Goal: Information Seeking & Learning: Learn about a topic

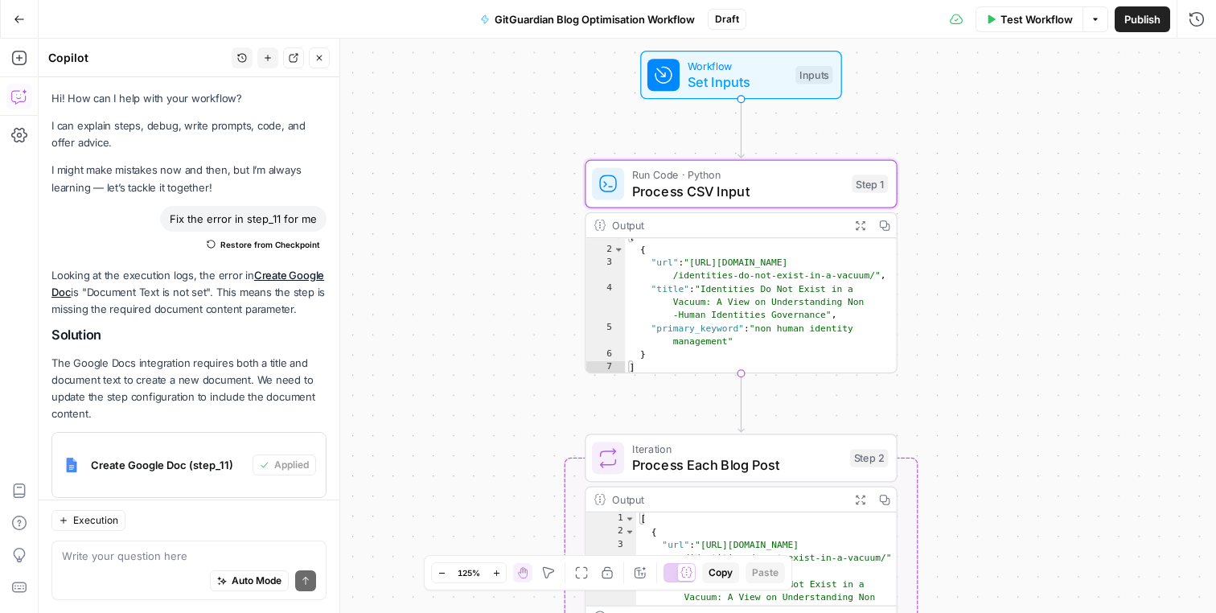
scroll to position [1681, 0]
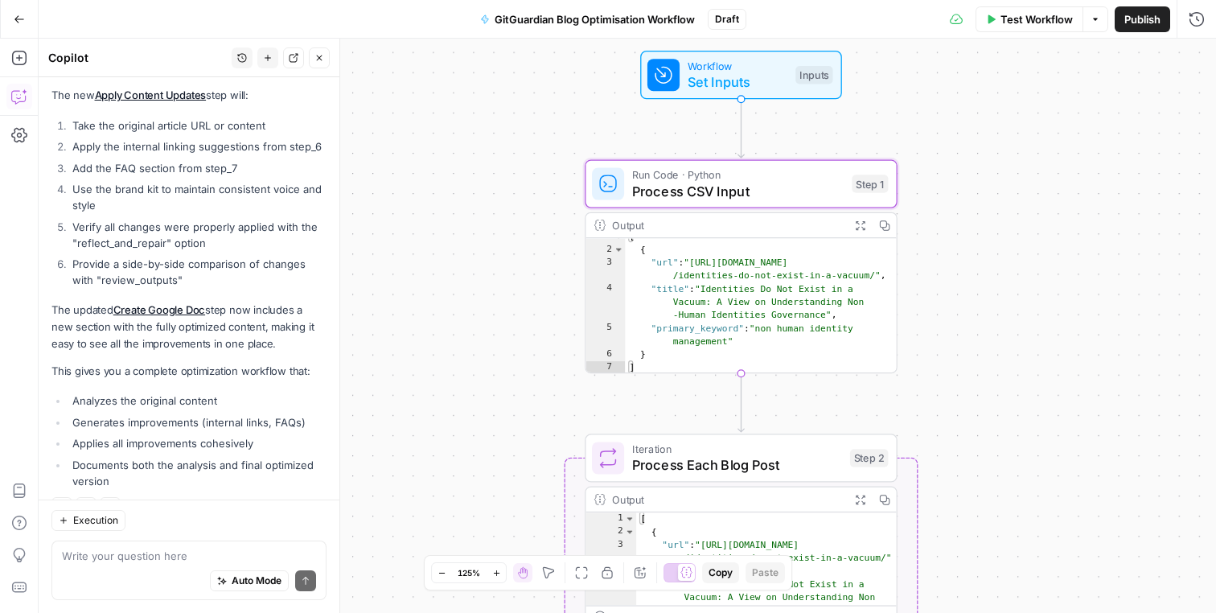
click at [441, 282] on div "Workflow Set Inputs Inputs Run Code · Python Process CSV Input Step 1 Output Ex…" at bounding box center [627, 326] width 1177 height 574
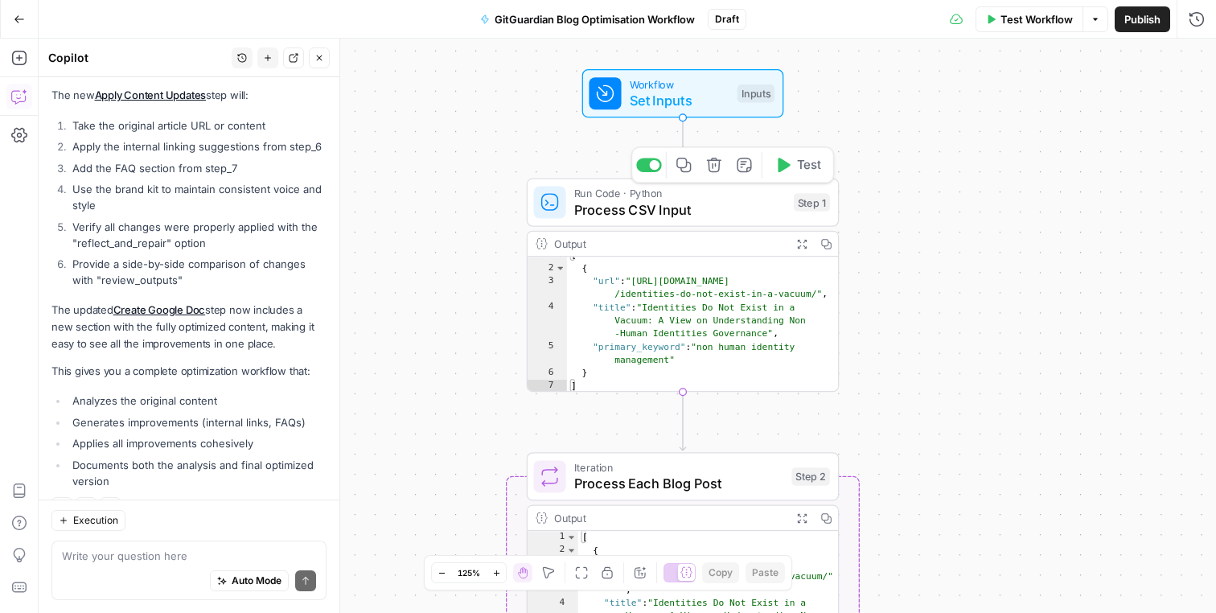
click at [766, 206] on span "Process CSV Input" at bounding box center [679, 209] width 211 height 20
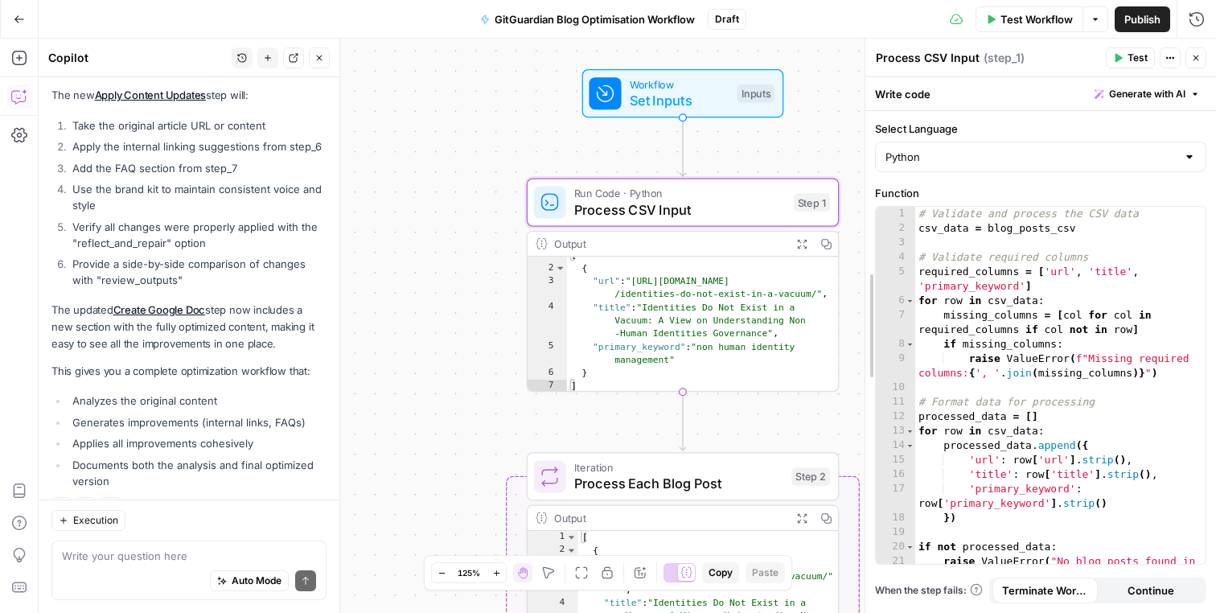
drag, startPoint x: 727, startPoint y: 244, endPoint x: 868, endPoint y: 244, distance: 141.5
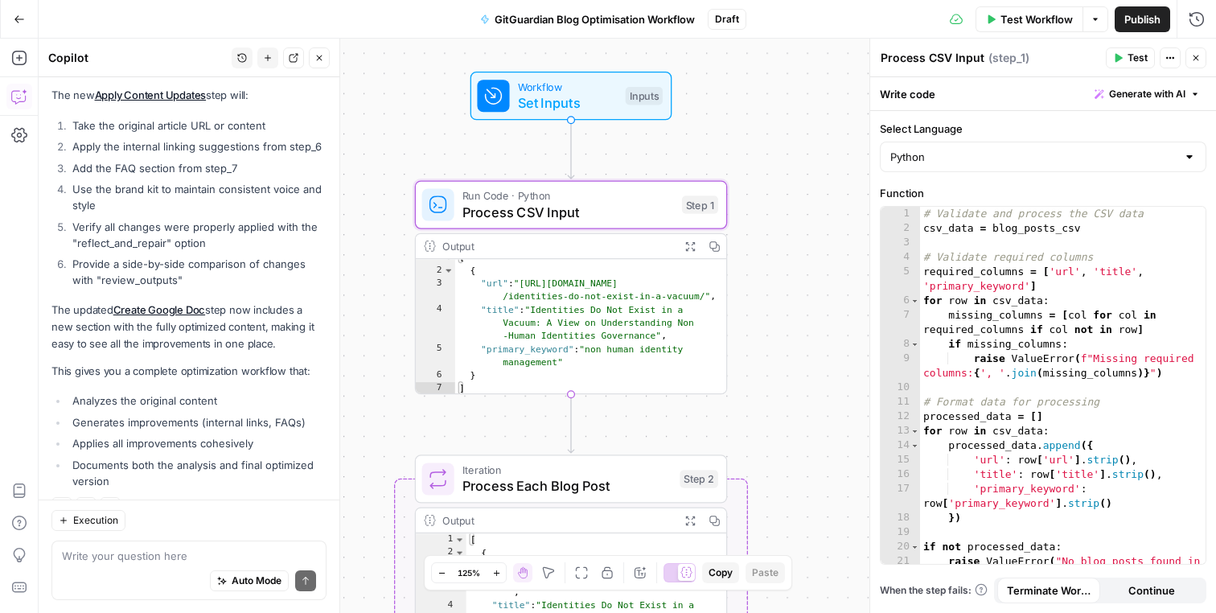
drag, startPoint x: 475, startPoint y: 285, endPoint x: 363, endPoint y: 288, distance: 111.8
click at [363, 288] on div "Workflow Set Inputs Inputs Run Code · Python Process CSV Input Step 1 Output Ex…" at bounding box center [627, 326] width 1177 height 574
click at [589, 288] on div "[ { "url" : "[URL][DOMAIN_NAME] /identities-do-not-exist-in-a-vacuum/" , "title…" at bounding box center [590, 332] width 272 height 162
click at [692, 249] on icon "button" at bounding box center [688, 245] width 9 height 9
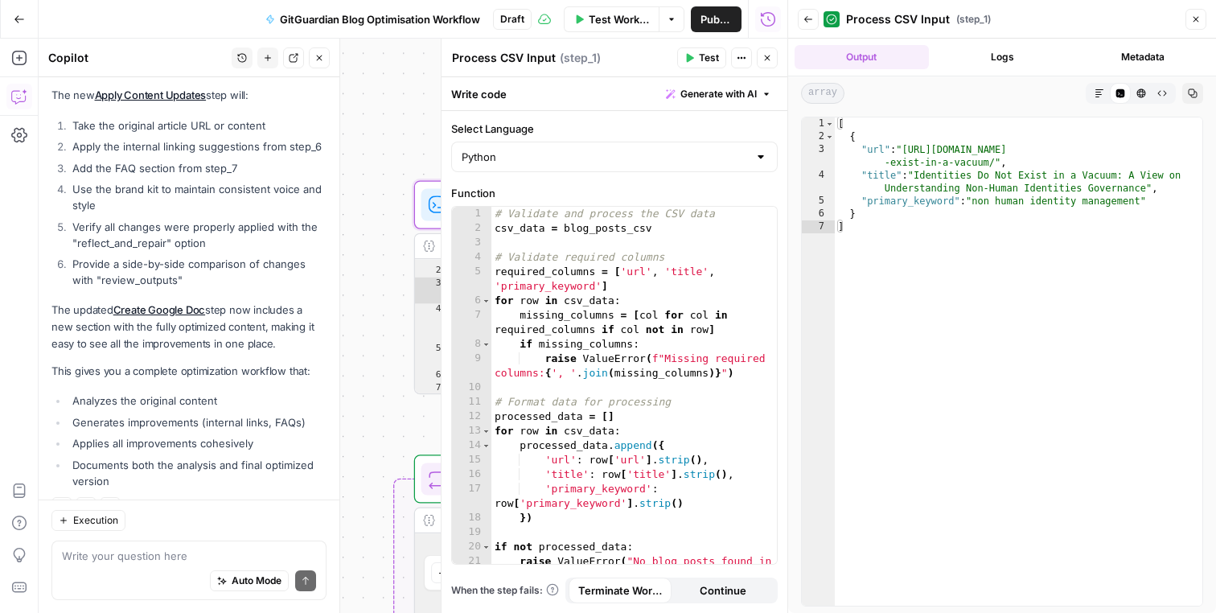
click at [772, 52] on button "Close" at bounding box center [767, 57] width 21 height 21
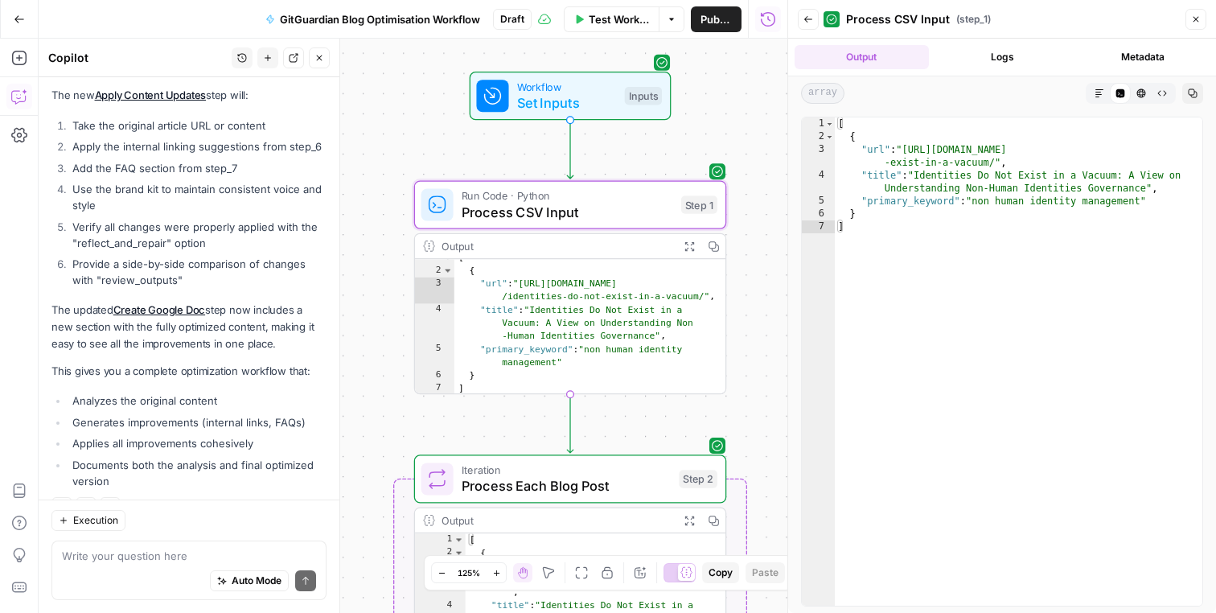
click at [1007, 68] on button "Logs" at bounding box center [1002, 57] width 134 height 24
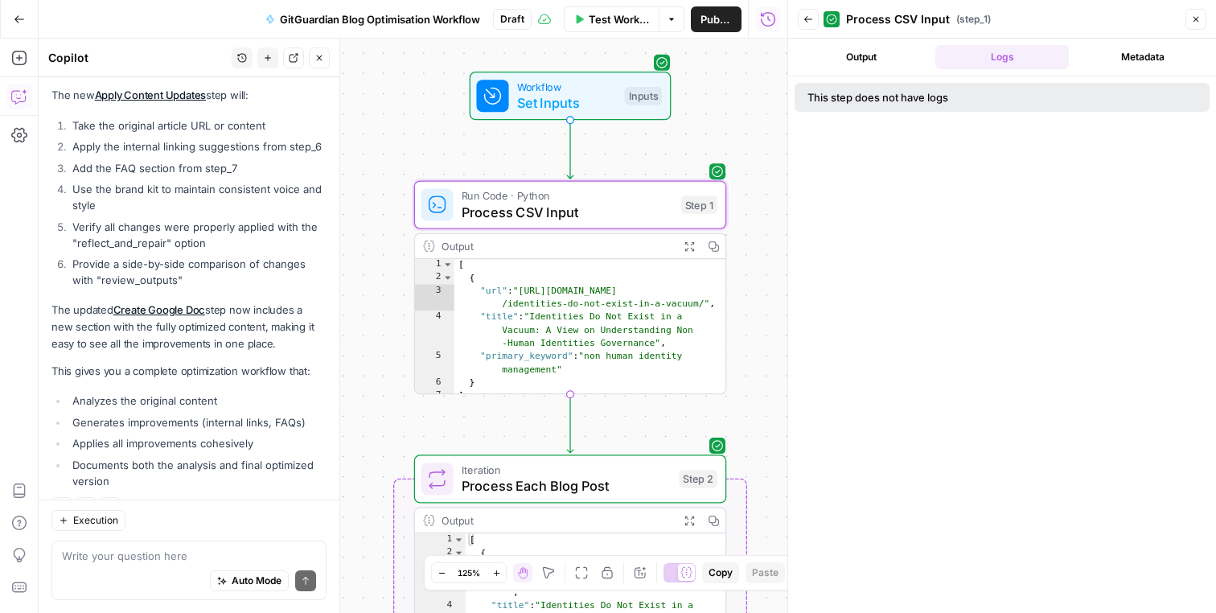
scroll to position [6, 0]
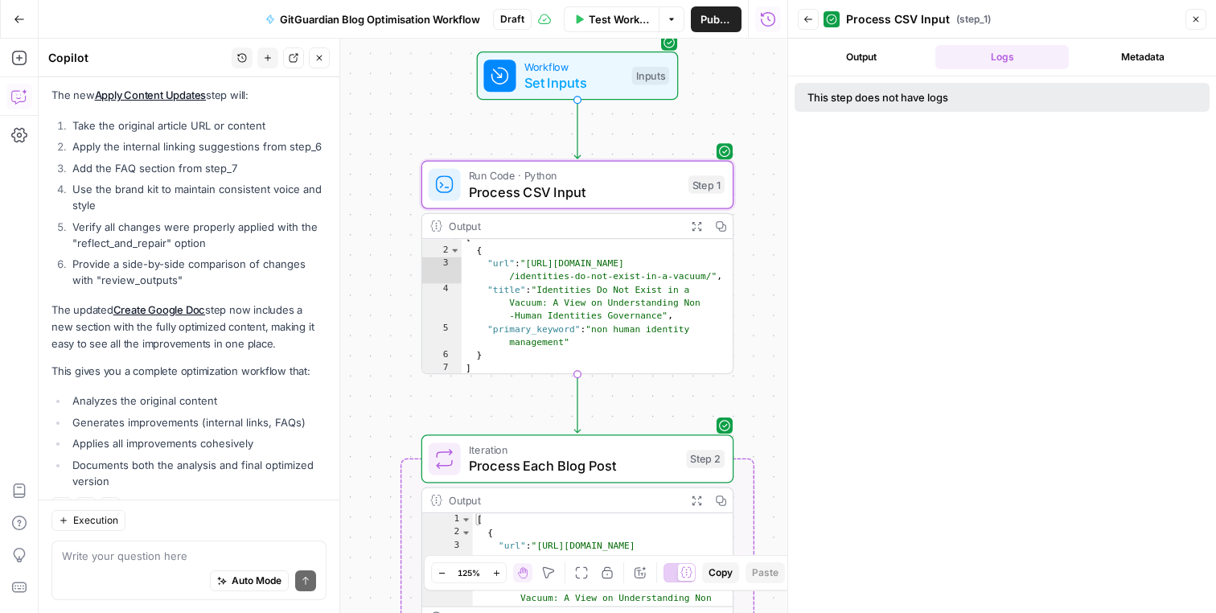
click at [1200, 18] on button "Close" at bounding box center [1195, 19] width 21 height 21
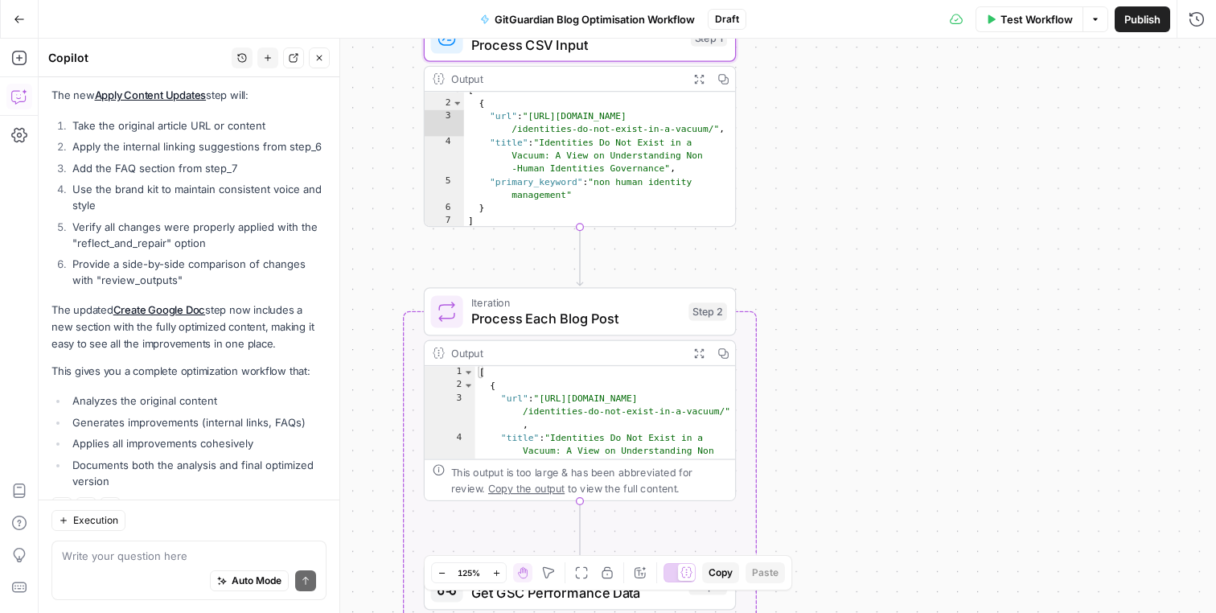
drag, startPoint x: 817, startPoint y: 387, endPoint x: 822, endPoint y: 218, distance: 168.9
click at [822, 218] on div "**********" at bounding box center [627, 326] width 1177 height 574
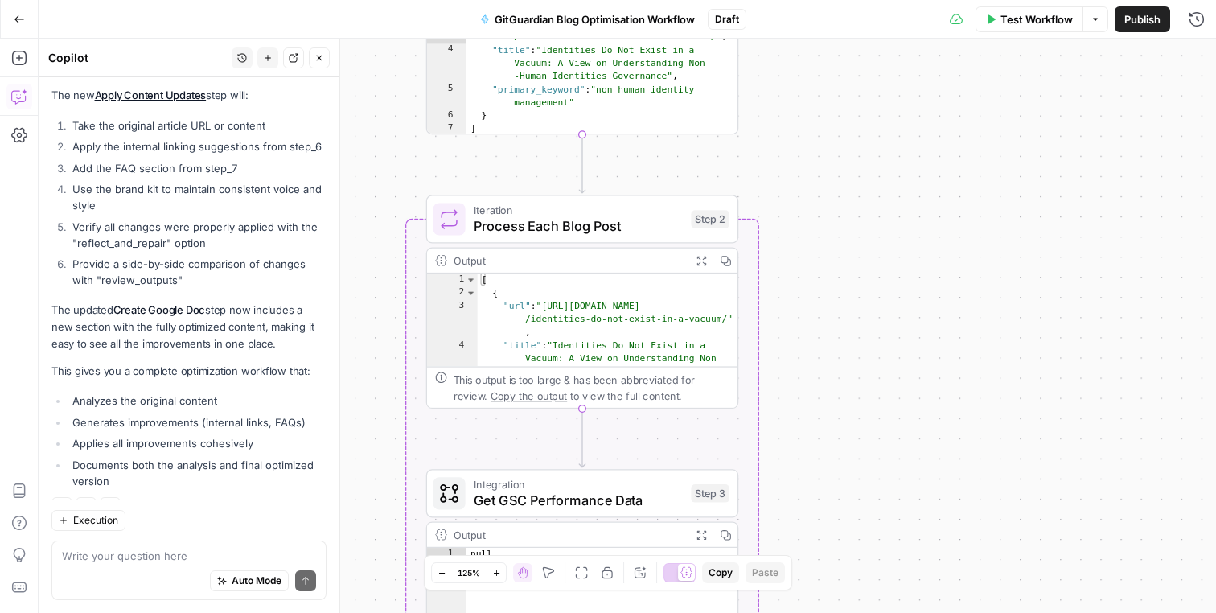
drag, startPoint x: 814, startPoint y: 286, endPoint x: 818, endPoint y: 178, distance: 108.6
click at [818, 178] on div "**********" at bounding box center [627, 326] width 1177 height 574
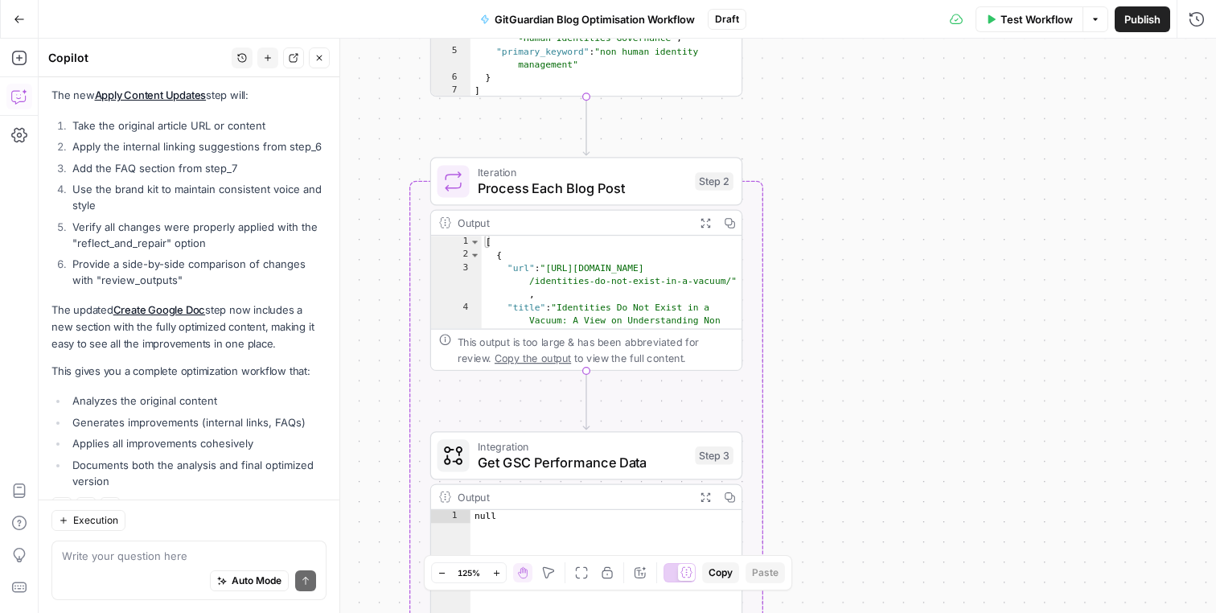
drag, startPoint x: 729, startPoint y: 222, endPoint x: 707, endPoint y: 224, distance: 22.6
click at [707, 224] on div "Expand Output Copy" at bounding box center [717, 223] width 48 height 24
click at [707, 224] on icon "button" at bounding box center [704, 222] width 9 height 9
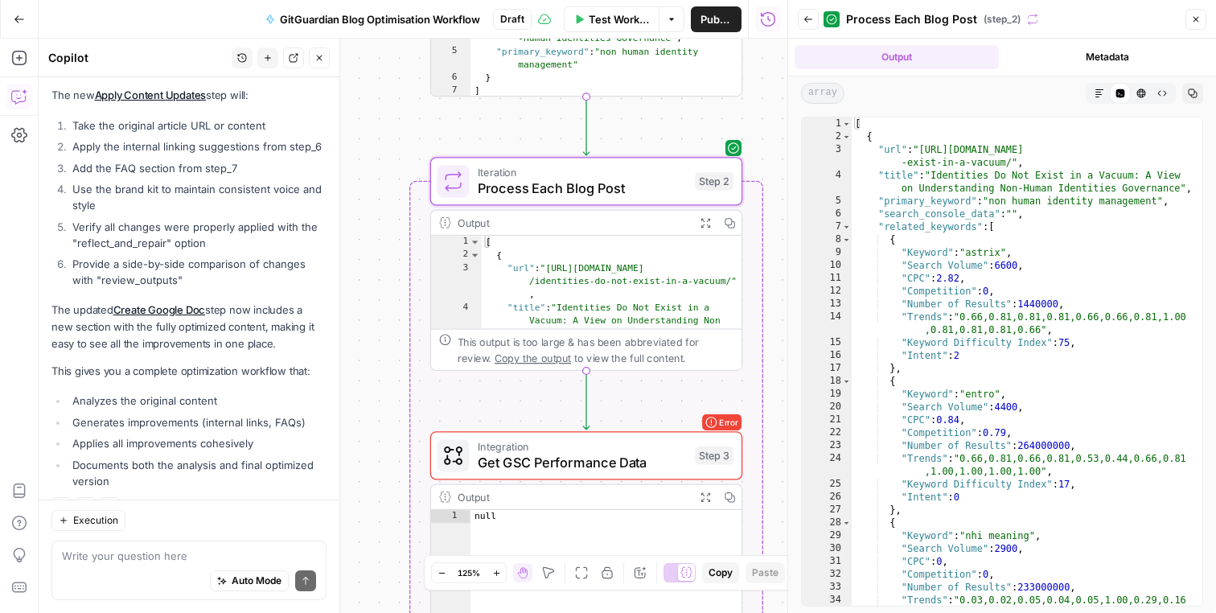
click at [1072, 60] on button "Metadata" at bounding box center [1107, 57] width 204 height 24
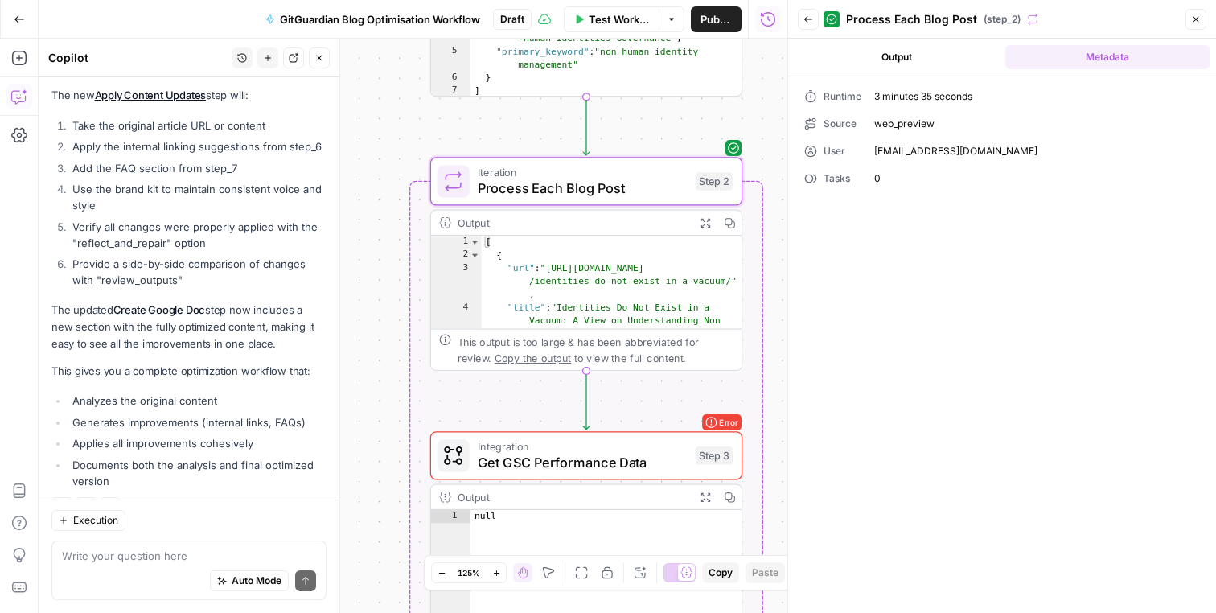
click at [956, 60] on button "Output" at bounding box center [896, 57] width 204 height 24
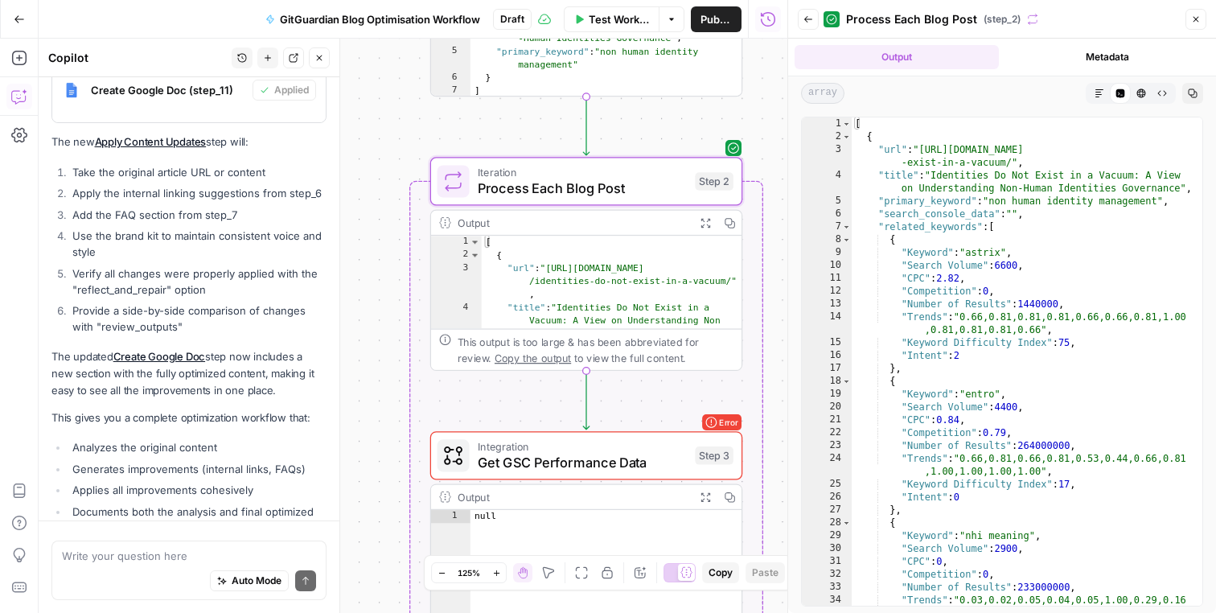
scroll to position [1681, 0]
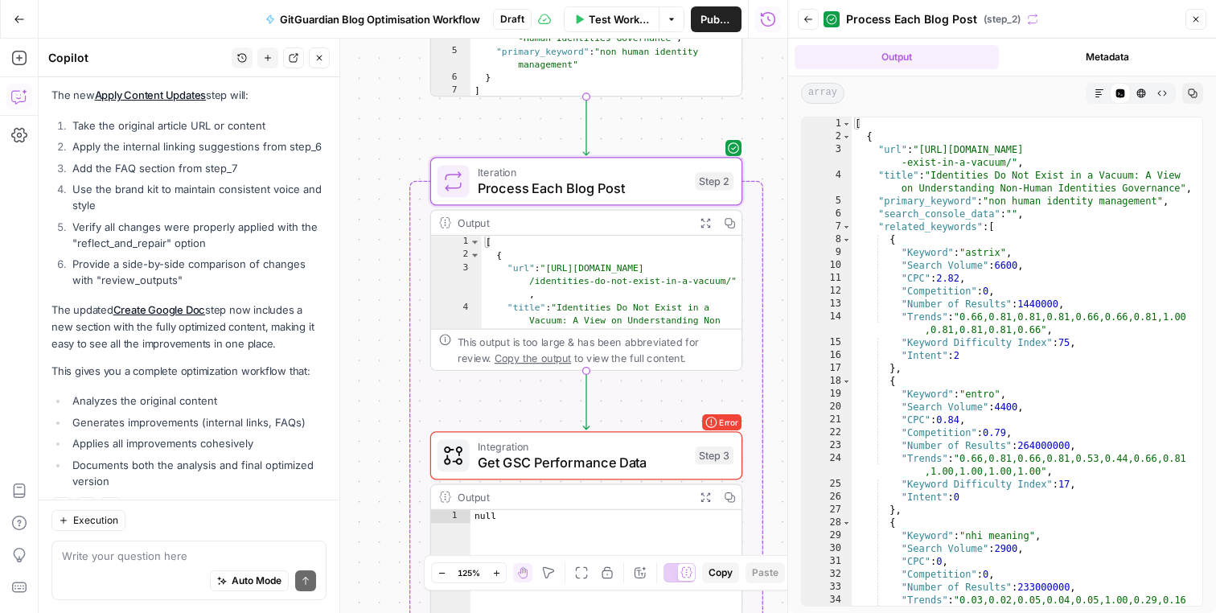
click at [1195, 18] on icon "button" at bounding box center [1196, 19] width 10 height 10
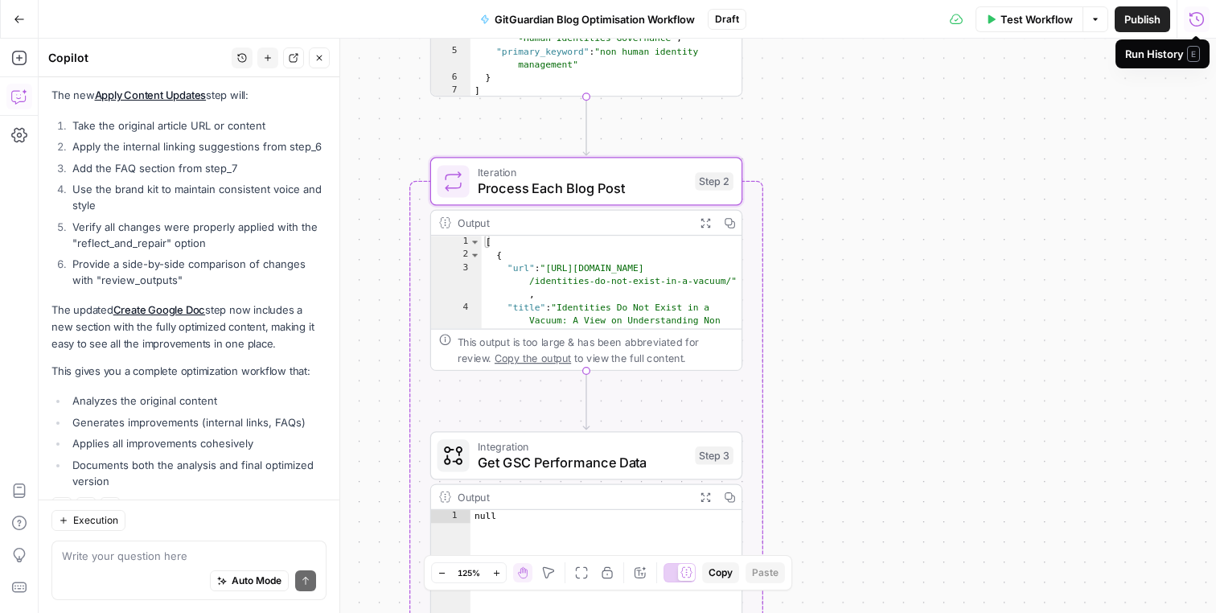
click at [852, 252] on div "**********" at bounding box center [627, 326] width 1177 height 574
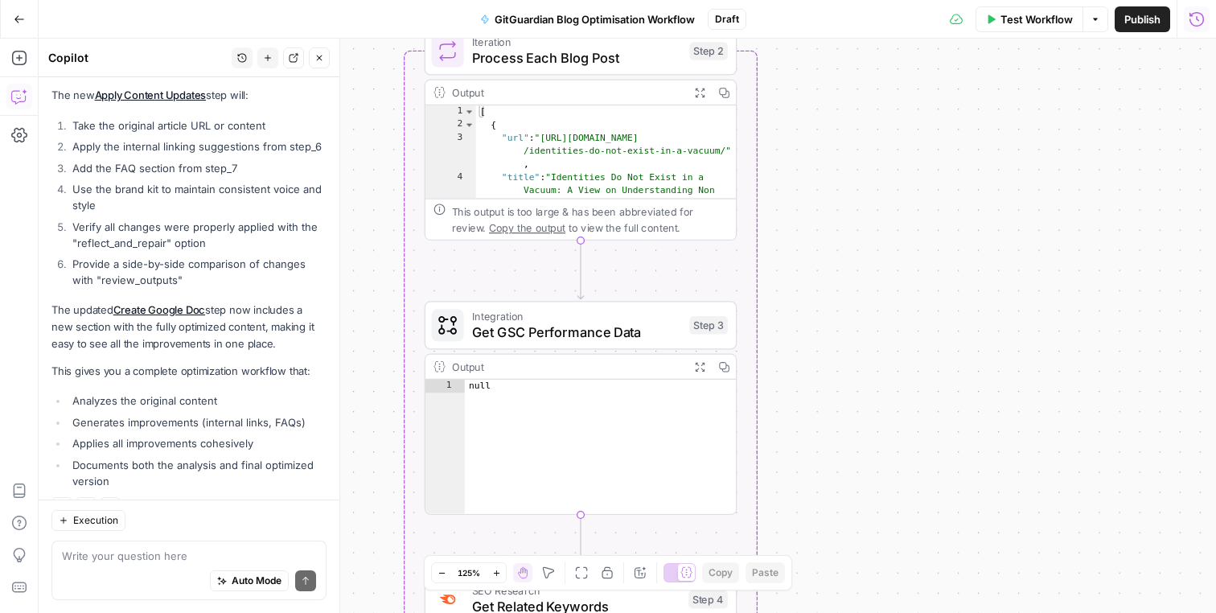
drag, startPoint x: 843, startPoint y: 274, endPoint x: 837, endPoint y: 146, distance: 128.8
click at [837, 146] on div "**********" at bounding box center [627, 326] width 1177 height 574
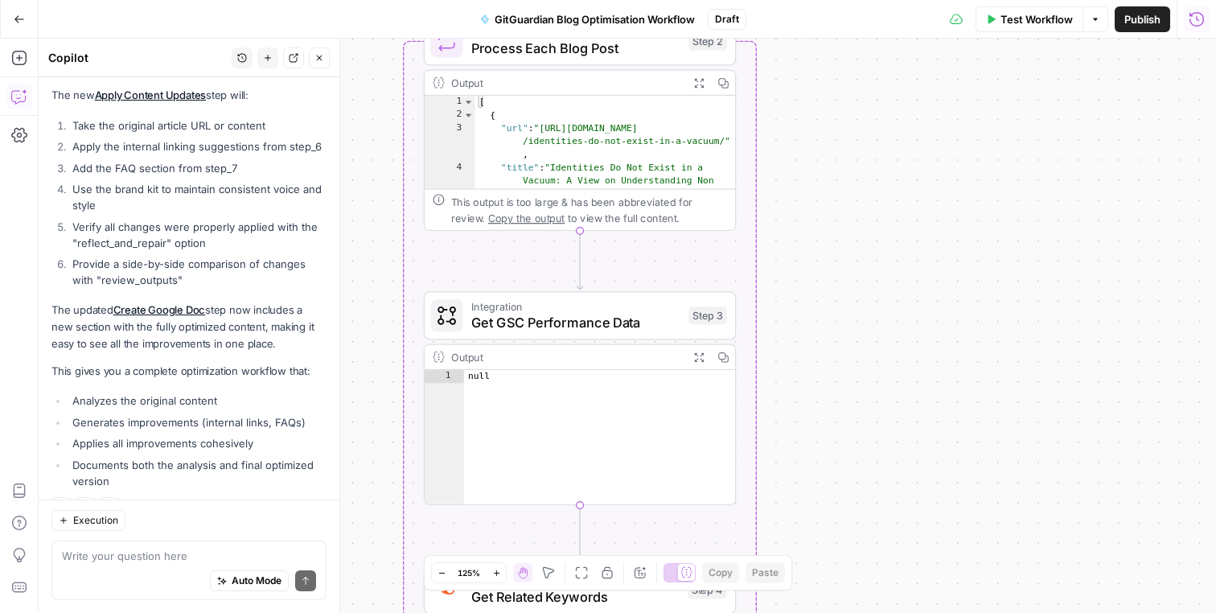
drag, startPoint x: 818, startPoint y: 239, endPoint x: 818, endPoint y: 182, distance: 57.1
click at [818, 182] on div "**********" at bounding box center [627, 326] width 1177 height 574
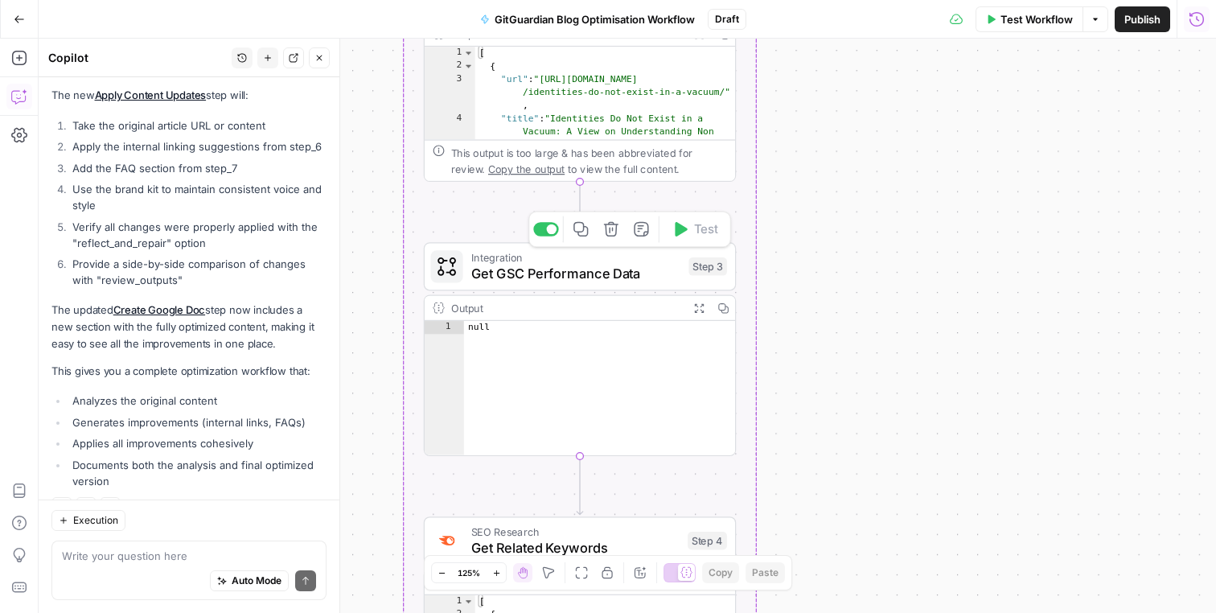
click at [608, 273] on span "Get GSC Performance Data" at bounding box center [576, 274] width 210 height 20
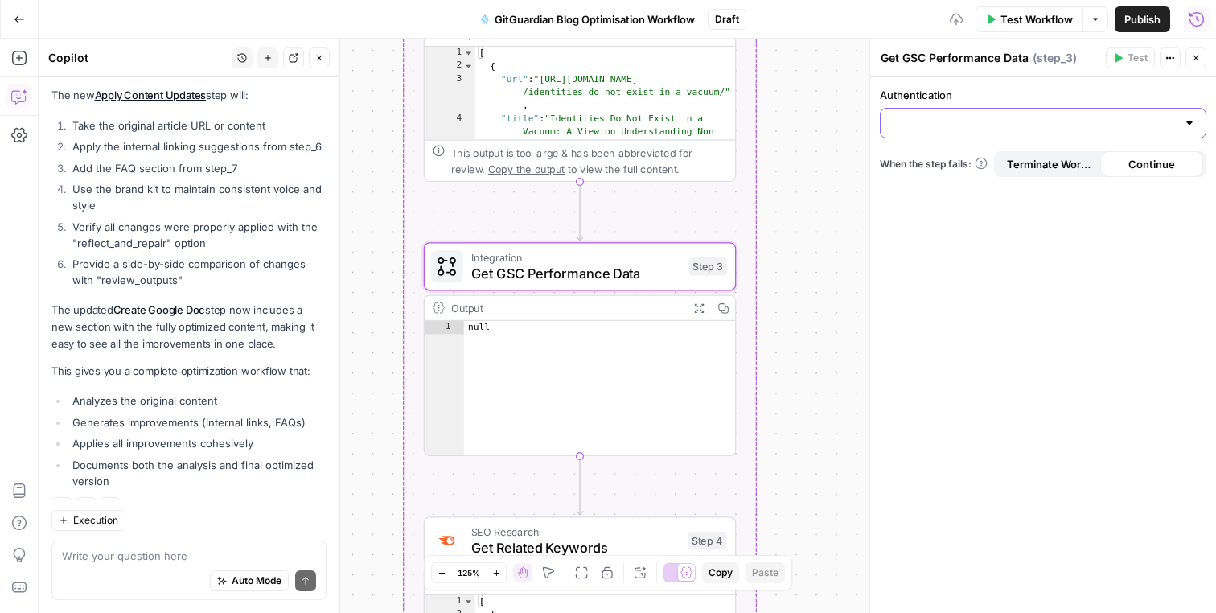
click at [1056, 123] on input "Authentication" at bounding box center [1033, 123] width 286 height 16
click at [1005, 161] on span "﹢ Create New" at bounding box center [1039, 163] width 293 height 16
click at [1192, 64] on button "Close" at bounding box center [1195, 57] width 21 height 21
click at [759, 349] on div "**********" at bounding box center [627, 326] width 1177 height 574
click at [815, 333] on div "**********" at bounding box center [627, 326] width 1177 height 574
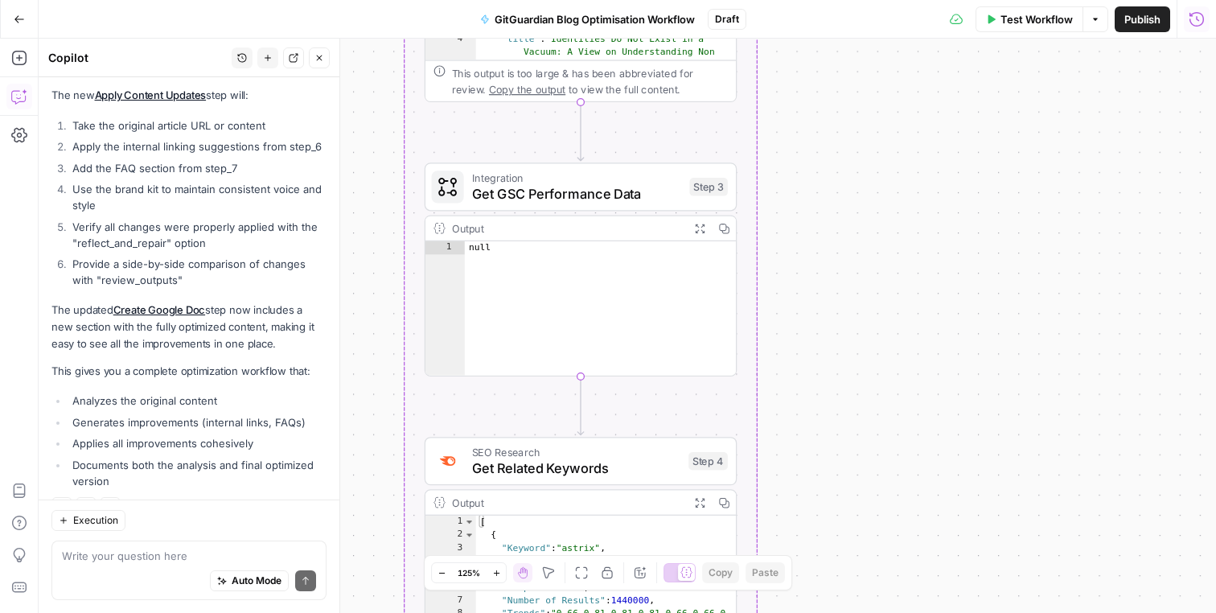
drag, startPoint x: 810, startPoint y: 333, endPoint x: 810, endPoint y: 174, distance: 159.2
click at [810, 174] on div "**********" at bounding box center [627, 326] width 1177 height 574
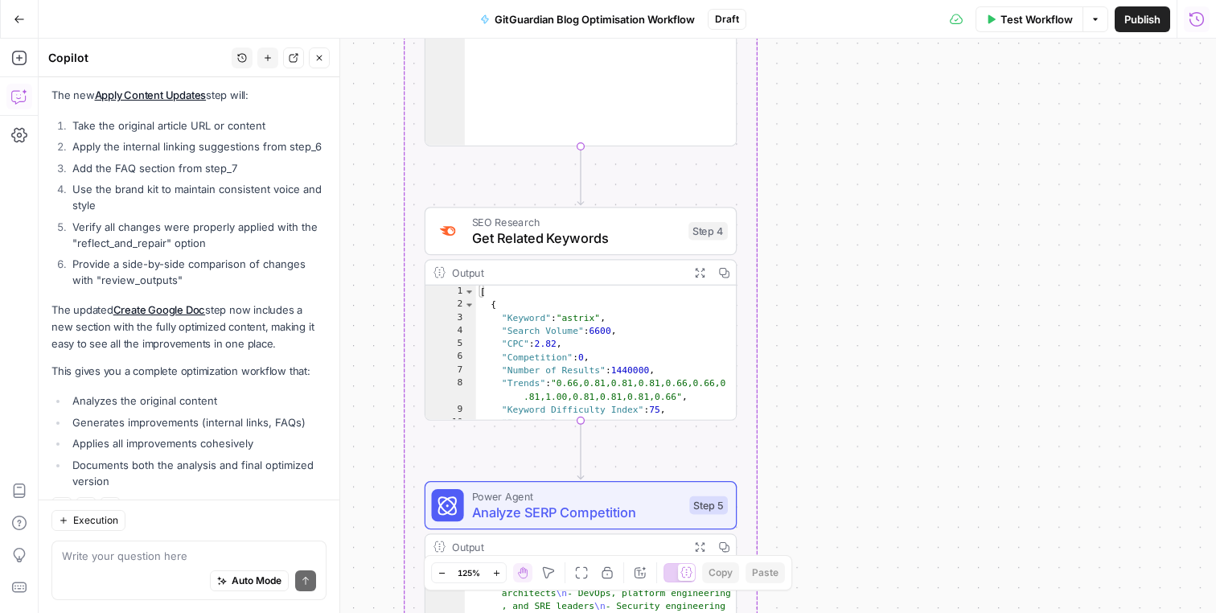
drag, startPoint x: 810, startPoint y: 174, endPoint x: 810, endPoint y: 24, distance: 150.3
click at [810, 24] on div "**********" at bounding box center [608, 306] width 1216 height 613
click at [700, 272] on icon "button" at bounding box center [699, 272] width 11 height 11
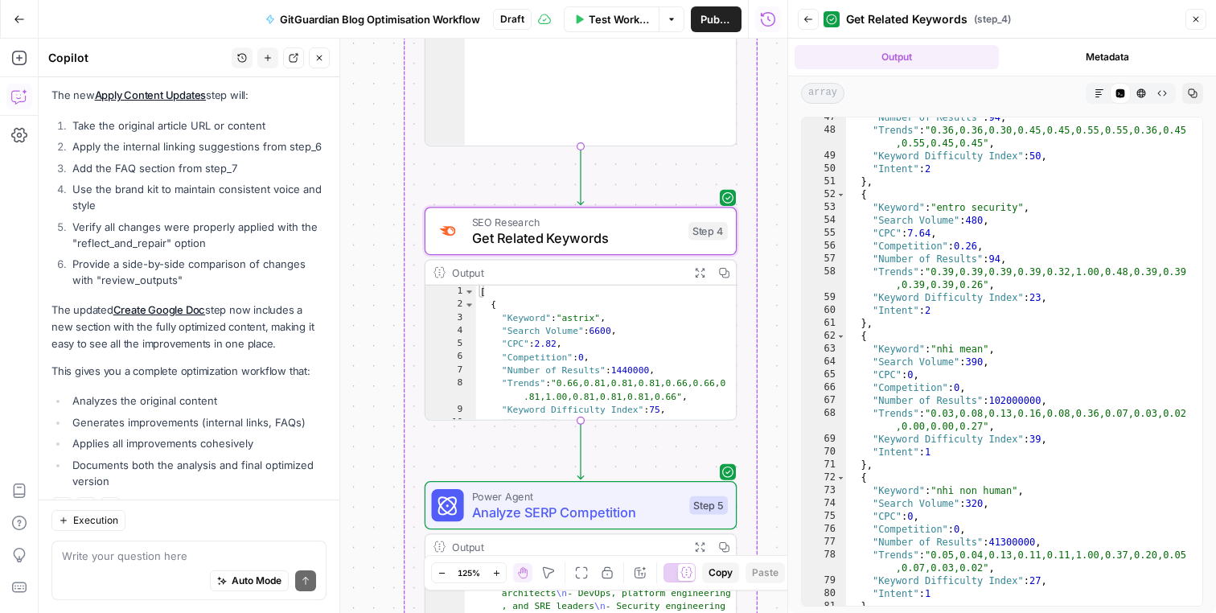
scroll to position [670, 0]
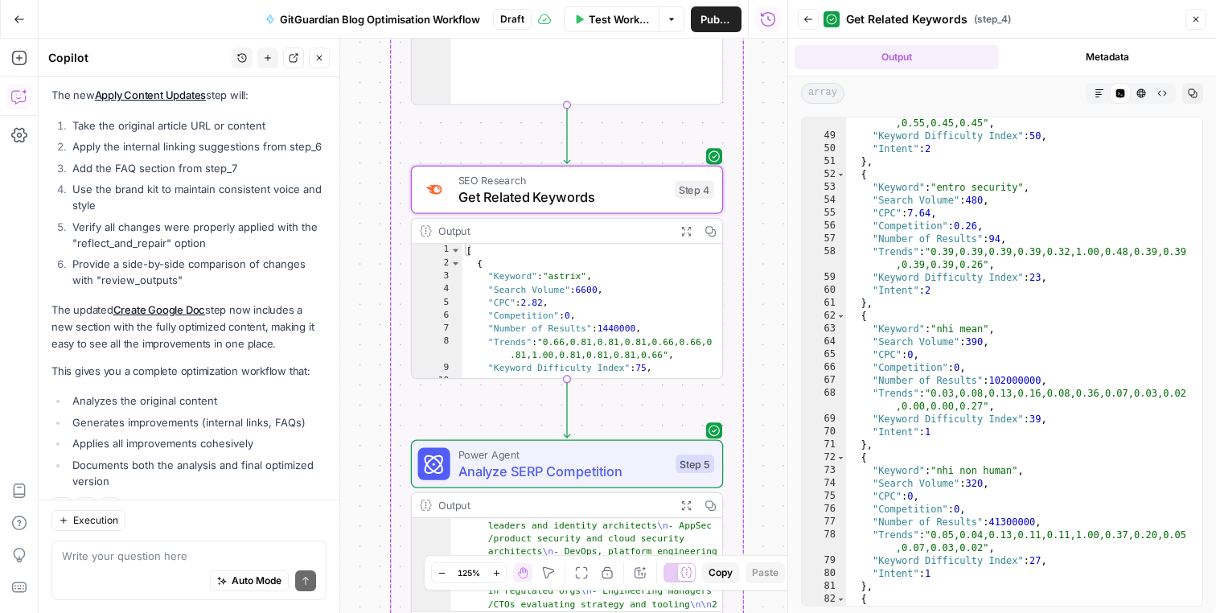
click at [1196, 18] on icon "button" at bounding box center [1196, 20] width 6 height 6
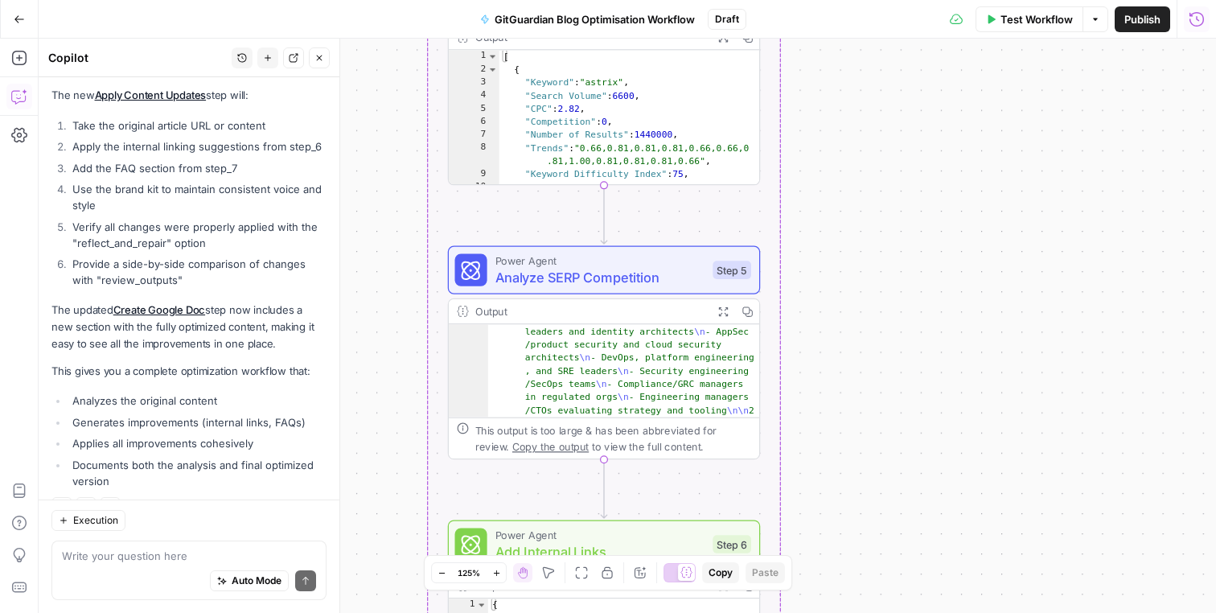
drag, startPoint x: 814, startPoint y: 380, endPoint x: 851, endPoint y: 187, distance: 197.3
click at [851, 187] on div "**********" at bounding box center [627, 326] width 1177 height 574
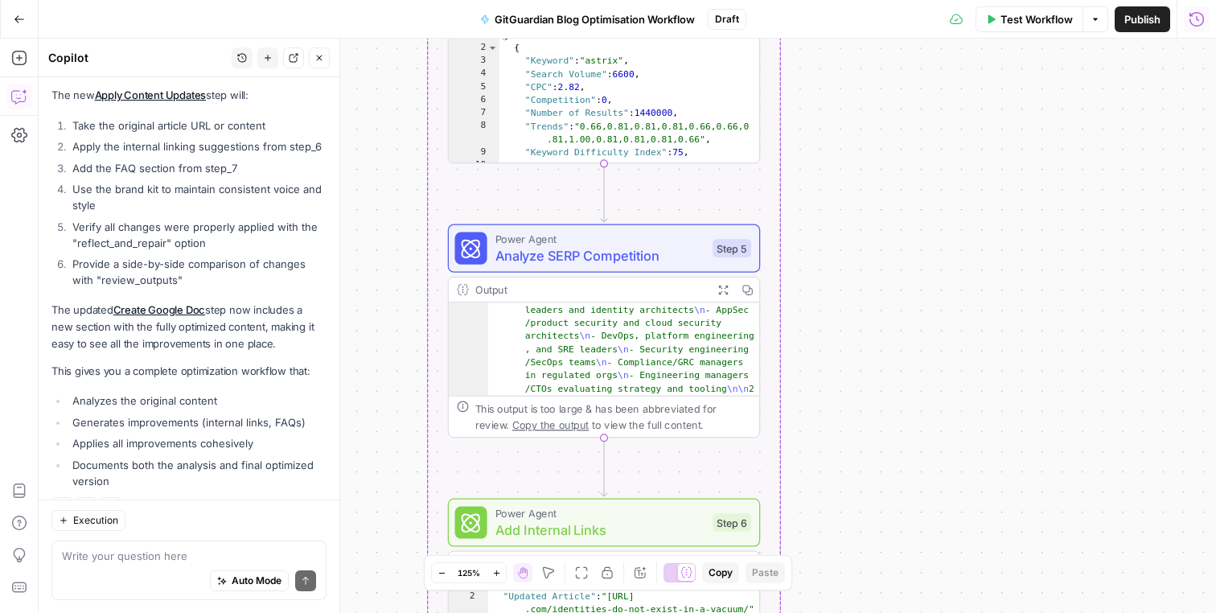
drag, startPoint x: 817, startPoint y: 268, endPoint x: 817, endPoint y: 246, distance: 21.7
click at [817, 246] on div "**********" at bounding box center [627, 326] width 1177 height 574
drag, startPoint x: 817, startPoint y: 295, endPoint x: 817, endPoint y: 188, distance: 106.9
click at [817, 187] on div "**********" at bounding box center [627, 326] width 1177 height 574
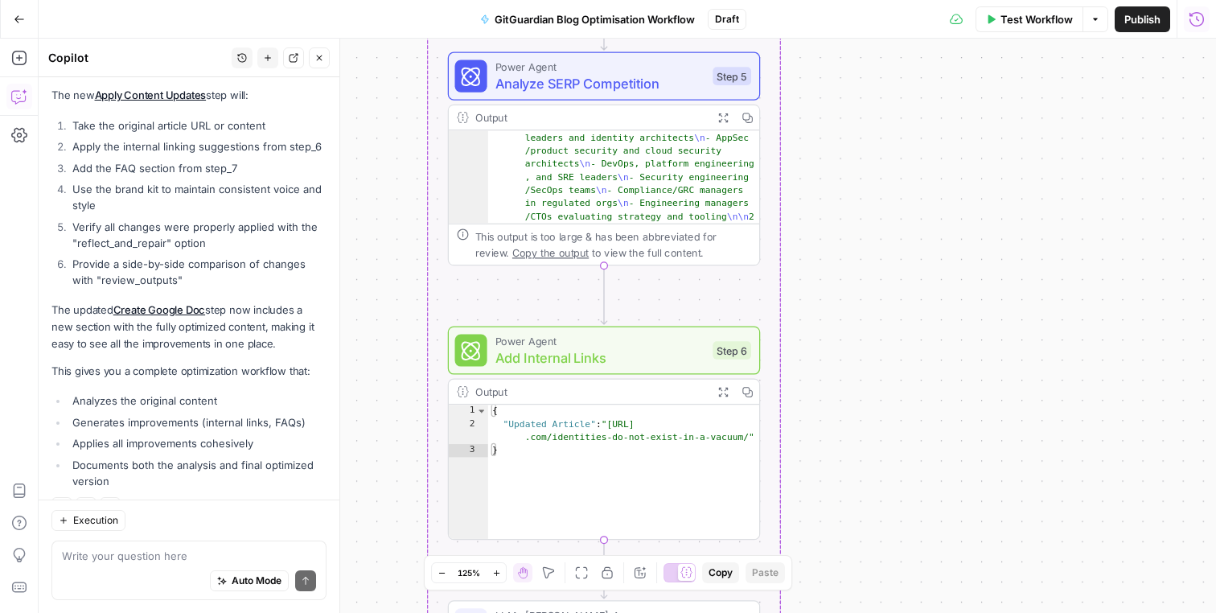
drag, startPoint x: 825, startPoint y: 236, endPoint x: 825, endPoint y: 160, distance: 76.4
click at [825, 159] on div "**********" at bounding box center [627, 326] width 1177 height 574
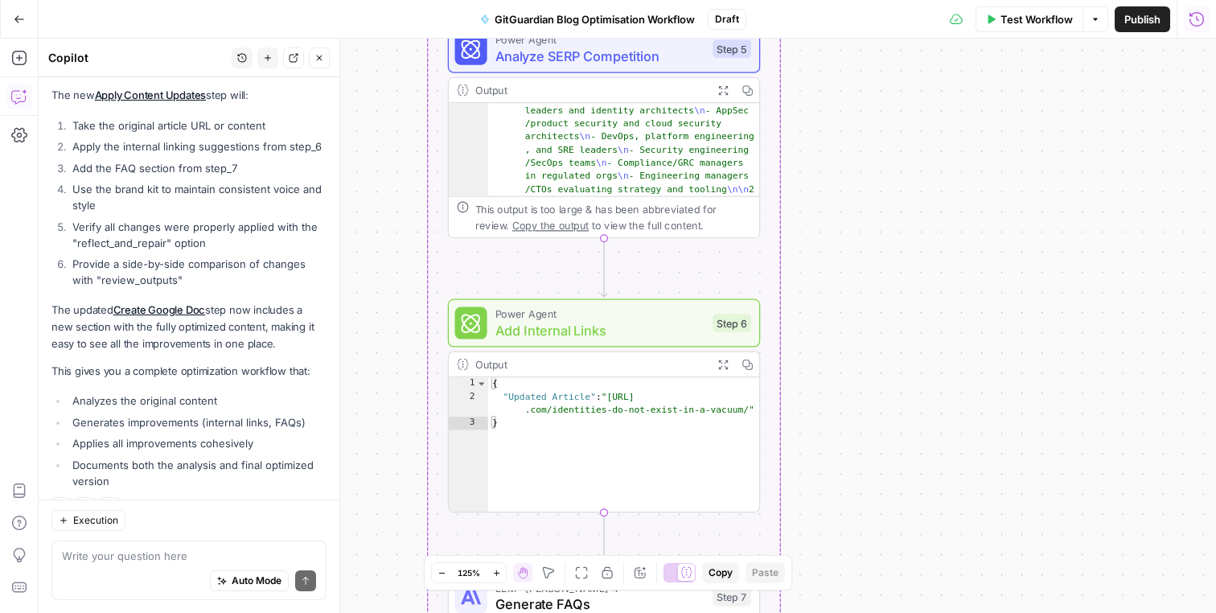
drag, startPoint x: 846, startPoint y: 260, endPoint x: 846, endPoint y: 244, distance: 16.1
click at [846, 244] on div "**********" at bounding box center [627, 326] width 1177 height 574
drag, startPoint x: 833, startPoint y: 279, endPoint x: 833, endPoint y: 269, distance: 10.5
click at [833, 269] on div "**********" at bounding box center [627, 326] width 1177 height 574
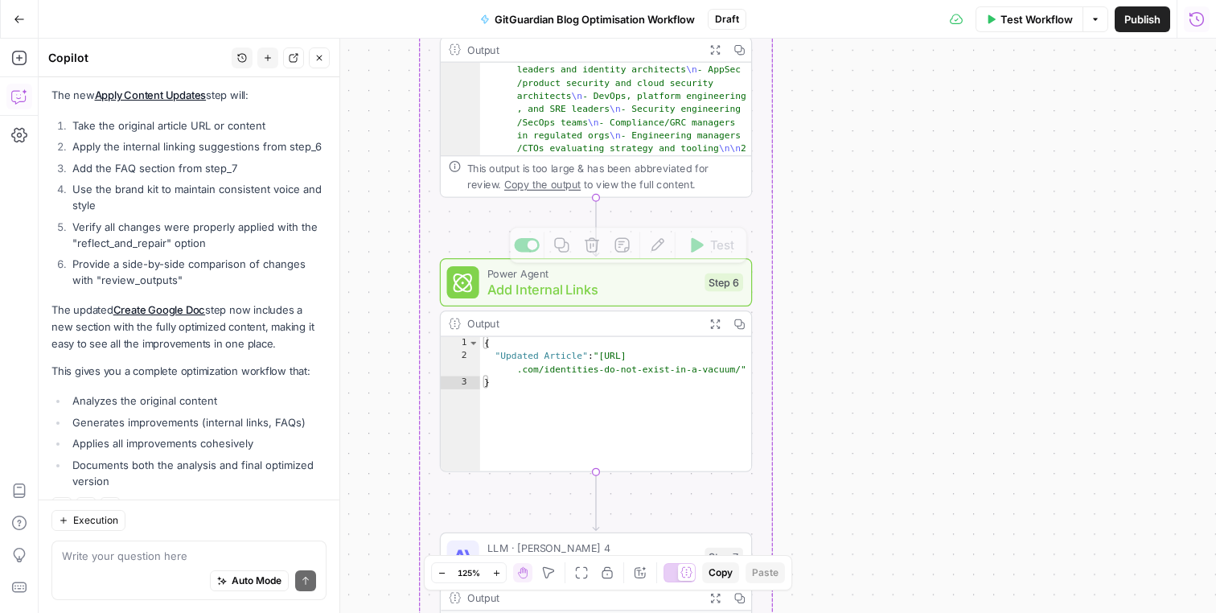
click at [391, 276] on div "**********" at bounding box center [627, 326] width 1177 height 574
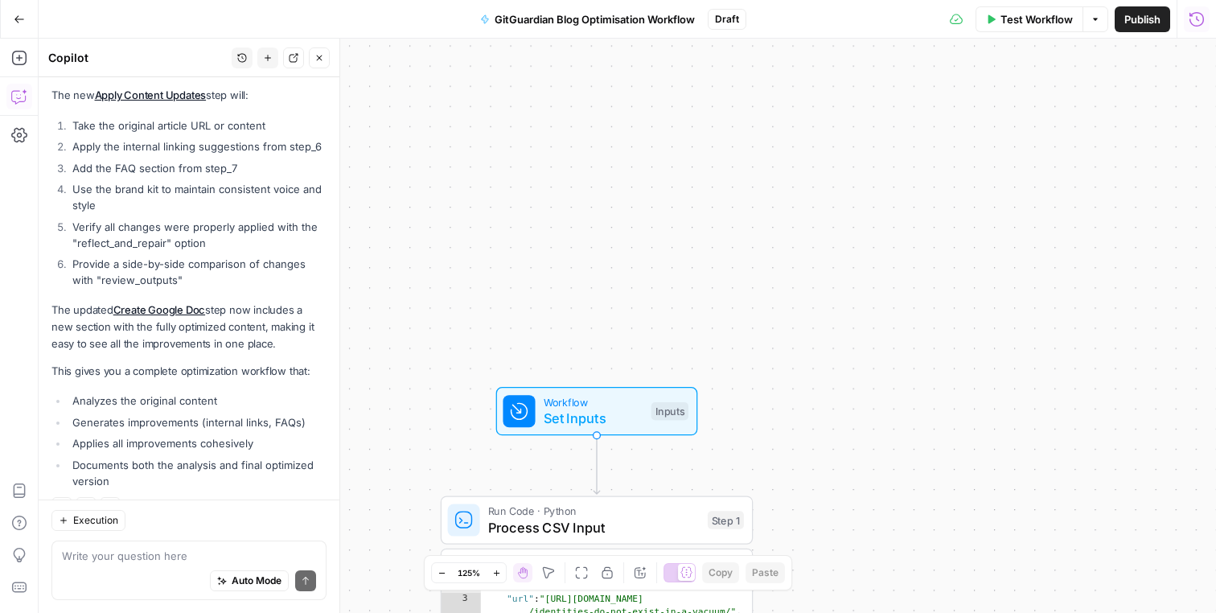
click at [315, 55] on icon "button" at bounding box center [319, 58] width 10 height 10
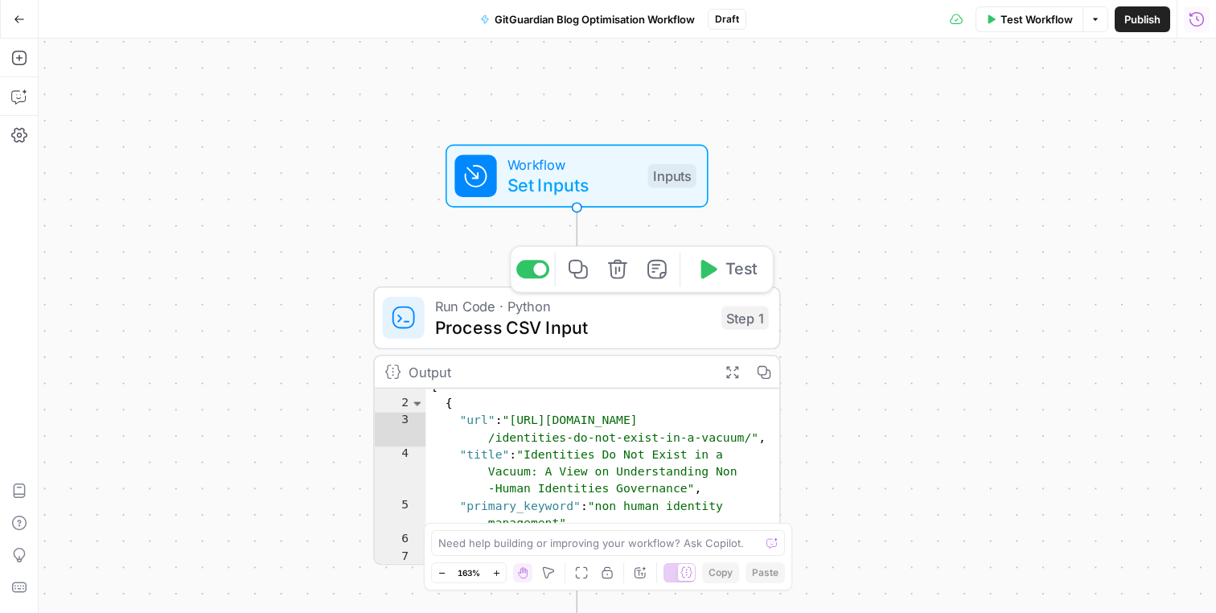
click at [281, 304] on div "**********" at bounding box center [627, 326] width 1177 height 574
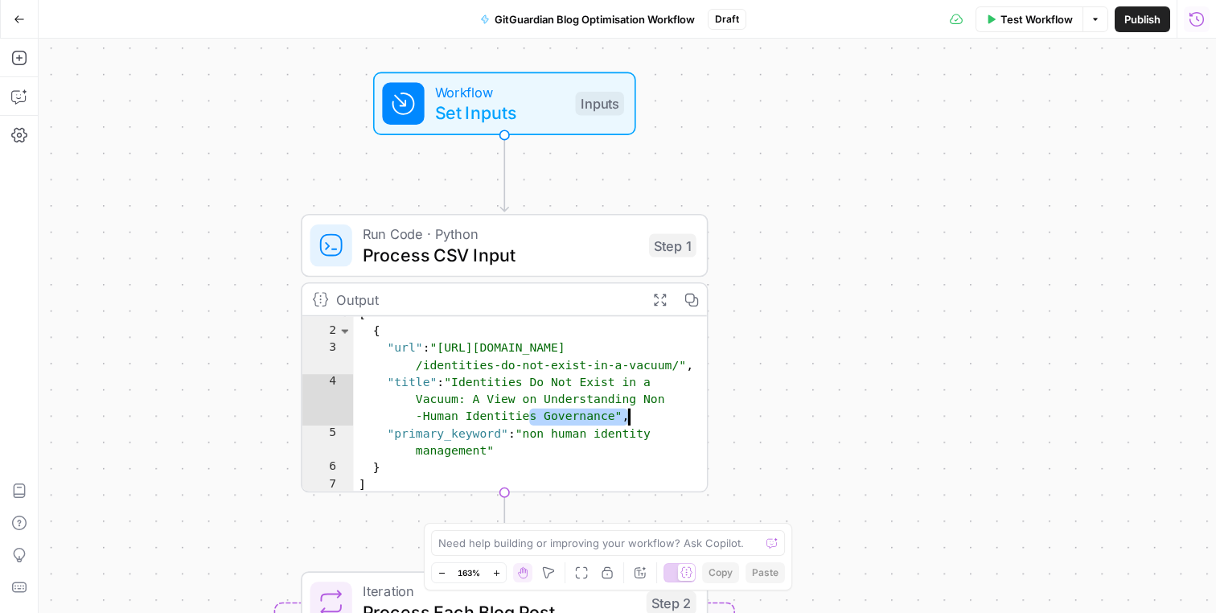
drag, startPoint x: 459, startPoint y: 377, endPoint x: 617, endPoint y: 432, distance: 167.6
click at [617, 432] on div "[ { "url" : "[URL][DOMAIN_NAME] /identities-do-not-exist-in-a-vacuum/" , "title…" at bounding box center [530, 411] width 355 height 211
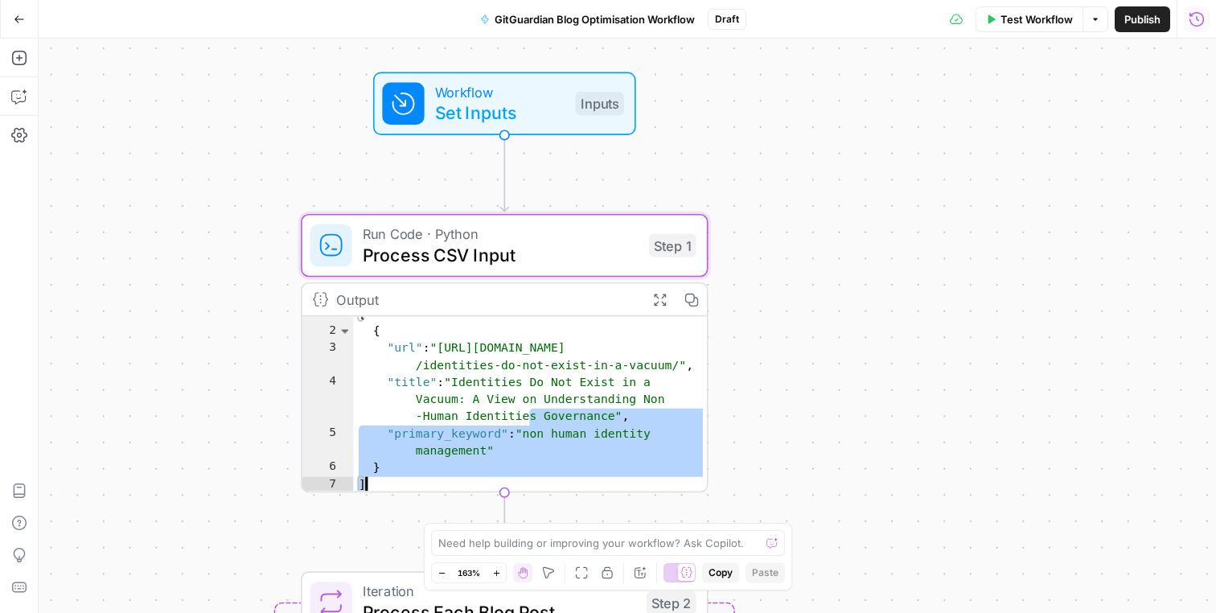
click at [539, 436] on div "[ { "url" : "[URL][DOMAIN_NAME] /identities-do-not-exist-in-a-vacuum/" , "title…" at bounding box center [530, 411] width 355 height 211
type textarea "*"
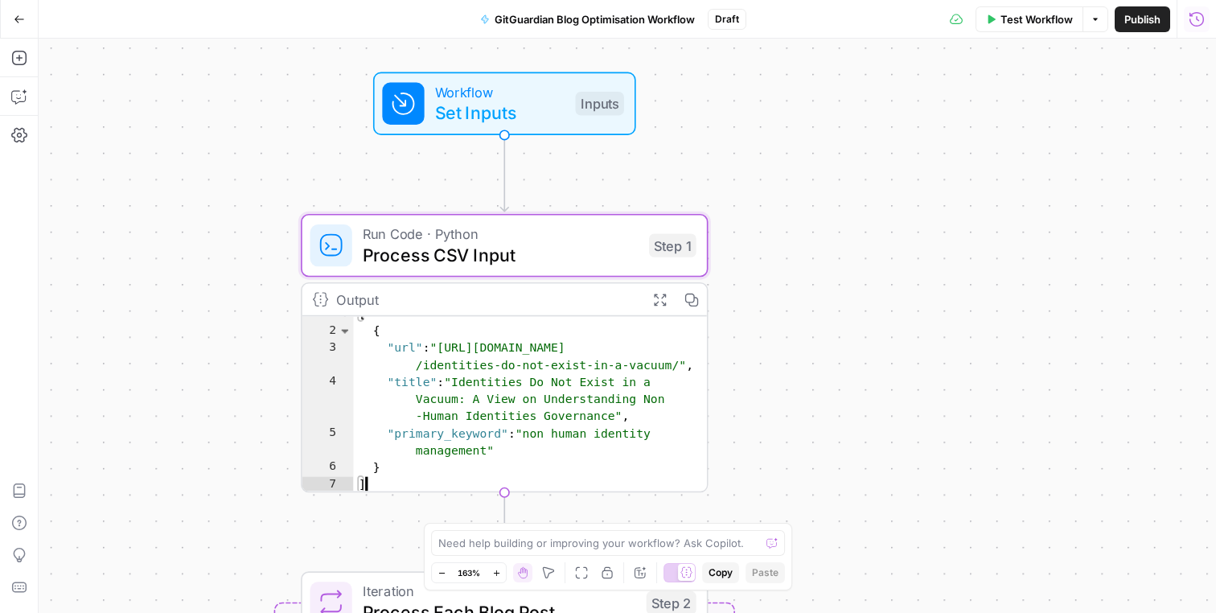
click at [728, 412] on div "Workflow Set Inputs Inputs Run Code · Python Process CSV Input Step 1 Output Ex…" at bounding box center [627, 326] width 1177 height 574
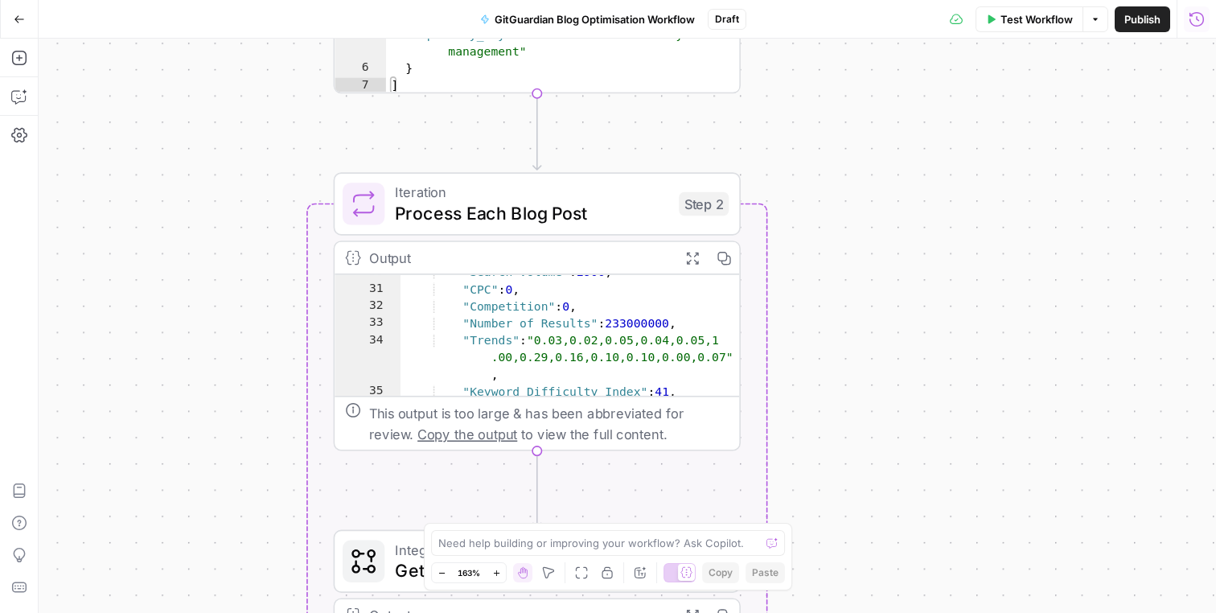
scroll to position [404, 0]
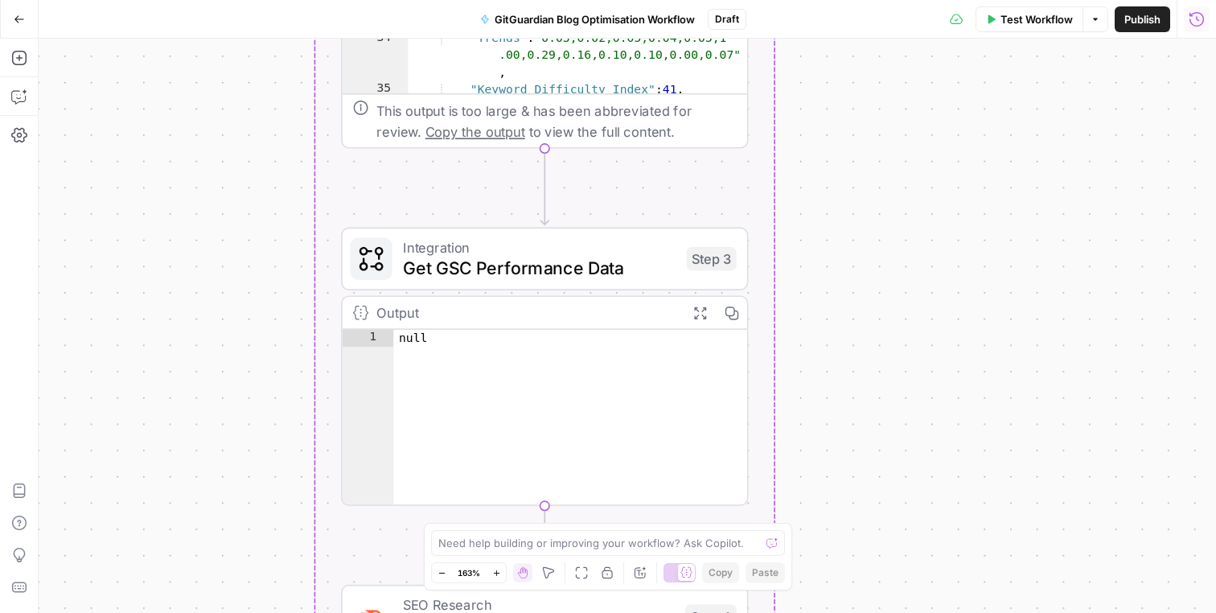
drag, startPoint x: 839, startPoint y: 349, endPoint x: 835, endPoint y: 282, distance: 66.9
click at [835, 282] on div "Workflow Set Inputs Inputs Run Code · Python Process CSV Input Step 1 Output Ex…" at bounding box center [627, 326] width 1177 height 574
click at [836, 285] on div "Workflow Set Inputs Inputs Run Code · Python Process CSV Input Step 1 Output Ex…" at bounding box center [627, 326] width 1177 height 574
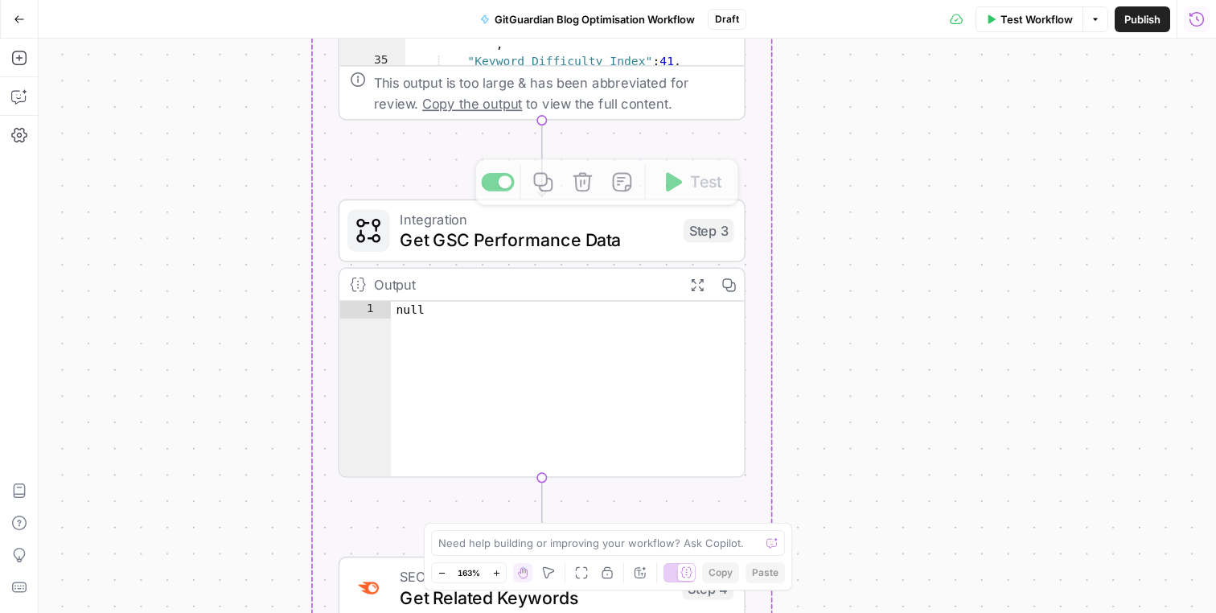
click at [238, 285] on div "Workflow Set Inputs Inputs Run Code · Python Process CSV Input Step 1 Output Ex…" at bounding box center [627, 326] width 1177 height 574
click at [261, 338] on div "Workflow Set Inputs Inputs Run Code · Python Process CSV Input Step 1 Output Ex…" at bounding box center [627, 326] width 1177 height 574
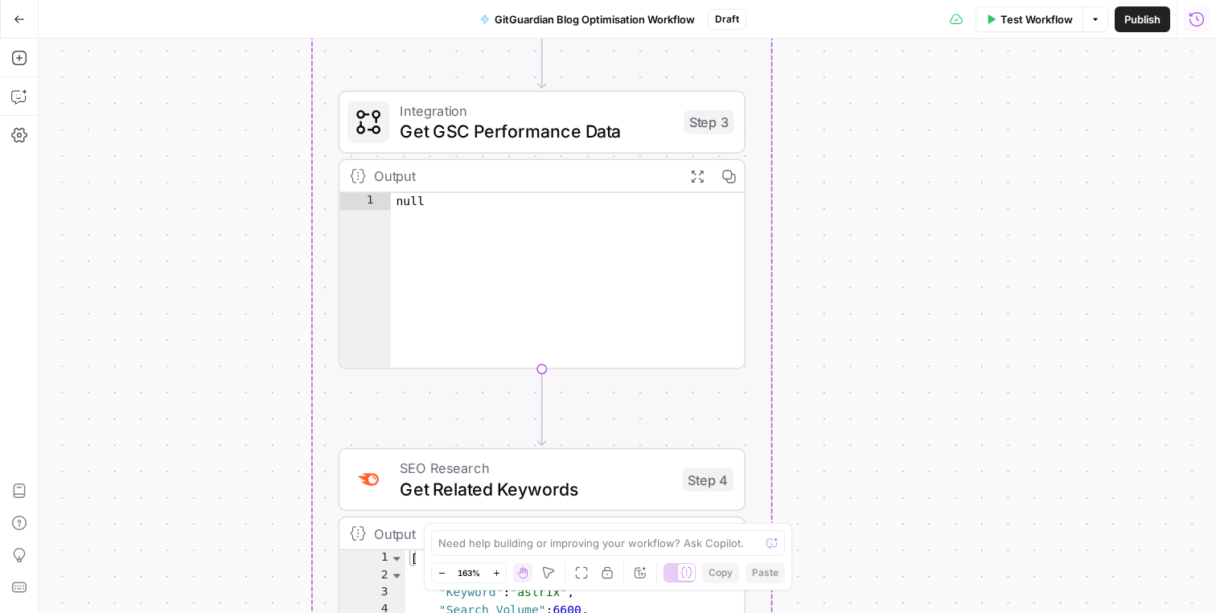
drag, startPoint x: 798, startPoint y: 277, endPoint x: 798, endPoint y: 169, distance: 108.5
click at [798, 169] on div "Workflow Set Inputs Inputs Run Code · Python Process CSV Input Step 1 Output Ex…" at bounding box center [627, 326] width 1177 height 574
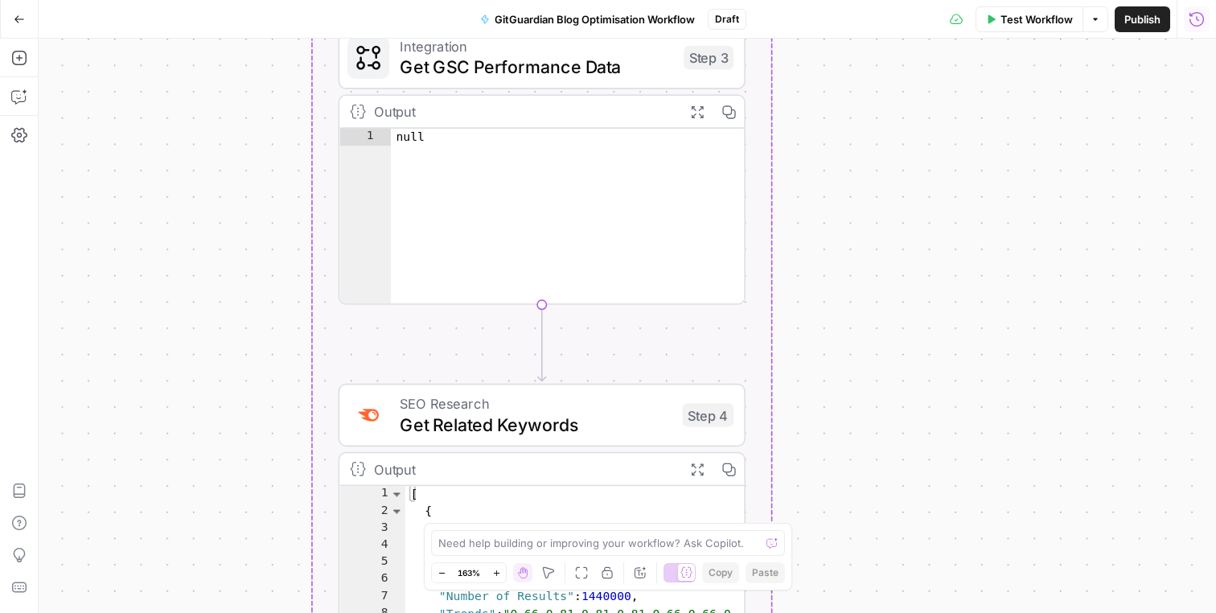
drag, startPoint x: 792, startPoint y: 223, endPoint x: 792, endPoint y: 160, distance: 62.7
click at [792, 158] on div "Workflow Set Inputs Inputs Run Code · Python Process CSV Input Step 1 Output Ex…" at bounding box center [627, 326] width 1177 height 574
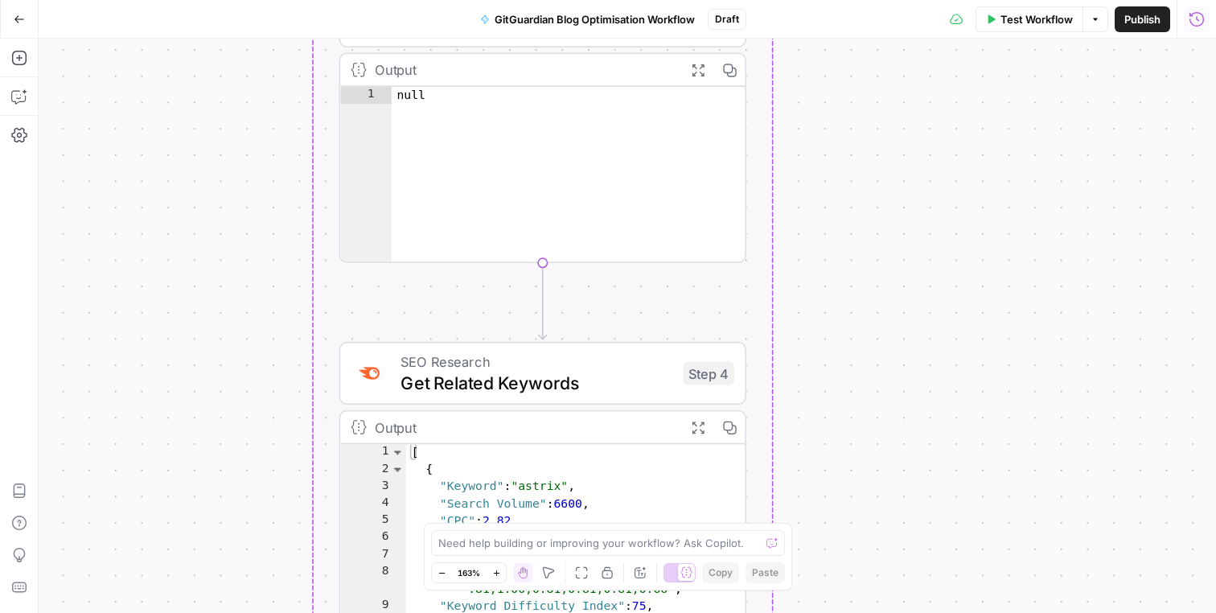
drag, startPoint x: 793, startPoint y: 208, endPoint x: 793, endPoint y: 125, distance: 83.6
click at [793, 125] on div "Workflow Set Inputs Inputs Run Code · Python Process CSV Input Step 1 Output Ex…" at bounding box center [627, 326] width 1177 height 574
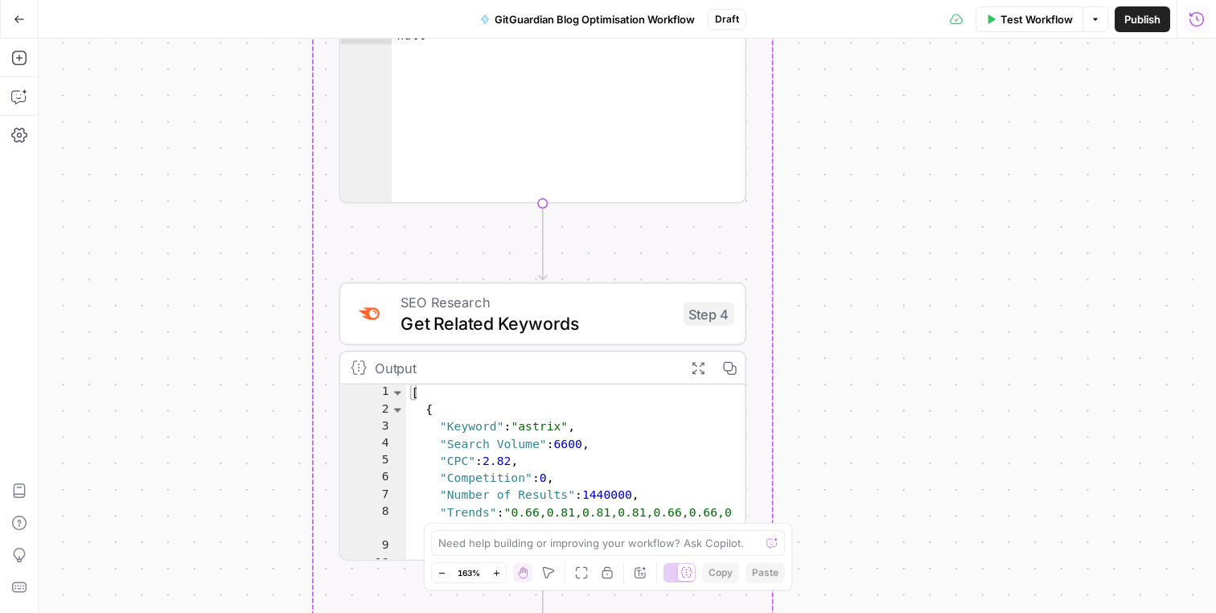
drag, startPoint x: 793, startPoint y: 125, endPoint x: 793, endPoint y: 105, distance: 19.3
click at [793, 105] on div "Workflow Set Inputs Inputs Run Code · Python Process CSV Input Step 1 Output Ex…" at bounding box center [627, 326] width 1177 height 574
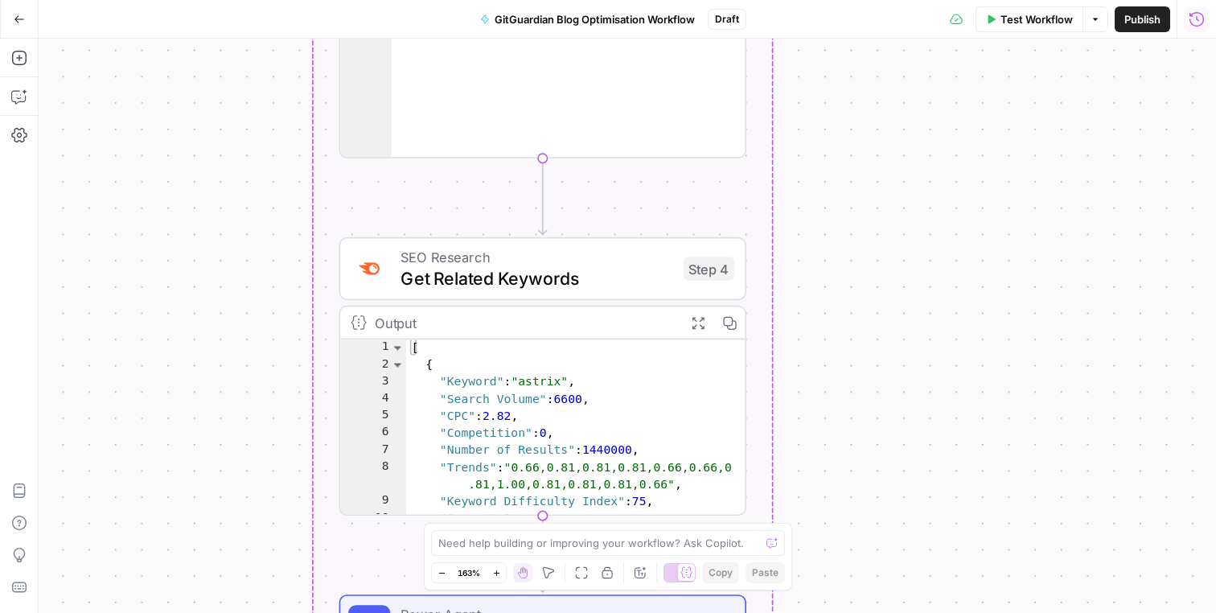
drag, startPoint x: 776, startPoint y: 190, endPoint x: 776, endPoint y: 158, distance: 32.2
click at [776, 158] on div "Workflow Set Inputs Inputs Run Code · Python Process CSV Input Step 1 Output Ex…" at bounding box center [627, 326] width 1177 height 574
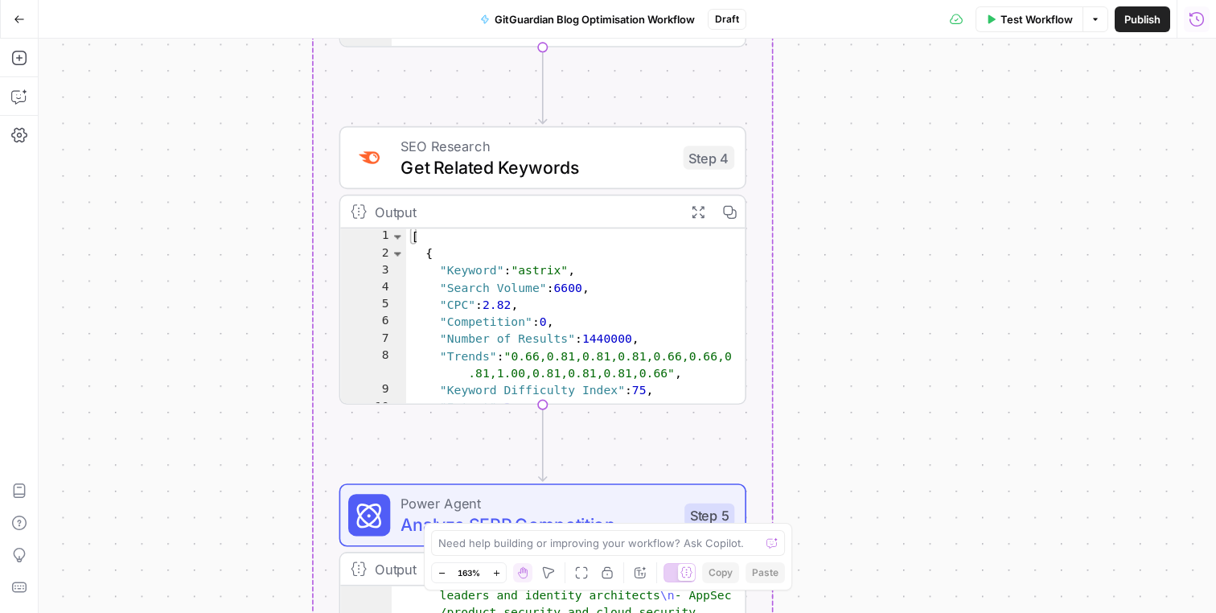
drag, startPoint x: 784, startPoint y: 225, endPoint x: 784, endPoint y: 115, distance: 110.1
click at [784, 115] on div "Workflow Set Inputs Inputs Run Code · Python Process CSV Input Step 1 Output Ex…" at bounding box center [627, 326] width 1177 height 574
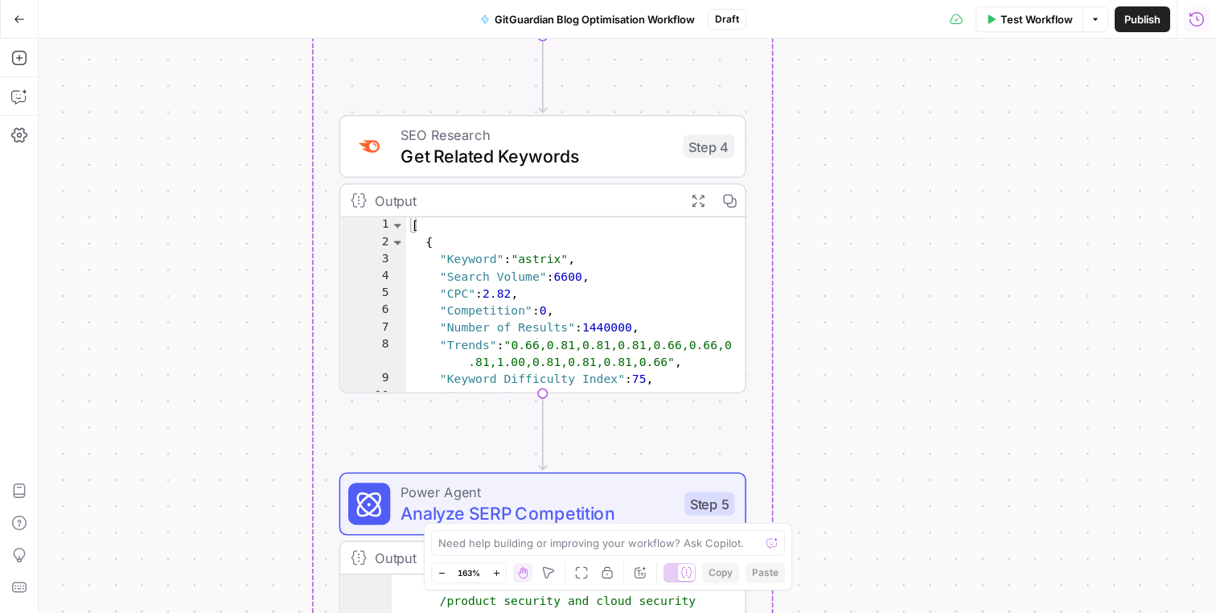
drag, startPoint x: 783, startPoint y: 163, endPoint x: 784, endPoint y: 141, distance: 22.5
click at [784, 141] on div "Workflow Set Inputs Inputs Run Code · Python Process CSV Input Step 1 Output Ex…" at bounding box center [627, 326] width 1177 height 574
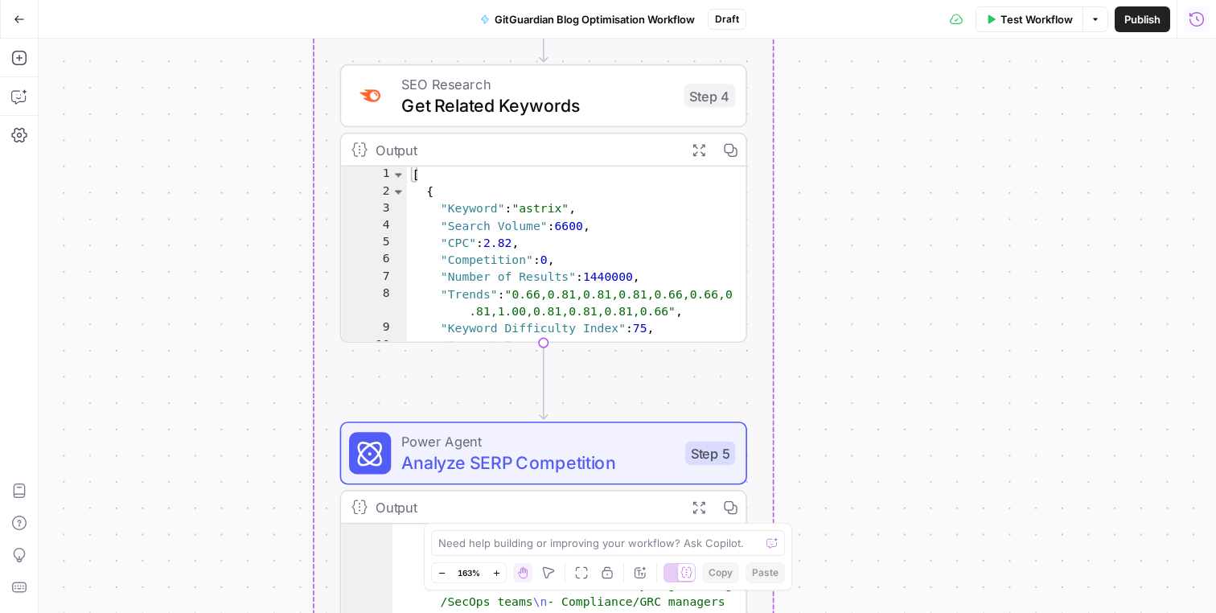
drag, startPoint x: 211, startPoint y: 357, endPoint x: 210, endPoint y: 311, distance: 45.8
click at [210, 311] on div "Workflow Set Inputs Inputs Run Code · Python Process CSV Input Step 1 Output Ex…" at bounding box center [627, 326] width 1177 height 574
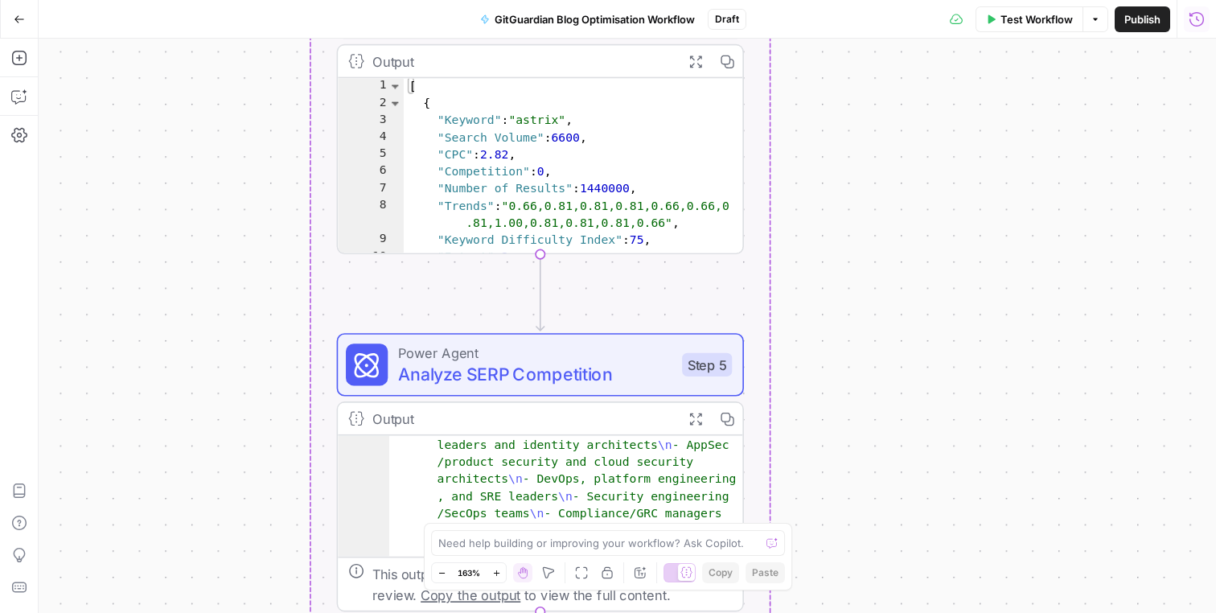
drag, startPoint x: 223, startPoint y: 367, endPoint x: 219, endPoint y: 286, distance: 81.3
click at [220, 285] on div "Workflow Set Inputs Inputs Run Code · Python Process CSV Input Step 1 Output Ex…" at bounding box center [627, 326] width 1177 height 574
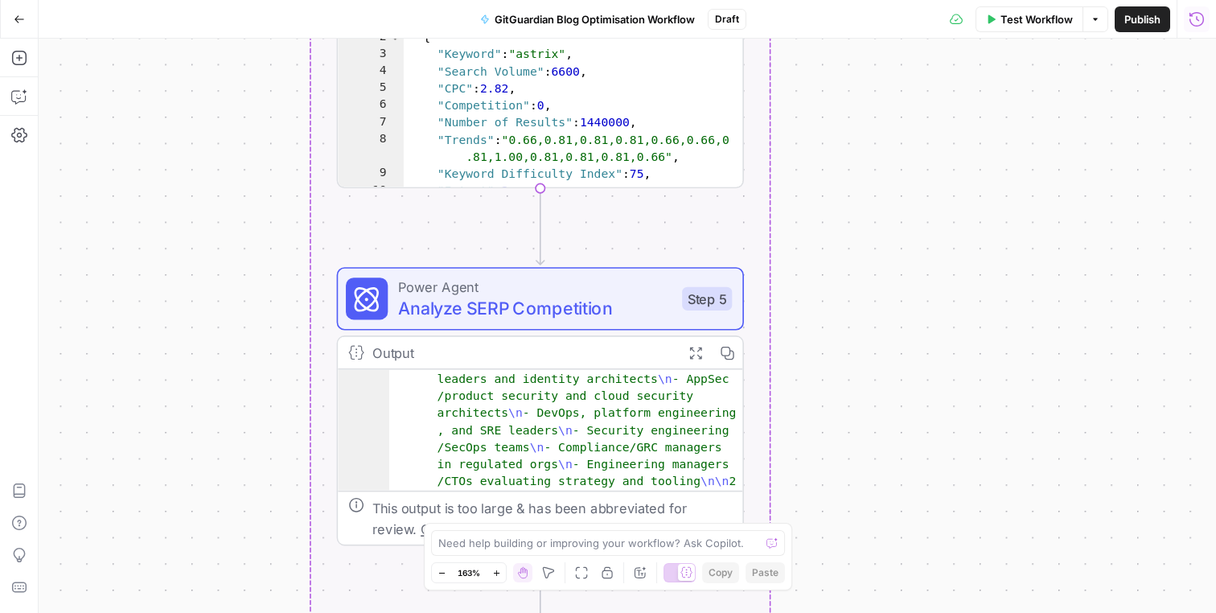
drag, startPoint x: 227, startPoint y: 336, endPoint x: 226, endPoint y: 269, distance: 67.5
click at [226, 269] on div "Workflow Set Inputs Inputs Run Code · Python Process CSV Input Step 1 Output Ex…" at bounding box center [627, 326] width 1177 height 574
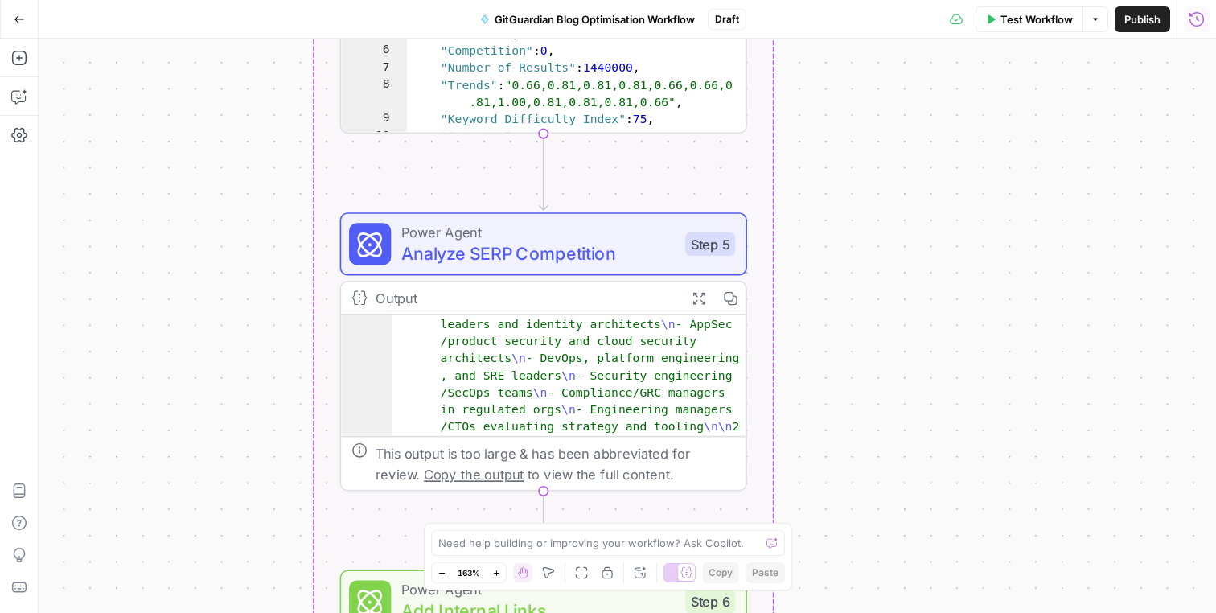
drag, startPoint x: 226, startPoint y: 269, endPoint x: 228, endPoint y: 215, distance: 53.1
click at [229, 215] on div "Workflow Set Inputs Inputs Run Code · Python Process CSV Input Step 1 Output Ex…" at bounding box center [627, 326] width 1177 height 574
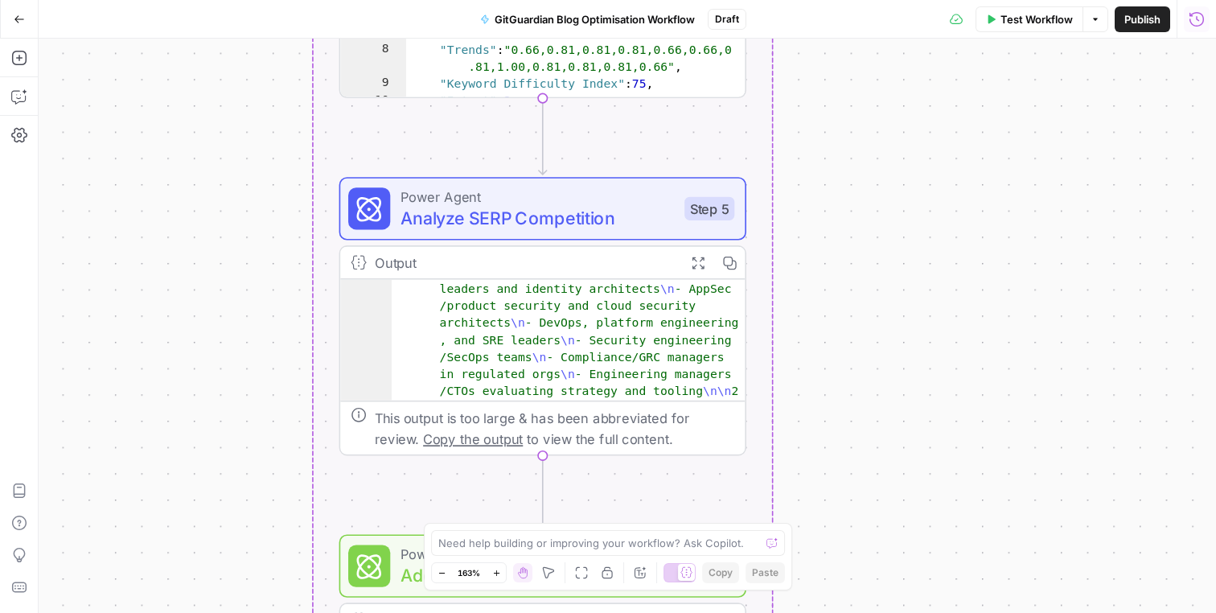
drag, startPoint x: 235, startPoint y: 287, endPoint x: 231, endPoint y: 252, distance: 35.6
click at [235, 251] on div "Workflow Set Inputs Inputs Run Code · Python Process CSV Input Step 1 Output Ex…" at bounding box center [627, 326] width 1177 height 574
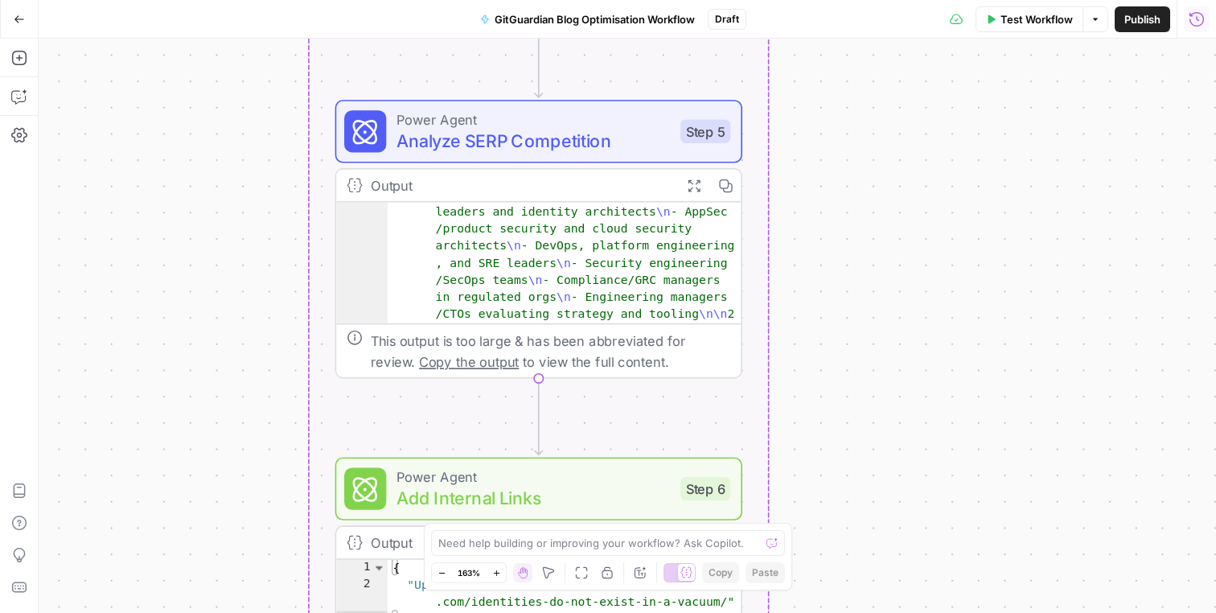
drag, startPoint x: 297, startPoint y: 315, endPoint x: 293, endPoint y: 239, distance: 76.5
click at [293, 239] on div "Workflow Set Inputs Inputs Run Code · Python Process CSV Input Step 1 Output Ex…" at bounding box center [627, 326] width 1177 height 574
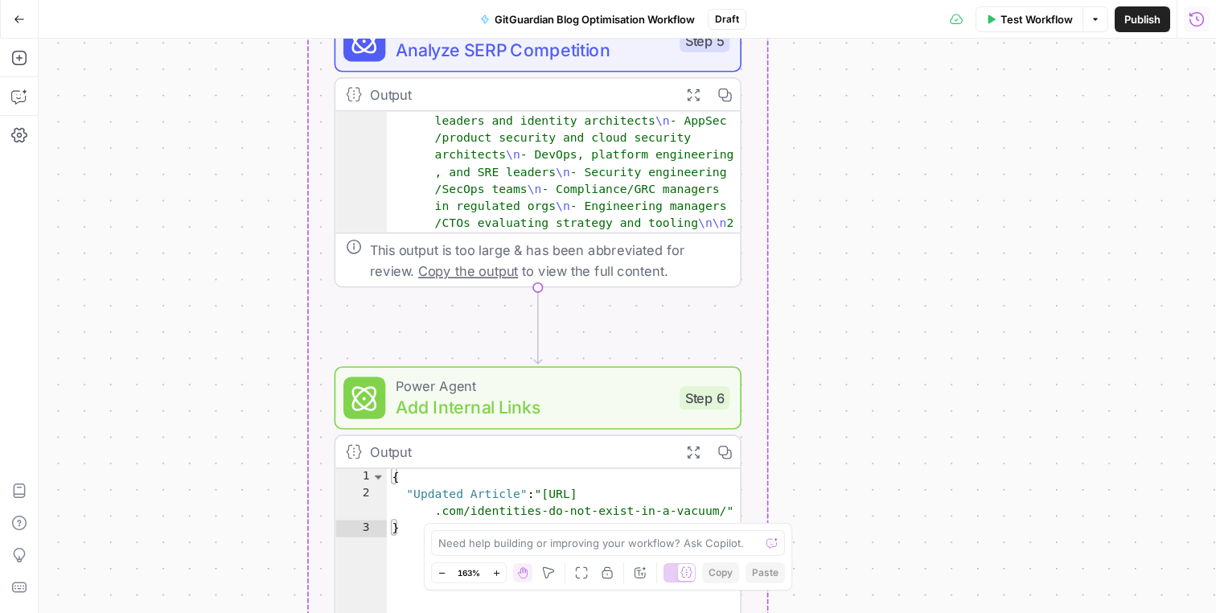
drag, startPoint x: 279, startPoint y: 326, endPoint x: 279, endPoint y: 238, distance: 87.6
click at [279, 238] on div "Workflow Set Inputs Inputs Run Code · Python Process CSV Input Step 1 Output Ex…" at bounding box center [627, 326] width 1177 height 574
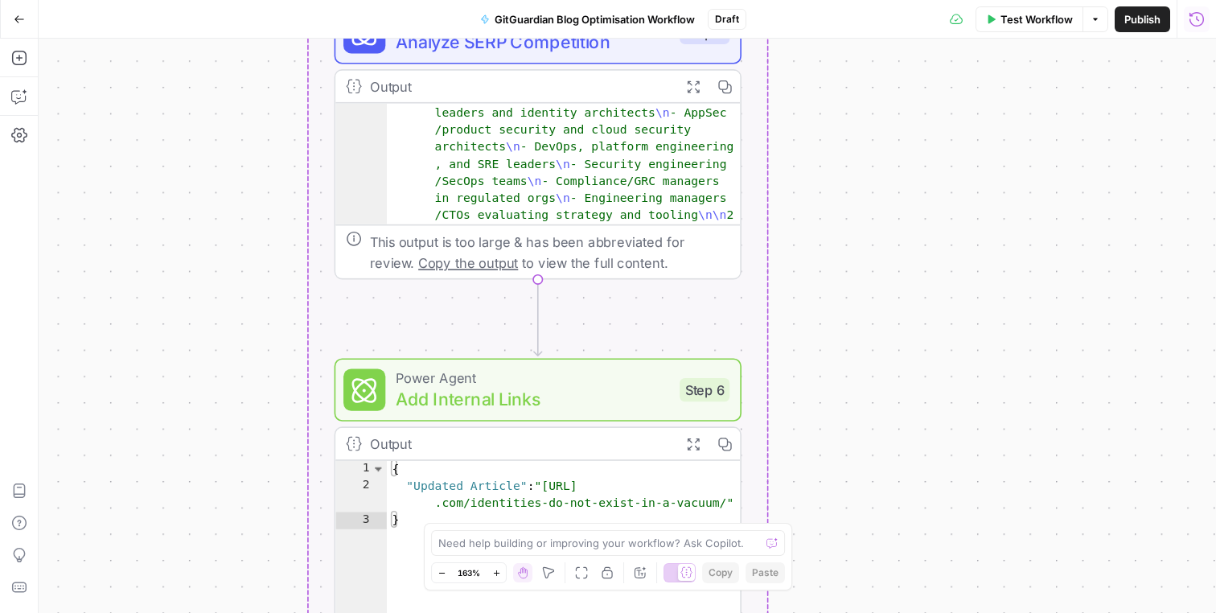
drag, startPoint x: 279, startPoint y: 297, endPoint x: 277, endPoint y: 227, distance: 70.0
click at [278, 227] on div "Workflow Set Inputs Inputs Run Code · Python Process CSV Input Step 1 Output Ex…" at bounding box center [627, 326] width 1177 height 574
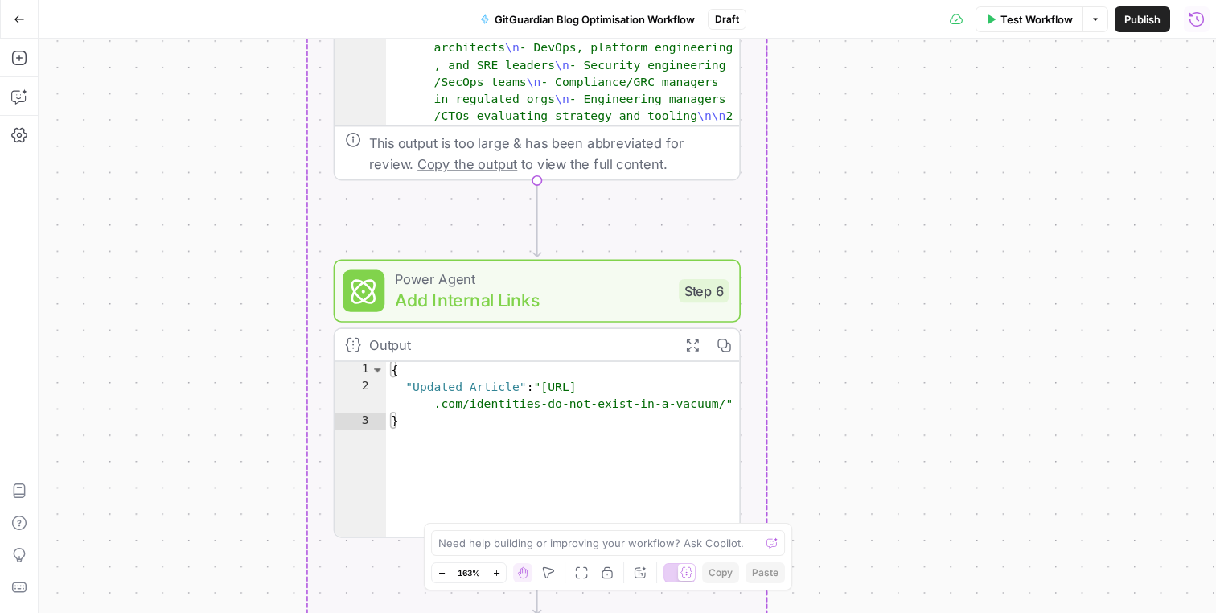
drag, startPoint x: 293, startPoint y: 293, endPoint x: 292, endPoint y: 253, distance: 40.2
click at [293, 253] on div "Workflow Set Inputs Inputs Run Code · Python Process CSV Input Step 1 Output Ex…" at bounding box center [627, 326] width 1177 height 574
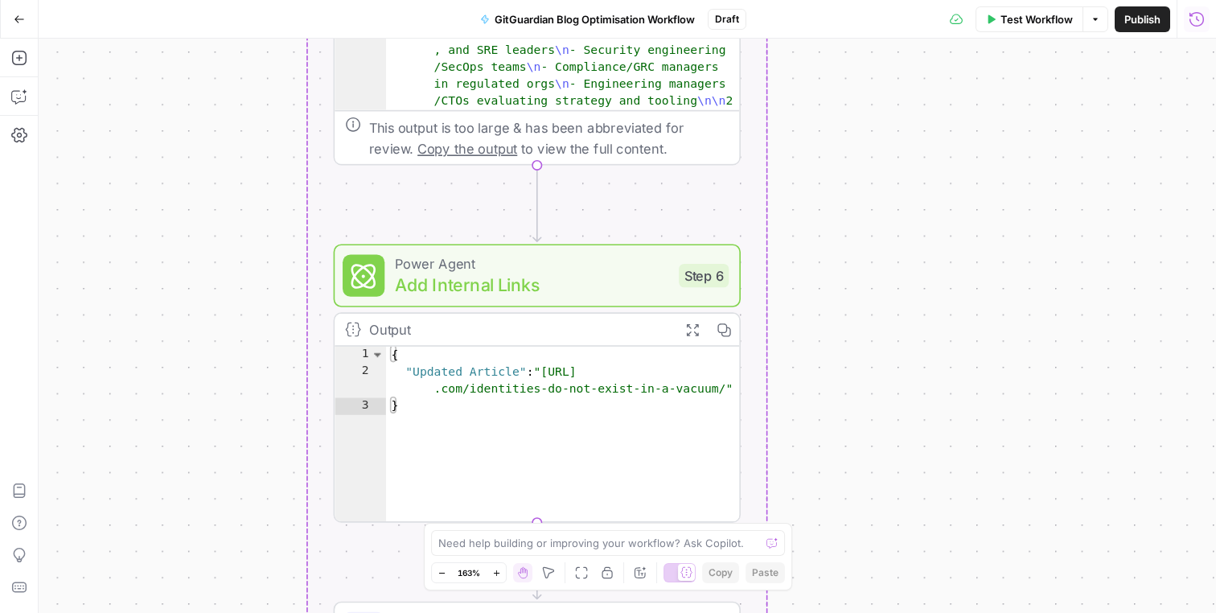
drag, startPoint x: 785, startPoint y: 289, endPoint x: 785, endPoint y: 273, distance: 16.9
click at [785, 273] on div "Workflow Set Inputs Inputs Run Code · Python Process CSV Input Step 1 Output Ex…" at bounding box center [627, 326] width 1177 height 574
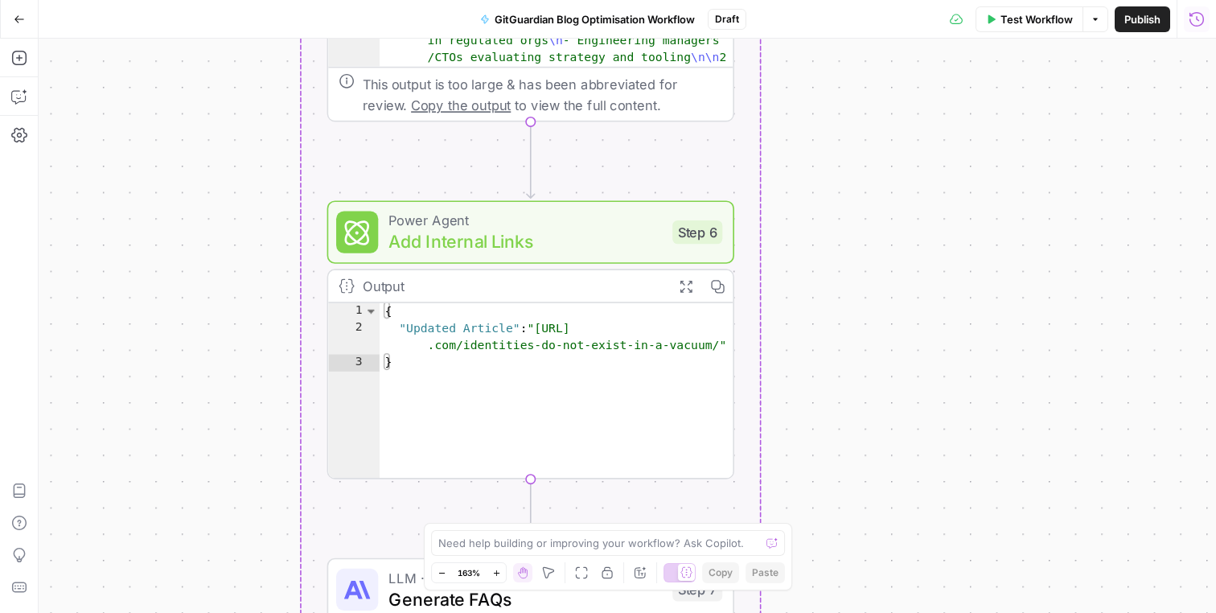
drag, startPoint x: 283, startPoint y: 365, endPoint x: 277, endPoint y: 339, distance: 26.5
click at [277, 338] on div "Workflow Set Inputs Inputs Run Code · Python Process CSV Input Step 1 Output Ex…" at bounding box center [627, 326] width 1177 height 574
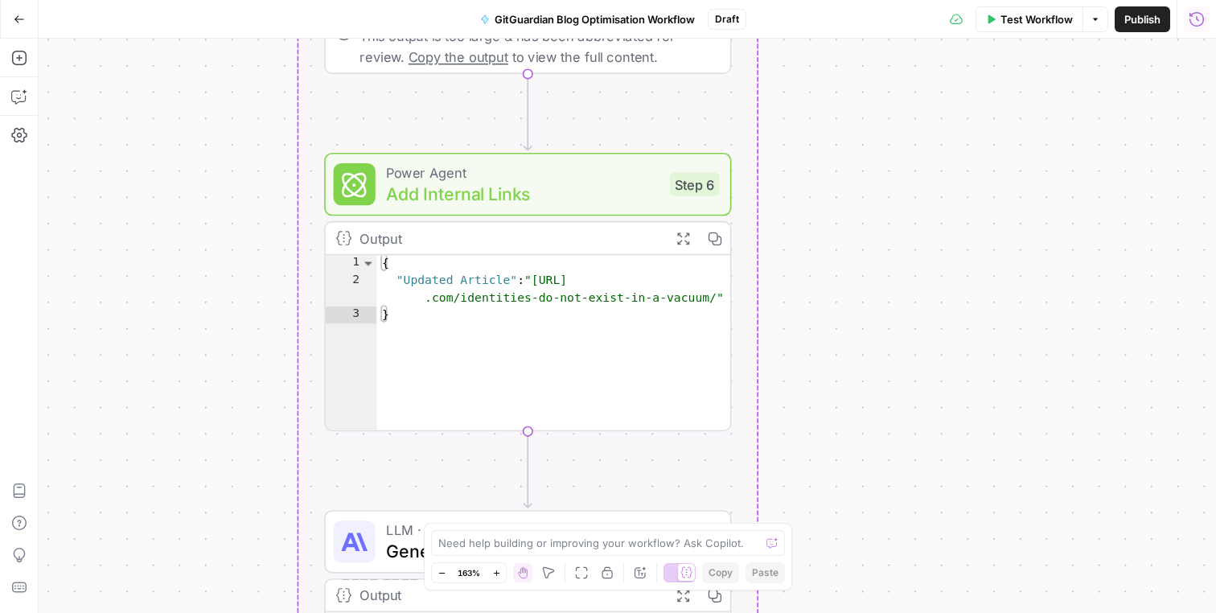
click at [790, 215] on div "Workflow Set Inputs Inputs Run Code · Python Process CSV Input Step 1 Output Ex…" at bounding box center [627, 326] width 1177 height 574
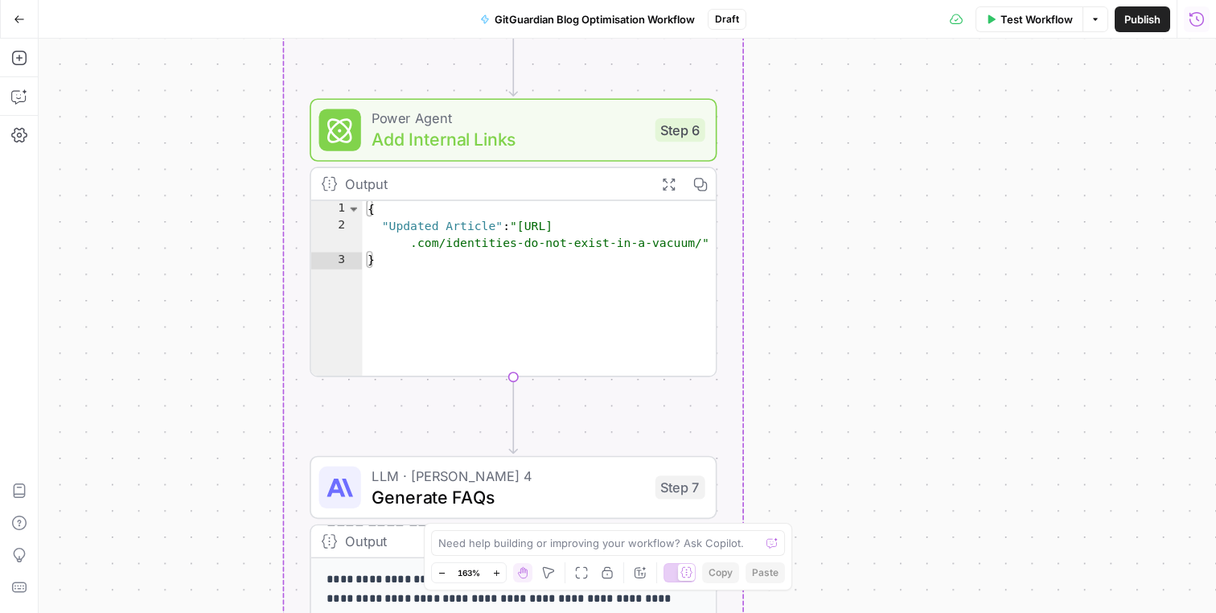
drag, startPoint x: 775, startPoint y: 215, endPoint x: 774, endPoint y: 199, distance: 16.1
click at [774, 199] on div "Workflow Set Inputs Inputs Run Code · Python Process CSV Input Step 1 Output Ex…" at bounding box center [627, 326] width 1177 height 574
drag, startPoint x: 596, startPoint y: 540, endPoint x: 573, endPoint y: 542, distance: 22.6
click at [573, 542] on textarea at bounding box center [599, 543] width 322 height 16
drag, startPoint x: 601, startPoint y: 541, endPoint x: 578, endPoint y: 541, distance: 22.5
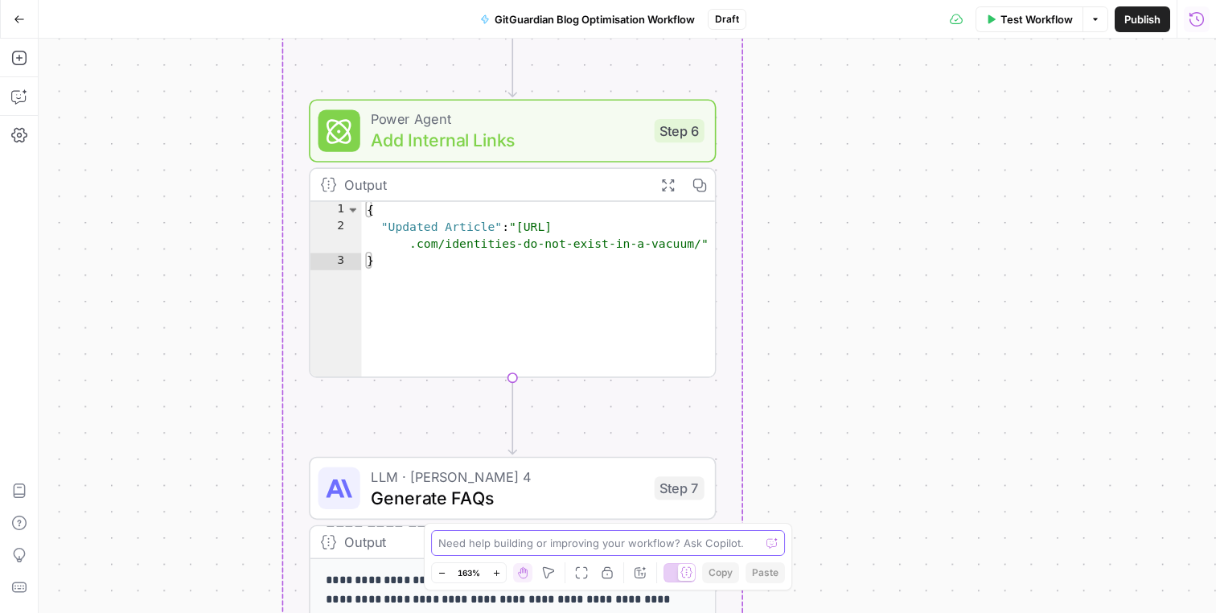
click at [578, 541] on textarea at bounding box center [599, 543] width 322 height 16
click at [214, 438] on div "Workflow Set Inputs Inputs Run Code · Python Process CSV Input Step 1 Output Ex…" at bounding box center [627, 326] width 1177 height 574
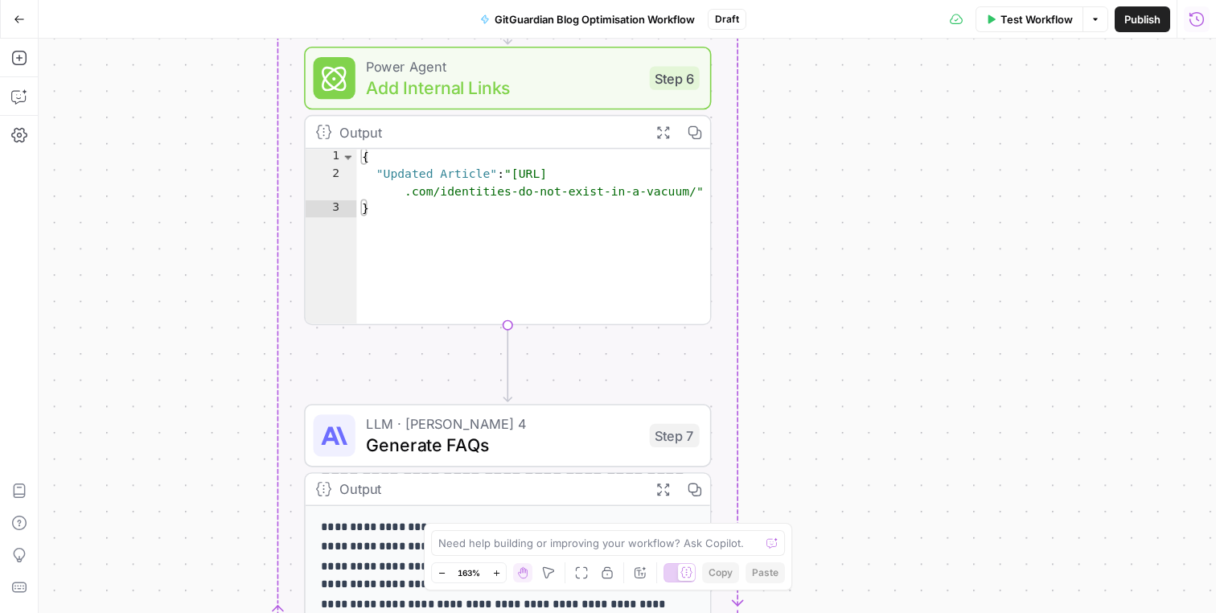
drag, startPoint x: 187, startPoint y: 356, endPoint x: 187, endPoint y: 328, distance: 28.1
click at [187, 328] on div "Workflow Set Inputs Inputs Run Code · Python Process CSV Input Step 1 Output Ex…" at bounding box center [627, 326] width 1177 height 574
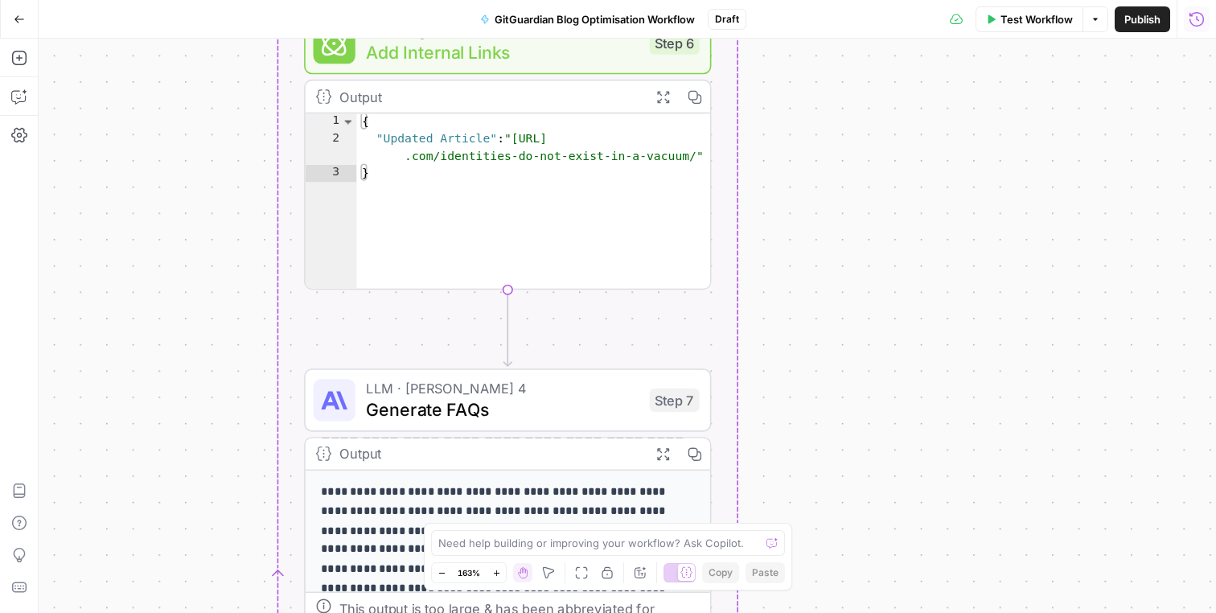
drag, startPoint x: 204, startPoint y: 293, endPoint x: 204, endPoint y: 260, distance: 33.0
click at [204, 260] on div "Workflow Set Inputs Inputs Run Code · Python Process CSV Input Step 1 Output Ex…" at bounding box center [627, 326] width 1177 height 574
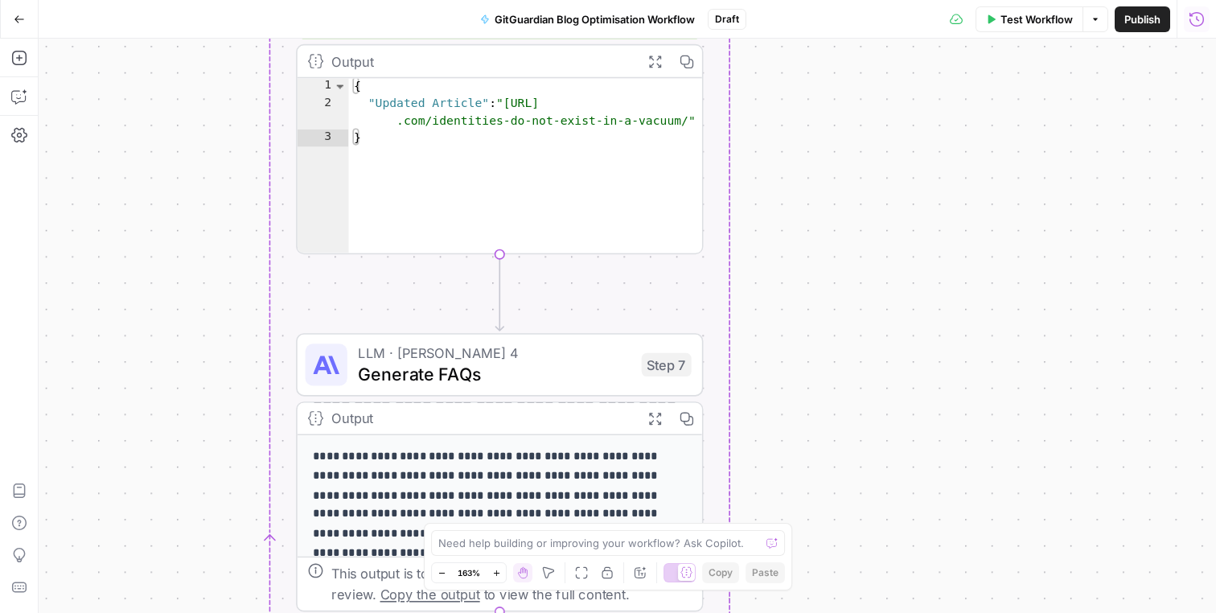
drag, startPoint x: 186, startPoint y: 278, endPoint x: 178, endPoint y: 242, distance: 37.1
click at [178, 242] on div "Workflow Set Inputs Inputs Run Code · Python Process CSV Input Step 1 Output Ex…" at bounding box center [627, 326] width 1177 height 574
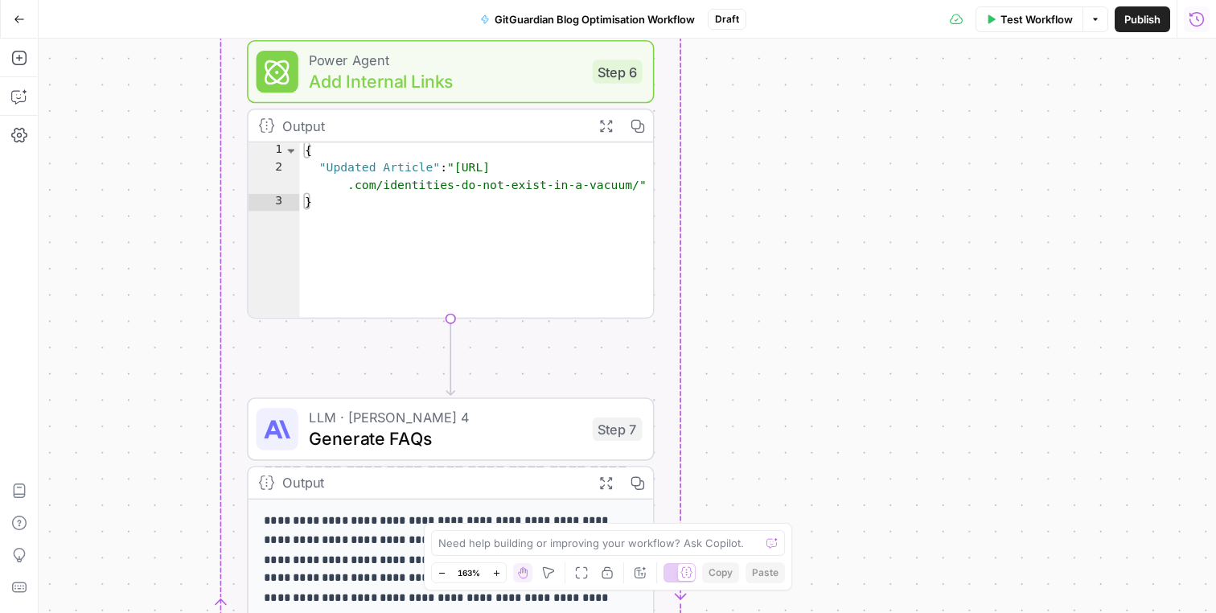
drag, startPoint x: 165, startPoint y: 257, endPoint x: 116, endPoint y: 322, distance: 80.9
click at [116, 322] on div "Workflow Set Inputs Inputs Run Code · Python Process CSV Input Step 1 Output Ex…" at bounding box center [627, 326] width 1177 height 574
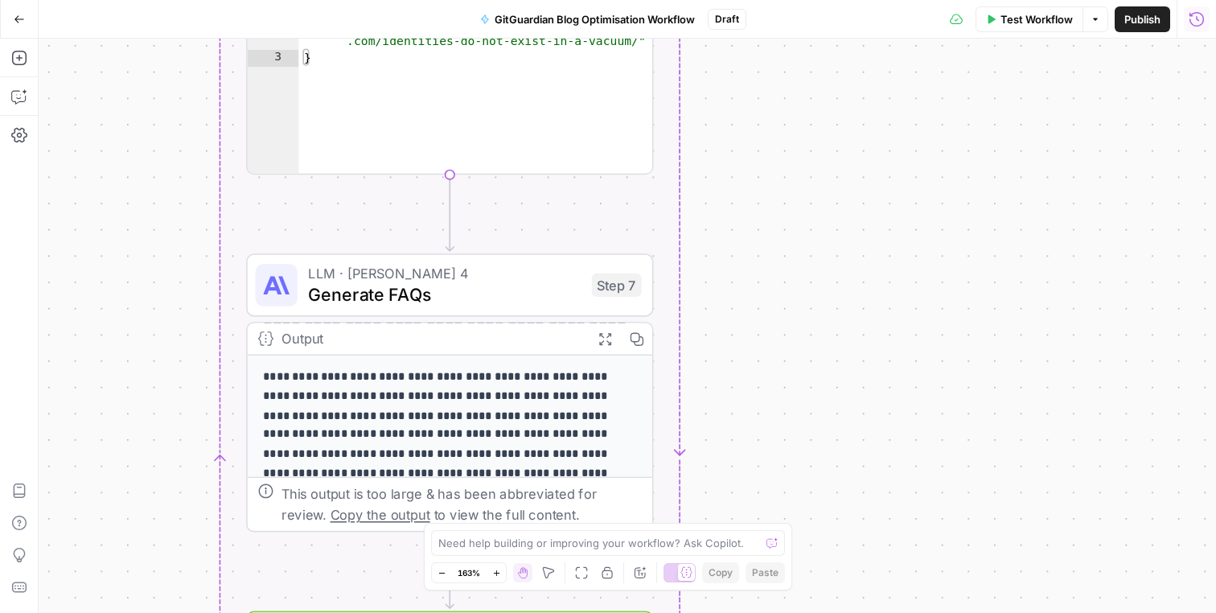
drag, startPoint x: 171, startPoint y: 400, endPoint x: 170, endPoint y: 257, distance: 143.1
click at [170, 257] on div "Workflow Set Inputs Inputs Run Code · Python Process CSV Input Step 1 Output Ex…" at bounding box center [627, 326] width 1177 height 574
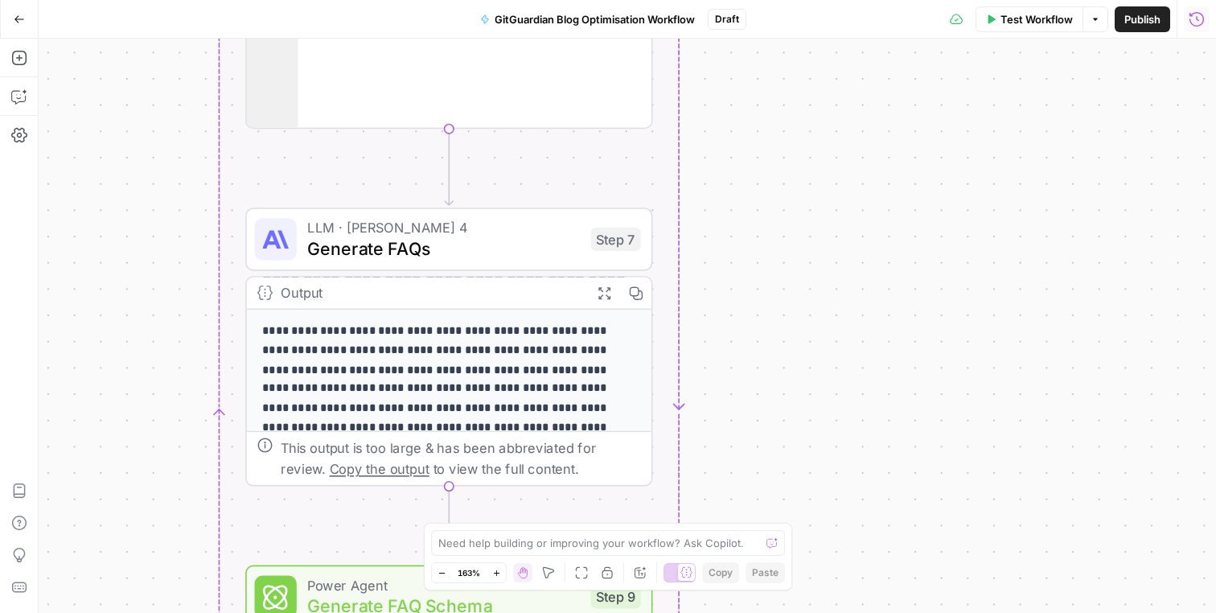
drag, startPoint x: 716, startPoint y: 308, endPoint x: 717, endPoint y: 252, distance: 56.3
click at [717, 251] on div "Workflow Set Inputs Inputs Run Code · Python Process CSV Input Step 1 Output Ex…" at bounding box center [627, 326] width 1177 height 574
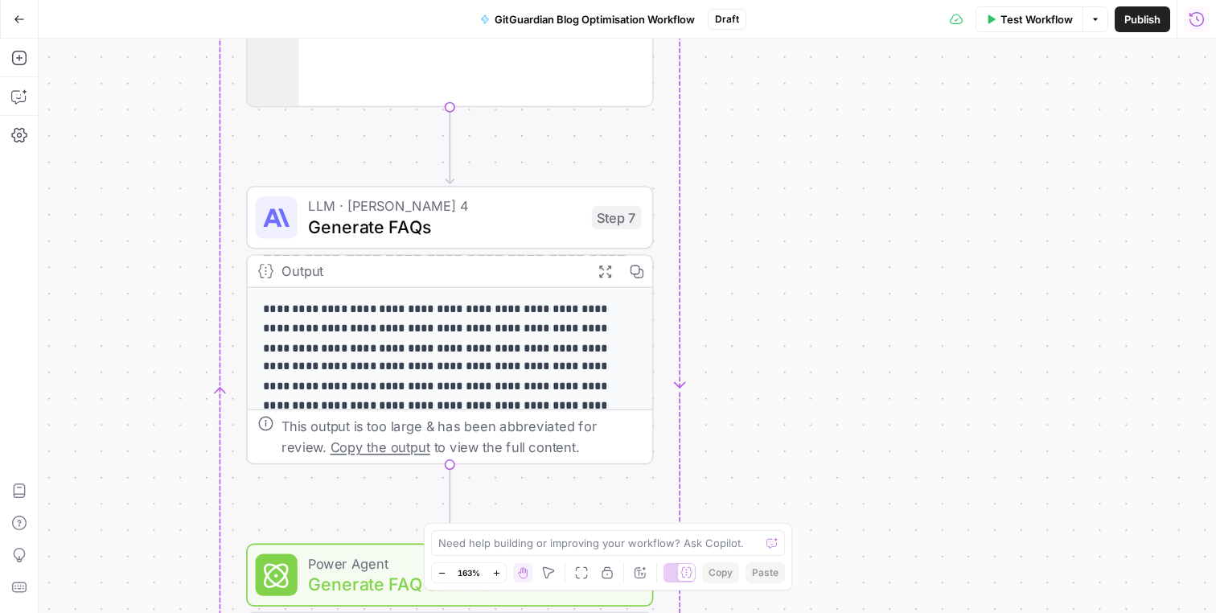
drag, startPoint x: 708, startPoint y: 274, endPoint x: 708, endPoint y: 264, distance: 10.5
click at [708, 264] on div "Workflow Set Inputs Inputs Run Code · Python Process CSV Input Step 1 Output Ex…" at bounding box center [627, 326] width 1177 height 574
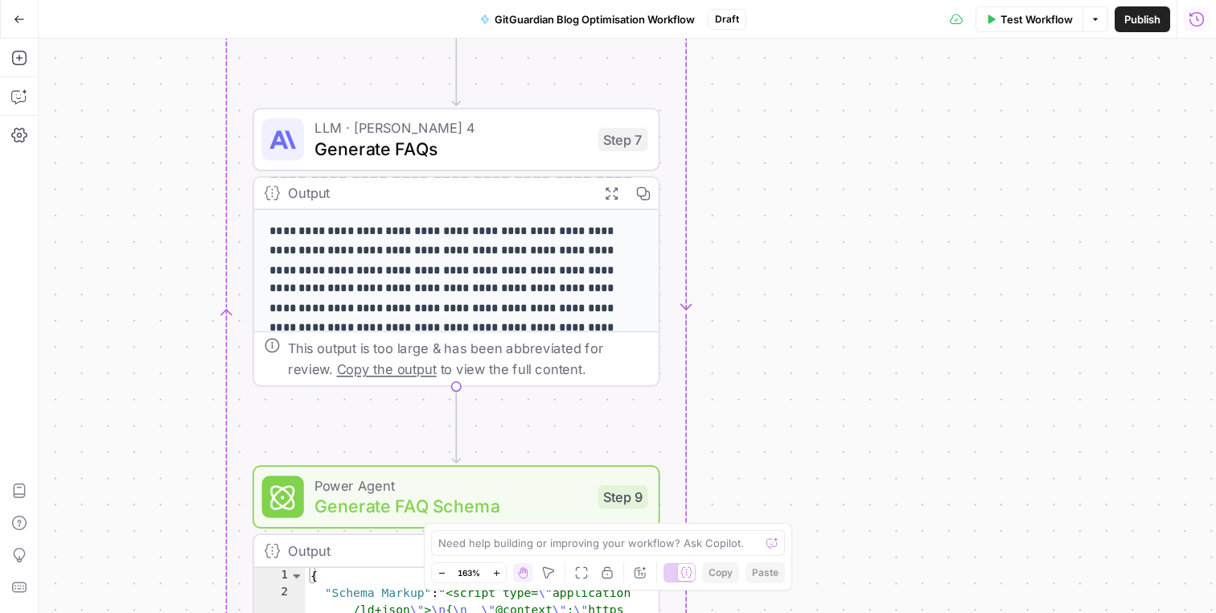
drag, startPoint x: 698, startPoint y: 277, endPoint x: 704, endPoint y: 200, distance: 77.5
click at [704, 200] on div "Workflow Set Inputs Inputs Run Code · Python Process CSV Input Step 1 Output Ex…" at bounding box center [627, 326] width 1177 height 574
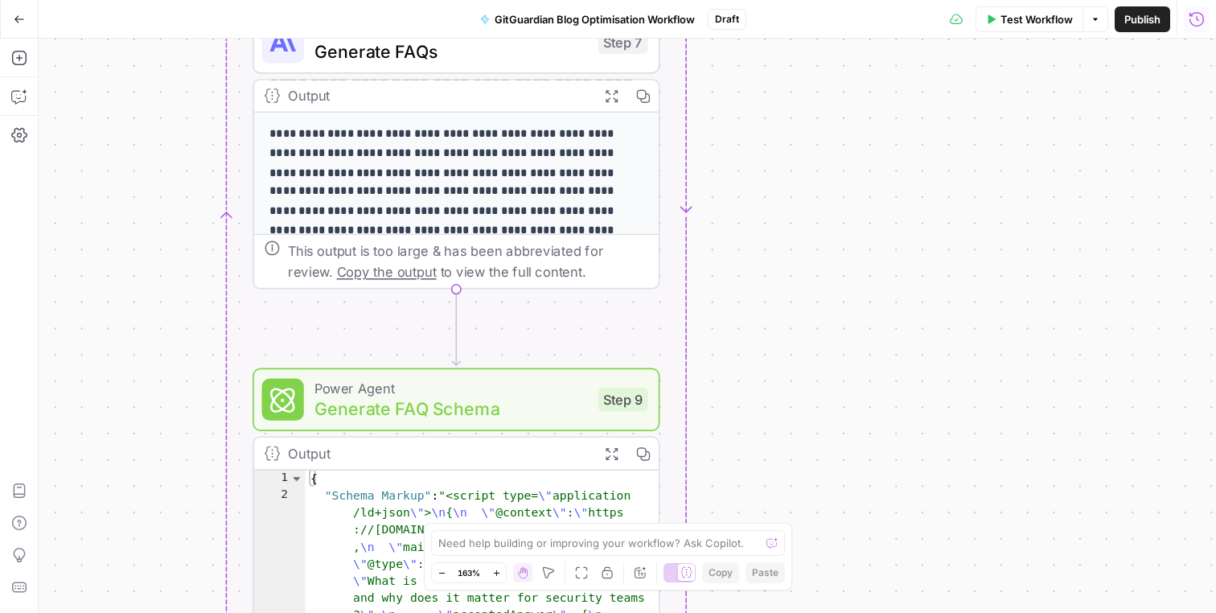
drag, startPoint x: 704, startPoint y: 200, endPoint x: 704, endPoint y: 102, distance: 98.1
click at [704, 101] on div "Workflow Set Inputs Inputs Run Code · Python Process CSV Input Step 1 Output Ex…" at bounding box center [627, 326] width 1177 height 574
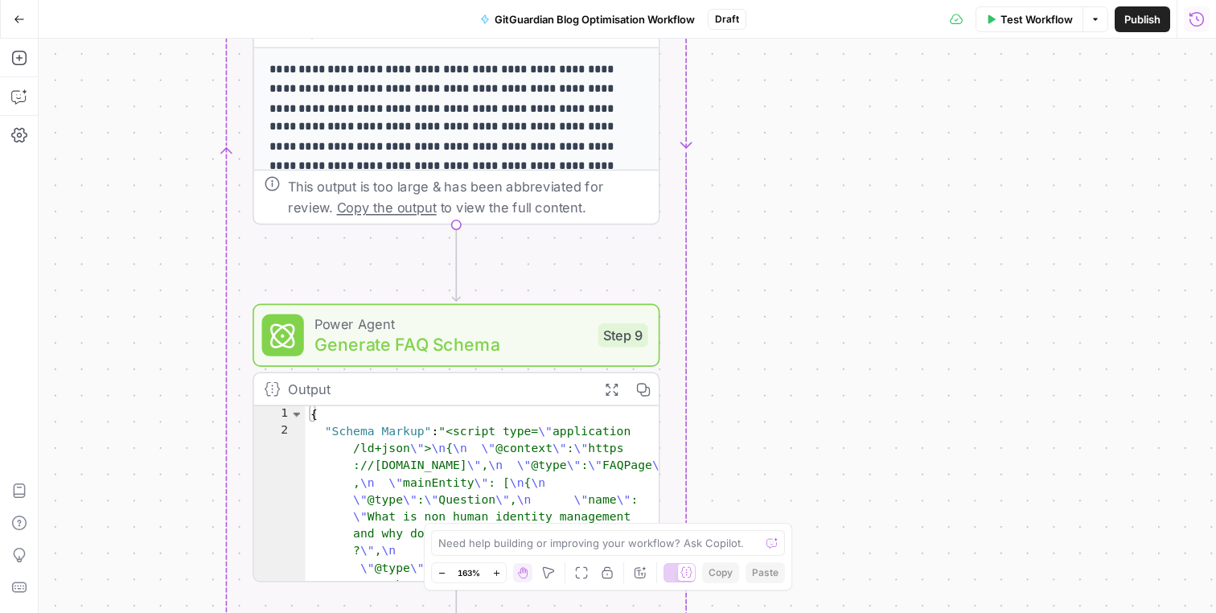
drag, startPoint x: 712, startPoint y: 346, endPoint x: 712, endPoint y: 281, distance: 64.3
click at [712, 281] on div "Workflow Set Inputs Inputs Run Code · Python Process CSV Input Step 1 Output Ex…" at bounding box center [627, 326] width 1177 height 574
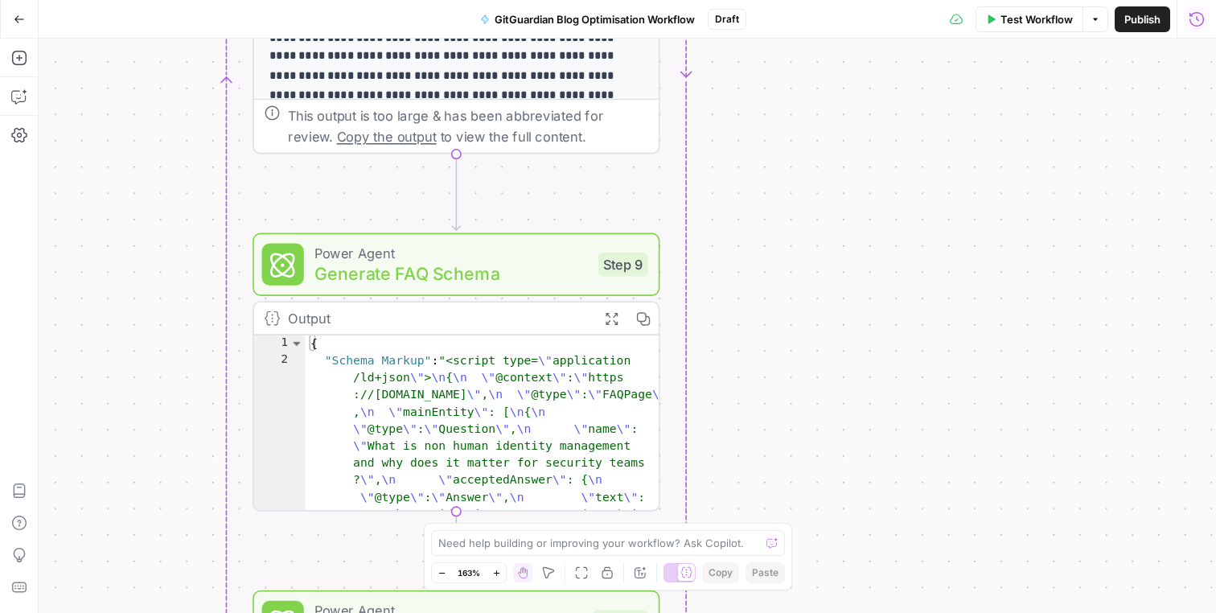
drag, startPoint x: 710, startPoint y: 297, endPoint x: 710, endPoint y: 203, distance: 94.1
click at [710, 203] on div "Workflow Set Inputs Inputs Run Code · Python Process CSV Input Step 1 Output Ex…" at bounding box center [627, 326] width 1177 height 574
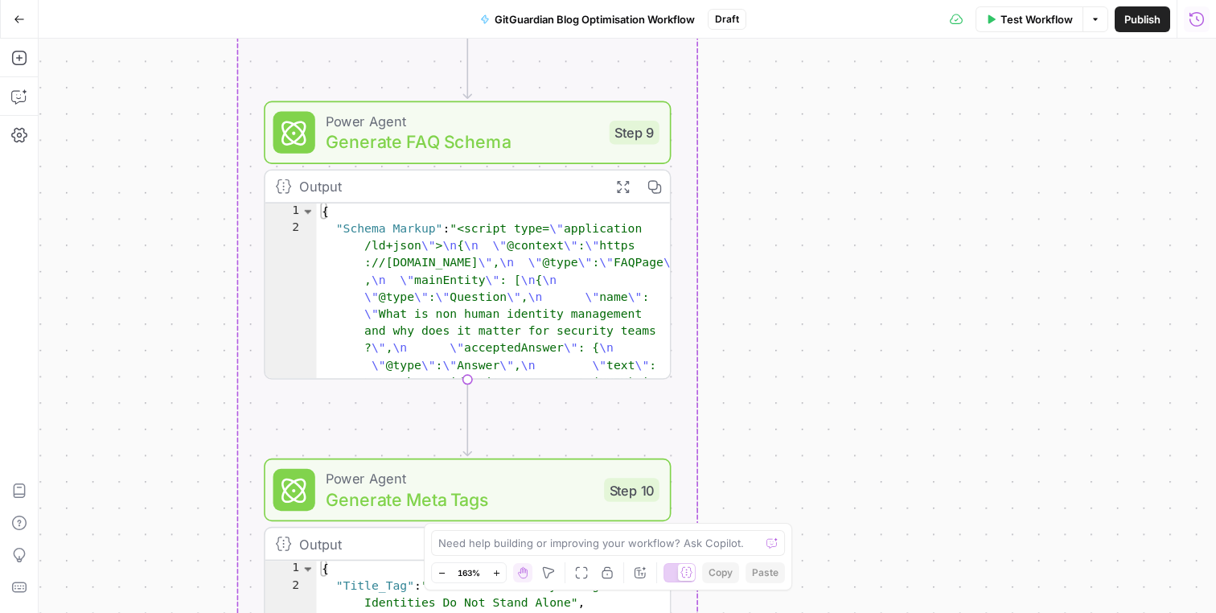
drag, startPoint x: 710, startPoint y: 211, endPoint x: 720, endPoint y: 110, distance: 101.8
click at [721, 109] on div "Workflow Set Inputs Inputs Run Code · Python Process CSV Input Step 1 Output Ex…" at bounding box center [627, 326] width 1177 height 574
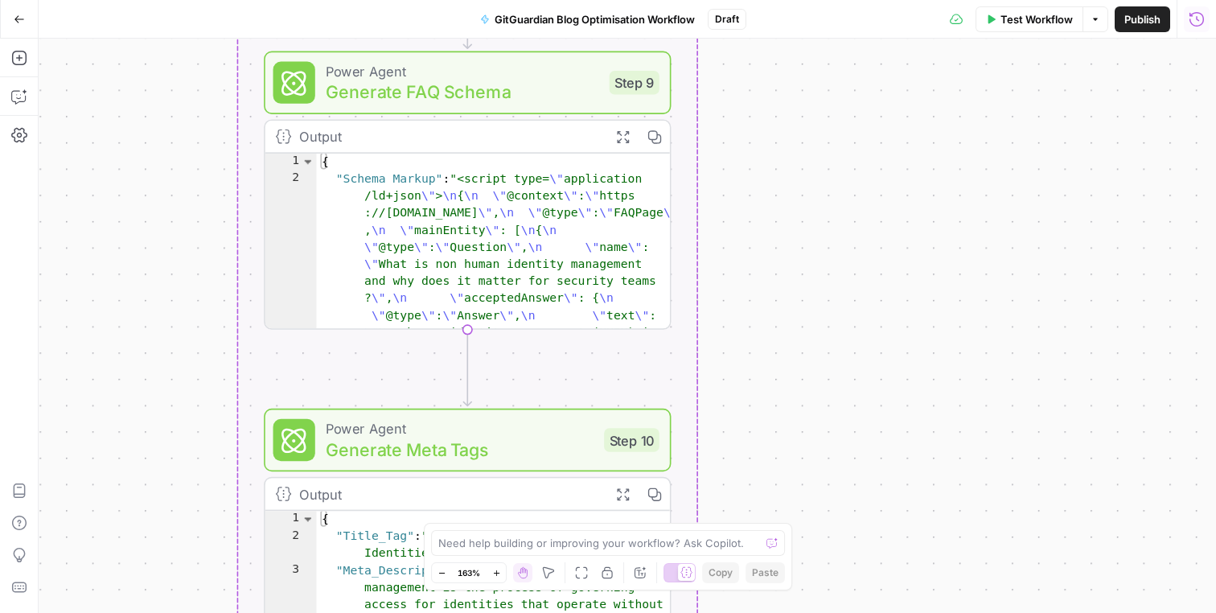
drag, startPoint x: 716, startPoint y: 279, endPoint x: 716, endPoint y: 170, distance: 109.3
click at [716, 168] on div "Workflow Set Inputs Inputs Run Code · Python Process CSV Input Step 1 Output Ex…" at bounding box center [627, 326] width 1177 height 574
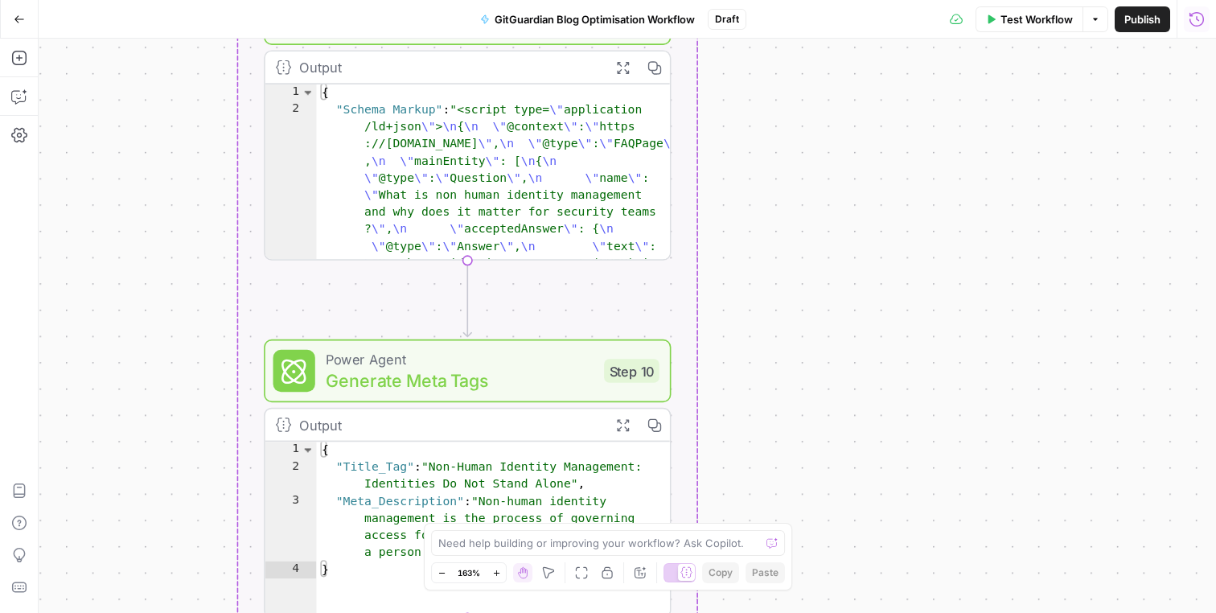
drag, startPoint x: 732, startPoint y: 309, endPoint x: 732, endPoint y: 220, distance: 88.4
click at [732, 220] on div "Workflow Set Inputs Inputs Run Code · Python Process CSV Input Step 1 Output Ex…" at bounding box center [627, 326] width 1177 height 574
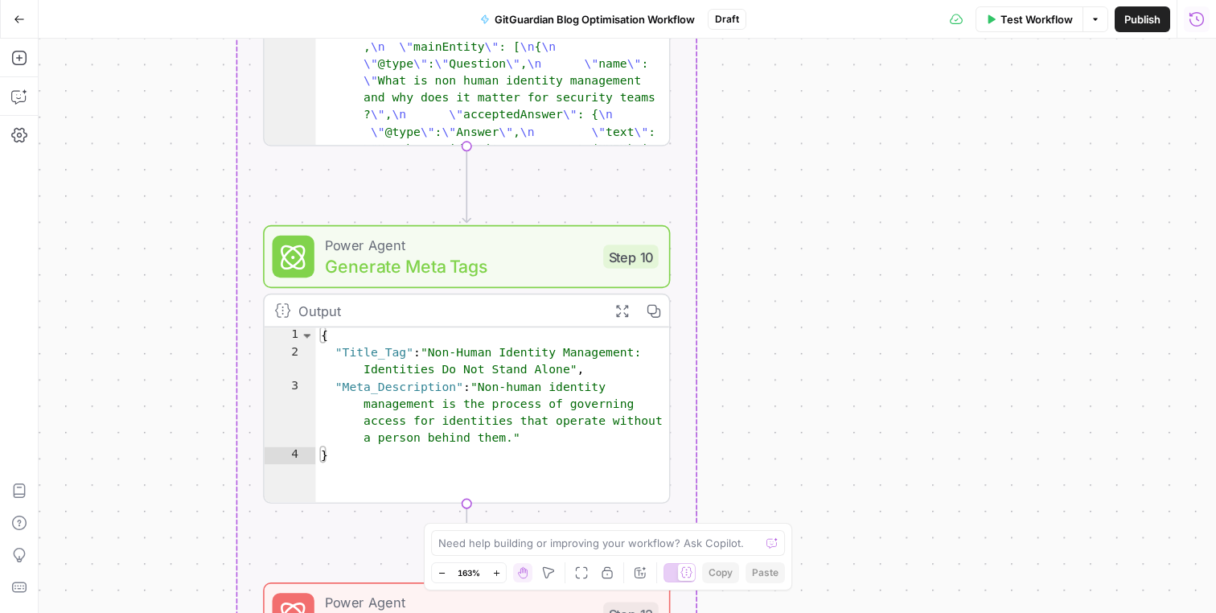
drag, startPoint x: 732, startPoint y: 220, endPoint x: 745, endPoint y: 432, distance: 211.8
click at [745, 432] on div "Workflow Set Inputs Inputs Run Code · Python Process CSV Input Step 1 Output Ex…" at bounding box center [627, 326] width 1177 height 574
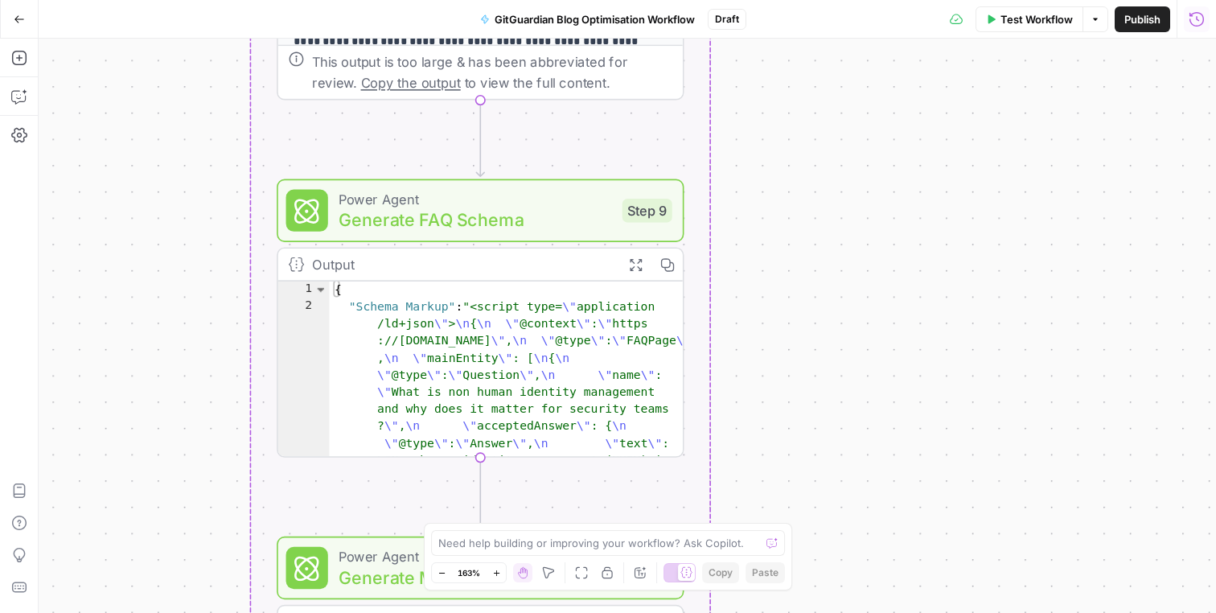
drag, startPoint x: 745, startPoint y: 432, endPoint x: 744, endPoint y: 533, distance: 101.3
click at [744, 529] on body "SaaStorm New Home Browse Your Data Usage Settings Recent Grids Recent Workflows…" at bounding box center [608, 306] width 1216 height 613
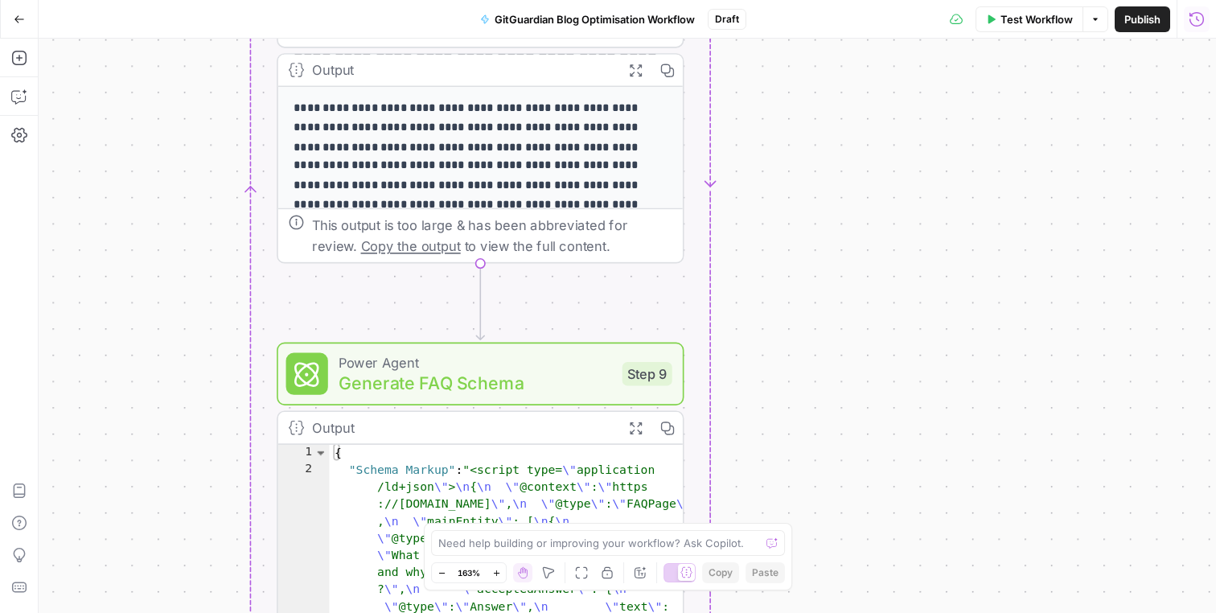
drag, startPoint x: 745, startPoint y: 301, endPoint x: 746, endPoint y: 431, distance: 129.4
click at [746, 431] on div "Workflow Set Inputs Inputs Run Code · Python Process CSV Input Step 1 Output Ex…" at bounding box center [627, 326] width 1177 height 574
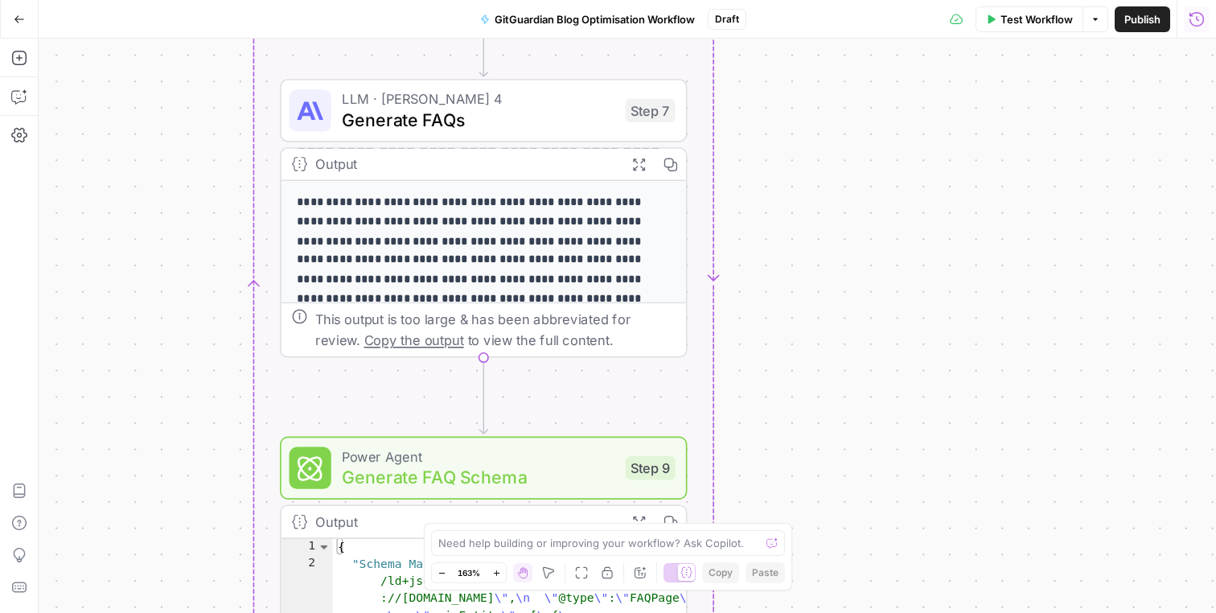
drag, startPoint x: 745, startPoint y: 324, endPoint x: 749, endPoint y: 417, distance: 93.4
click at [749, 418] on div "Workflow Set Inputs Inputs Run Code · Python Process CSV Input Step 1 Output Ex…" at bounding box center [627, 326] width 1177 height 574
click at [736, 322] on div "Workflow Set Inputs Inputs Run Code · Python Process CSV Input Step 1 Output Ex…" at bounding box center [627, 326] width 1177 height 574
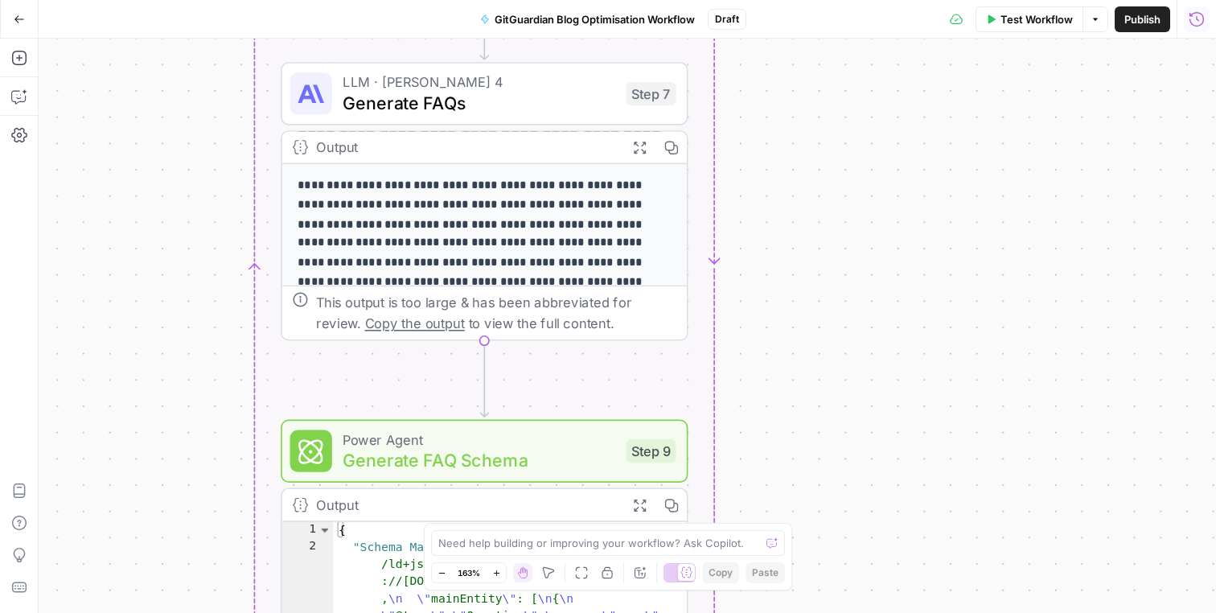
drag, startPoint x: 751, startPoint y: 315, endPoint x: 752, endPoint y: 300, distance: 15.3
click at [752, 300] on div "Workflow Set Inputs Inputs Run Code · Python Process CSV Input Step 1 Output Ex…" at bounding box center [627, 326] width 1177 height 574
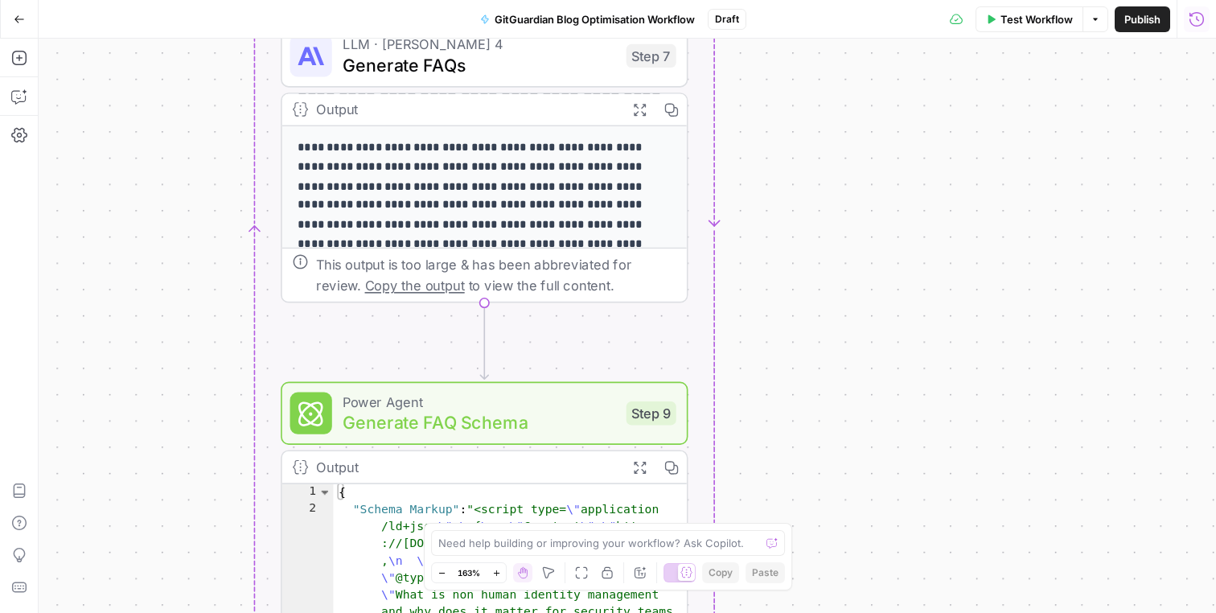
drag, startPoint x: 752, startPoint y: 300, endPoint x: 752, endPoint y: 262, distance: 37.8
click at [752, 262] on div "Workflow Set Inputs Inputs Run Code · Python Process CSV Input Step 1 Output Ex…" at bounding box center [627, 326] width 1177 height 574
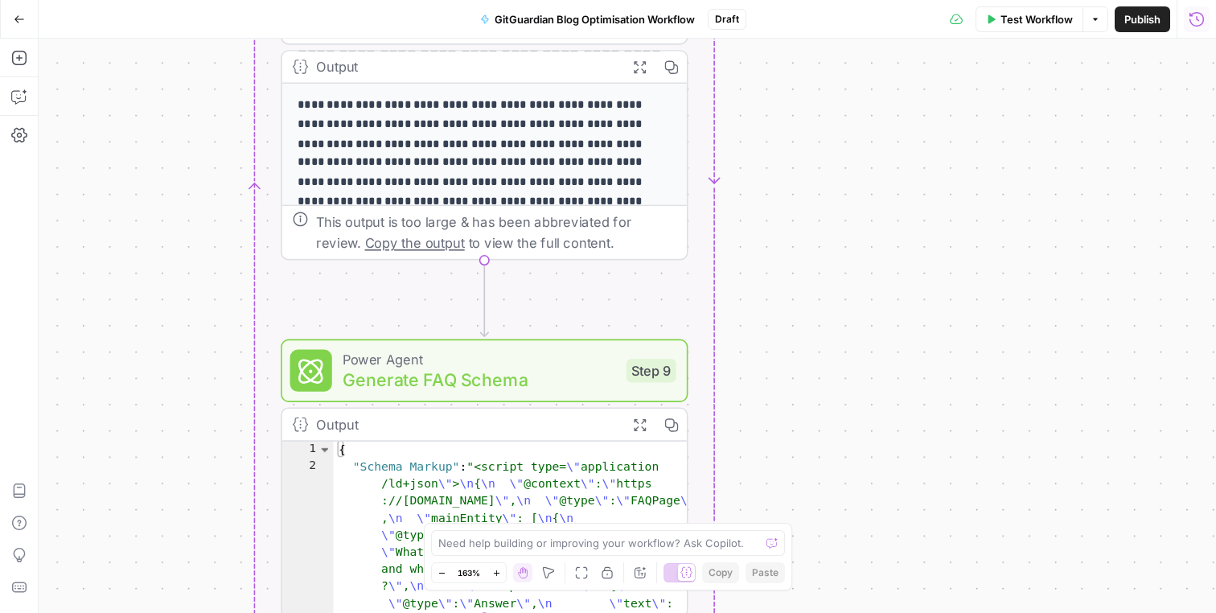
drag, startPoint x: 760, startPoint y: 290, endPoint x: 763, endPoint y: 227, distance: 63.6
click at [762, 228] on div "Workflow Set Inputs Inputs Run Code · Python Process CSV Input Step 1 Output Ex…" at bounding box center [627, 326] width 1177 height 574
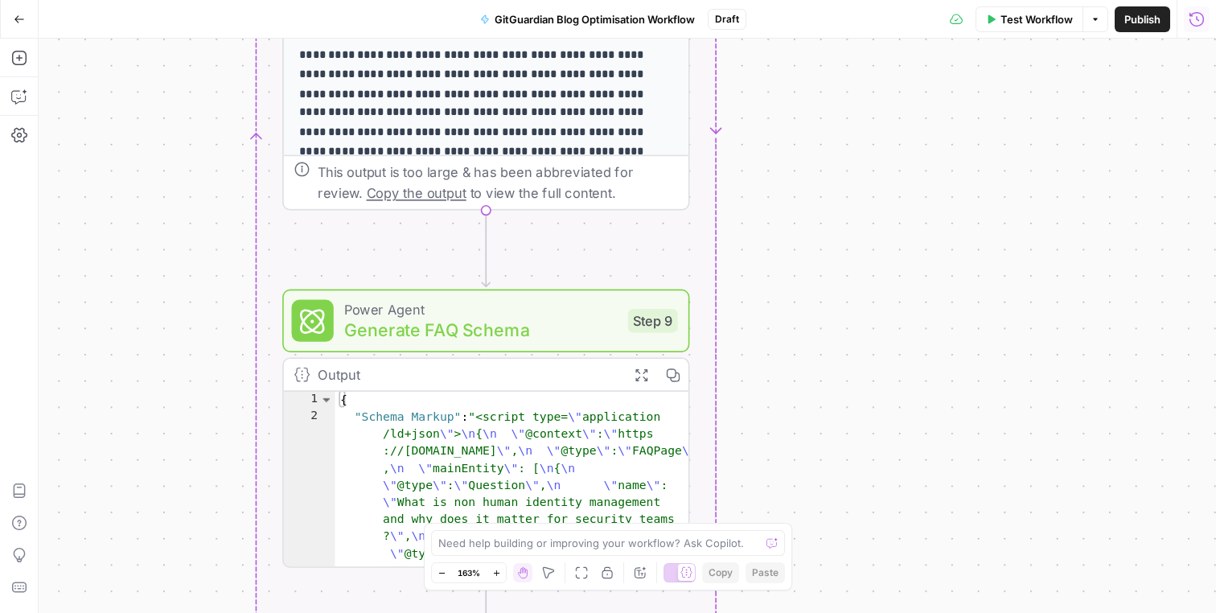
drag, startPoint x: 757, startPoint y: 273, endPoint x: 756, endPoint y: 244, distance: 29.8
click at [756, 244] on div "Workflow Set Inputs Inputs Run Code · Python Process CSV Input Step 1 Output Ex…" at bounding box center [627, 326] width 1177 height 574
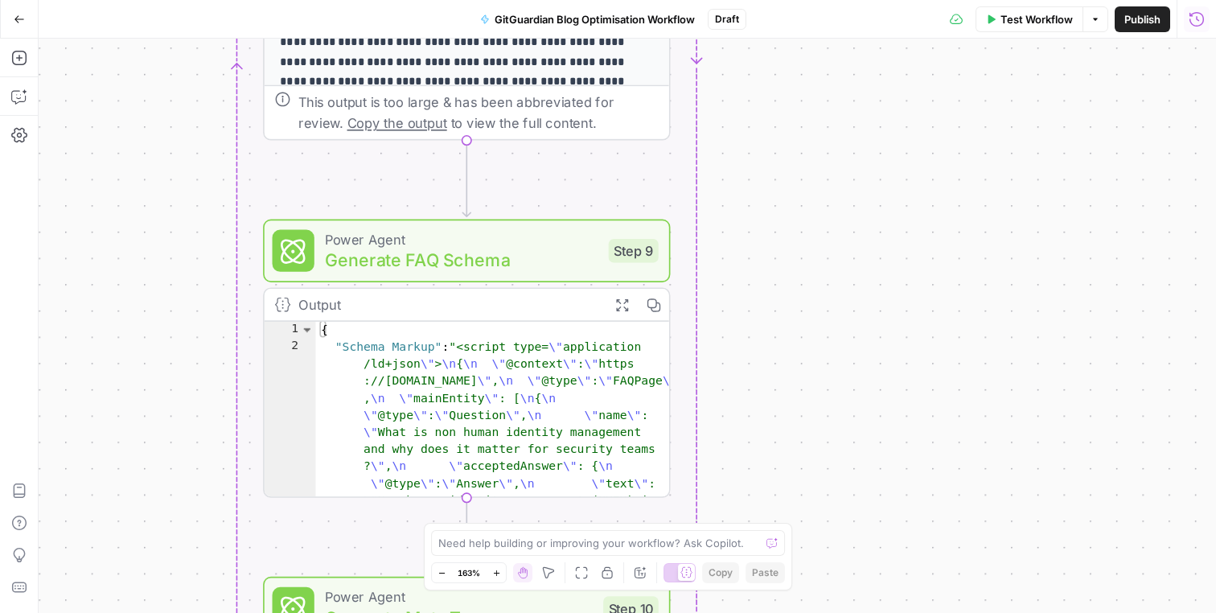
click at [716, 290] on div "Workflow Set Inputs Inputs Run Code · Python Process CSV Input Step 1 Output Ex…" at bounding box center [627, 326] width 1177 height 574
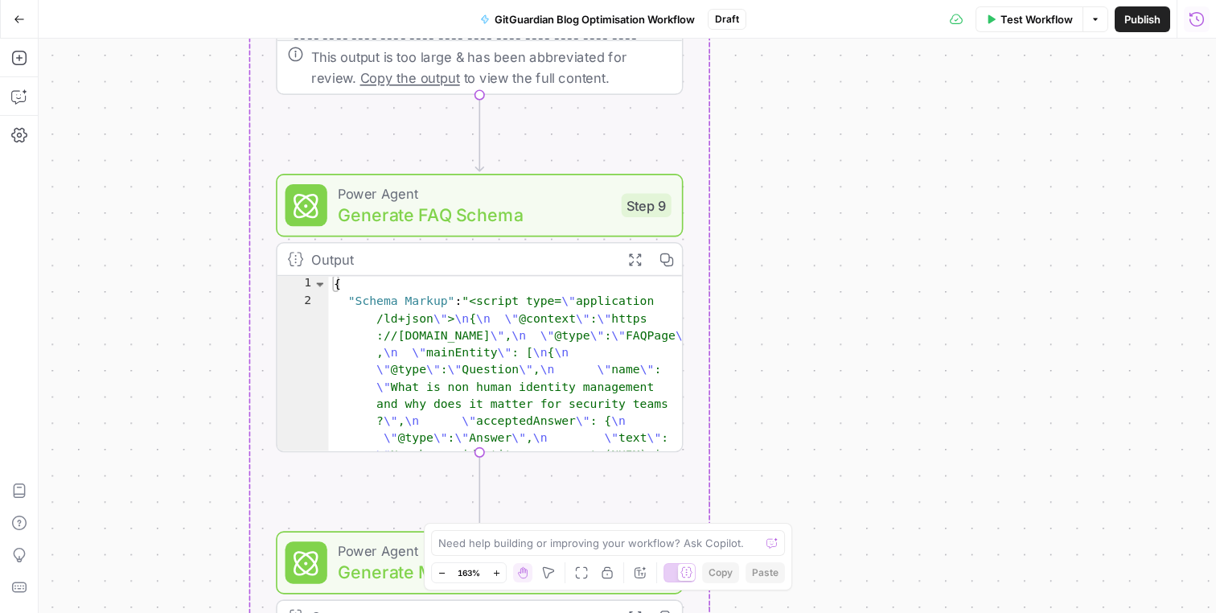
drag, startPoint x: 730, startPoint y: 303, endPoint x: 731, endPoint y: 260, distance: 42.6
click at [731, 260] on div "Workflow Set Inputs Inputs Run Code · Python Process CSV Input Step 1 Output Ex…" at bounding box center [627, 326] width 1177 height 574
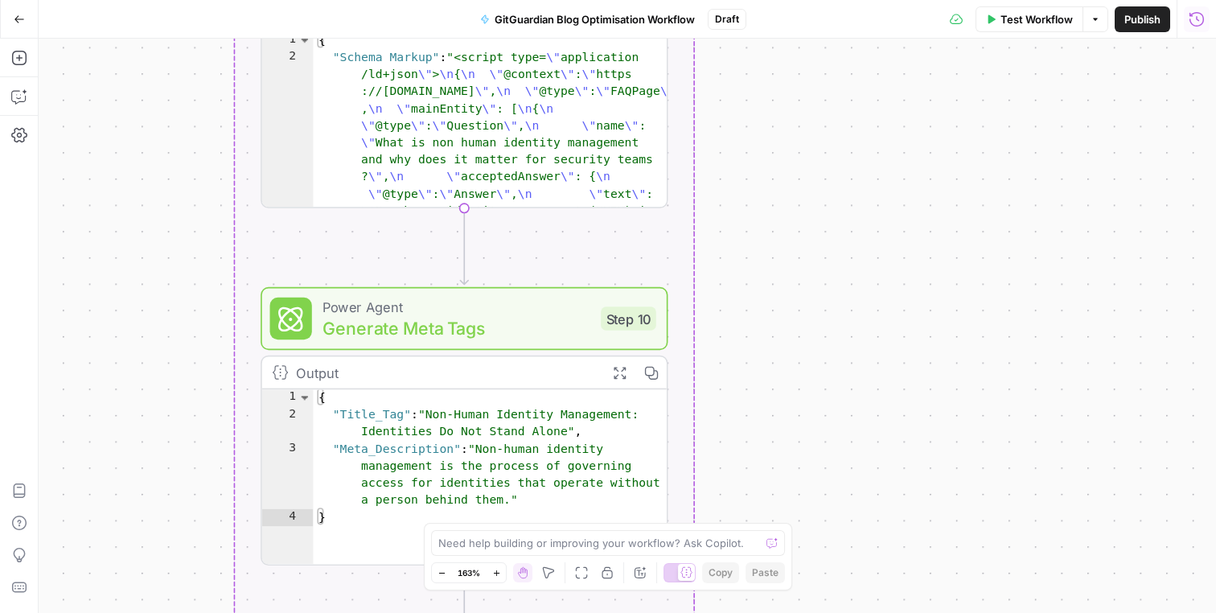
drag, startPoint x: 750, startPoint y: 269, endPoint x: 733, endPoint y: 80, distance: 190.5
click at [733, 80] on div "Workflow Set Inputs Inputs Run Code · Python Process CSV Input Step 1 Output Ex…" at bounding box center [627, 326] width 1177 height 574
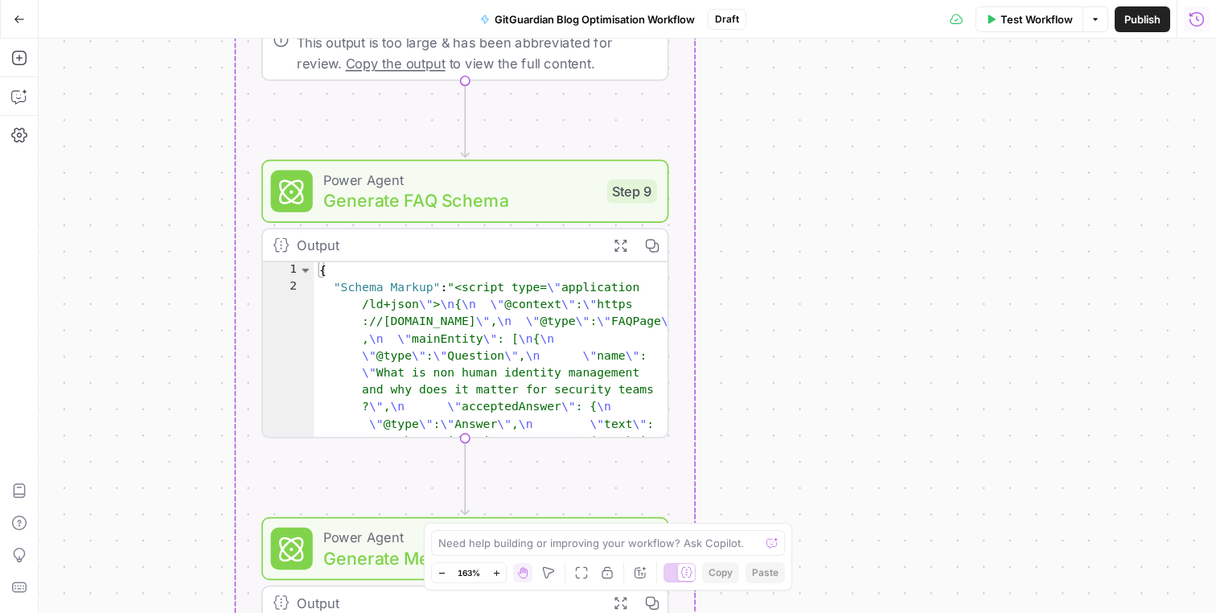
drag, startPoint x: 733, startPoint y: 80, endPoint x: 735, endPoint y: 318, distance: 238.8
click at [735, 318] on div "Workflow Set Inputs Inputs Run Code · Python Process CSV Input Step 1 Output Ex…" at bounding box center [627, 326] width 1177 height 574
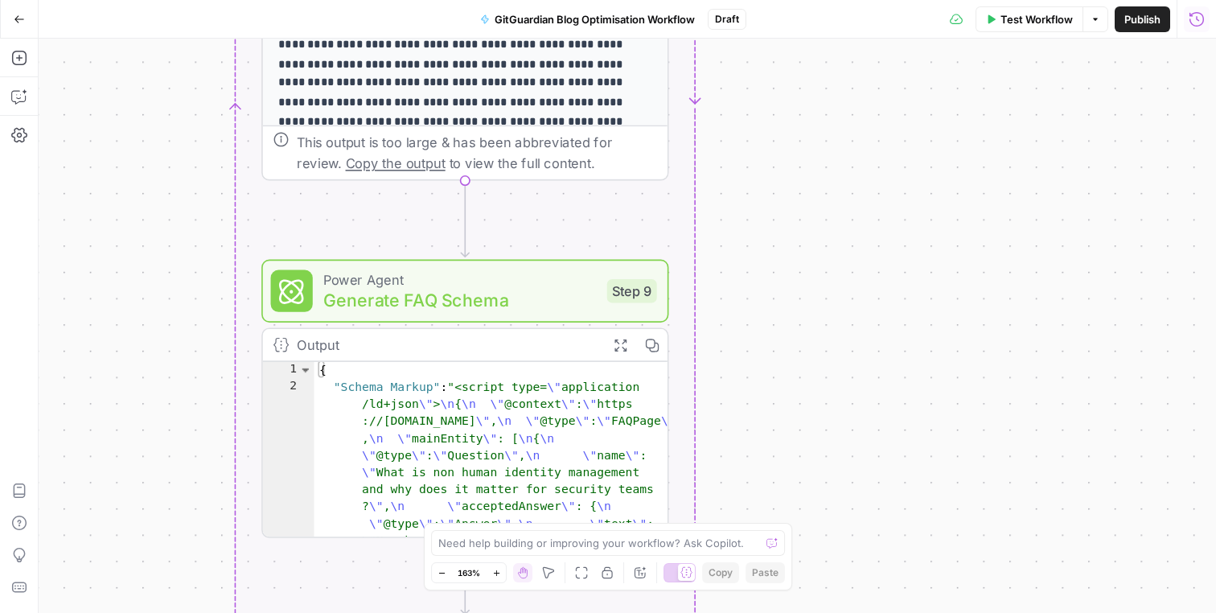
drag, startPoint x: 735, startPoint y: 318, endPoint x: 732, endPoint y: 481, distance: 162.4
click at [732, 481] on div "Workflow Set Inputs Inputs Run Code · Python Process CSV Input Step 1 Output Ex…" at bounding box center [627, 326] width 1177 height 574
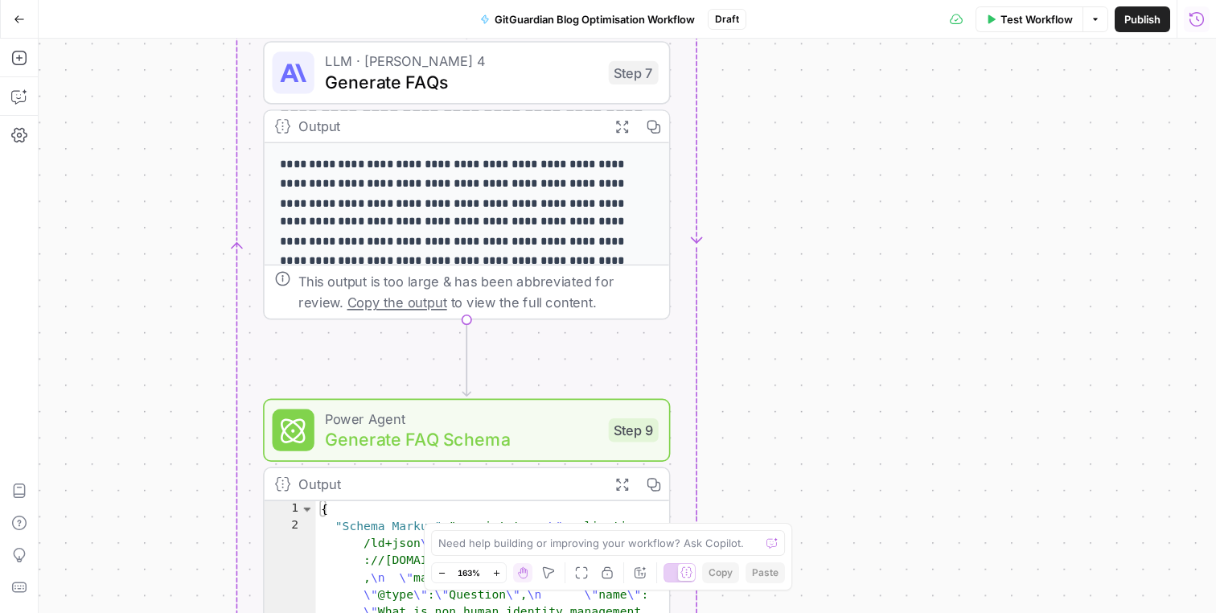
drag, startPoint x: 686, startPoint y: 207, endPoint x: 688, endPoint y: 277, distance: 70.0
click at [688, 277] on div "Workflow Set Inputs Inputs Run Code · Python Process CSV Input Step 1 Output Ex…" at bounding box center [627, 326] width 1177 height 574
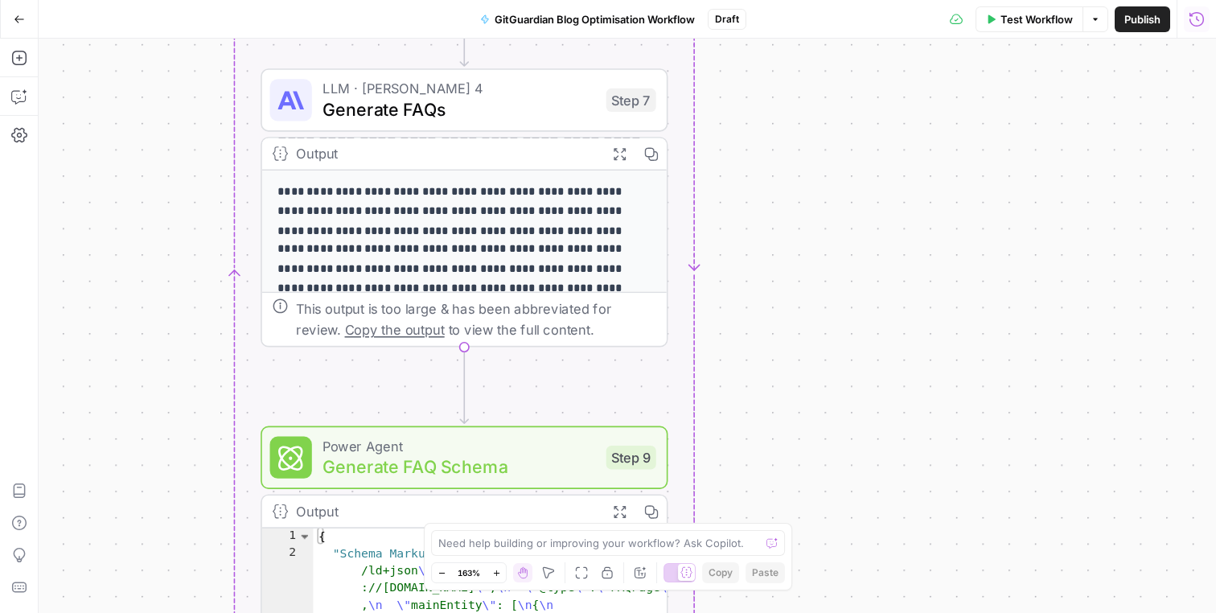
drag, startPoint x: 732, startPoint y: 133, endPoint x: 732, endPoint y: 183, distance: 49.8
click at [732, 183] on div "Workflow Set Inputs Inputs Run Code · Python Process CSV Input Step 1 Output Ex…" at bounding box center [627, 326] width 1177 height 574
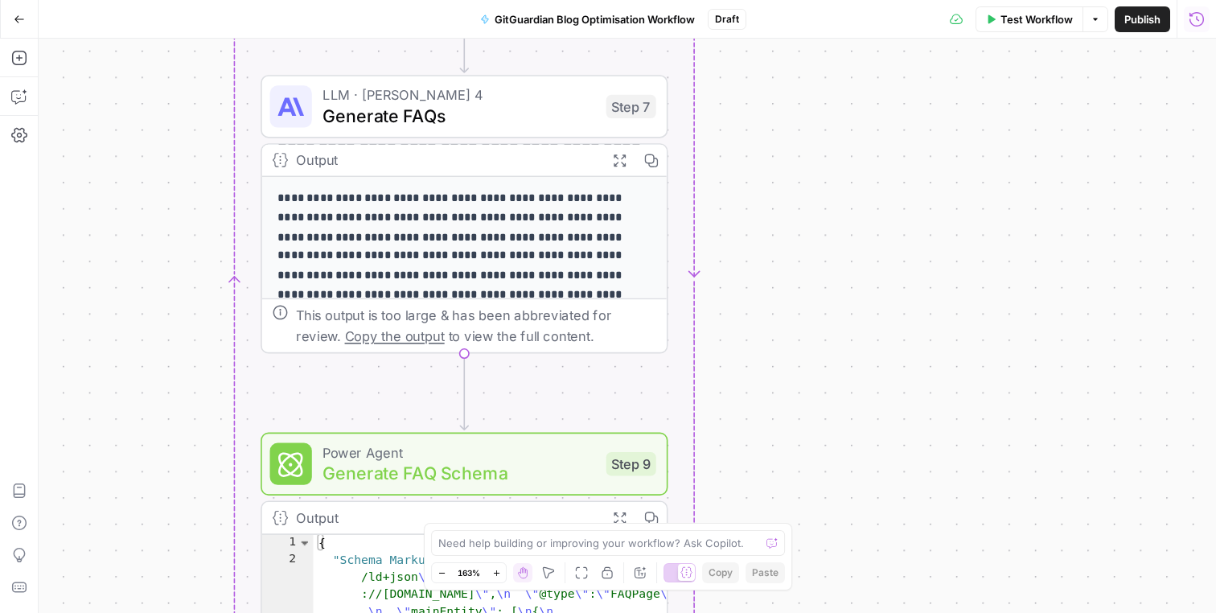
drag, startPoint x: 720, startPoint y: 306, endPoint x: 720, endPoint y: 278, distance: 28.1
click at [720, 278] on div "Workflow Set Inputs Inputs Run Code · Python Process CSV Input Step 1 Output Ex…" at bounding box center [627, 326] width 1177 height 574
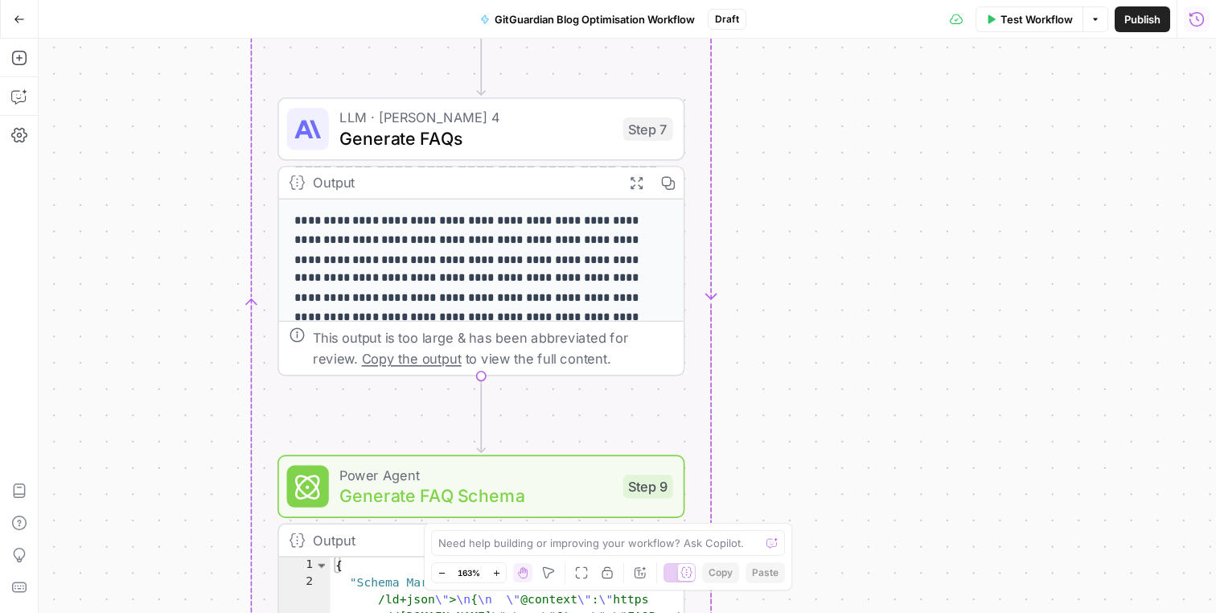
drag, startPoint x: 732, startPoint y: 267, endPoint x: 749, endPoint y: 299, distance: 36.3
click at [749, 299] on div "Workflow Set Inputs Inputs Run Code · Python Process CSV Input Step 1 Output Ex…" at bounding box center [627, 326] width 1177 height 574
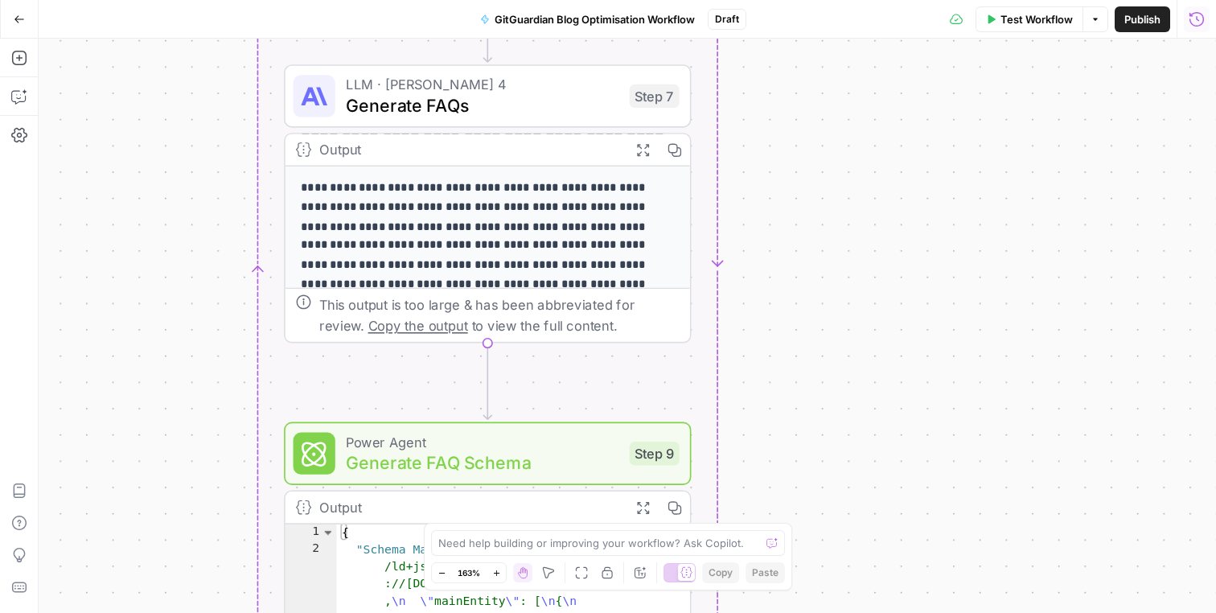
drag, startPoint x: 749, startPoint y: 299, endPoint x: 756, endPoint y: 266, distance: 33.7
click at [755, 266] on div "Workflow Set Inputs Inputs Run Code · Python Process CSV Input Step 1 Output Ex…" at bounding box center [627, 326] width 1177 height 574
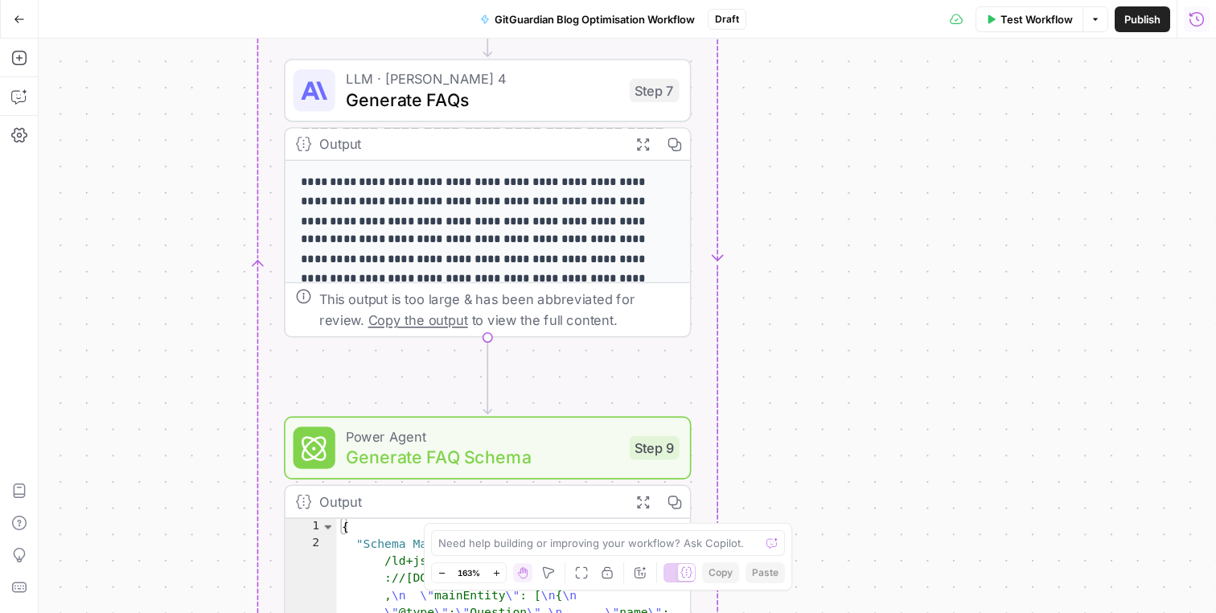
drag, startPoint x: 793, startPoint y: 262, endPoint x: 793, endPoint y: 249, distance: 12.9
click at [793, 249] on div "Workflow Set Inputs Inputs Run Code · Python Process CSV Input Step 1 Output Ex…" at bounding box center [627, 326] width 1177 height 574
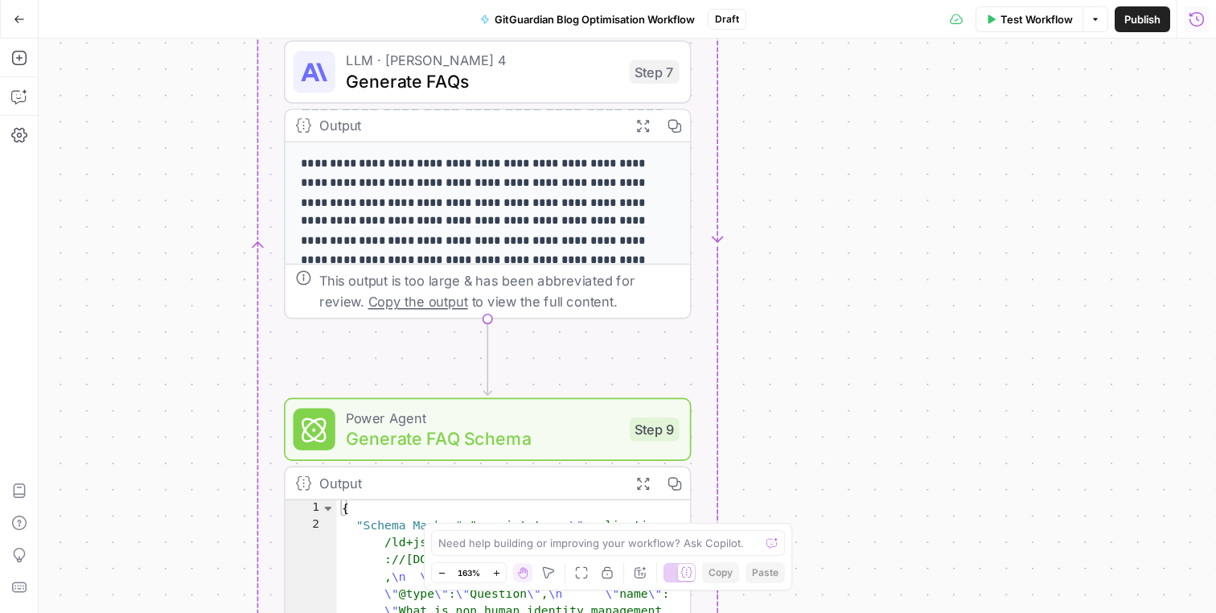
drag, startPoint x: 793, startPoint y: 249, endPoint x: 793, endPoint y: 235, distance: 14.5
click at [793, 235] on div "Workflow Set Inputs Inputs Run Code · Python Process CSV Input Step 1 Output Ex…" at bounding box center [627, 326] width 1177 height 574
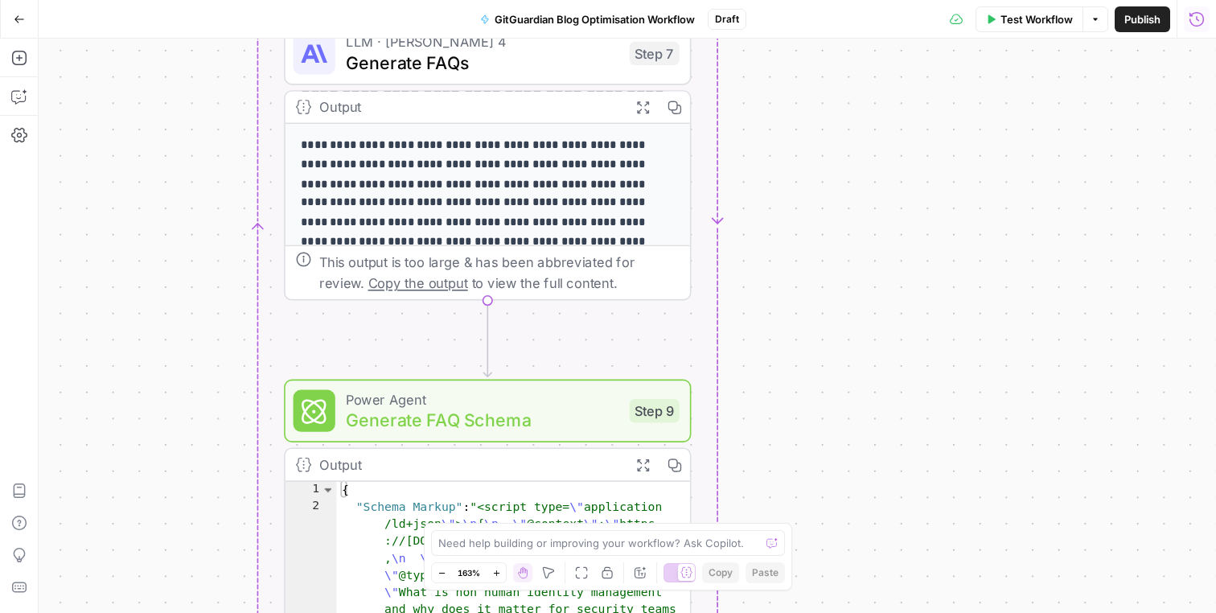
drag, startPoint x: 793, startPoint y: 235, endPoint x: 793, endPoint y: 167, distance: 67.5
click at [793, 166] on div "Workflow Set Inputs Inputs Run Code · Python Process CSV Input Step 1 Output Ex…" at bounding box center [627, 326] width 1177 height 574
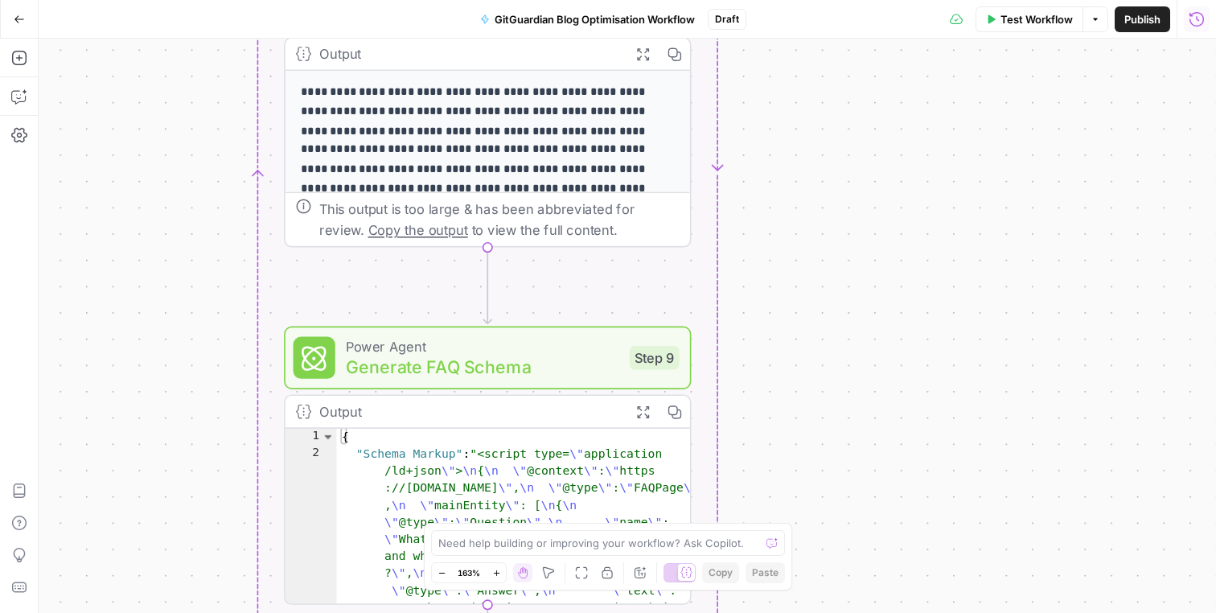
drag, startPoint x: 781, startPoint y: 228, endPoint x: 781, endPoint y: 138, distance: 89.2
click at [781, 138] on div "Workflow Set Inputs Inputs Run Code · Python Process CSV Input Step 1 Output Ex…" at bounding box center [627, 326] width 1177 height 574
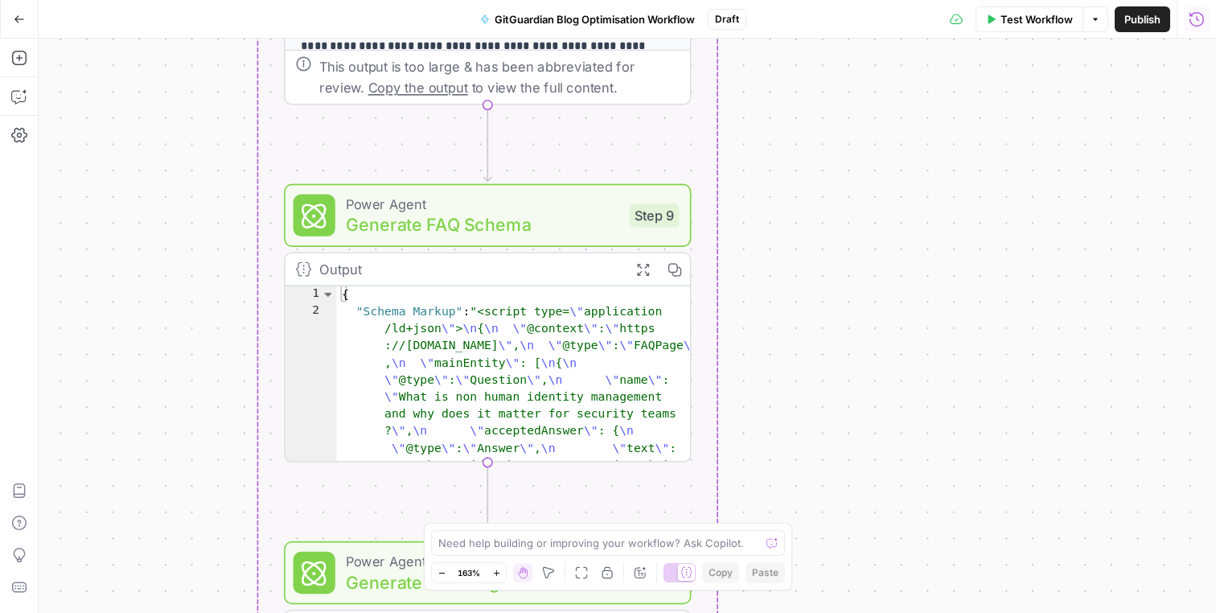
drag, startPoint x: 755, startPoint y: 240, endPoint x: 755, endPoint y: 119, distance: 121.4
click at [755, 117] on div "Workflow Set Inputs Inputs Run Code · Python Process CSV Input Step 1 Output Ex…" at bounding box center [627, 326] width 1177 height 574
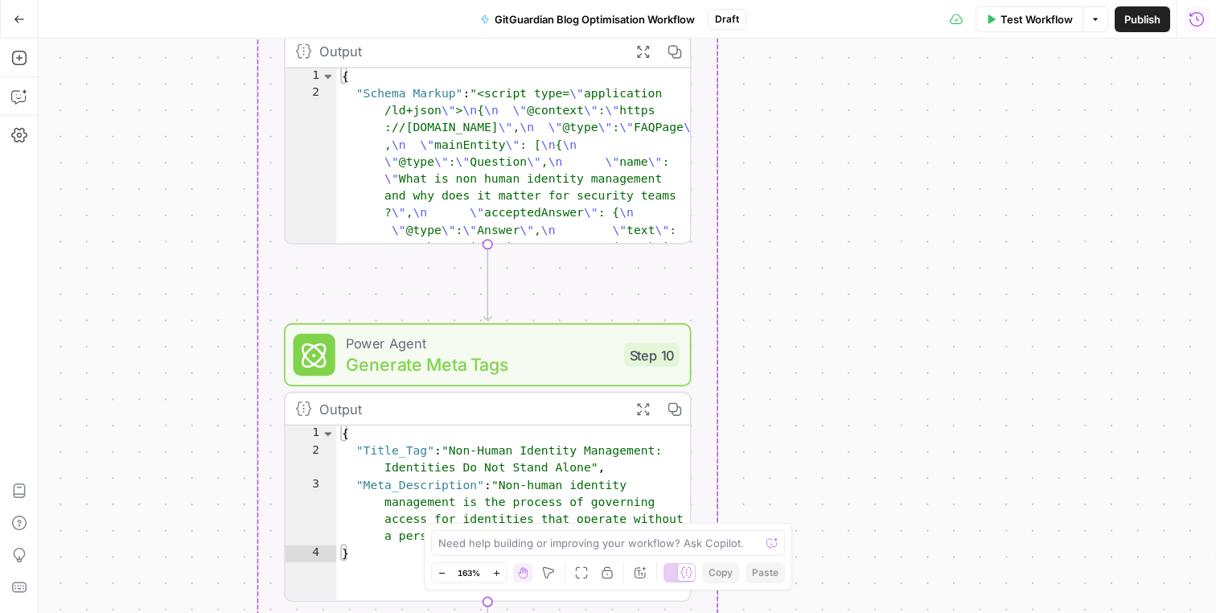
drag, startPoint x: 749, startPoint y: 198, endPoint x: 749, endPoint y: 51, distance: 146.3
click at [749, 51] on div "Workflow Set Inputs Inputs Run Code · Python Process CSV Input Step 1 Output Ex…" at bounding box center [627, 326] width 1177 height 574
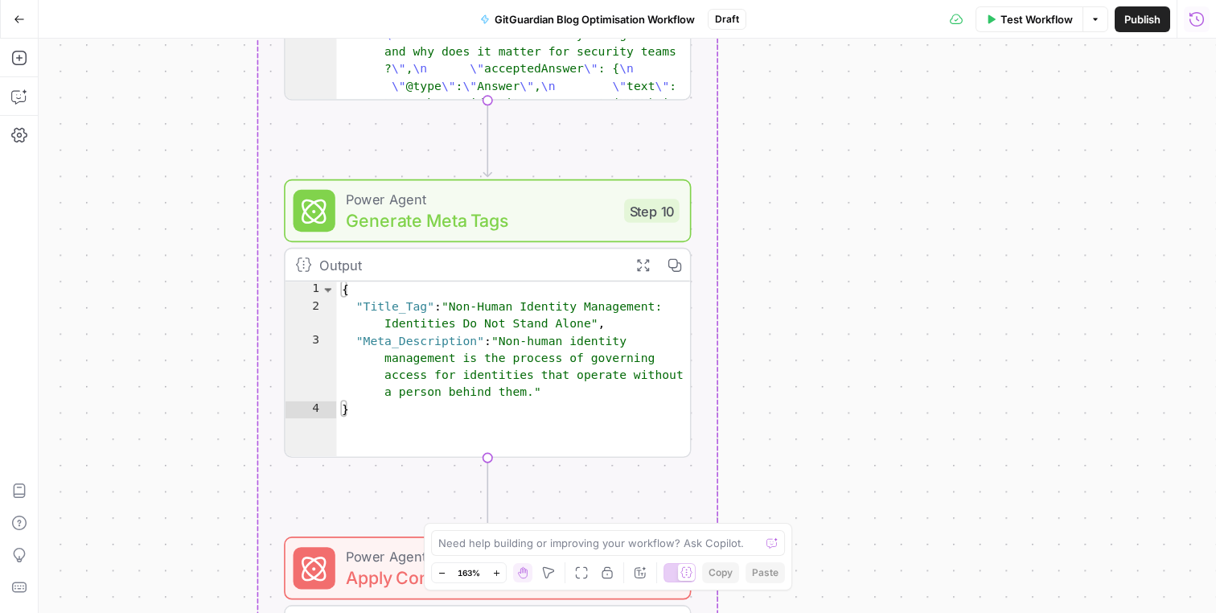
drag, startPoint x: 750, startPoint y: 189, endPoint x: 750, endPoint y: 46, distance: 143.1
click at [750, 45] on div "Workflow Set Inputs Inputs Run Code · Python Process CSV Input Step 1 Output Ex…" at bounding box center [627, 326] width 1177 height 574
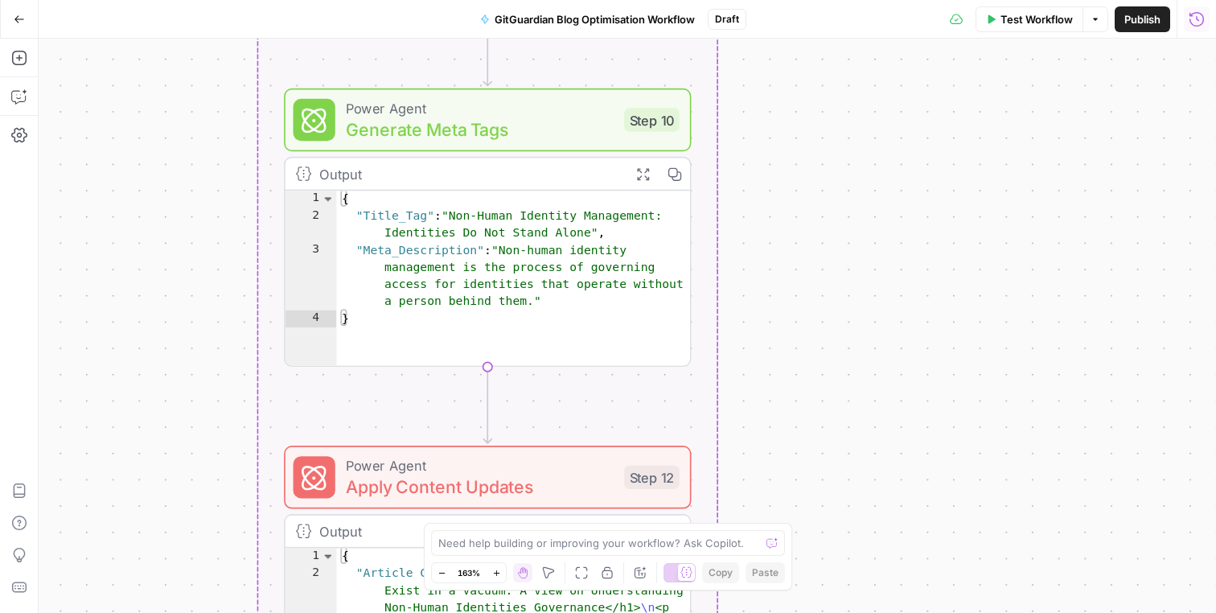
drag, startPoint x: 750, startPoint y: 138, endPoint x: 749, endPoint y: 50, distance: 88.4
click at [749, 48] on div "Workflow Set Inputs Inputs Run Code · Python Process CSV Input Step 1 Output Ex…" at bounding box center [627, 326] width 1177 height 574
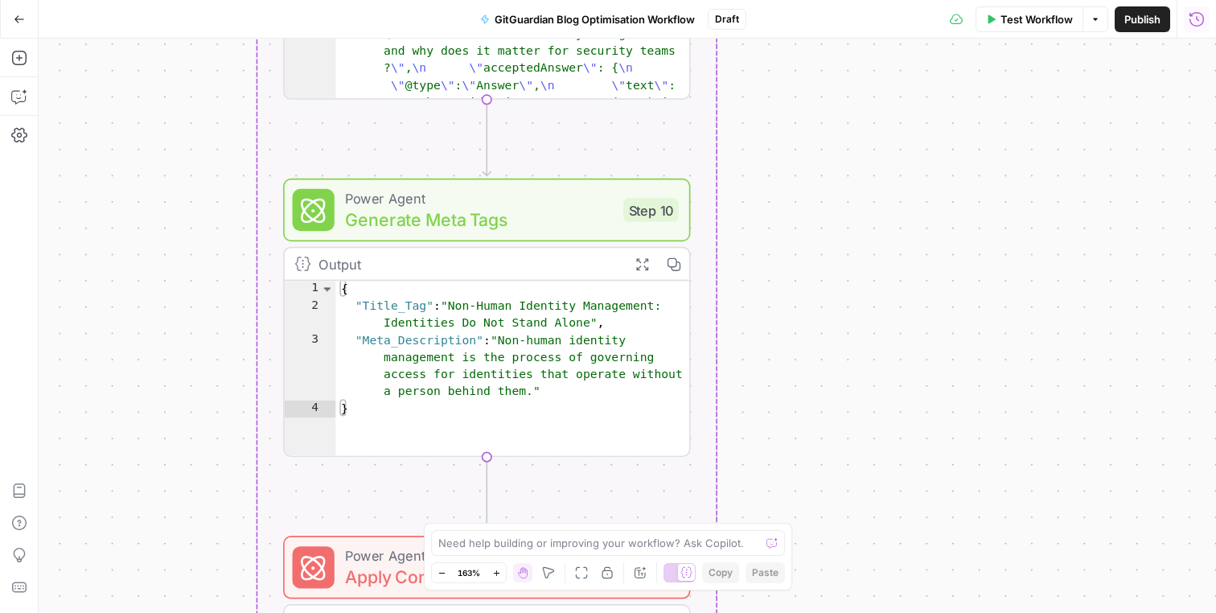
drag, startPoint x: 749, startPoint y: 50, endPoint x: 749, endPoint y: 138, distance: 88.4
click at [749, 138] on div "Workflow Set Inputs Inputs Run Code · Python Process CSV Input Step 1 Output Ex…" at bounding box center [627, 326] width 1177 height 574
click at [754, 329] on div "Workflow Set Inputs Inputs Run Code · Python Process CSV Input Step 1 Output Ex…" at bounding box center [627, 326] width 1177 height 574
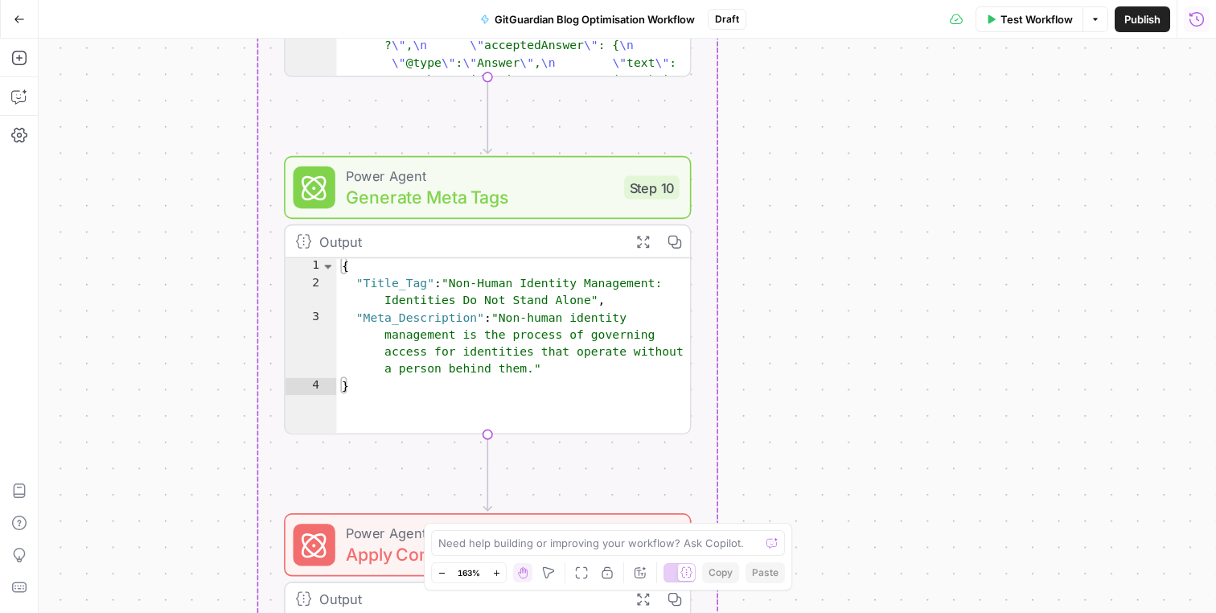
drag, startPoint x: 749, startPoint y: 290, endPoint x: 750, endPoint y: 269, distance: 21.7
click at [750, 269] on div "Workflow Set Inputs Inputs Run Code · Python Process CSV Input Step 1 Output Ex…" at bounding box center [627, 326] width 1177 height 574
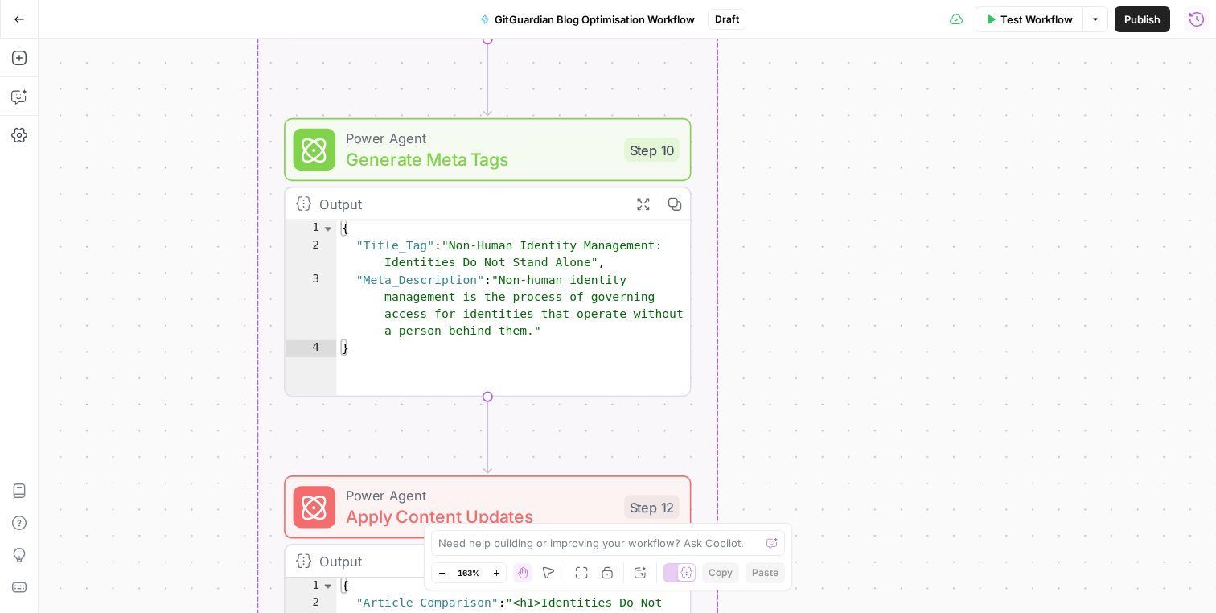
drag, startPoint x: 750, startPoint y: 269, endPoint x: 750, endPoint y: 227, distance: 41.8
click at [750, 227] on div "Workflow Set Inputs Inputs Run Code · Python Process CSV Input Step 1 Output Ex…" at bounding box center [627, 326] width 1177 height 574
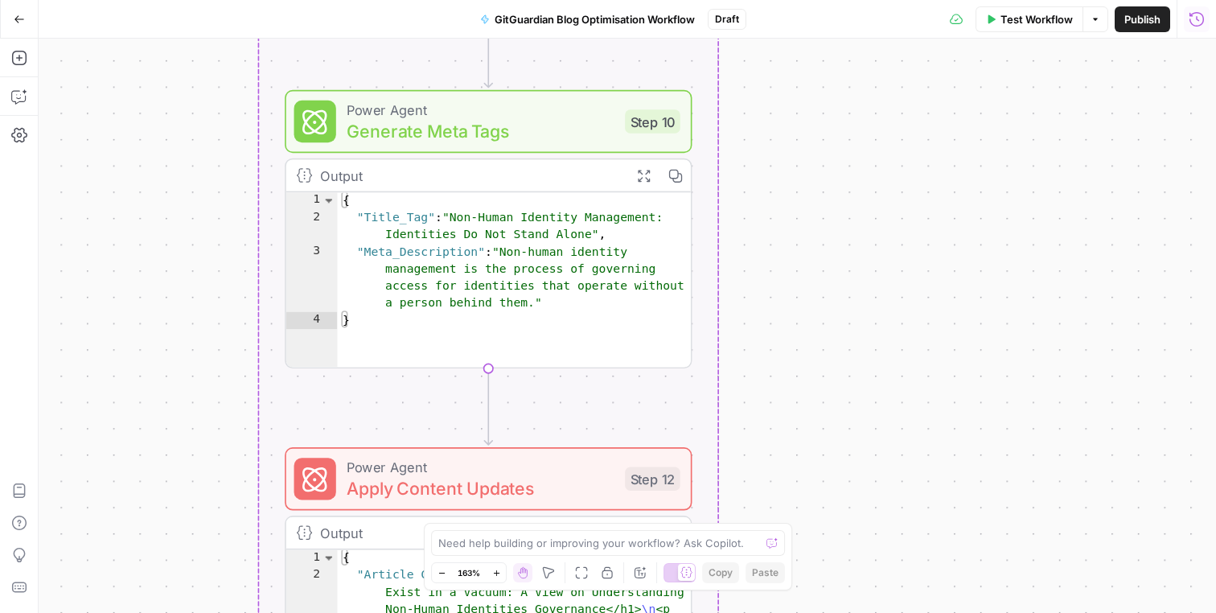
drag, startPoint x: 750, startPoint y: 227, endPoint x: 751, endPoint y: 203, distance: 24.1
click at [751, 203] on div "Workflow Set Inputs Inputs Run Code · Python Process CSV Input Step 1 Output Ex…" at bounding box center [627, 326] width 1177 height 574
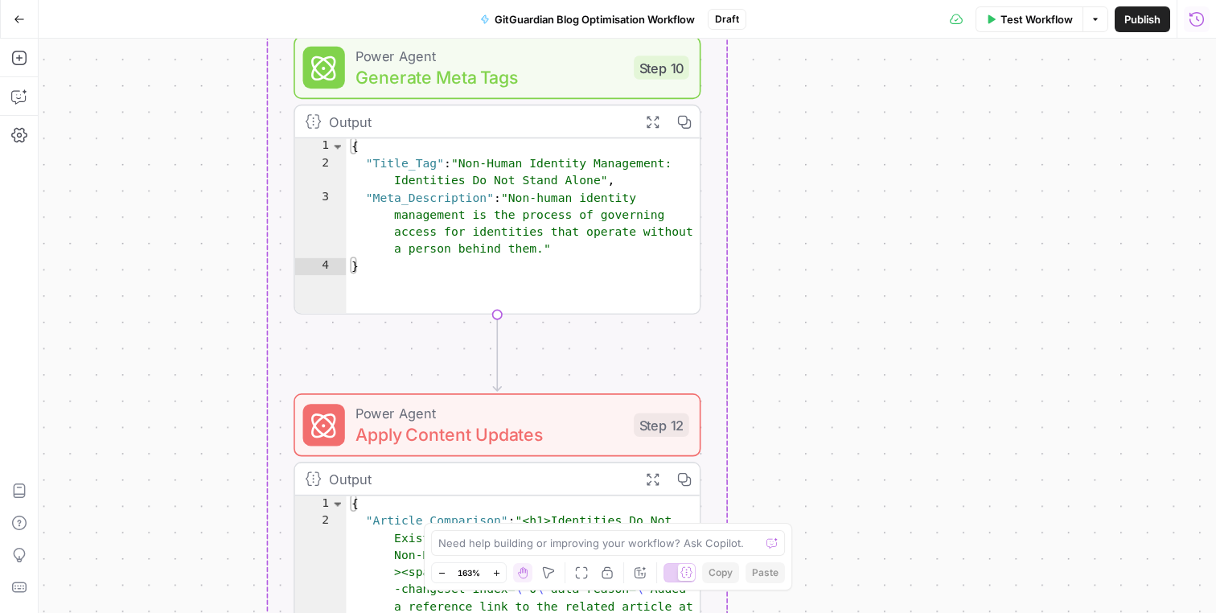
drag, startPoint x: 751, startPoint y: 262, endPoint x: 760, endPoint y: 199, distance: 63.3
click at [760, 199] on div "Workflow Set Inputs Inputs Run Code · Python Process CSV Input Step 1 Output Ex…" at bounding box center [627, 326] width 1177 height 574
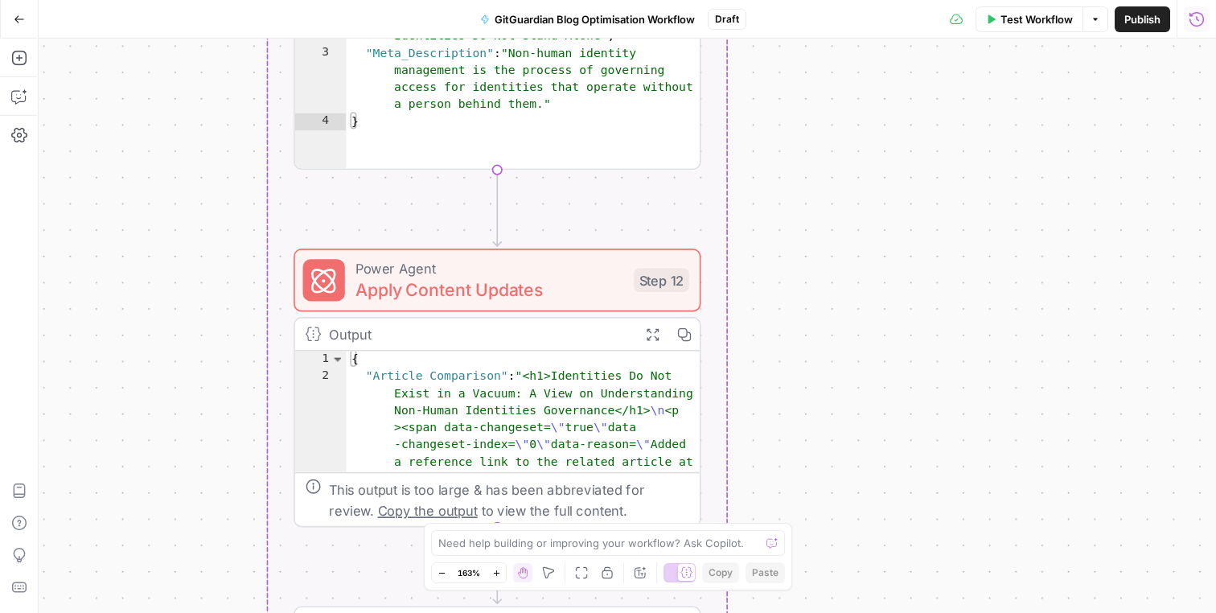
drag, startPoint x: 760, startPoint y: 199, endPoint x: 759, endPoint y: 64, distance: 135.1
click at [759, 64] on div "Workflow Set Inputs Inputs Run Code · Python Process CSV Input Step 1 Output Ex…" at bounding box center [627, 326] width 1177 height 574
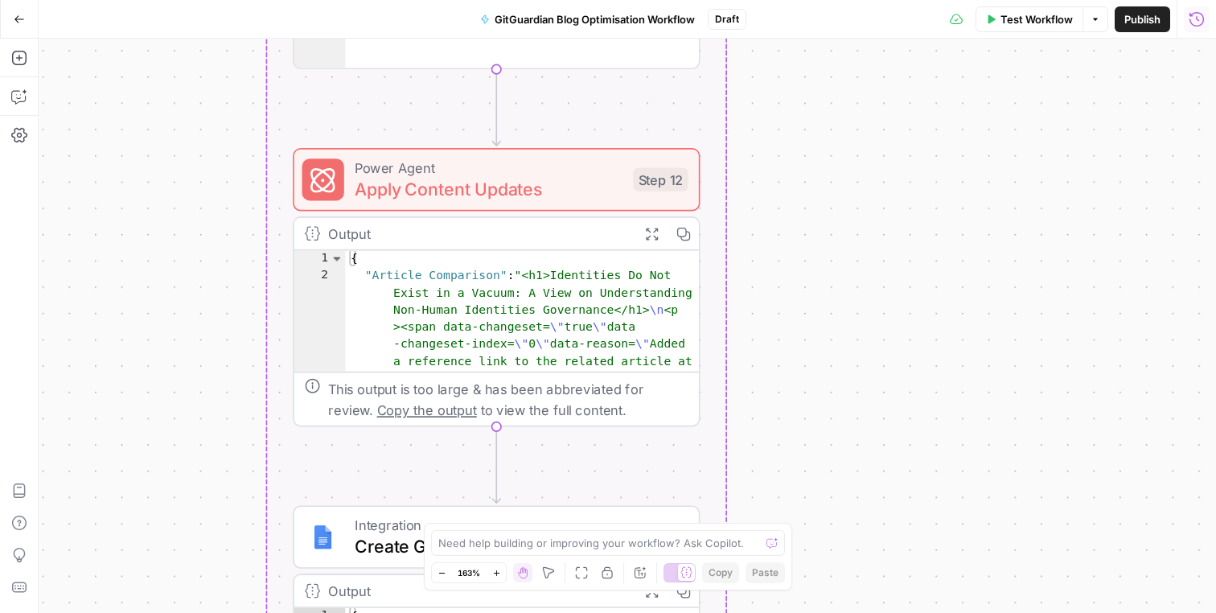
drag, startPoint x: 771, startPoint y: 228, endPoint x: 771, endPoint y: 110, distance: 117.4
click at [771, 109] on div "Workflow Set Inputs Inputs Run Code · Python Process CSV Input Step 1 Output Ex…" at bounding box center [627, 326] width 1177 height 574
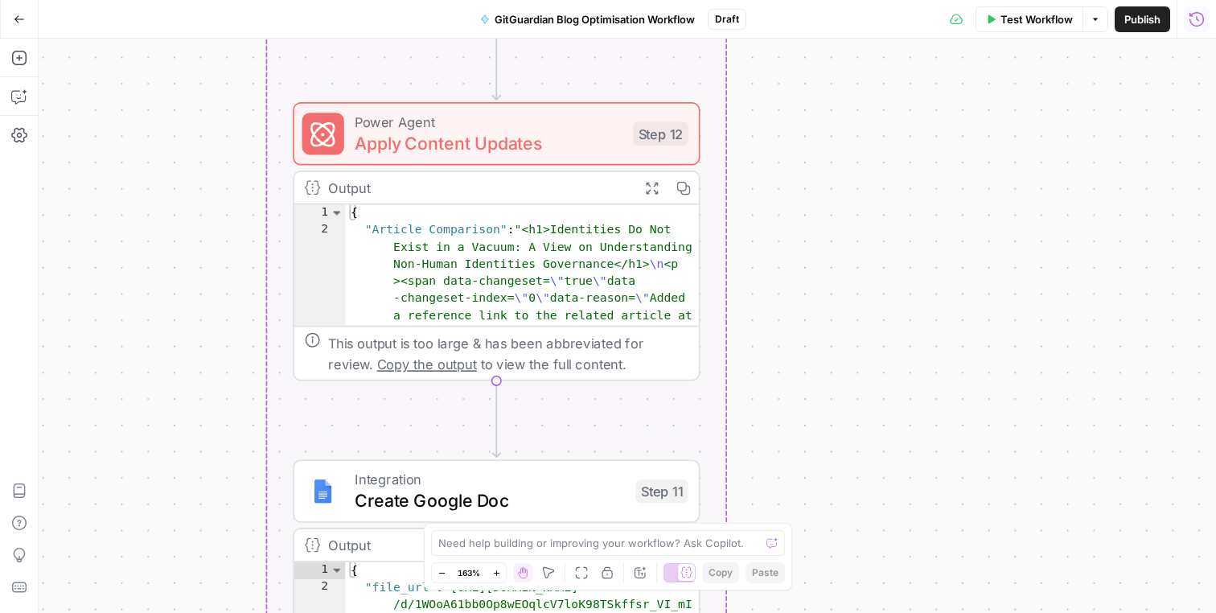
drag, startPoint x: 761, startPoint y: 315, endPoint x: 761, endPoint y: 286, distance: 28.9
click at [761, 286] on div "Workflow Set Inputs Inputs Run Code · Python Process CSV Input Step 1 Output Ex…" at bounding box center [627, 326] width 1177 height 574
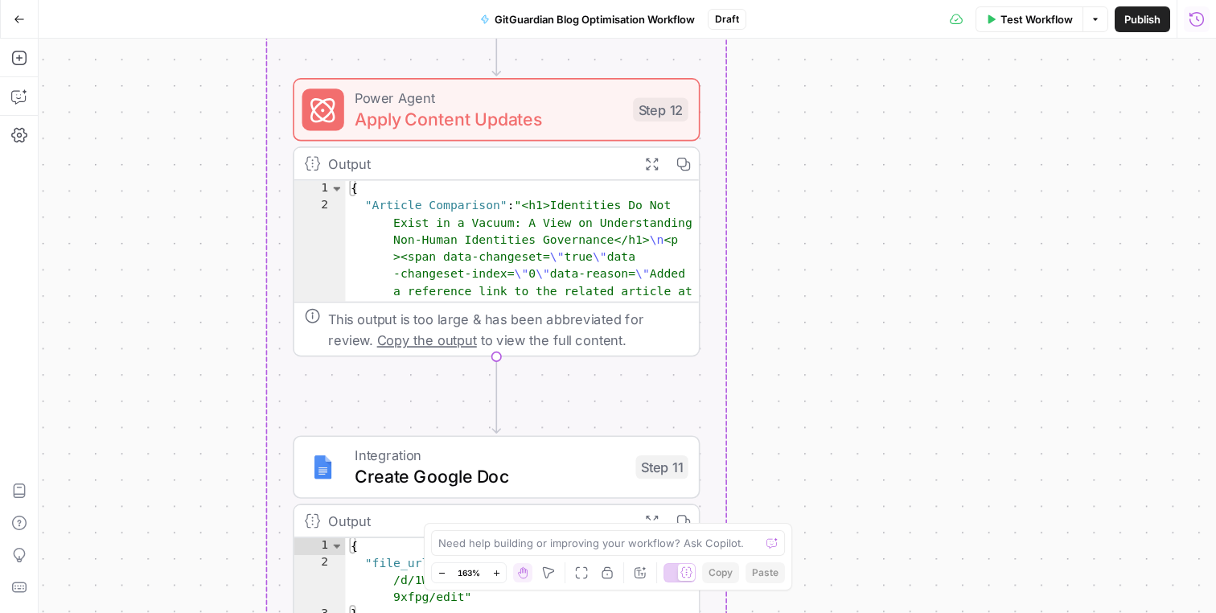
drag, startPoint x: 761, startPoint y: 287, endPoint x: 761, endPoint y: 264, distance: 23.3
click at [761, 264] on div "Workflow Set Inputs Inputs Run Code · Python Process CSV Input Step 1 Output Ex…" at bounding box center [627, 326] width 1177 height 574
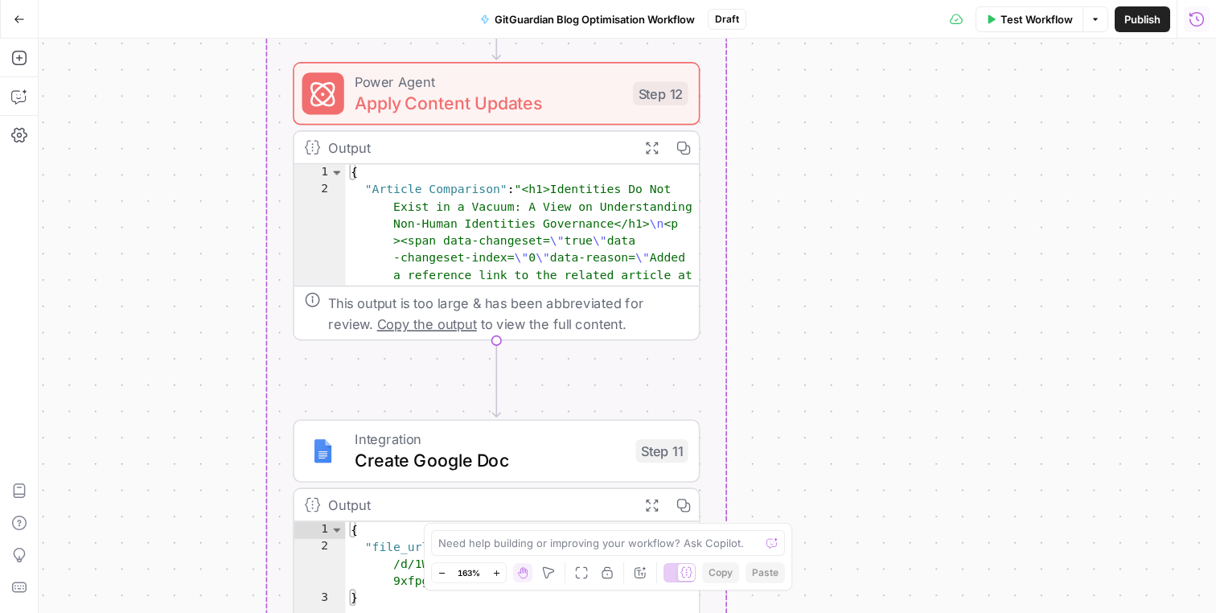
drag, startPoint x: 761, startPoint y: 264, endPoint x: 761, endPoint y: 248, distance: 16.1
click at [761, 248] on div "Workflow Set Inputs Inputs Run Code · Python Process CSV Input Step 1 Output Ex…" at bounding box center [627, 326] width 1177 height 574
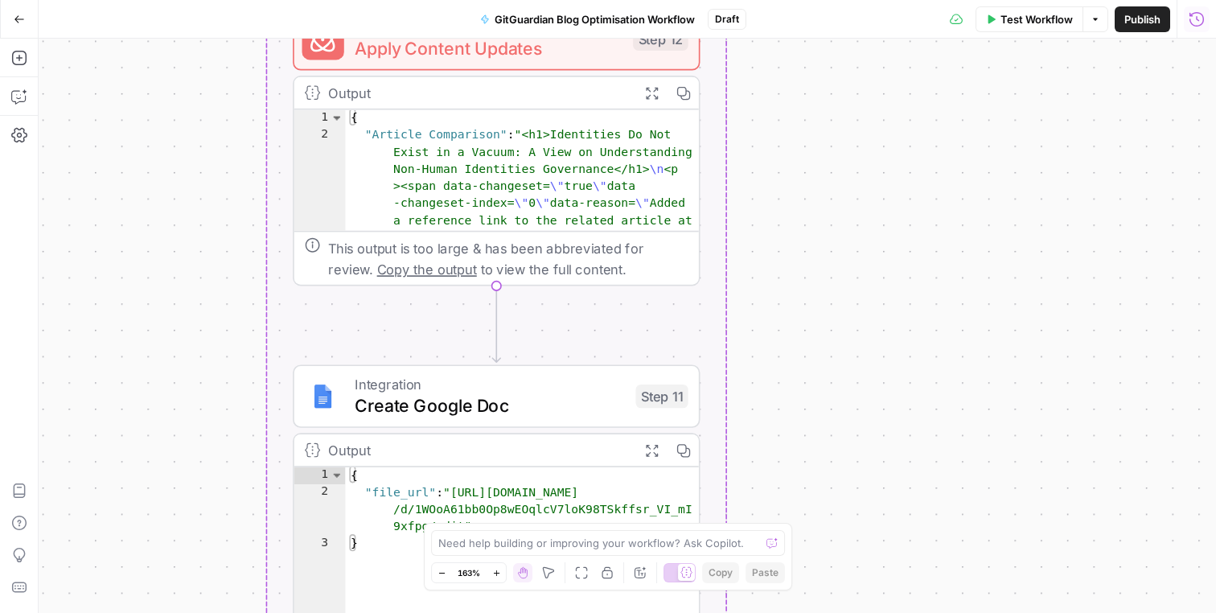
drag, startPoint x: 761, startPoint y: 260, endPoint x: 761, endPoint y: 202, distance: 57.9
click at [761, 201] on div "Workflow Set Inputs Inputs Run Code · Python Process CSV Input Step 1 Output Ex…" at bounding box center [627, 326] width 1177 height 574
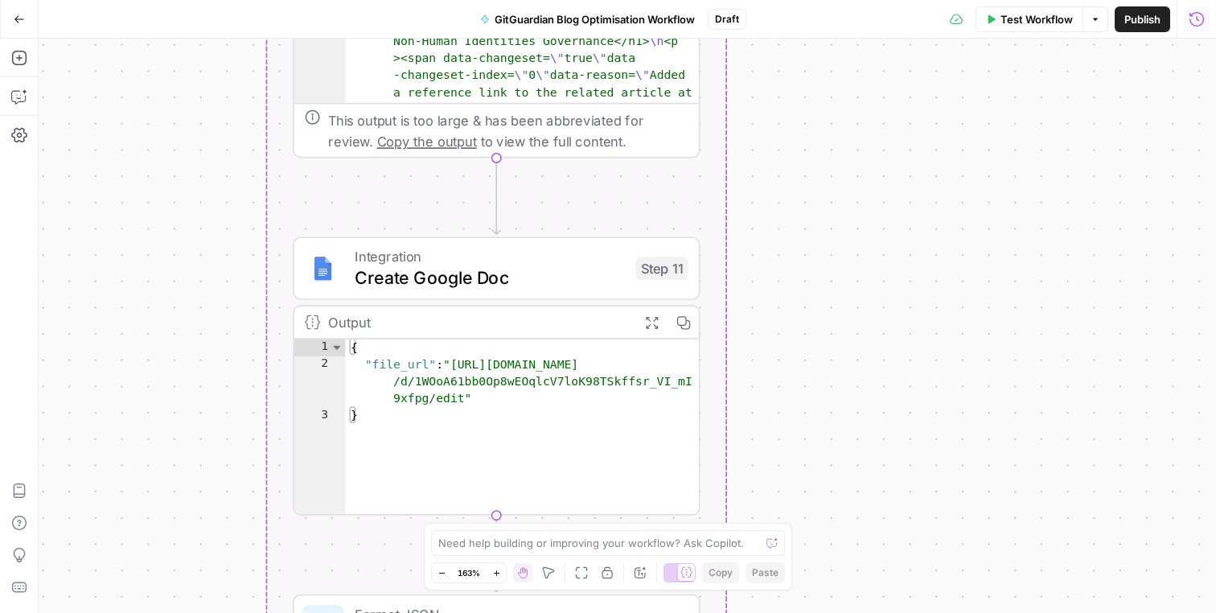
drag, startPoint x: 761, startPoint y: 202, endPoint x: 761, endPoint y: 80, distance: 121.4
click at [761, 80] on div "Workflow Set Inputs Inputs Run Code · Python Process CSV Input Step 1 Output Ex…" at bounding box center [627, 326] width 1177 height 574
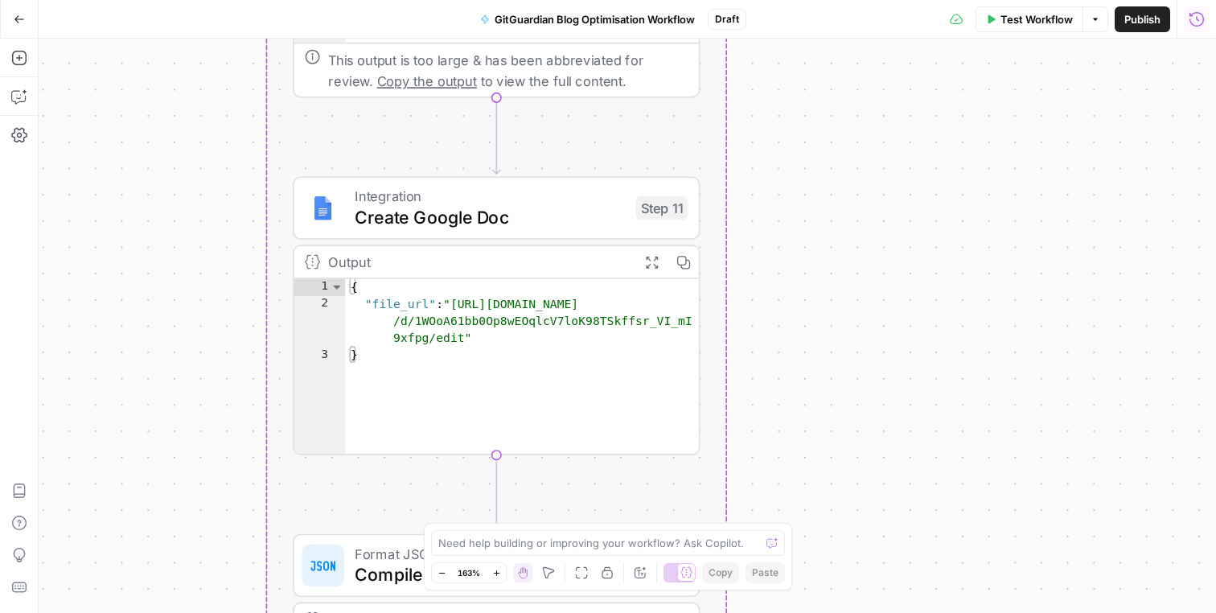
drag, startPoint x: 756, startPoint y: 150, endPoint x: 756, endPoint y: 90, distance: 60.3
click at [756, 89] on div "Workflow Set Inputs Inputs Run Code · Python Process CSV Input Step 1 Output Ex…" at bounding box center [627, 326] width 1177 height 574
click at [785, 256] on div "Workflow Set Inputs Inputs Run Code · Python Process CSV Input Step 1 Output Ex…" at bounding box center [627, 326] width 1177 height 574
click at [782, 256] on div "Workflow Set Inputs Inputs Run Code · Python Process CSV Input Step 1 Output Ex…" at bounding box center [627, 326] width 1177 height 574
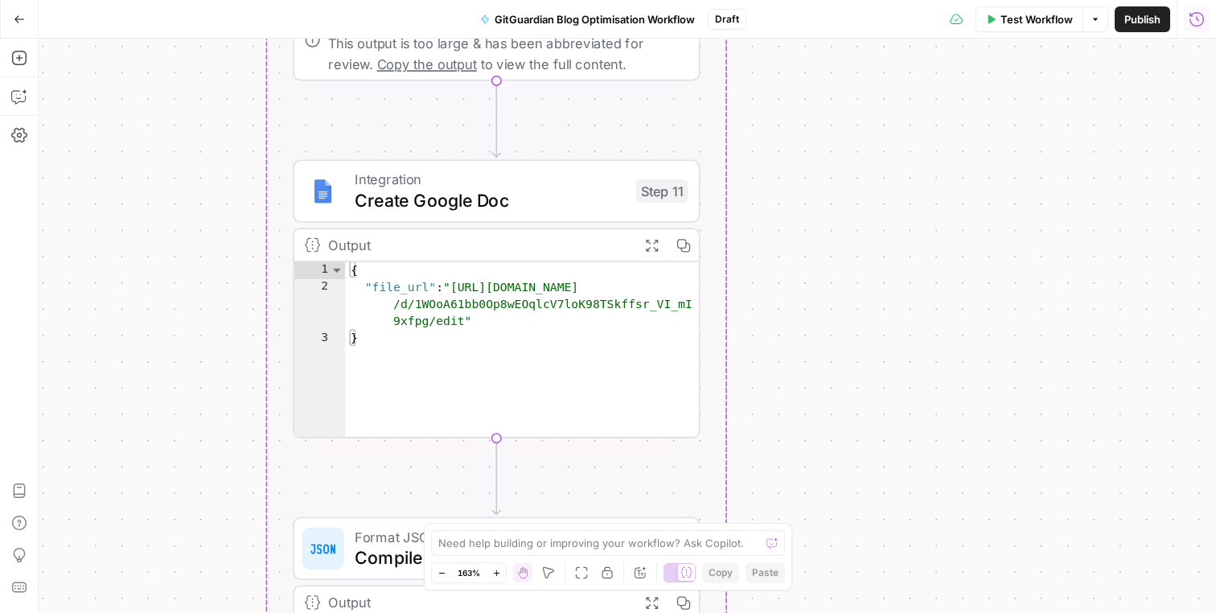
drag, startPoint x: 783, startPoint y: 259, endPoint x: 783, endPoint y: 241, distance: 17.7
click at [783, 241] on div "Workflow Set Inputs Inputs Run Code · Python Process CSV Input Step 1 Output Ex…" at bounding box center [627, 326] width 1177 height 574
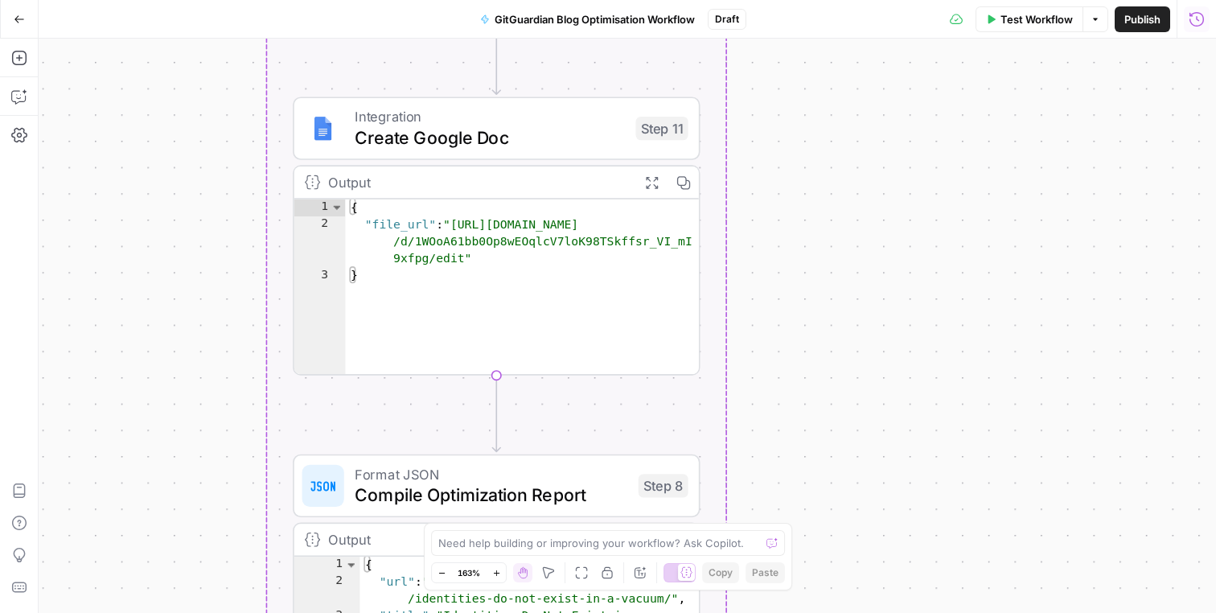
drag, startPoint x: 755, startPoint y: 326, endPoint x: 755, endPoint y: 256, distance: 69.9
click at [755, 256] on div "Workflow Set Inputs Inputs Run Code · Python Process CSV Input Step 1 Output Ex…" at bounding box center [627, 326] width 1177 height 574
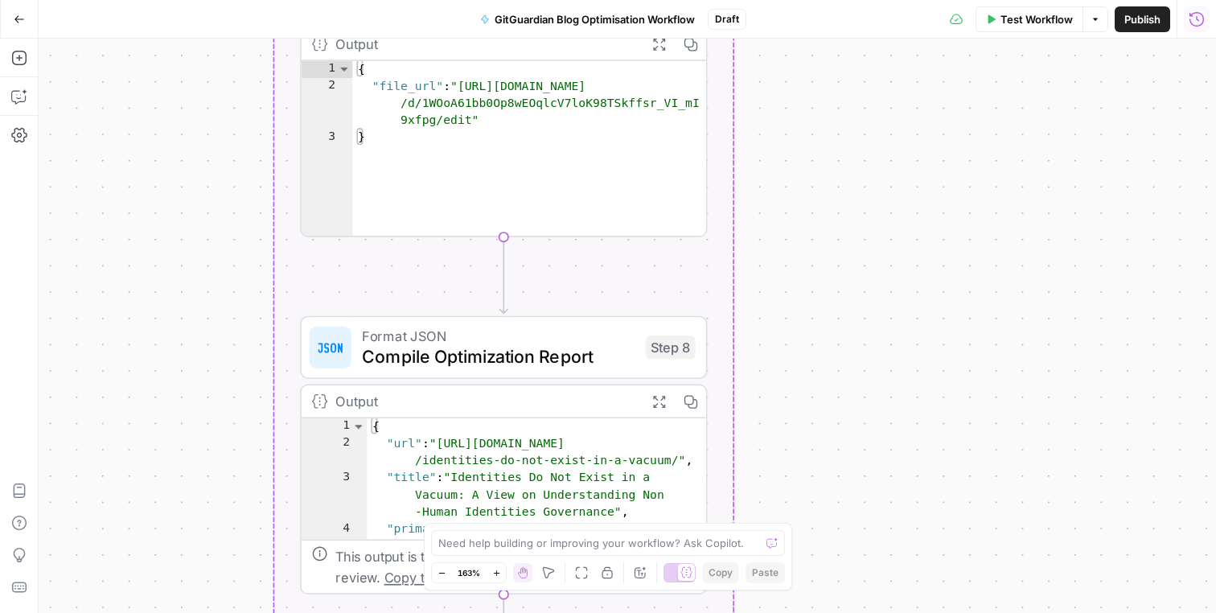
drag, startPoint x: 755, startPoint y: 257, endPoint x: 762, endPoint y: 127, distance: 130.4
click at [762, 126] on div "Workflow Set Inputs Inputs Run Code · Python Process CSV Input Step 1 Output Ex…" at bounding box center [627, 326] width 1177 height 574
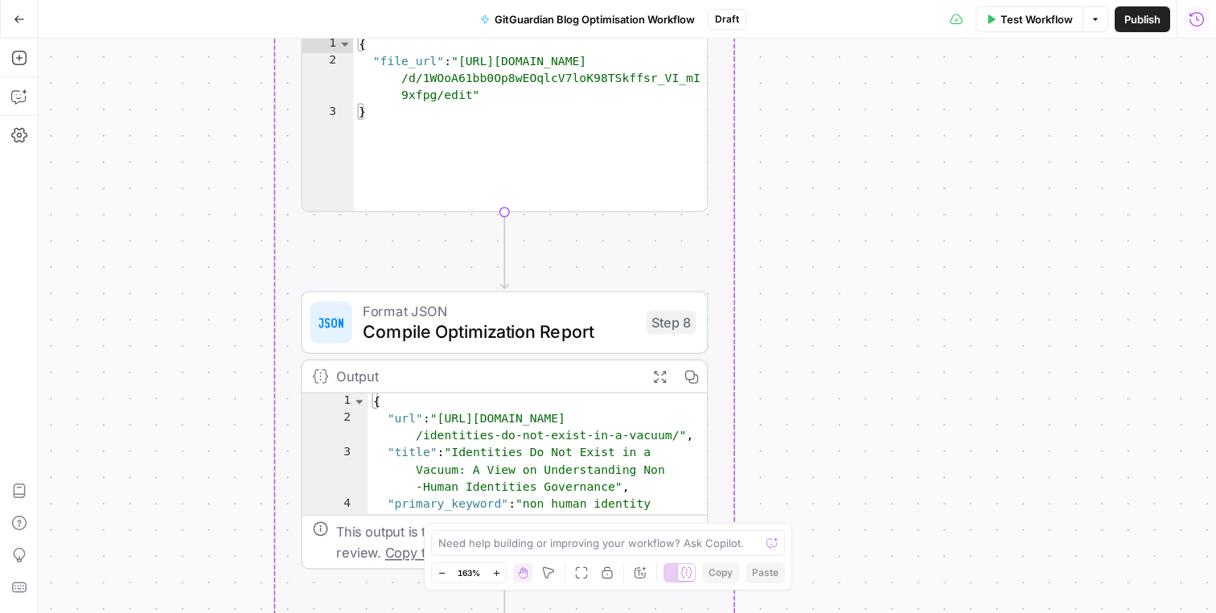
drag, startPoint x: 760, startPoint y: 195, endPoint x: 760, endPoint y: 165, distance: 30.6
click at [760, 165] on div "Workflow Set Inputs Inputs Run Code · Python Process CSV Input Step 1 Output Ex…" at bounding box center [627, 326] width 1177 height 574
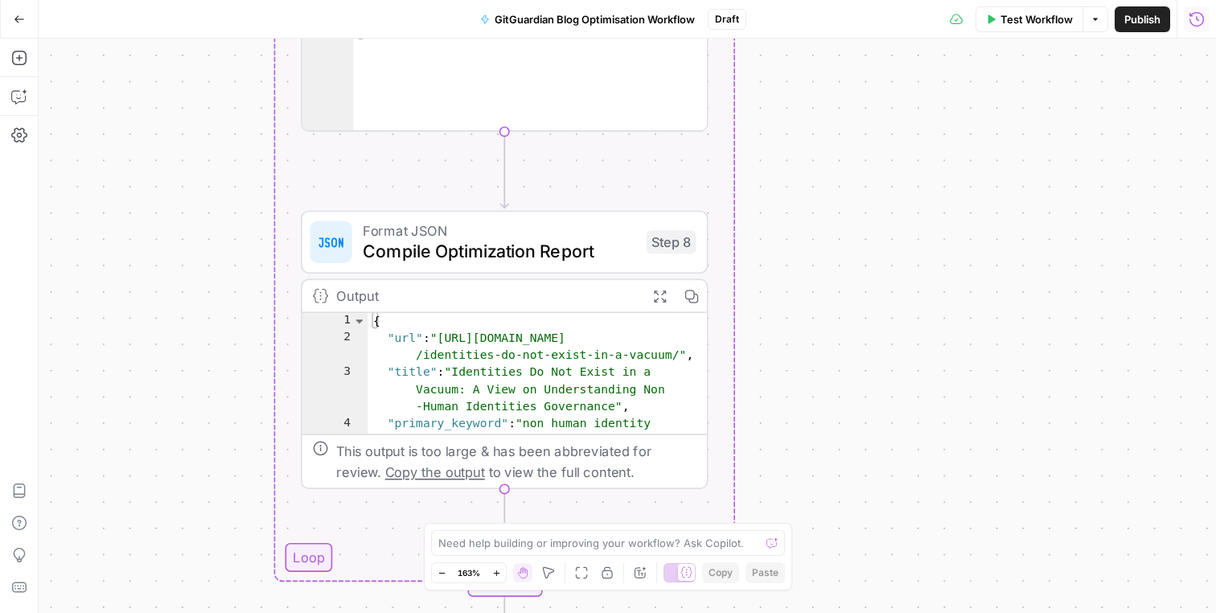
drag, startPoint x: 750, startPoint y: 317, endPoint x: 749, endPoint y: 245, distance: 71.6
click at [750, 245] on div "Workflow Set Inputs Inputs Run Code · Python Process CSV Input Step 1 Output Ex…" at bounding box center [627, 326] width 1177 height 574
type textarea "**********"
click at [648, 346] on div "{ "url" : "[URL][DOMAIN_NAME] /identities-do-not-exist-in-a-vacuum/" , "title" …" at bounding box center [537, 391] width 340 height 158
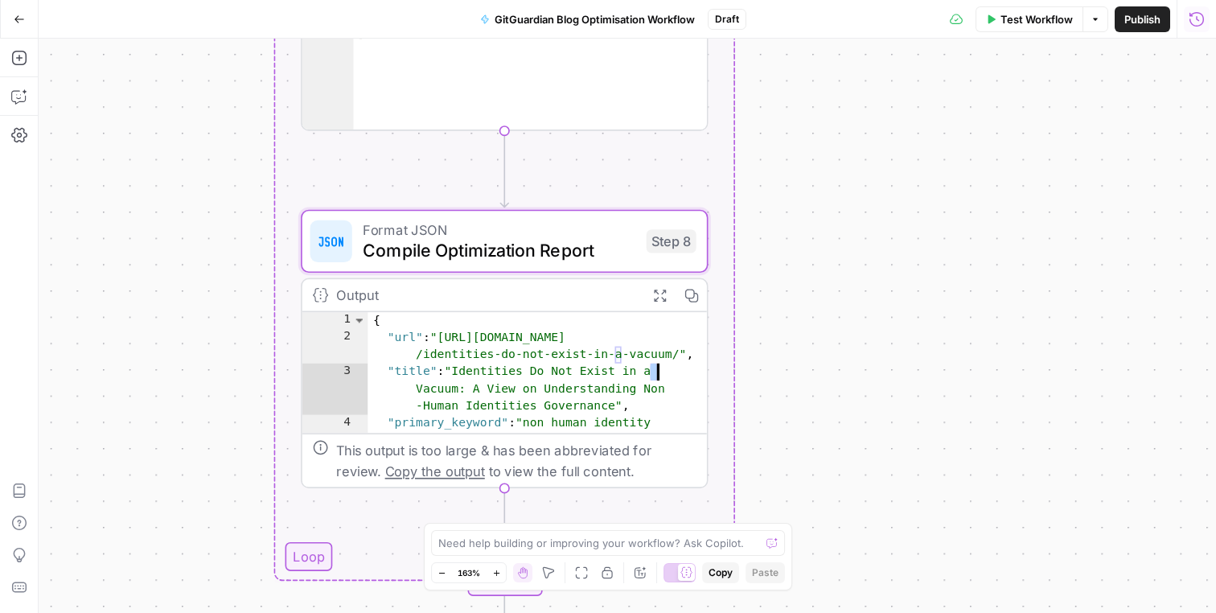
click at [648, 346] on div "{ "url" : "[URL][DOMAIN_NAME] /identities-do-not-exist-in-a-vacuum/" , "title" …" at bounding box center [537, 391] width 340 height 158
click at [665, 359] on div "{ "url" : "[URL][DOMAIN_NAME] /identities-do-not-exist-in-a-vacuum/" , "title" …" at bounding box center [537, 391] width 340 height 158
click at [787, 370] on div "Workflow Set Inputs Inputs Run Code · Python Process CSV Input Step 1 Output Ex…" at bounding box center [627, 326] width 1177 height 574
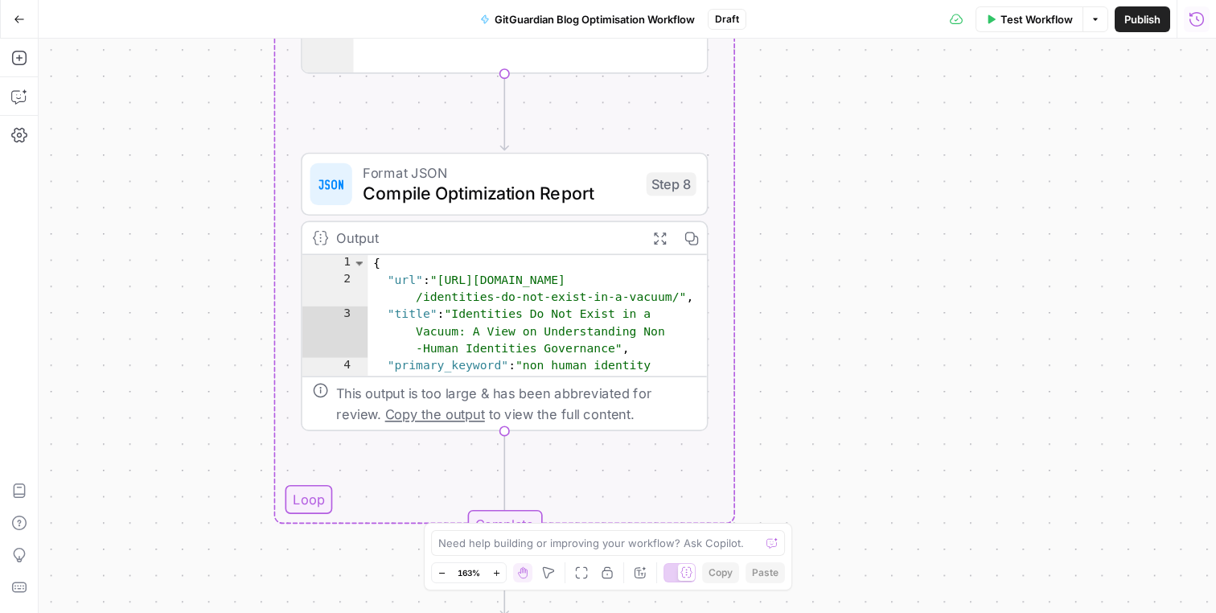
drag, startPoint x: 781, startPoint y: 370, endPoint x: 781, endPoint y: 314, distance: 56.3
click at [781, 314] on div "Workflow Set Inputs Inputs Run Code · Python Process CSV Input Step 1 Output Ex…" at bounding box center [627, 326] width 1177 height 574
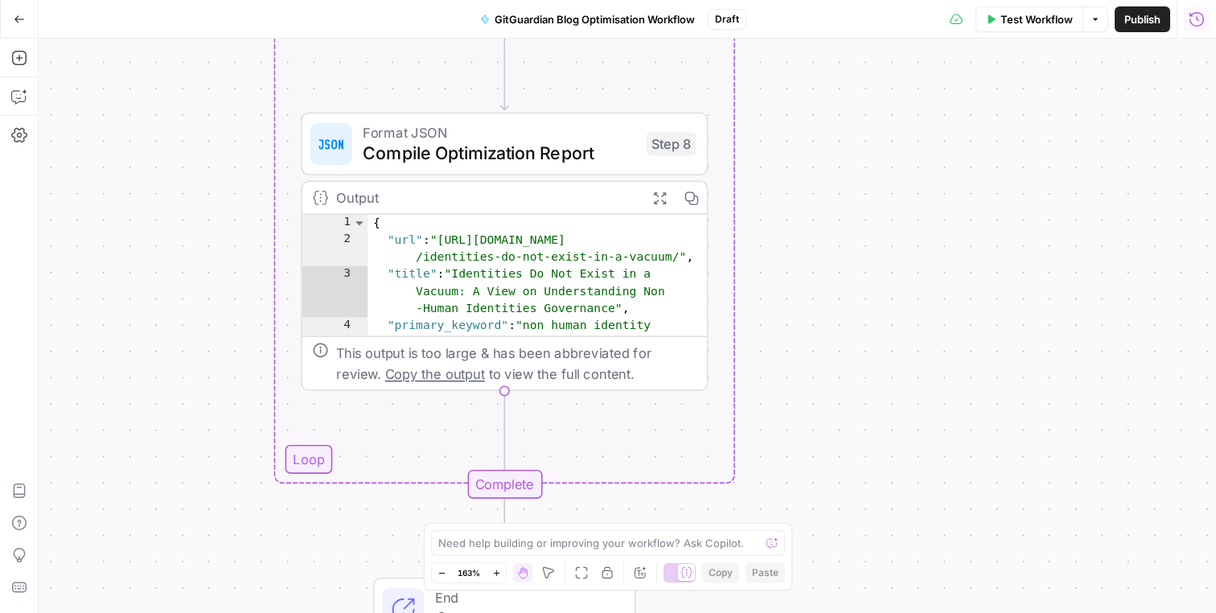
drag, startPoint x: 781, startPoint y: 314, endPoint x: 784, endPoint y: 171, distance: 142.3
click at [786, 176] on div "Workflow Set Inputs Inputs Run Code · Python Process CSV Input Step 1 Output Ex…" at bounding box center [627, 326] width 1177 height 574
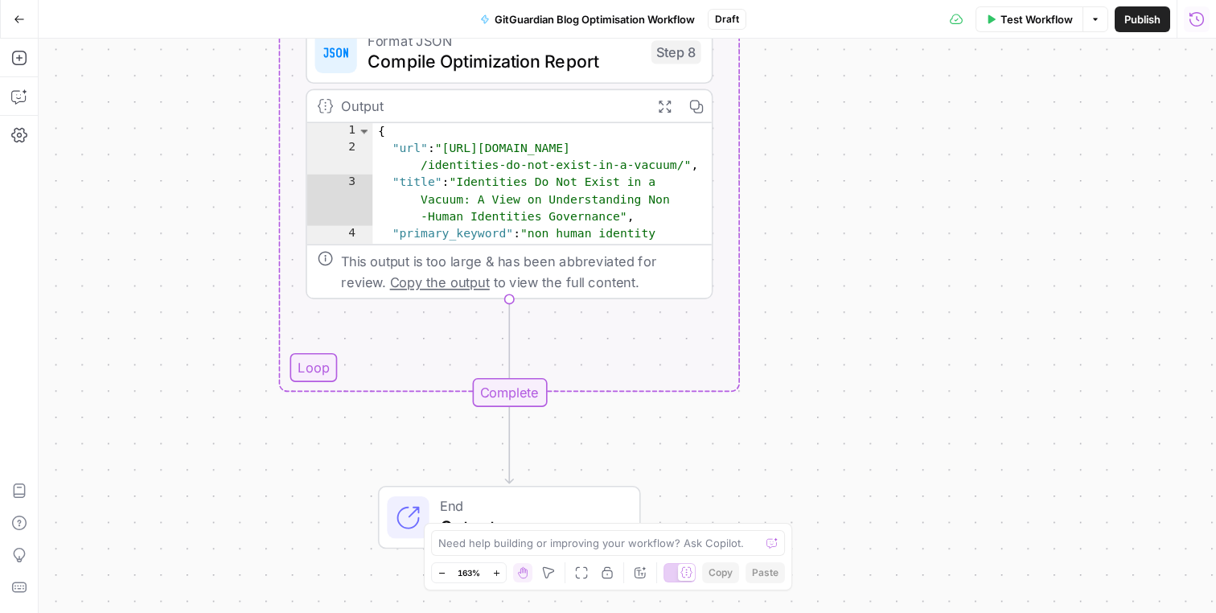
drag, startPoint x: 784, startPoint y: 171, endPoint x: 751, endPoint y: 370, distance: 201.3
click at [751, 370] on div "Workflow Set Inputs Inputs Run Code · Python Process CSV Input Step 1 Output Ex…" at bounding box center [627, 326] width 1177 height 574
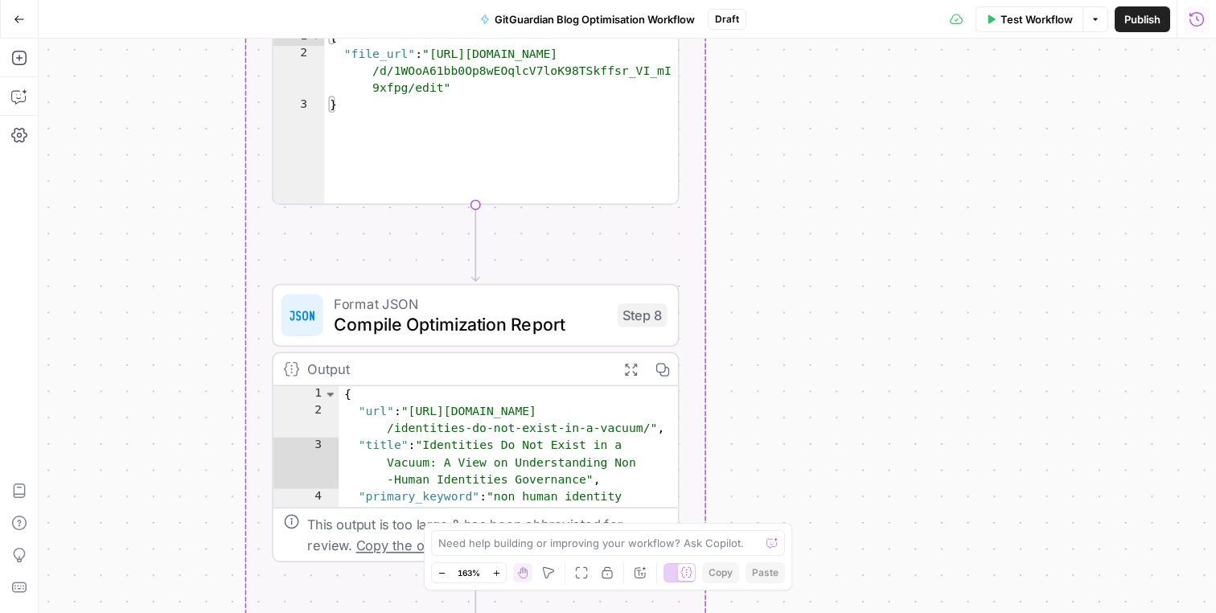
drag, startPoint x: 751, startPoint y: 378, endPoint x: 749, endPoint y: 455, distance: 77.2
click at [749, 455] on div "Workflow Set Inputs Inputs Run Code · Python Process CSV Input Step 1 Output Ex…" at bounding box center [627, 326] width 1177 height 574
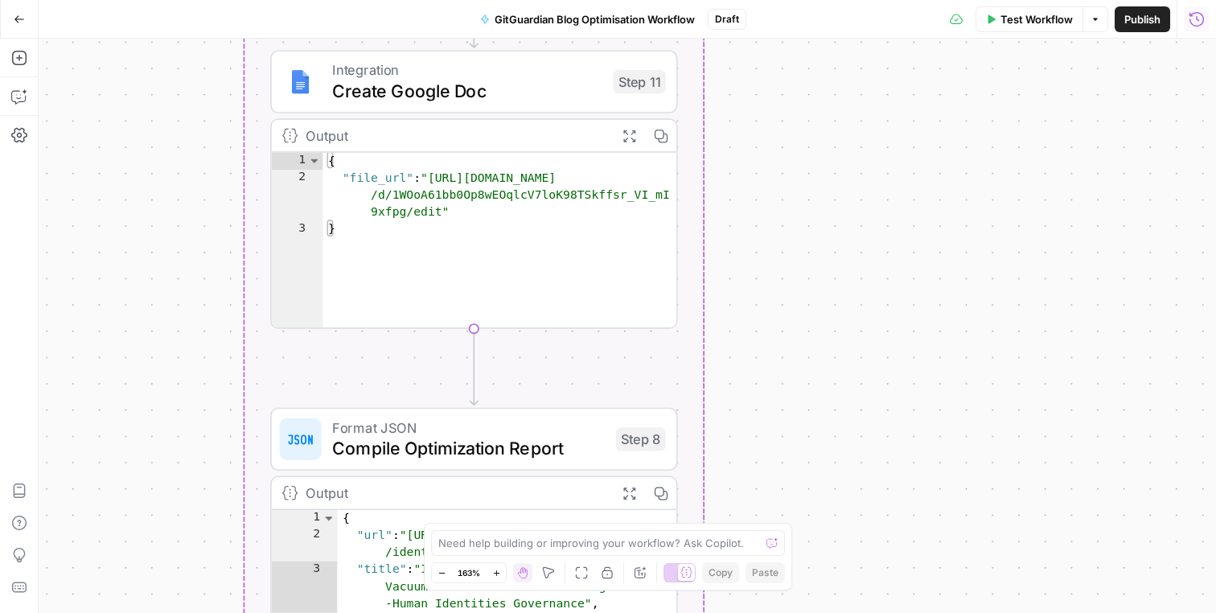
drag, startPoint x: 751, startPoint y: 241, endPoint x: 752, endPoint y: 407, distance: 165.6
click at [752, 407] on div "Workflow Set Inputs Inputs Run Code · Python Process CSV Input Step 1 Output Ex…" at bounding box center [627, 326] width 1177 height 574
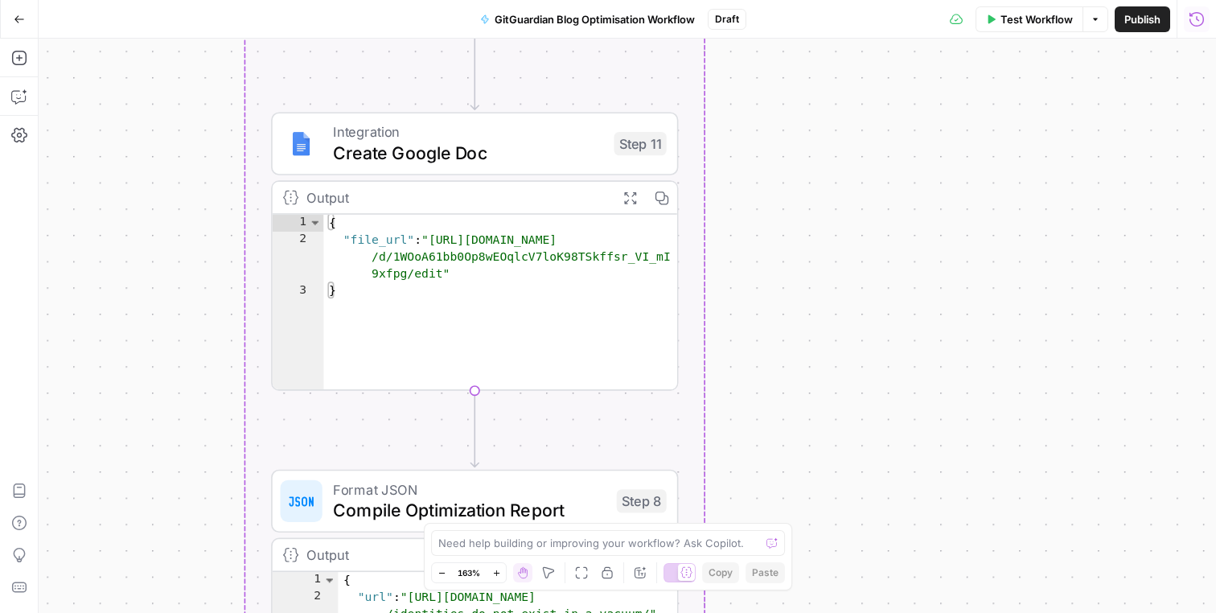
click at [731, 232] on div "Workflow Set Inputs Inputs Run Code · Python Process CSV Input Step 1 Output Ex…" at bounding box center [627, 326] width 1177 height 574
click at [731, 242] on div "Workflow Set Inputs Inputs Run Code · Python Process CSV Input Step 1 Output Ex…" at bounding box center [627, 326] width 1177 height 574
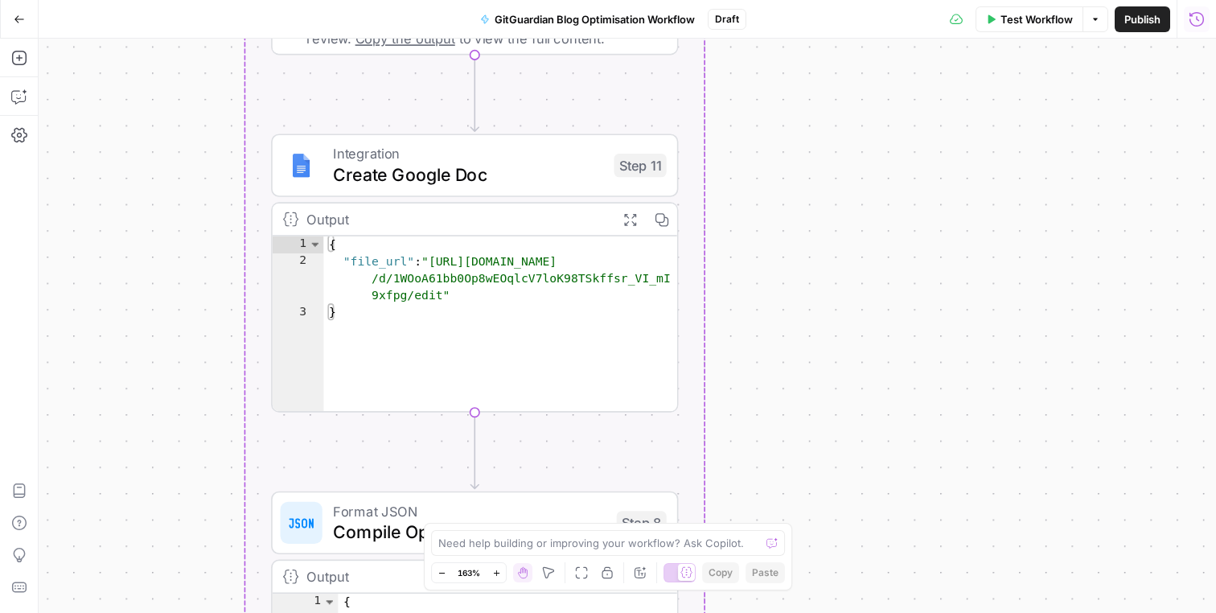
drag, startPoint x: 740, startPoint y: 226, endPoint x: 740, endPoint y: 248, distance: 21.7
click at [740, 248] on div "Workflow Set Inputs Inputs Run Code · Python Process CSV Input Step 1 Output Ex…" at bounding box center [627, 326] width 1177 height 574
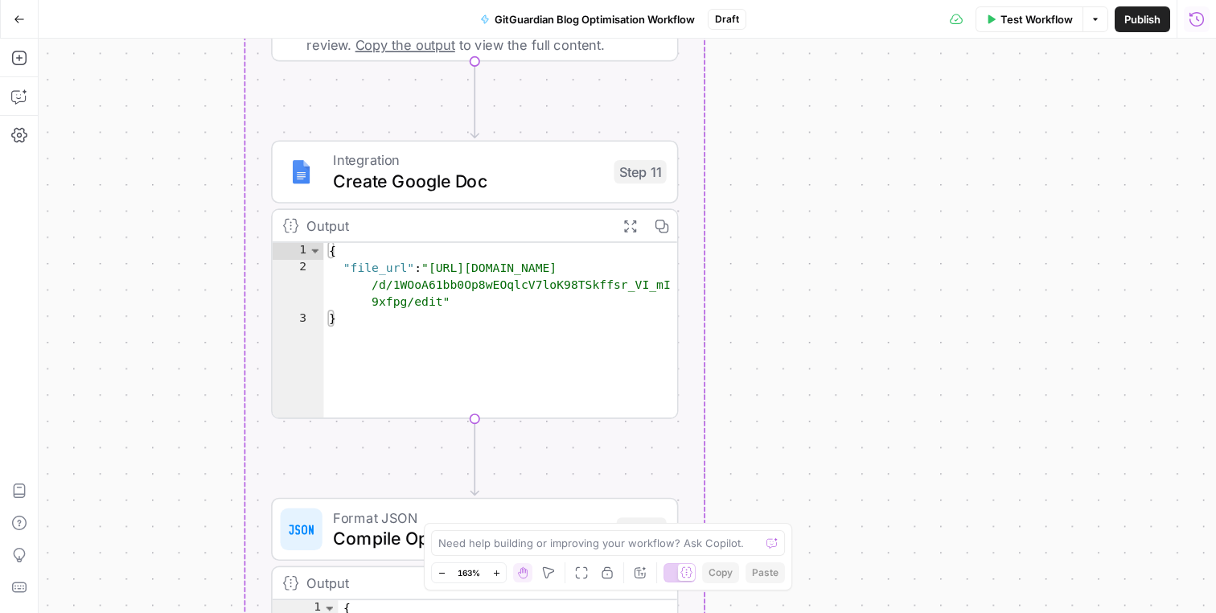
drag, startPoint x: 740, startPoint y: 248, endPoint x: 740, endPoint y: 256, distance: 8.8
click at [740, 256] on div "Workflow Set Inputs Inputs Run Code · Python Process CSV Input Step 1 Output Ex…" at bounding box center [627, 326] width 1177 height 574
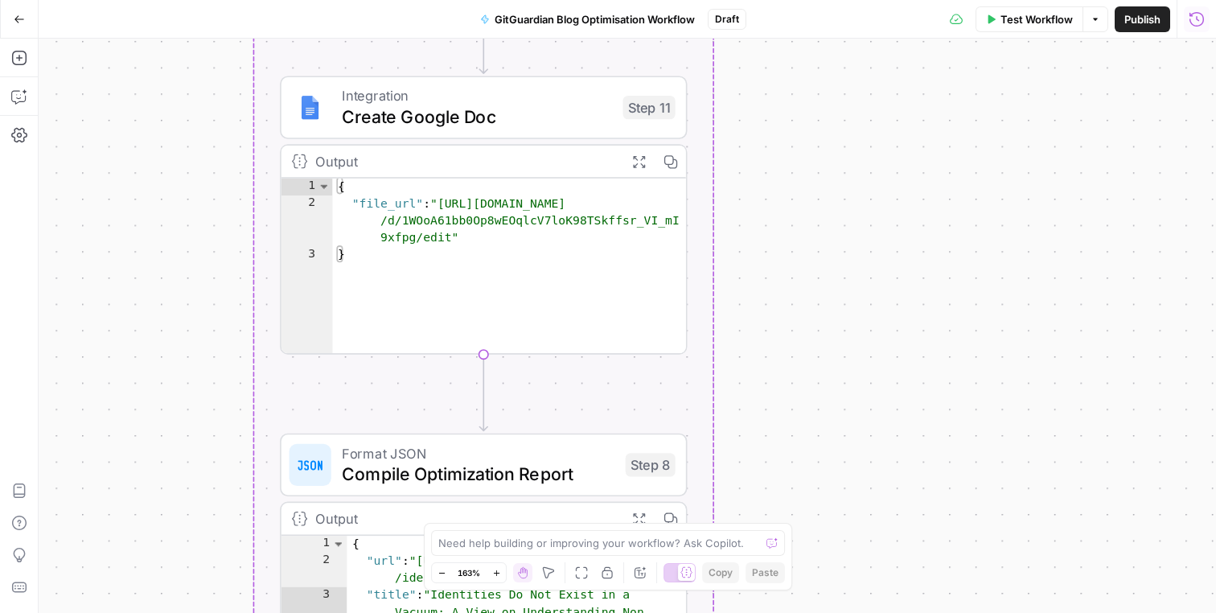
drag, startPoint x: 740, startPoint y: 261, endPoint x: 626, endPoint y: 349, distance: 143.9
click at [693, 260] on div "Workflow Set Inputs Inputs Run Code · Python Process CSV Input Step 1 Output Ex…" at bounding box center [627, 326] width 1177 height 574
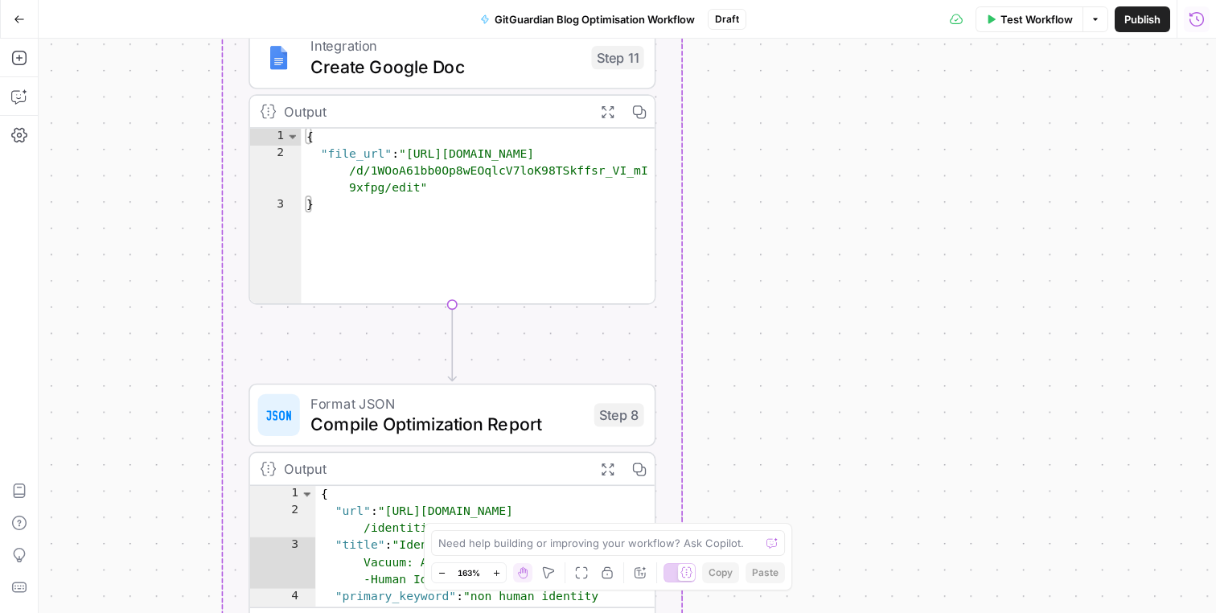
drag, startPoint x: 702, startPoint y: 359, endPoint x: 745, endPoint y: 166, distance: 198.4
click at [745, 166] on div "Workflow Set Inputs Inputs Run Code · Python Process CSV Input Step 1 Output Ex…" at bounding box center [627, 326] width 1177 height 574
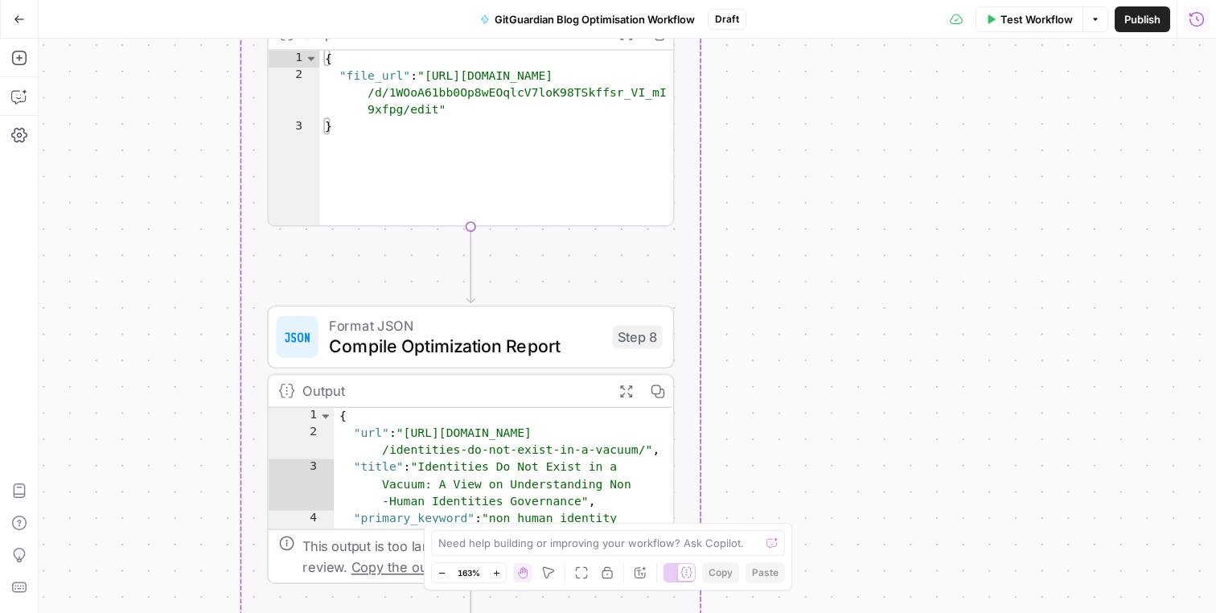
scroll to position [12, 0]
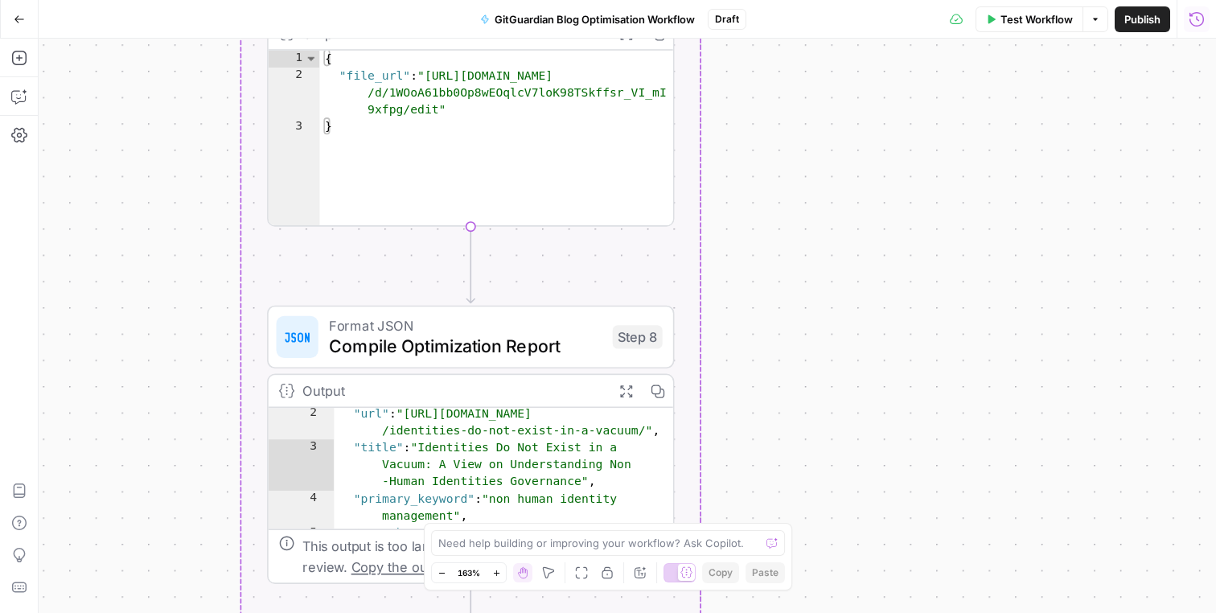
click at [760, 348] on div "Workflow Set Inputs Inputs Run Code · Python Process CSV Input Step 1 Output Ex…" at bounding box center [627, 326] width 1177 height 574
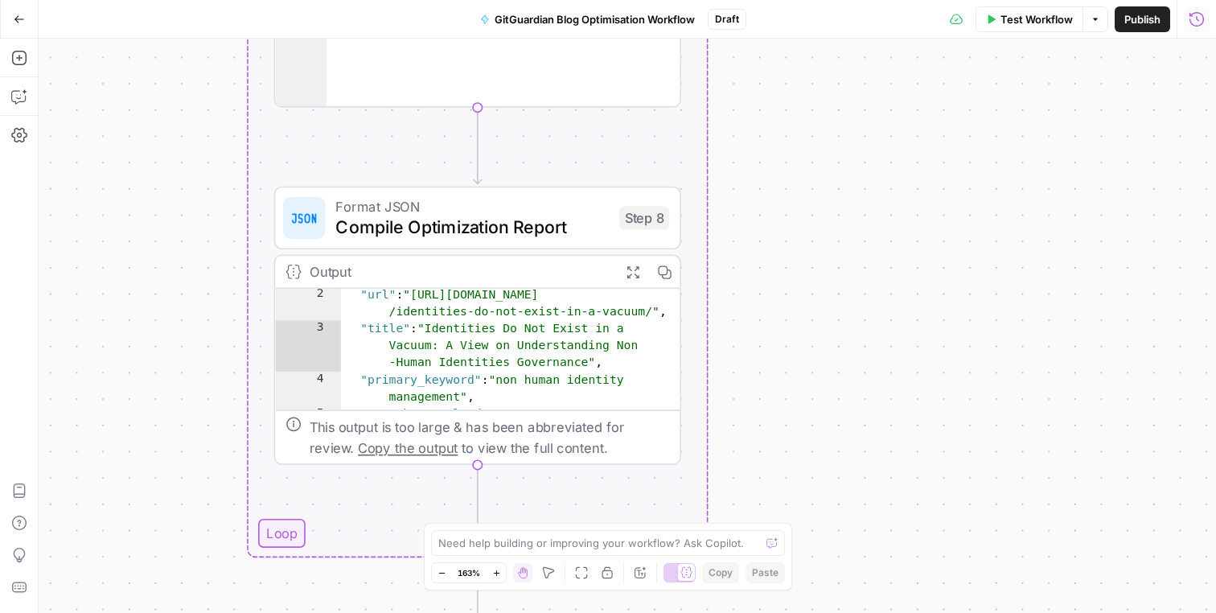
drag, startPoint x: 759, startPoint y: 348, endPoint x: 759, endPoint y: 245, distance: 102.9
click at [759, 245] on div "Workflow Set Inputs Inputs Run Code · Python Process CSV Input Step 1 Output Ex…" at bounding box center [627, 326] width 1177 height 574
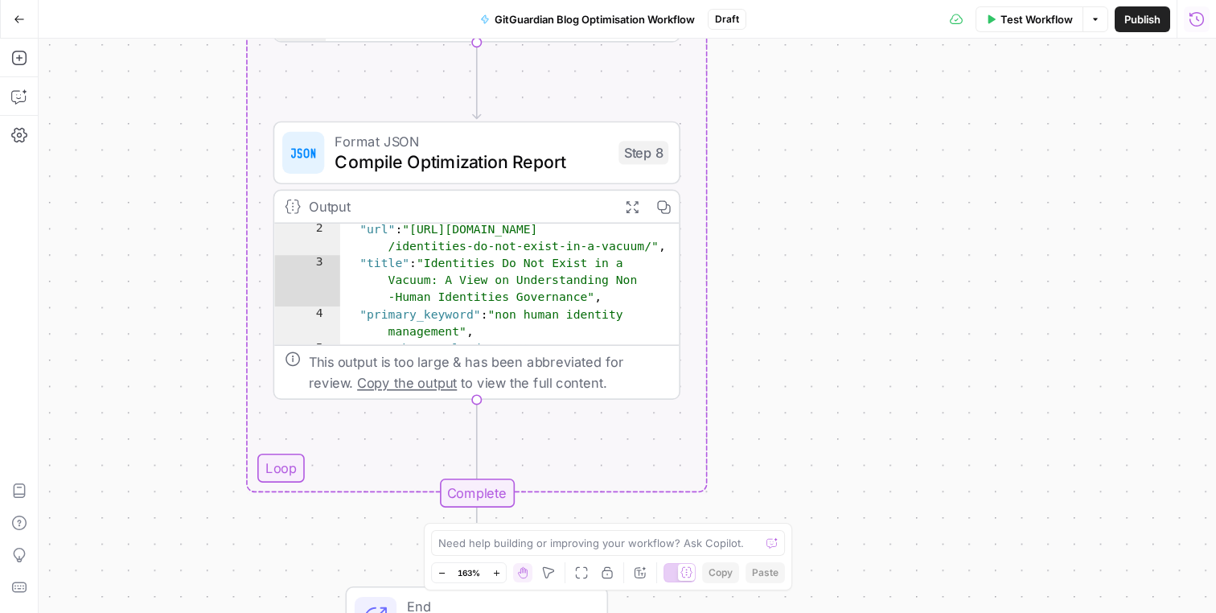
drag, startPoint x: 759, startPoint y: 245, endPoint x: 758, endPoint y: 182, distance: 63.5
click at [758, 182] on div "Workflow Set Inputs Inputs Run Code · Python Process CSV Input Step 1 Output Ex…" at bounding box center [627, 326] width 1177 height 574
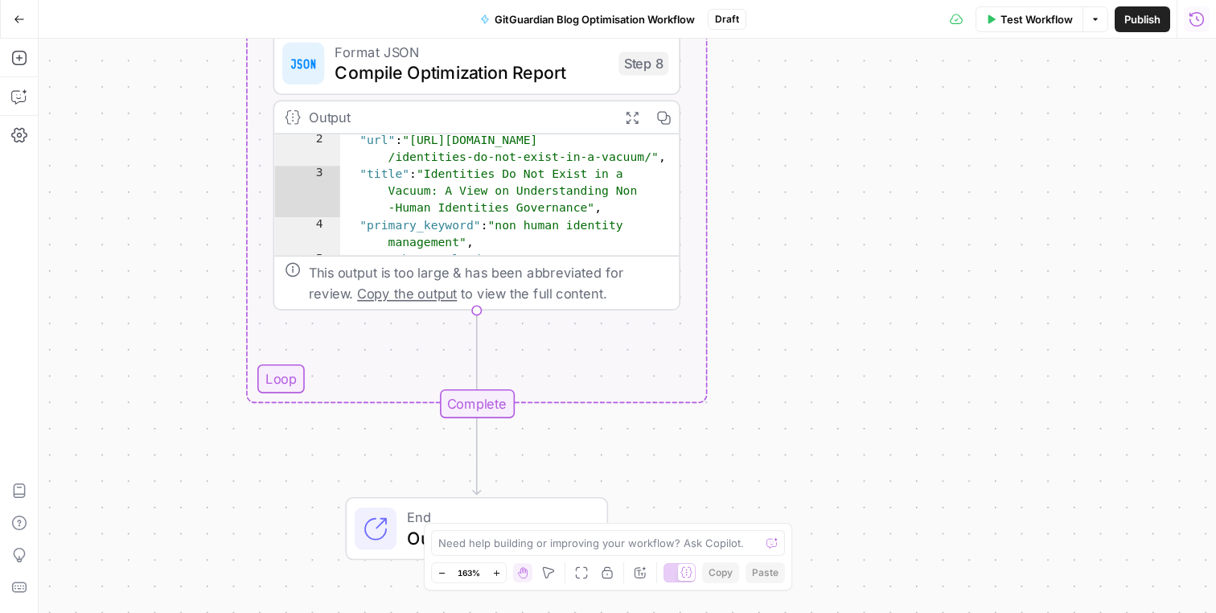
drag, startPoint x: 758, startPoint y: 182, endPoint x: 757, endPoint y: 90, distance: 91.7
click at [758, 90] on div "Workflow Set Inputs Inputs Run Code · Python Process CSV Input Step 1 Output Ex…" at bounding box center [627, 326] width 1177 height 574
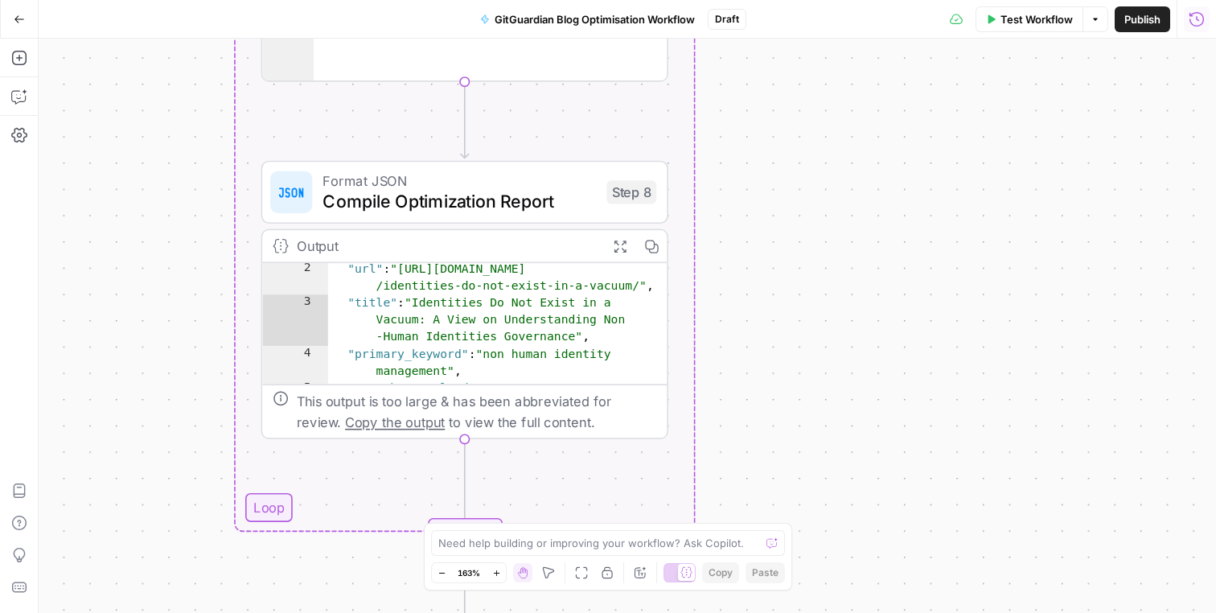
drag, startPoint x: 757, startPoint y: 117, endPoint x: 745, endPoint y: 250, distance: 133.3
click at [745, 250] on div "Workflow Set Inputs Inputs Run Code · Python Process CSV Input Step 1 Output Ex…" at bounding box center [627, 326] width 1177 height 574
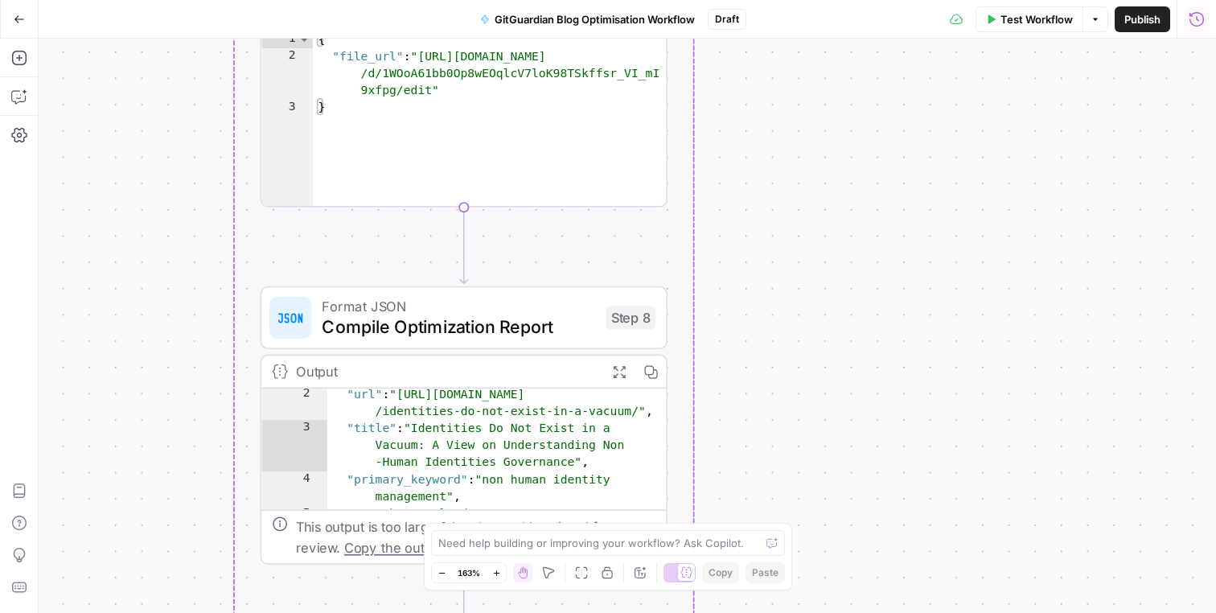
drag, startPoint x: 745, startPoint y: 243, endPoint x: 745, endPoint y: 368, distance: 125.4
click at [745, 368] on div "Workflow Set Inputs Inputs Run Code · Python Process CSV Input Step 1 Output Ex…" at bounding box center [627, 326] width 1177 height 574
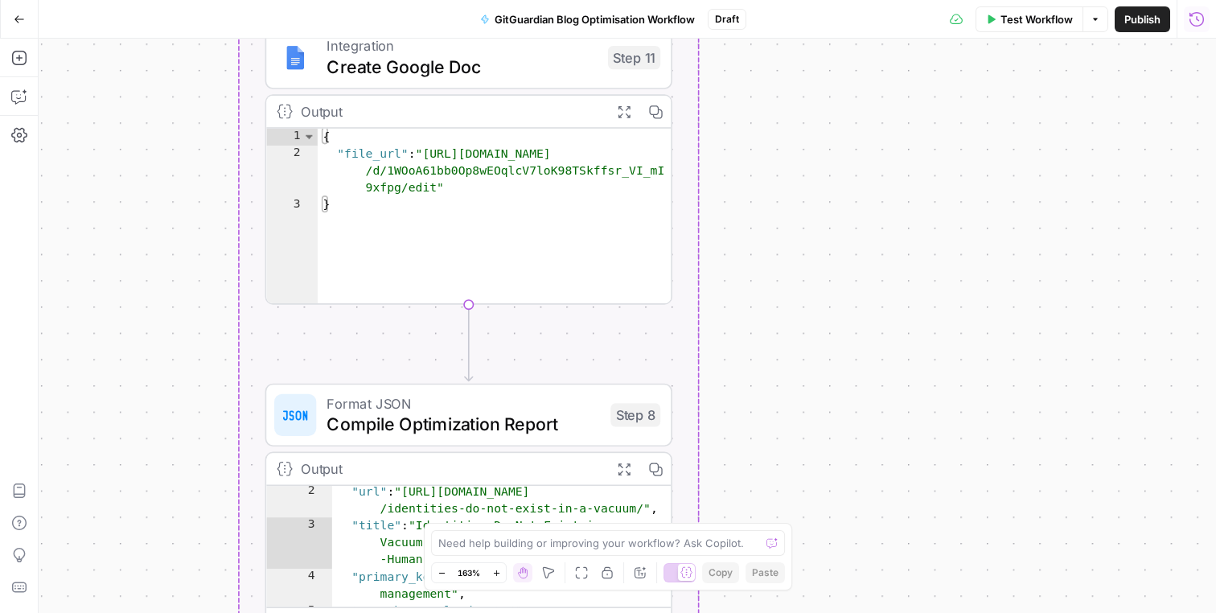
drag, startPoint x: 743, startPoint y: 281, endPoint x: 749, endPoint y: 404, distance: 123.1
click at [749, 405] on div "Workflow Set Inputs Inputs Run Code · Python Process CSV Input Step 1 Output Ex…" at bounding box center [627, 326] width 1177 height 574
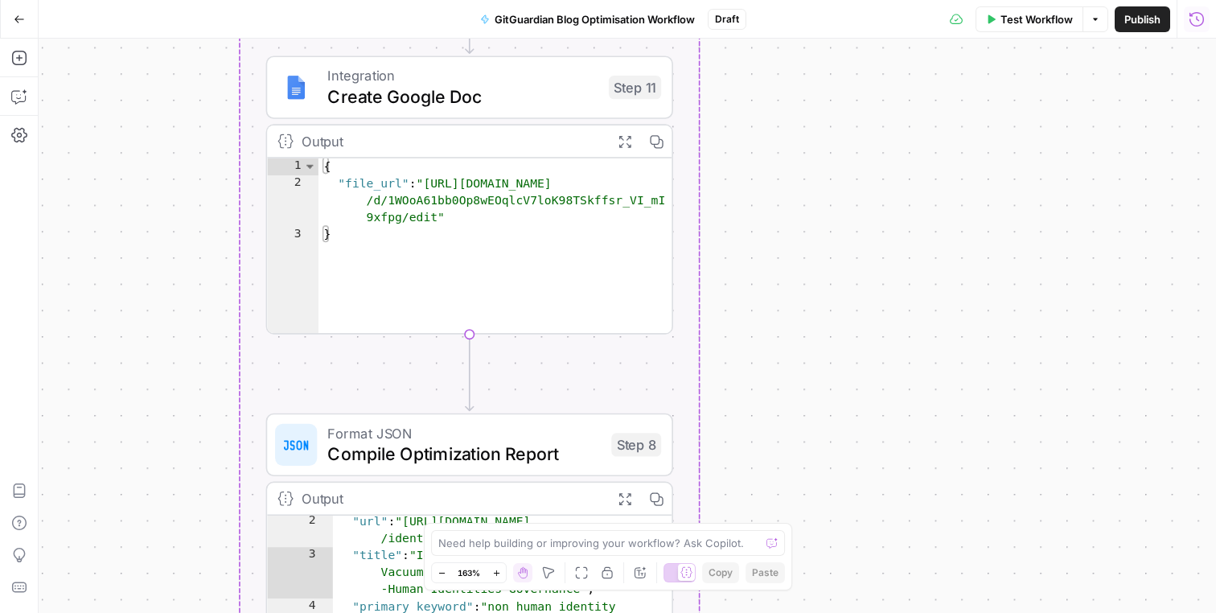
drag, startPoint x: 748, startPoint y: 305, endPoint x: 749, endPoint y: 421, distance: 116.6
click at [749, 421] on div "Workflow Set Inputs Inputs Run Code · Python Process CSV Input Step 1 Output Ex…" at bounding box center [627, 326] width 1177 height 574
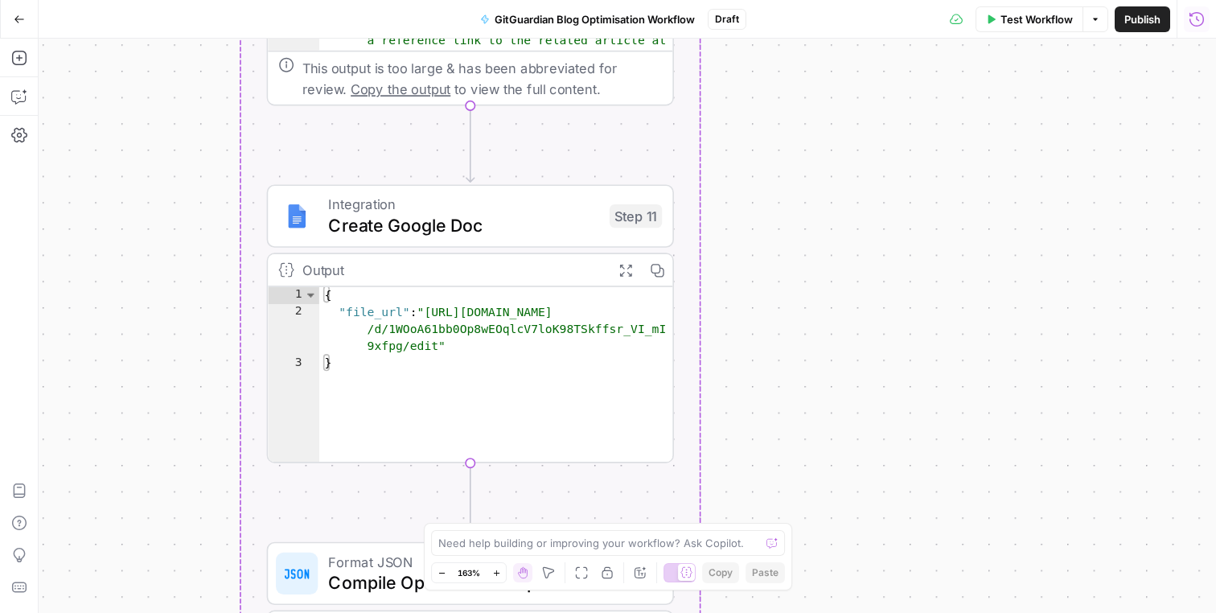
drag, startPoint x: 745, startPoint y: 266, endPoint x: 743, endPoint y: 389, distance: 123.0
click at [744, 390] on div "Workflow Set Inputs Inputs Run Code · Python Process CSV Input Step 1 Output Ex…" at bounding box center [627, 326] width 1177 height 574
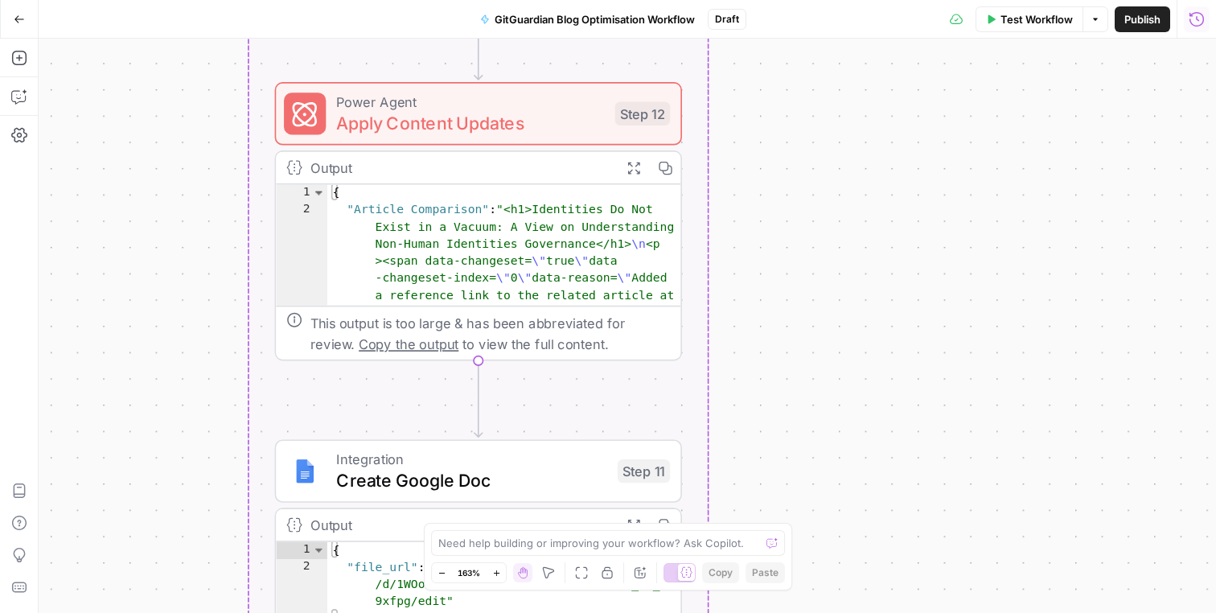
drag, startPoint x: 740, startPoint y: 205, endPoint x: 749, endPoint y: 350, distance: 145.0
click at [749, 349] on div "Workflow Set Inputs Inputs Run Code · Python Process CSV Input Step 1 Output Ex…" at bounding box center [627, 326] width 1177 height 574
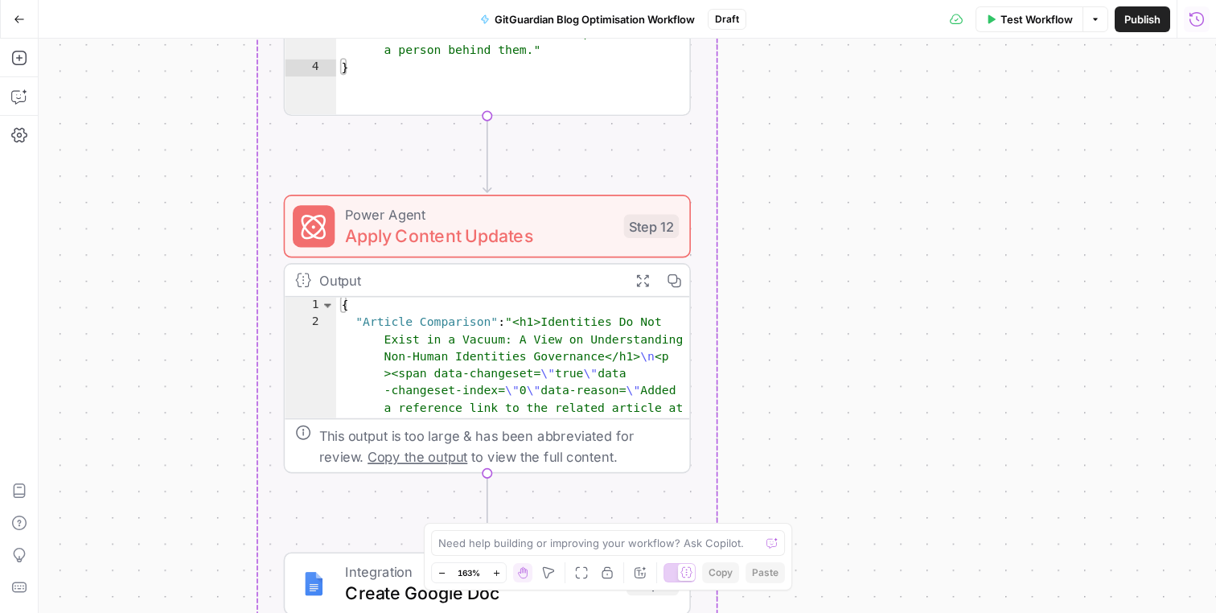
drag, startPoint x: 749, startPoint y: 193, endPoint x: 760, endPoint y: 326, distance: 133.1
click at [760, 326] on div "Workflow Set Inputs Inputs Run Code · Python Process CSV Input Step 1 Output Ex…" at bounding box center [627, 326] width 1177 height 574
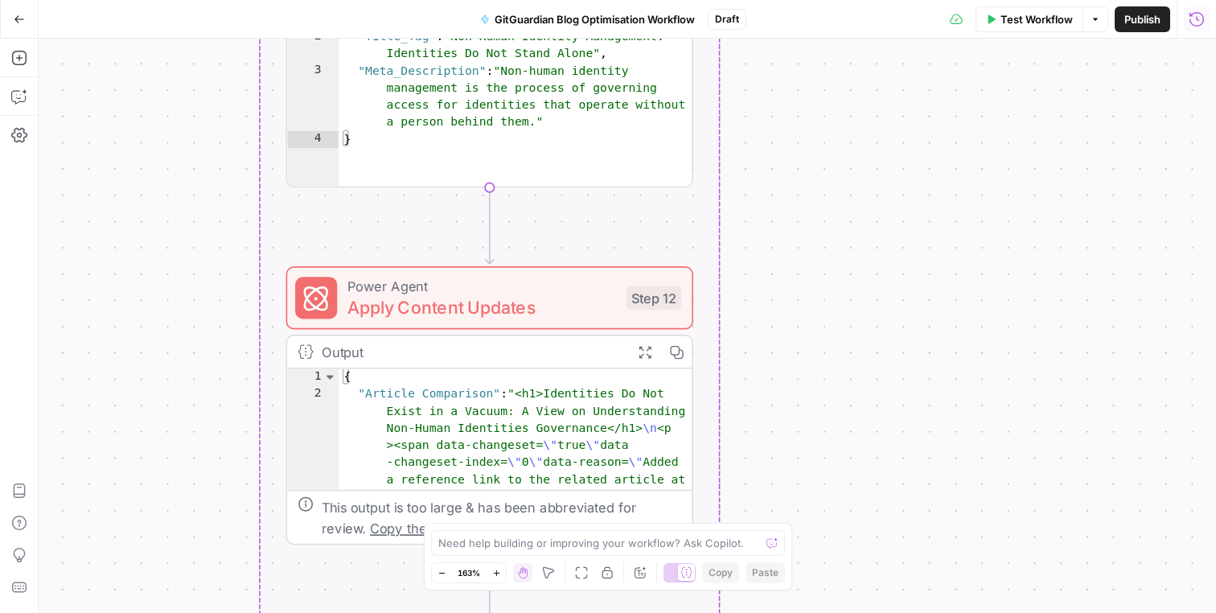
drag, startPoint x: 771, startPoint y: 237, endPoint x: 769, endPoint y: 392, distance: 155.2
click at [769, 392] on div "Workflow Set Inputs Inputs Run Code · Python Process CSV Input Step 1 Output Ex…" at bounding box center [627, 326] width 1177 height 574
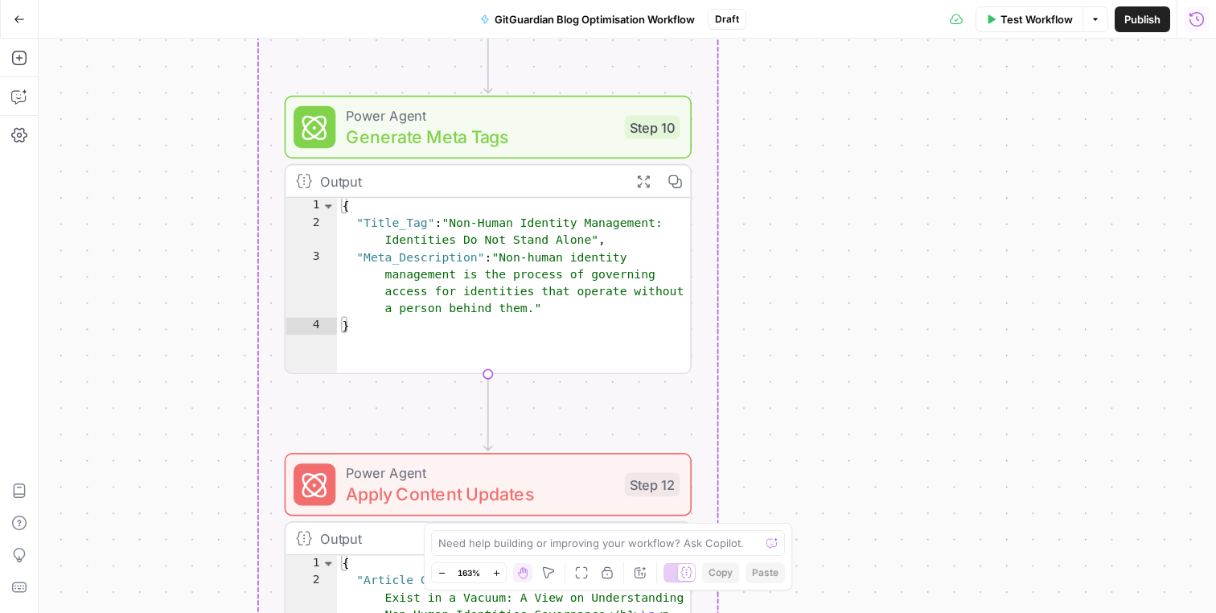
drag, startPoint x: 769, startPoint y: 258, endPoint x: 768, endPoint y: 380, distance: 122.2
click at [769, 380] on div "Workflow Set Inputs Inputs Run Code · Python Process CSV Input Step 1 Output Ex…" at bounding box center [627, 326] width 1177 height 574
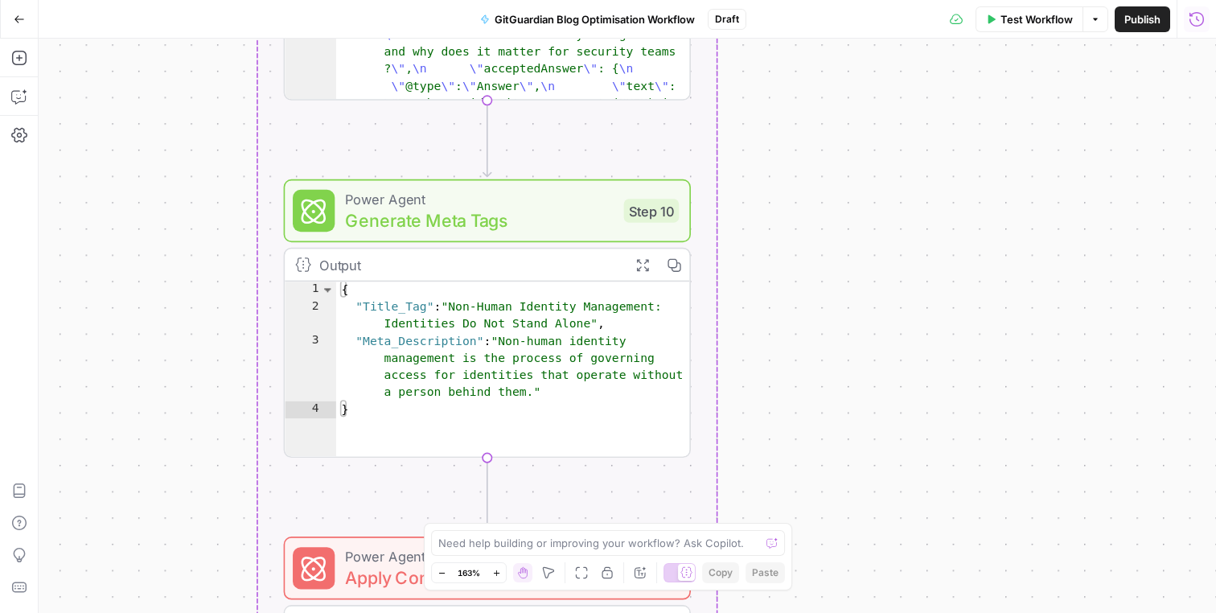
drag, startPoint x: 770, startPoint y: 314, endPoint x: 771, endPoint y: 415, distance: 100.5
click at [771, 415] on div "Workflow Set Inputs Inputs Run Code · Python Process CSV Input Step 1 Output Ex…" at bounding box center [627, 326] width 1177 height 574
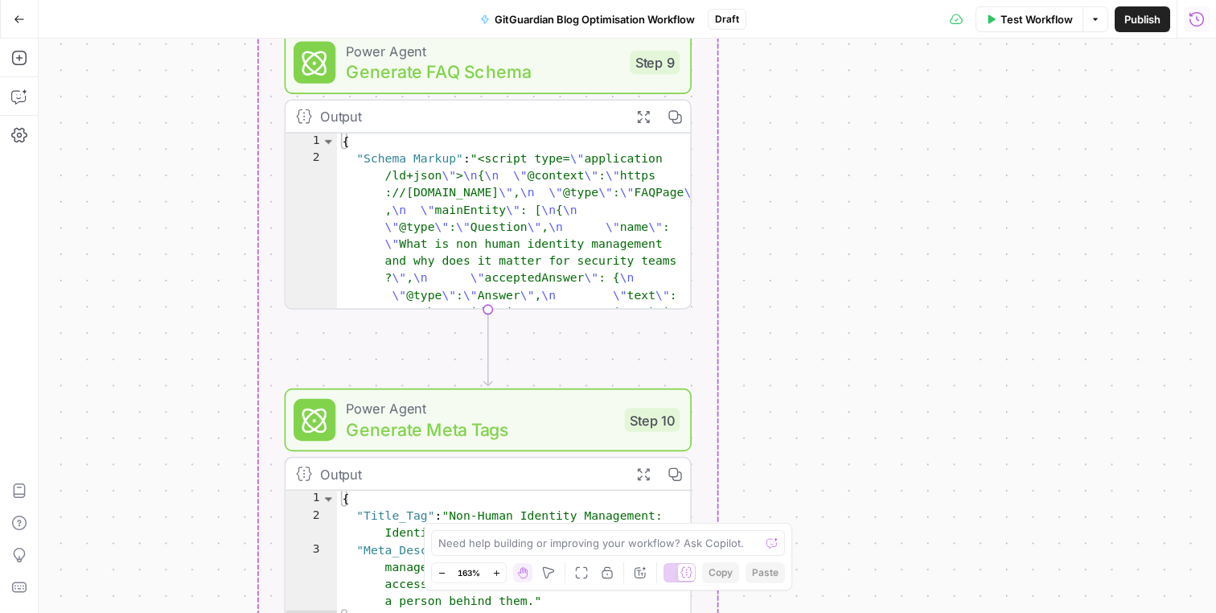
drag, startPoint x: 769, startPoint y: 230, endPoint x: 769, endPoint y: 381, distance: 151.2
click at [769, 381] on div "Workflow Set Inputs Inputs Run Code · Python Process CSV Input Step 1 Output Ex…" at bounding box center [627, 326] width 1177 height 574
drag, startPoint x: 760, startPoint y: 214, endPoint x: 760, endPoint y: 396, distance: 181.7
click at [760, 396] on div "Workflow Set Inputs Inputs Run Code · Python Process CSV Input Step 1 Output Ex…" at bounding box center [627, 326] width 1177 height 574
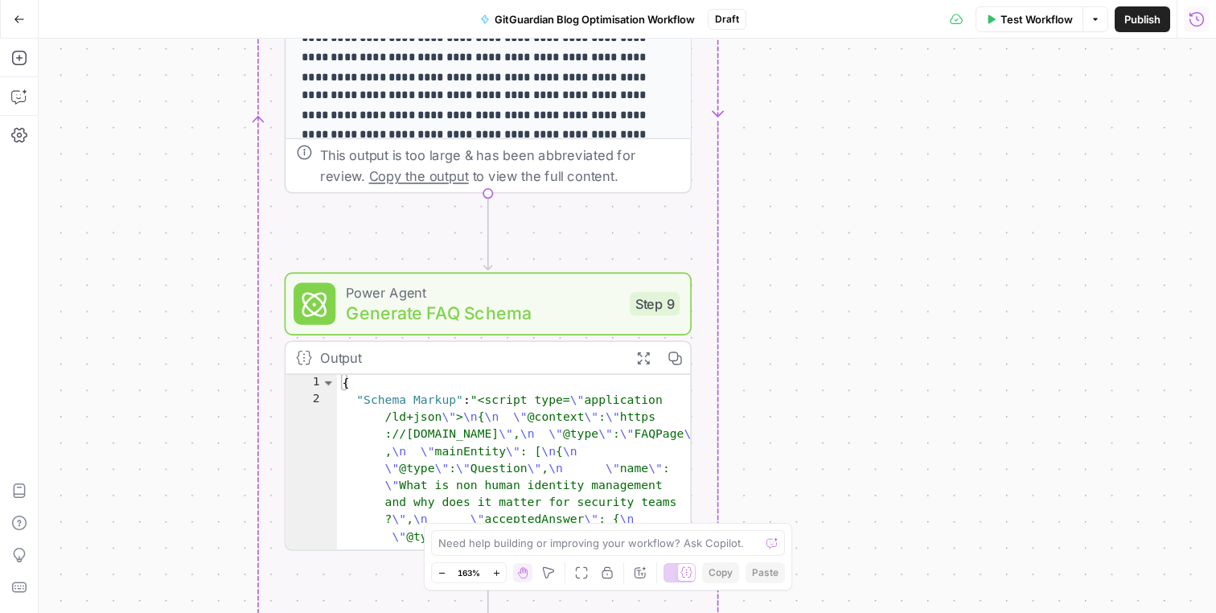
drag, startPoint x: 751, startPoint y: 215, endPoint x: 751, endPoint y: 384, distance: 169.6
click at [751, 384] on div "Workflow Set Inputs Inputs Run Code · Python Process CSV Input Step 1 Output Ex…" at bounding box center [627, 326] width 1177 height 574
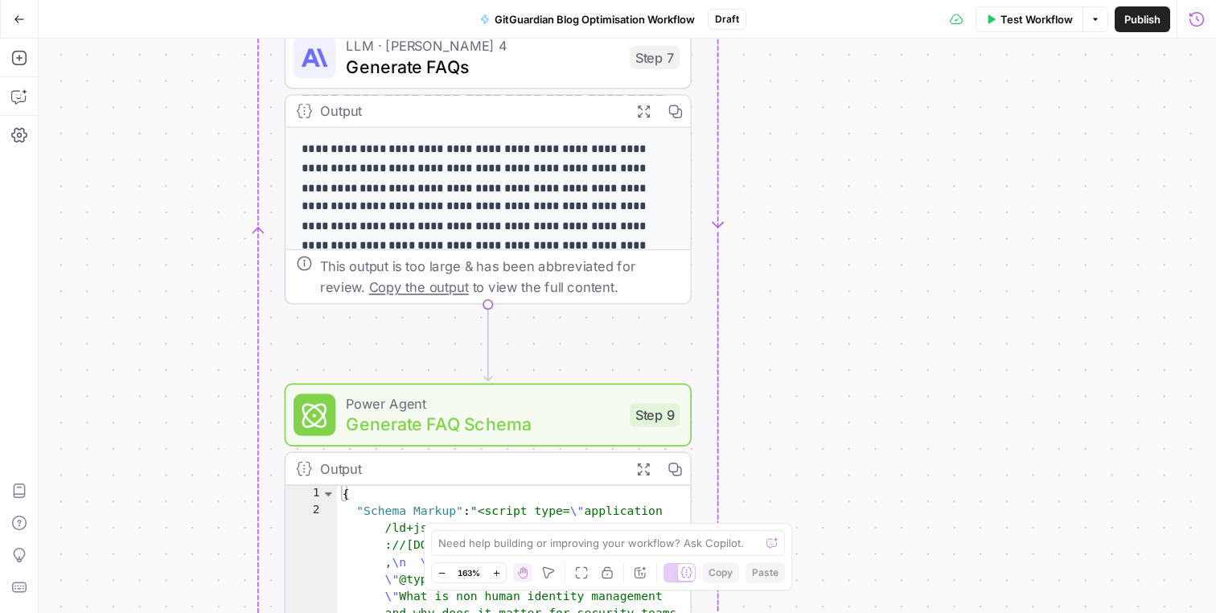
drag
click at [753, 320] on div "Workflow Set Inputs Inputs Run Code · Python Process CSV Input Step 1 Output Ex…" at bounding box center [627, 326] width 1177 height 574
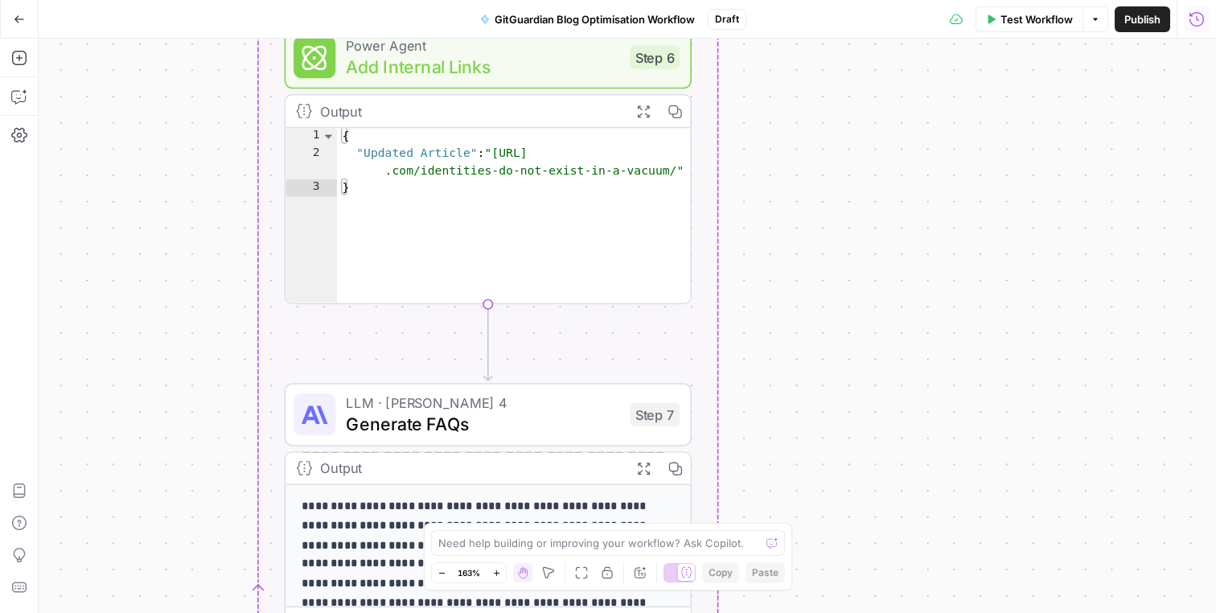
click at [768, 441] on div "Workflow Set Inputs Inputs Run Code · Python Process CSV Input Step 1 Output Ex…" at bounding box center [627, 326] width 1177 height 574
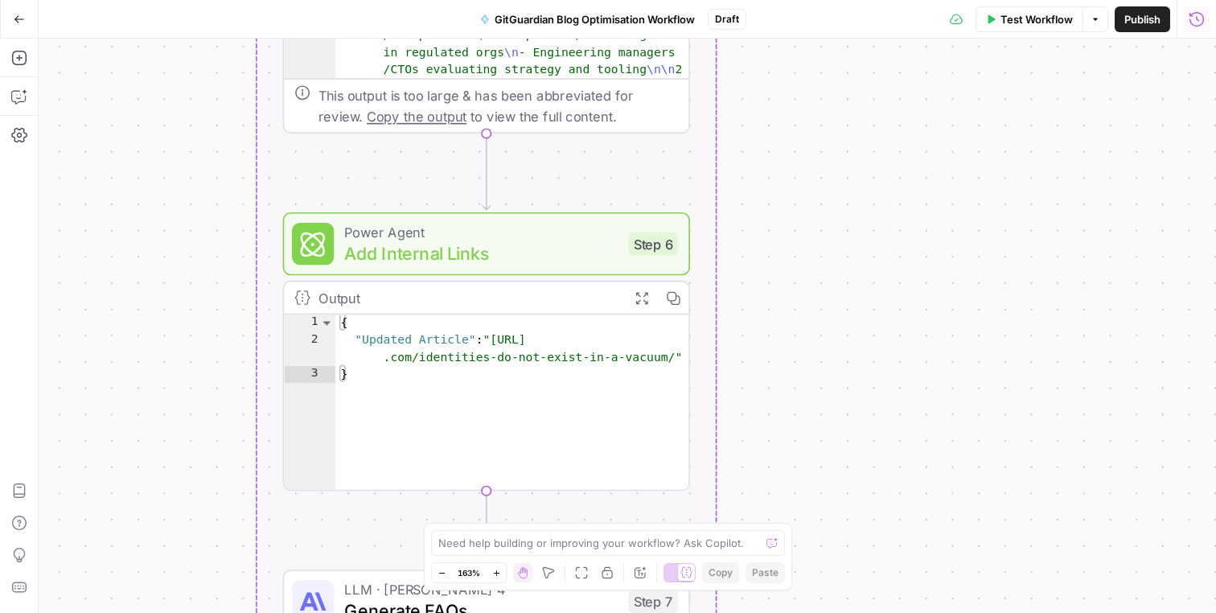
click at [767, 406] on div "Workflow Set Inputs Inputs Run Code · Python Process CSV Input Step 1 Output Ex…" at bounding box center [627, 326] width 1177 height 574
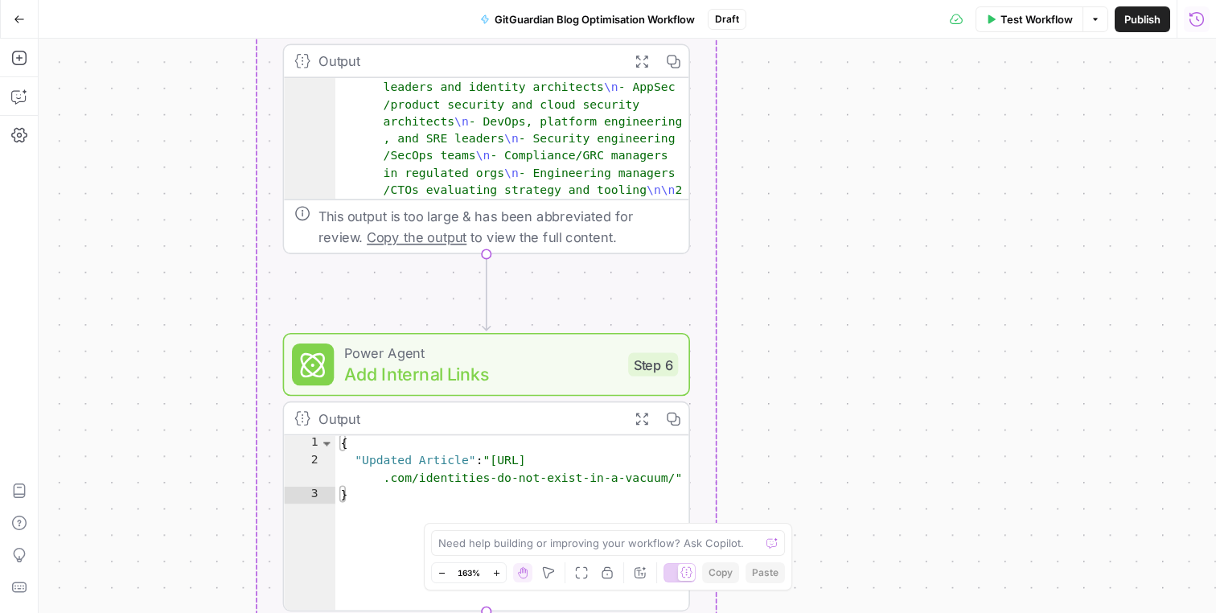
click at [768, 286] on div "Workflow Set Inputs Inputs Run Code · Python Process CSV Input Step 1 Output Ex…" at bounding box center [627, 326] width 1177 height 574
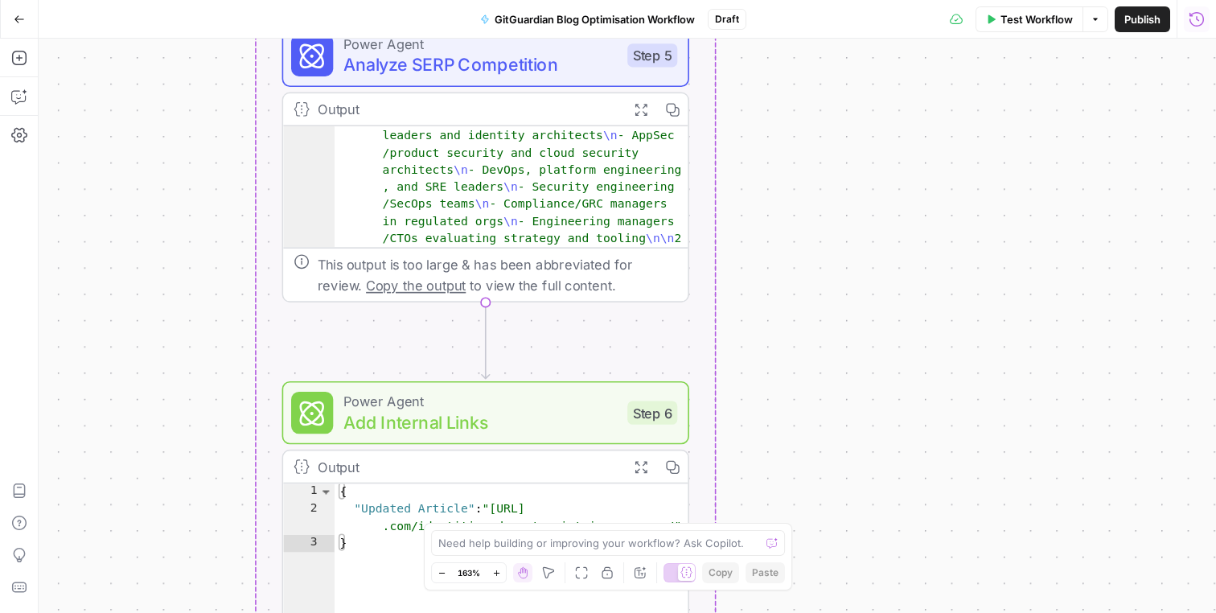
click at [777, 374] on div "Workflow Set Inputs Inputs Run Code · Python Process CSV Input Step 1 Output Ex…" at bounding box center [627, 326] width 1177 height 574
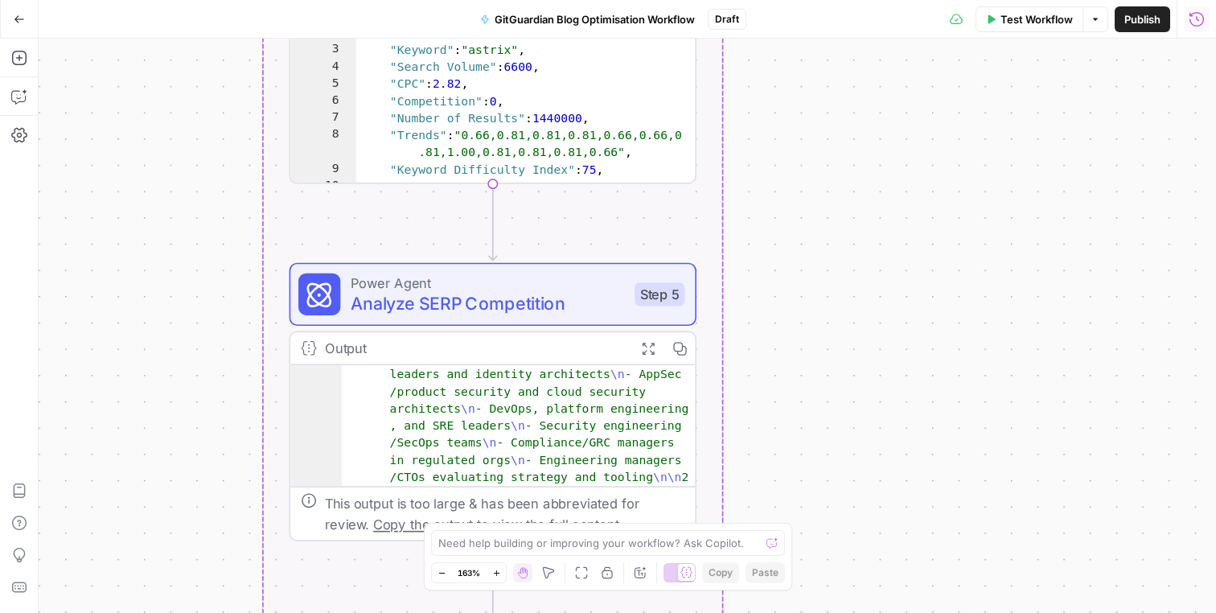
click at [774, 320] on div "Workflow Set Inputs Inputs Run Code · Python Process CSV Input Step 1 Output Ex…" at bounding box center [627, 326] width 1177 height 574
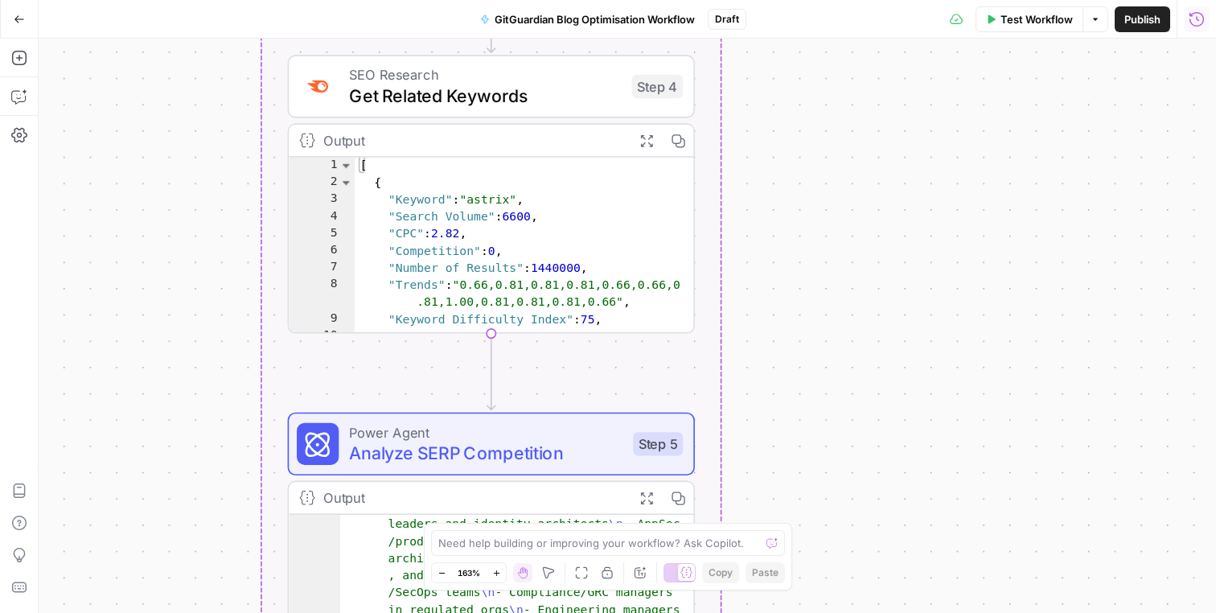
click at [773, 393] on div "Workflow Set Inputs Inputs Run Code · Python Process CSV Input Step 1 Output Ex…" at bounding box center [627, 326] width 1177 height 574
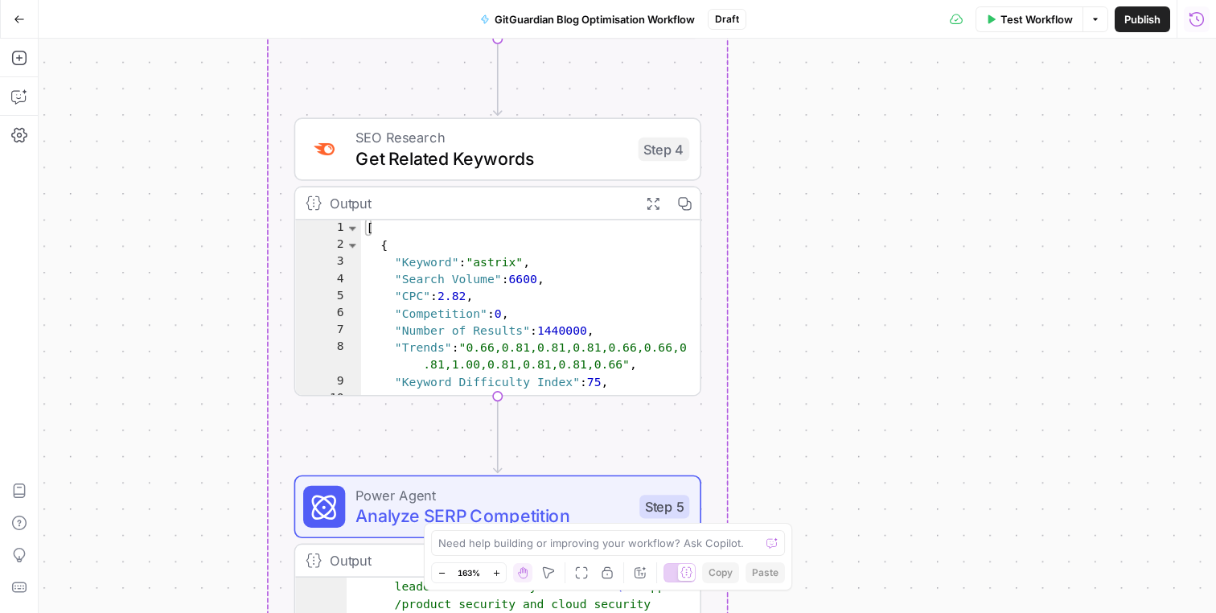
click at [783, 363] on div "Workflow Set Inputs Inputs Run Code · Python Process CSV Input Step 1 Output Ex…" at bounding box center [627, 326] width 1177 height 574
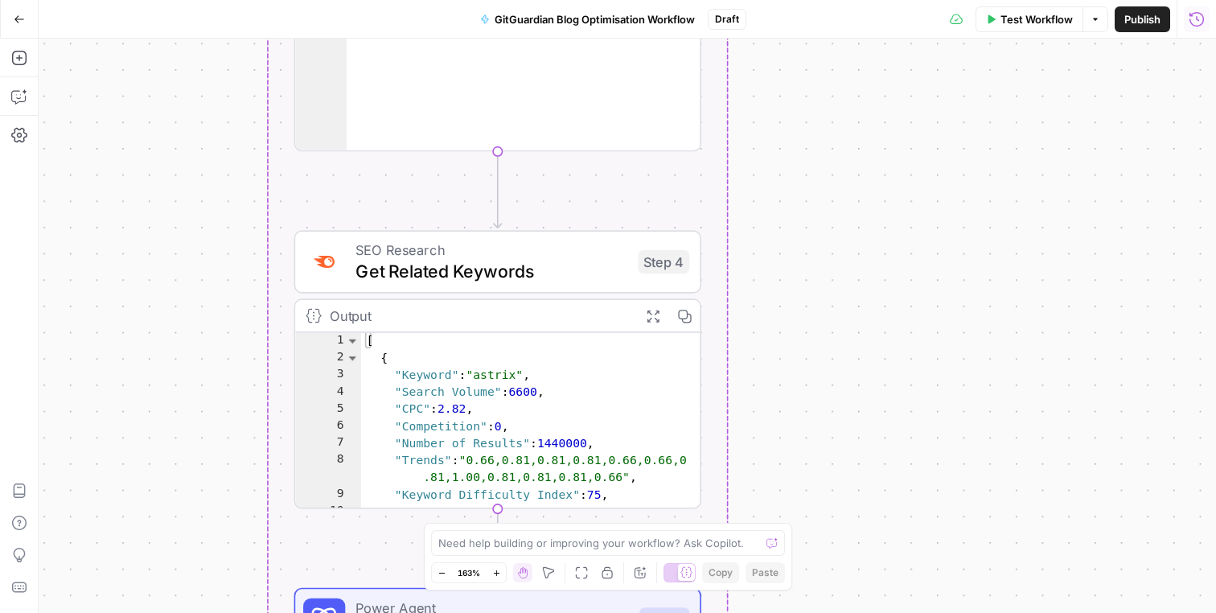
click at [778, 332] on div "Workflow Set Inputs Inputs Run Code · Python Process CSV Input Step 1 Output Ex…" at bounding box center [627, 326] width 1177 height 574
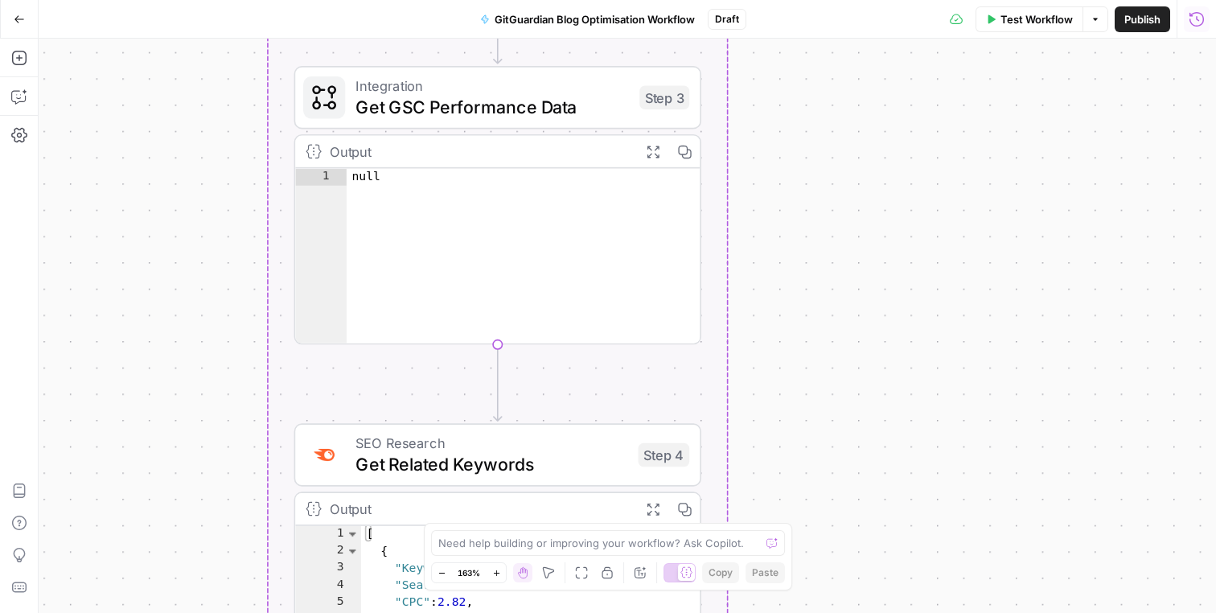
click at [771, 449] on div "Workflow Set Inputs Inputs Run Code · Python Process CSV Input Step 1 Output Ex…" at bounding box center [627, 326] width 1177 height 574
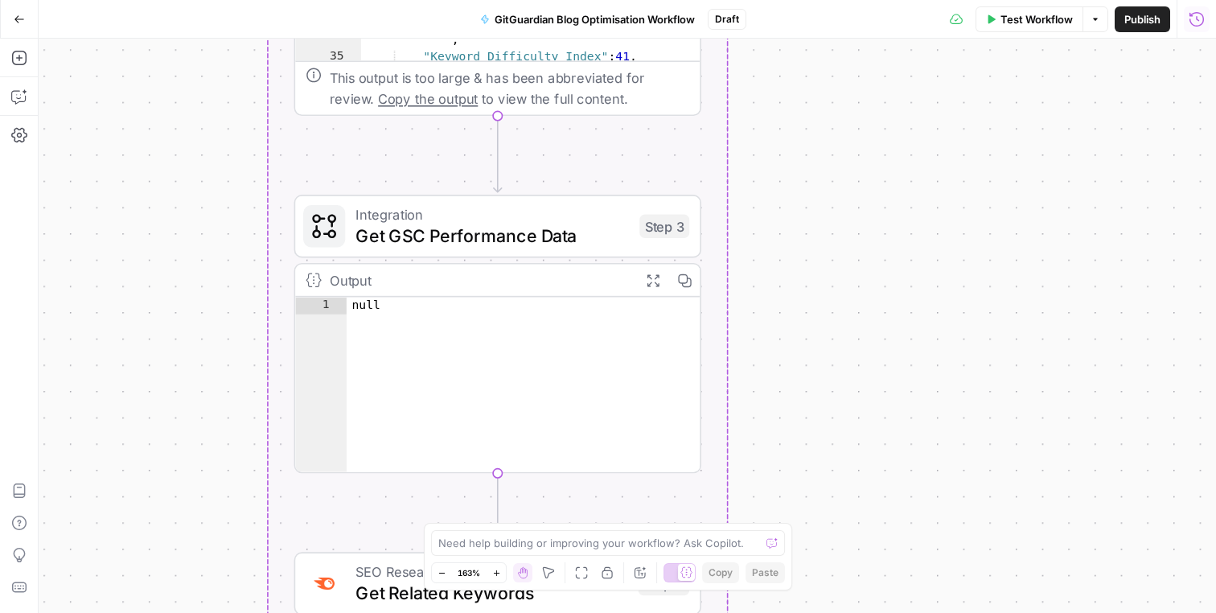
click at [765, 406] on div "Workflow Set Inputs Inputs Run Code · Python Process CSV Input Step 1 Output Ex…" at bounding box center [627, 326] width 1177 height 574
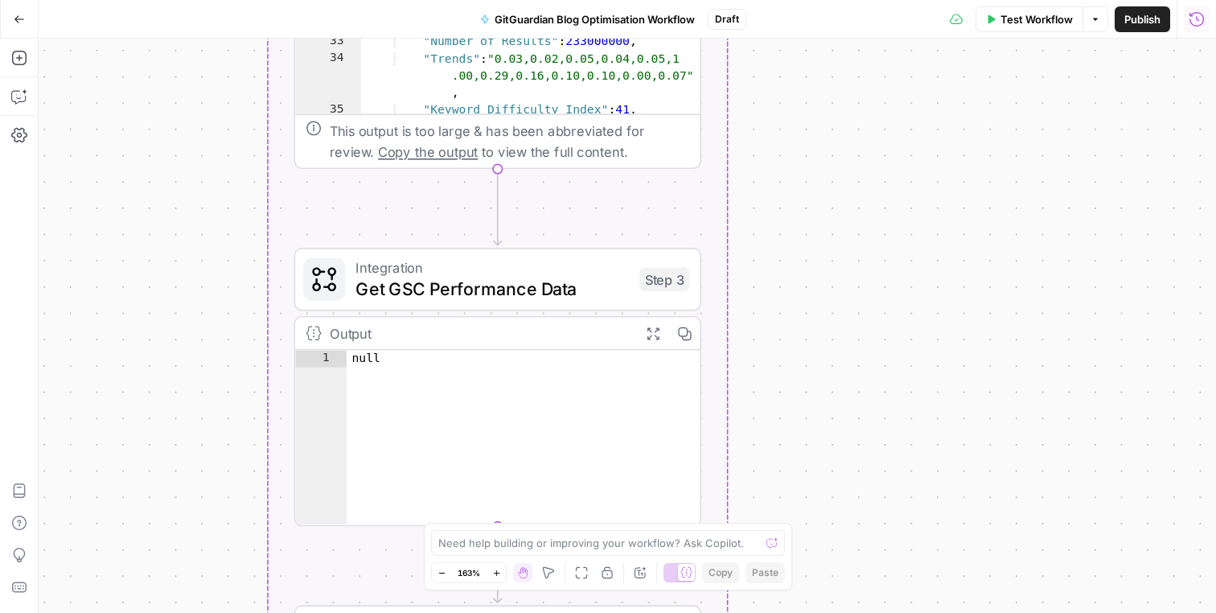
click at [769, 323] on div "Workflow Set Inputs Inputs Run Code · Python Process CSV Input Step 1 Output Ex…" at bounding box center [627, 326] width 1177 height 574
click at [786, 285] on div "Workflow Set Inputs Inputs Run Code · Python Process CSV Input Step 1 Output Ex…" at bounding box center [627, 326] width 1177 height 574
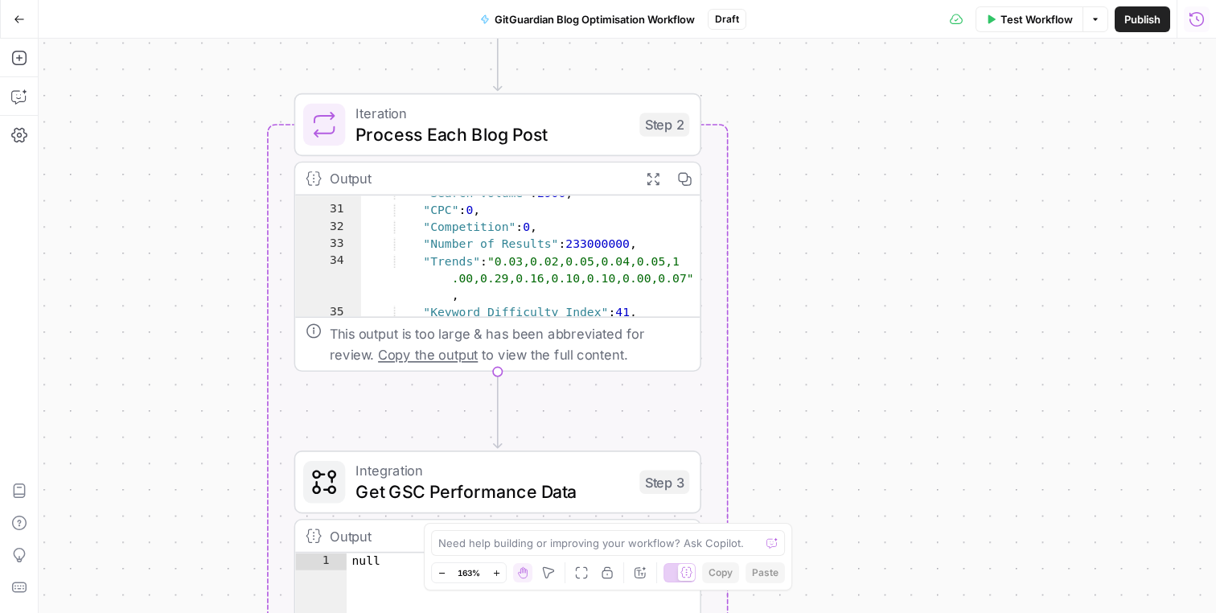
click at [786, 320] on div "Workflow Set Inputs Inputs Run Code · Python Process CSV Input Step 1 Output Ex…" at bounding box center [627, 326] width 1177 height 574
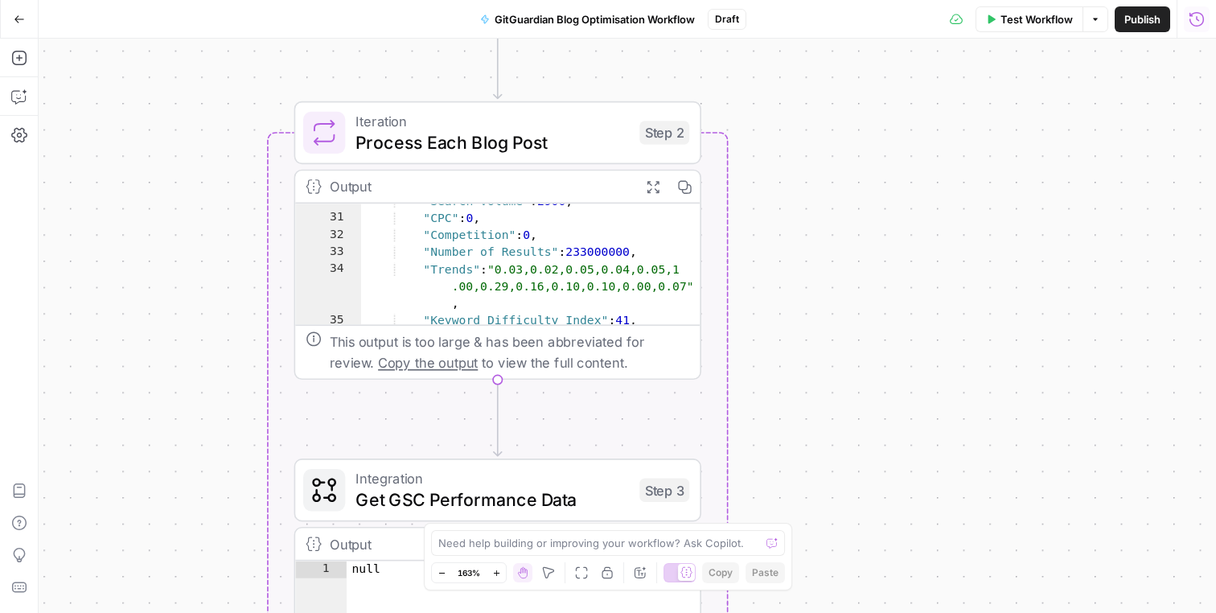
click at [786, 381] on div "Workflow Set Inputs Inputs Run Code · Python Process CSV Input Step 1 Output Ex…" at bounding box center [627, 326] width 1177 height 574
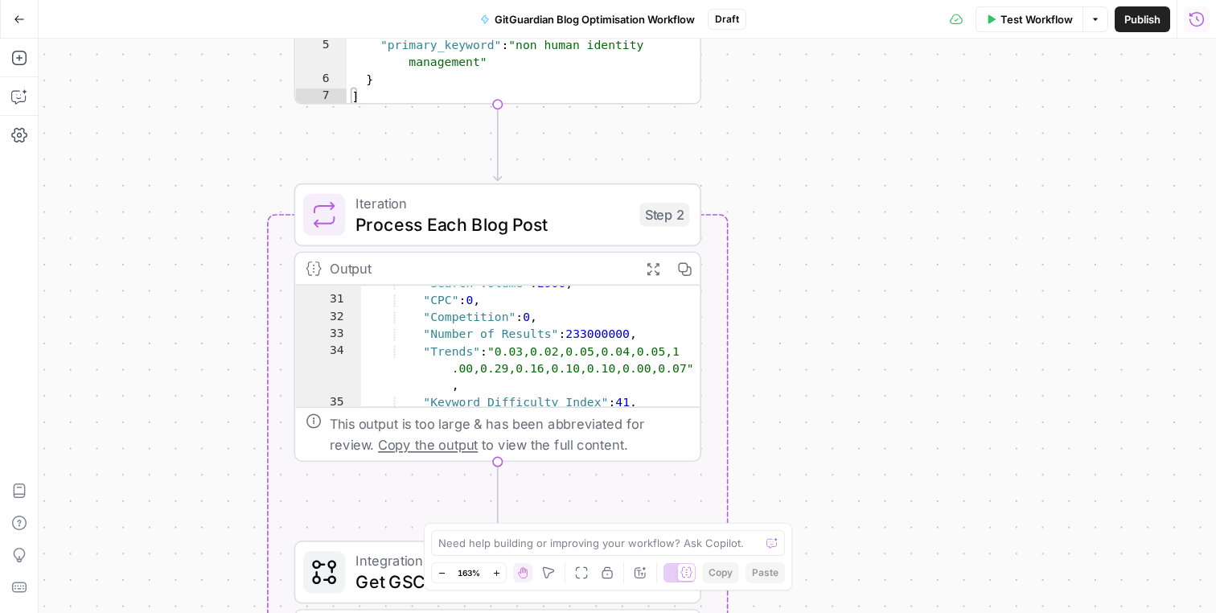
click at [785, 345] on div "Workflow Set Inputs Inputs Run Code · Python Process CSV Input Step 1 Output Ex…" at bounding box center [627, 326] width 1177 height 574
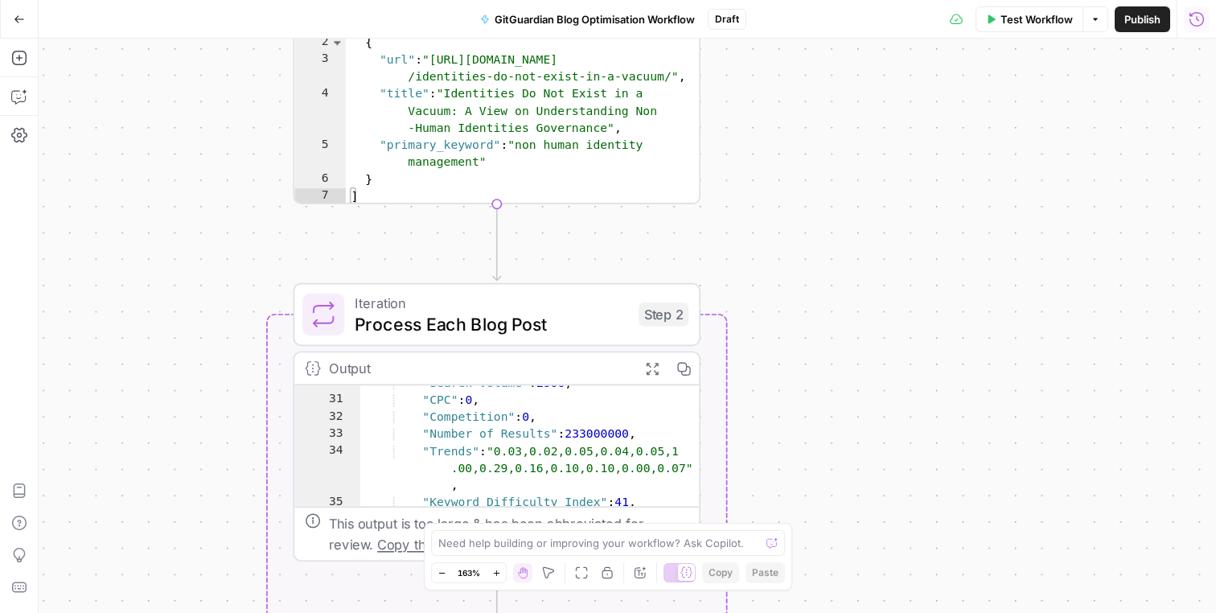
click at [784, 350] on div "Workflow Set Inputs Inputs Run Code · Python Process CSV Input Step 1 Output Ex…" at bounding box center [627, 326] width 1177 height 574
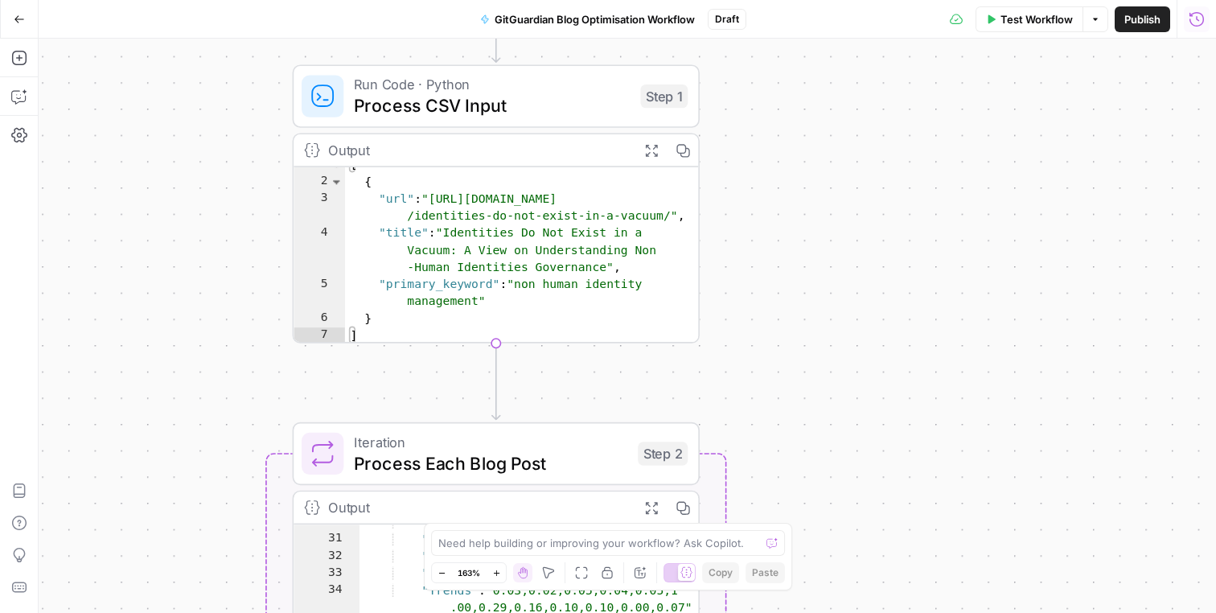
click at [782, 377] on div "Workflow Set Inputs Inputs Run Code · Python Process CSV Input Step 1 Output Ex…" at bounding box center [627, 326] width 1177 height 574
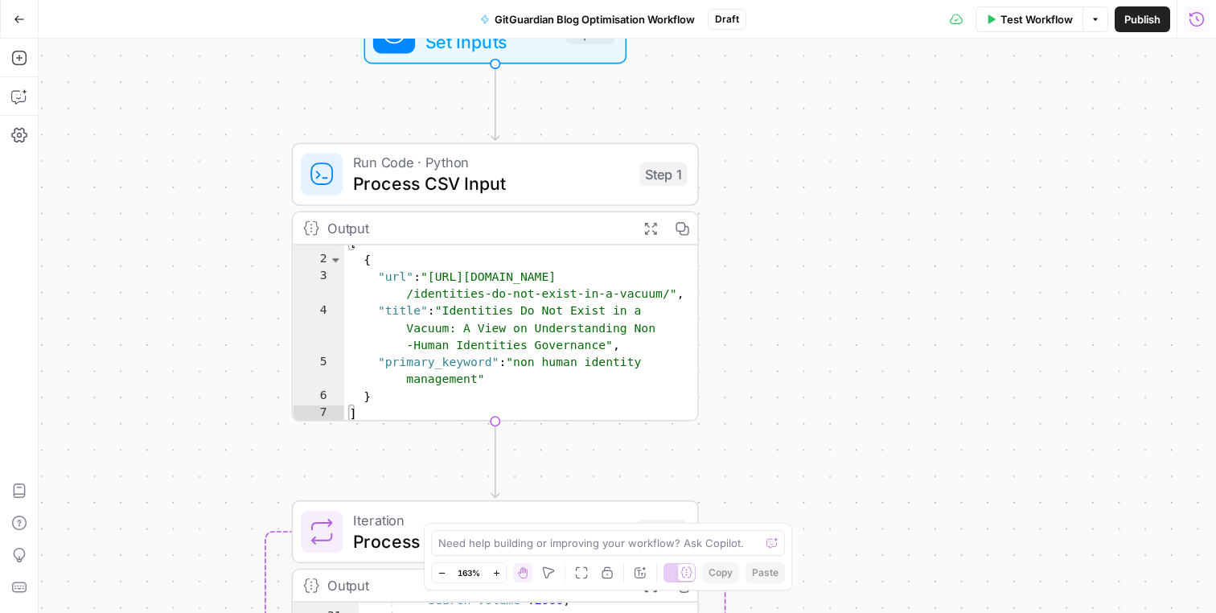
click at [786, 284] on div "Workflow Set Inputs Inputs Run Code · Python Process CSV Input Step 1 Output Ex…" at bounding box center [627, 326] width 1177 height 574
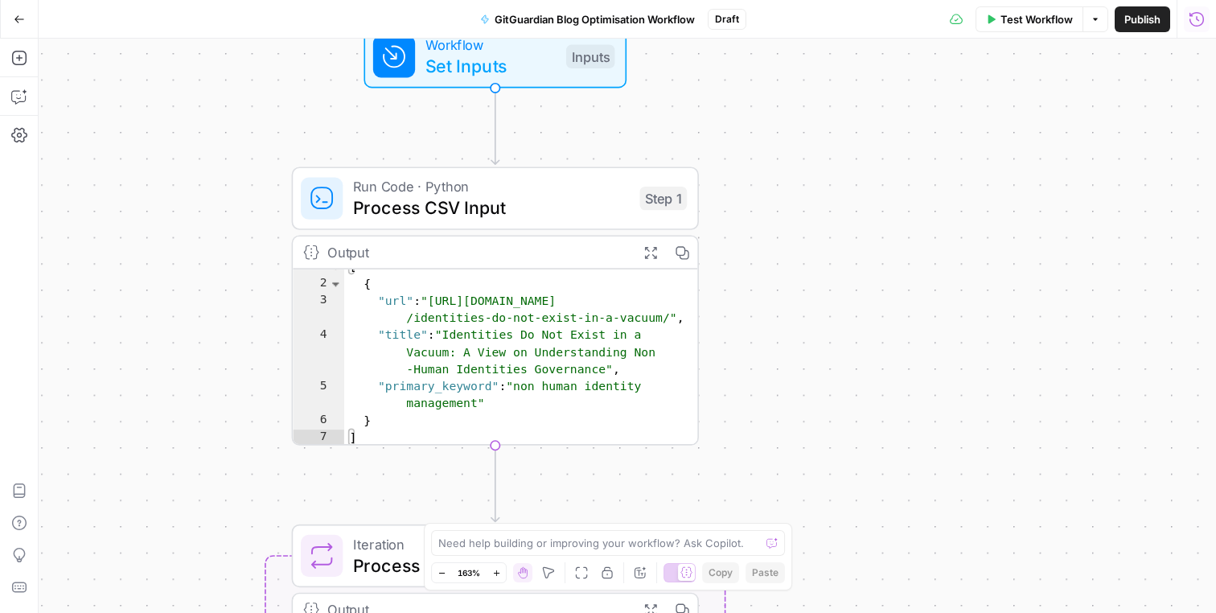
click at [774, 413] on div "Workflow Set Inputs Inputs Run Code · Python Process CSV Input Step 1 Output Ex…" at bounding box center [627, 326] width 1177 height 574
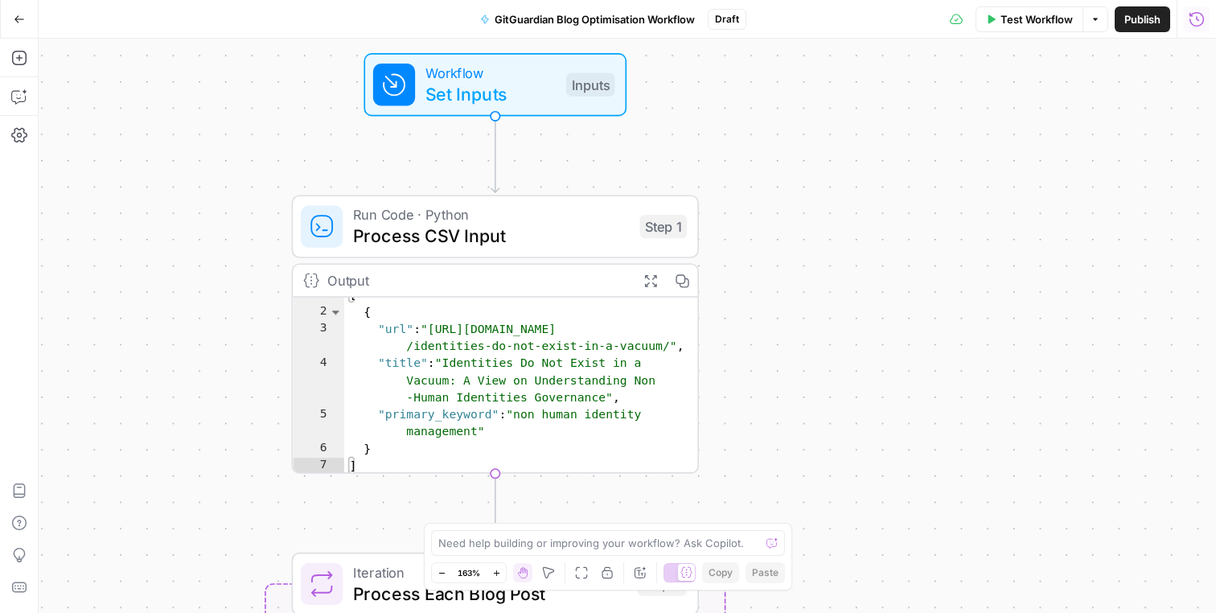
click at [763, 363] on div "Workflow Set Inputs Inputs Run Code · Python Process CSV Input Step 1 Output Ex…" at bounding box center [627, 326] width 1177 height 574
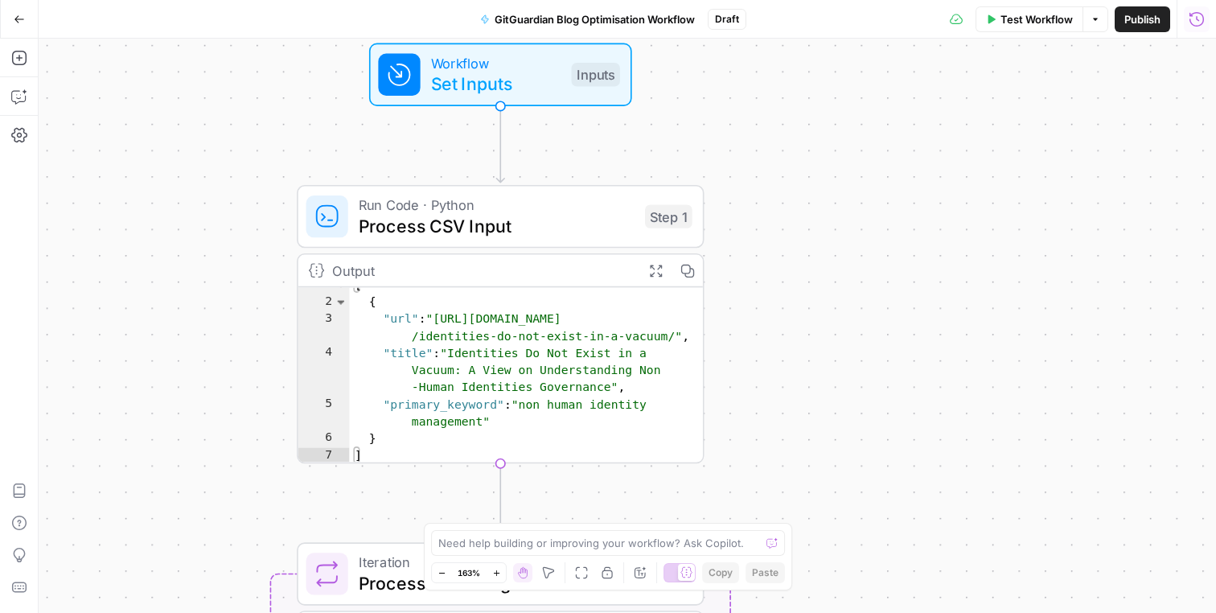
scroll to position [4, 0]
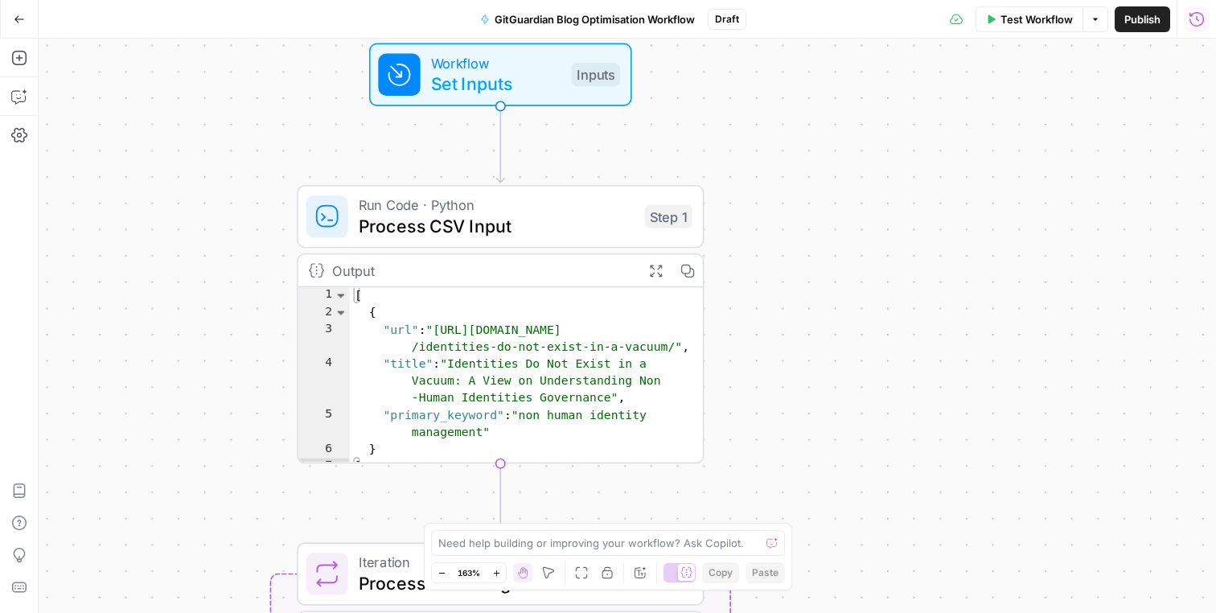
click at [785, 306] on div "Workflow Set Inputs Inputs Run Code · Python Process CSV Input Step 1 Output Ex…" at bounding box center [627, 326] width 1177 height 574
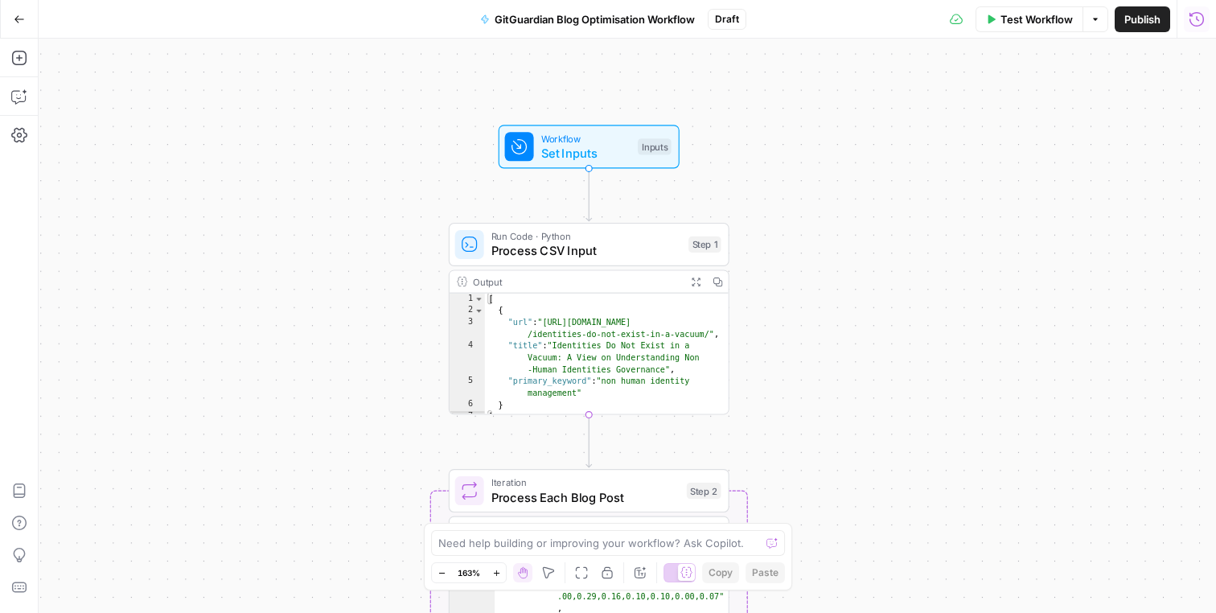
scroll to position [0, 0]
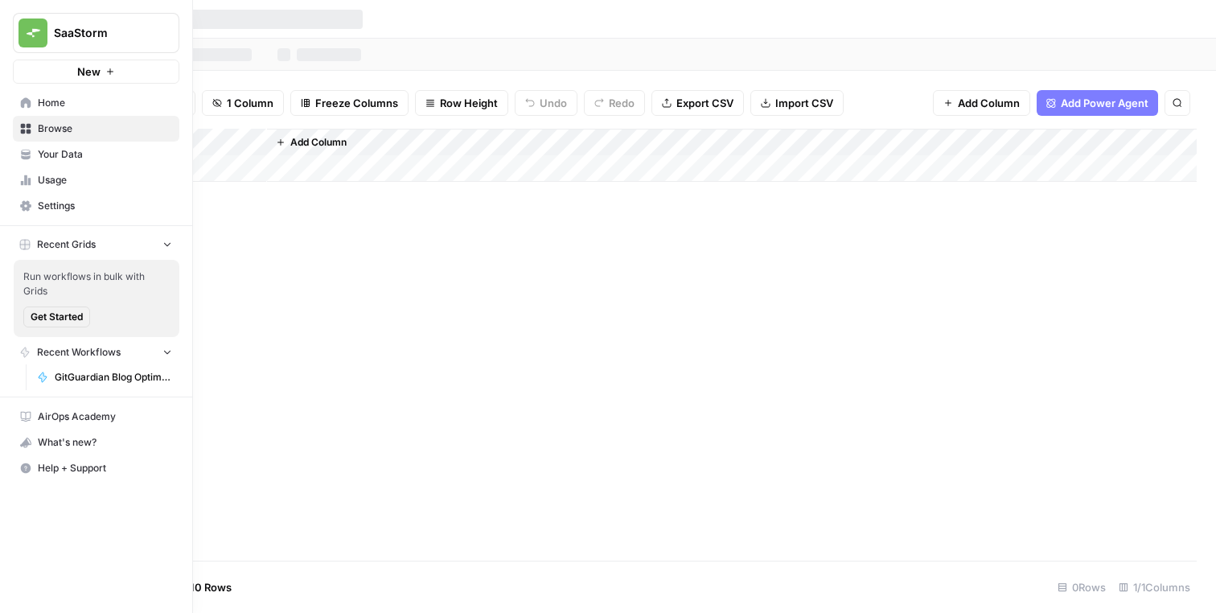
click at [28, 204] on icon at bounding box center [25, 205] width 11 height 10
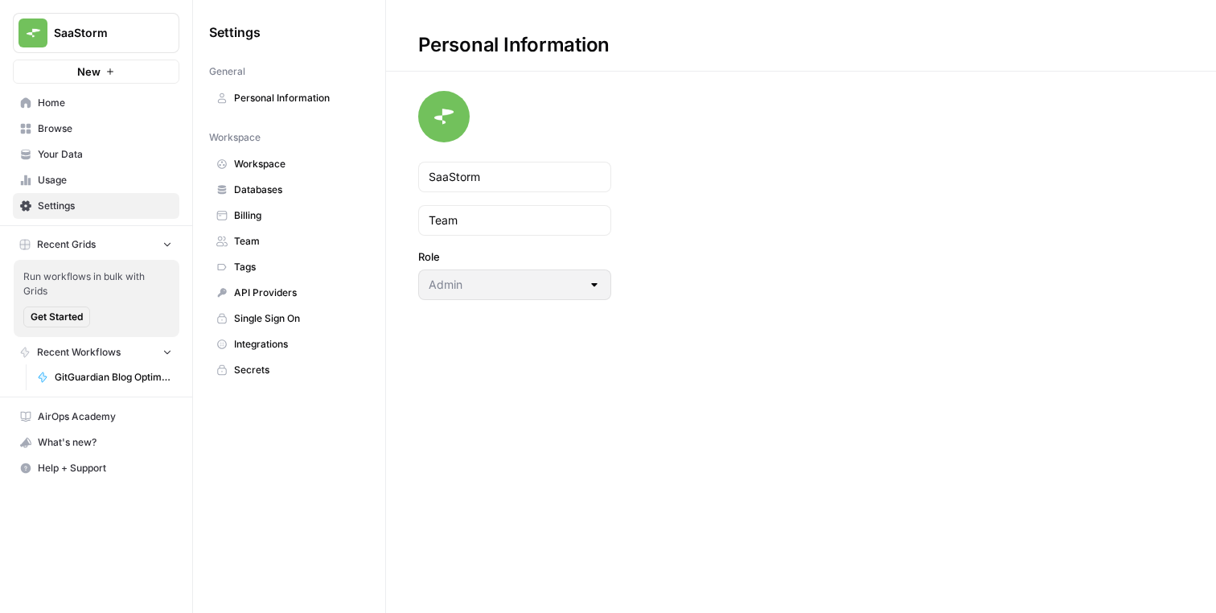
click at [273, 191] on span "Databases" at bounding box center [298, 190] width 128 height 14
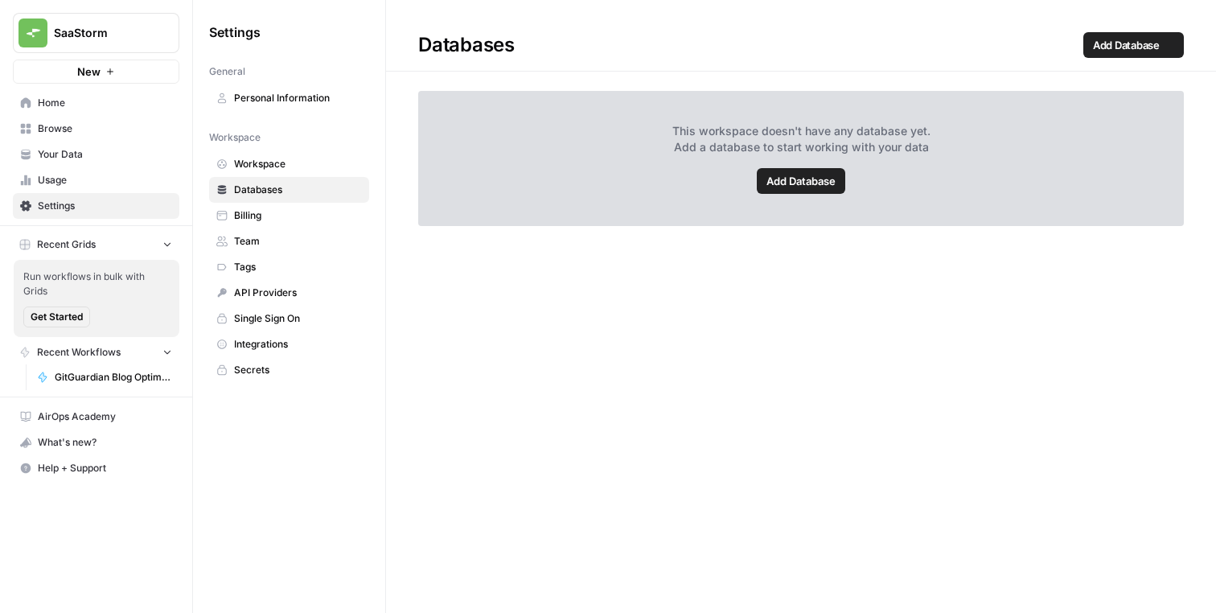
click at [326, 166] on span "Workspace" at bounding box center [298, 164] width 128 height 14
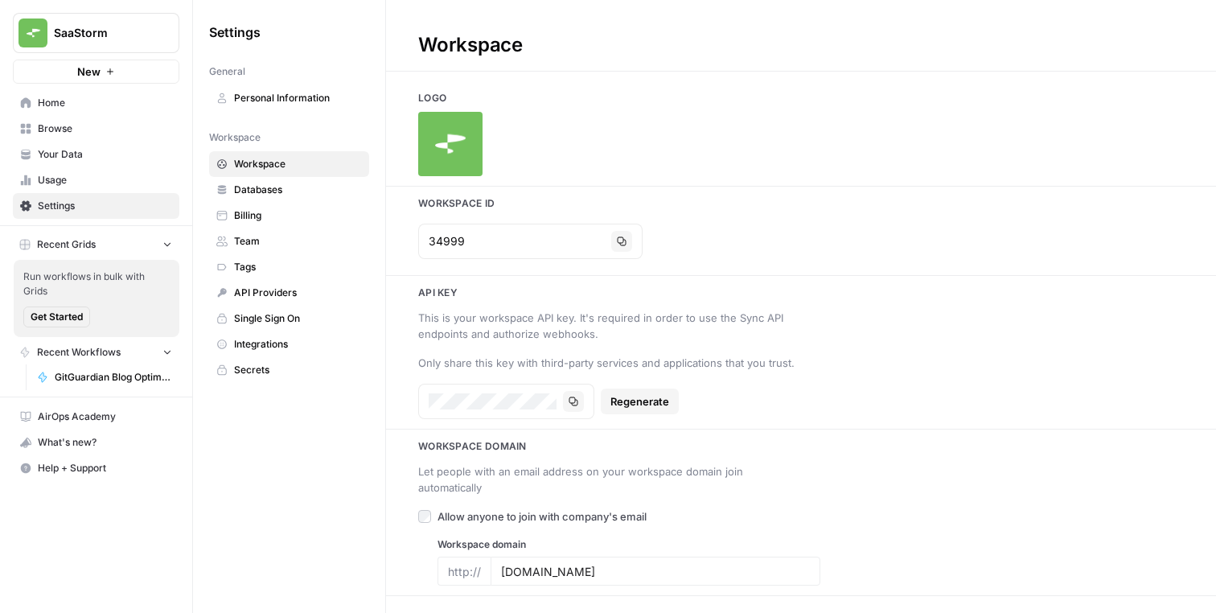
click at [116, 153] on span "Your Data" at bounding box center [105, 154] width 134 height 14
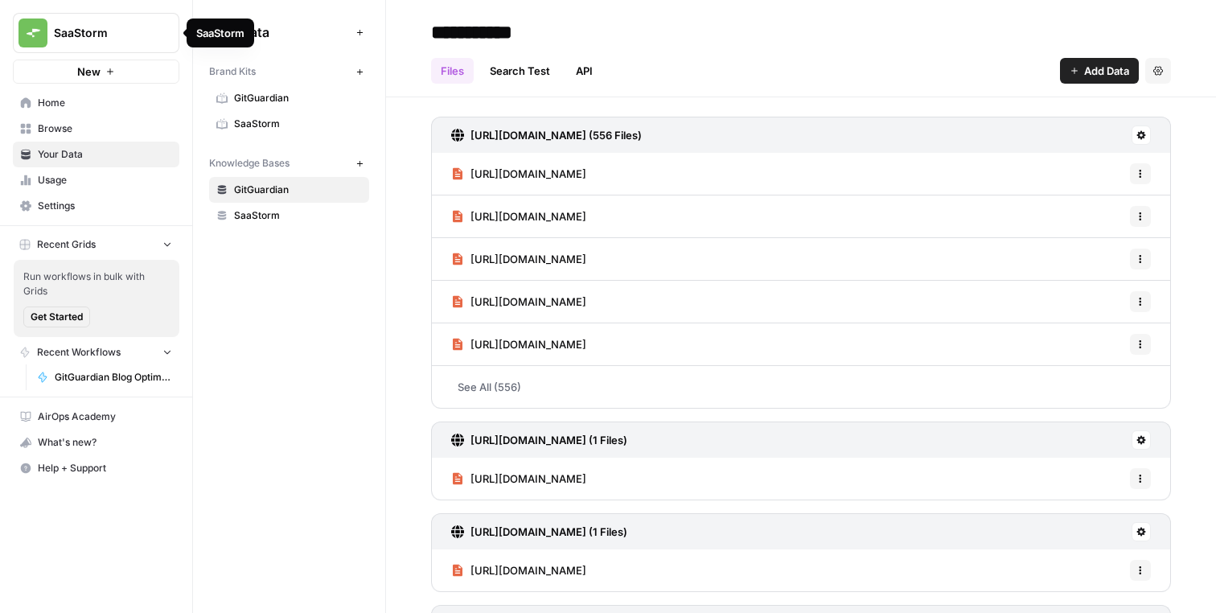
click at [190, 33] on div "SaaStorm" at bounding box center [221, 32] width 68 height 29
click at [195, 33] on icon "button" at bounding box center [195, 32] width 11 height 11
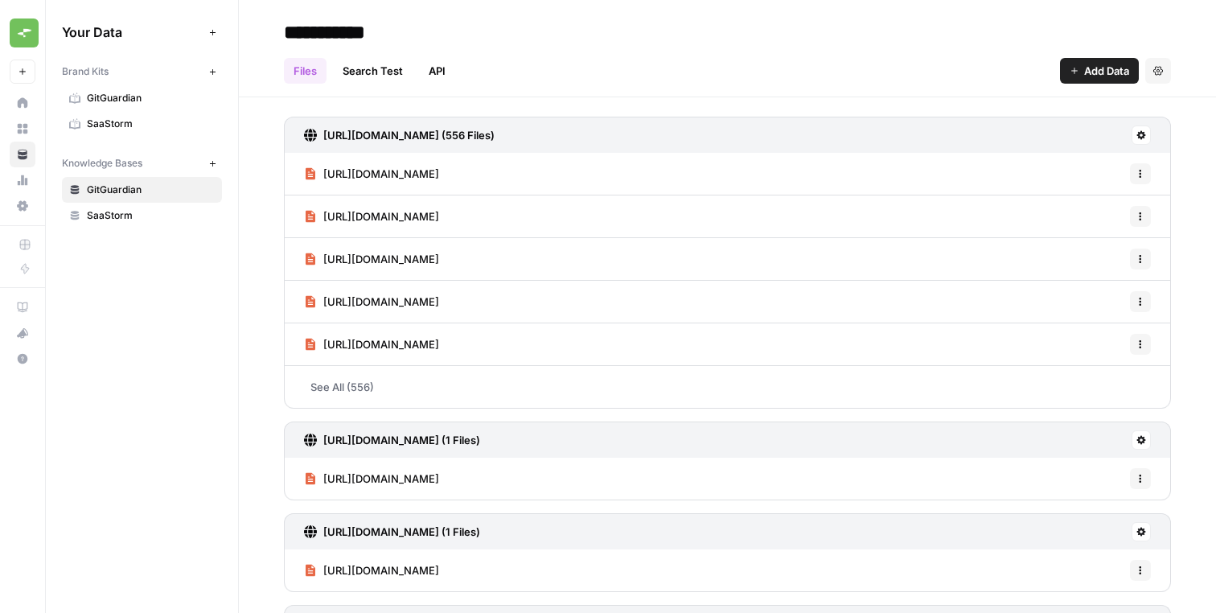
click at [163, 101] on span "GitGuardian" at bounding box center [151, 98] width 128 height 14
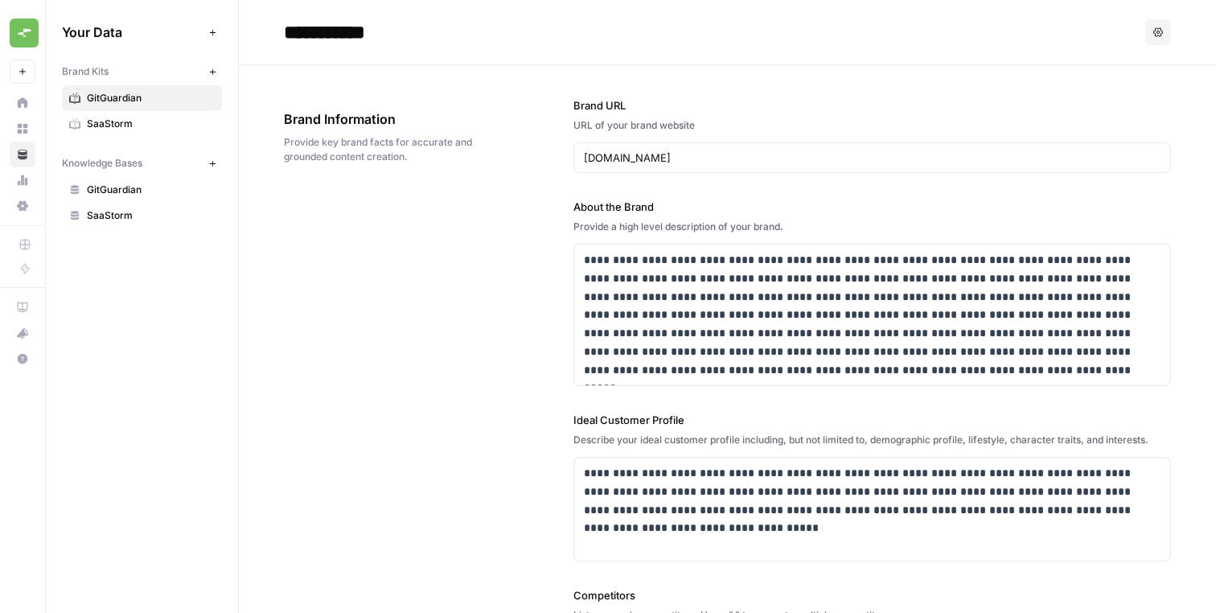
click at [472, 233] on div "**********" at bounding box center [727, 505] width 887 height 881
click at [442, 260] on div "**********" at bounding box center [727, 505] width 887 height 881
click at [633, 147] on div "gitguardian.com" at bounding box center [871, 157] width 597 height 31
click at [586, 267] on p "**********" at bounding box center [872, 315] width 576 height 128
click at [667, 286] on p "**********" at bounding box center [872, 315] width 576 height 128
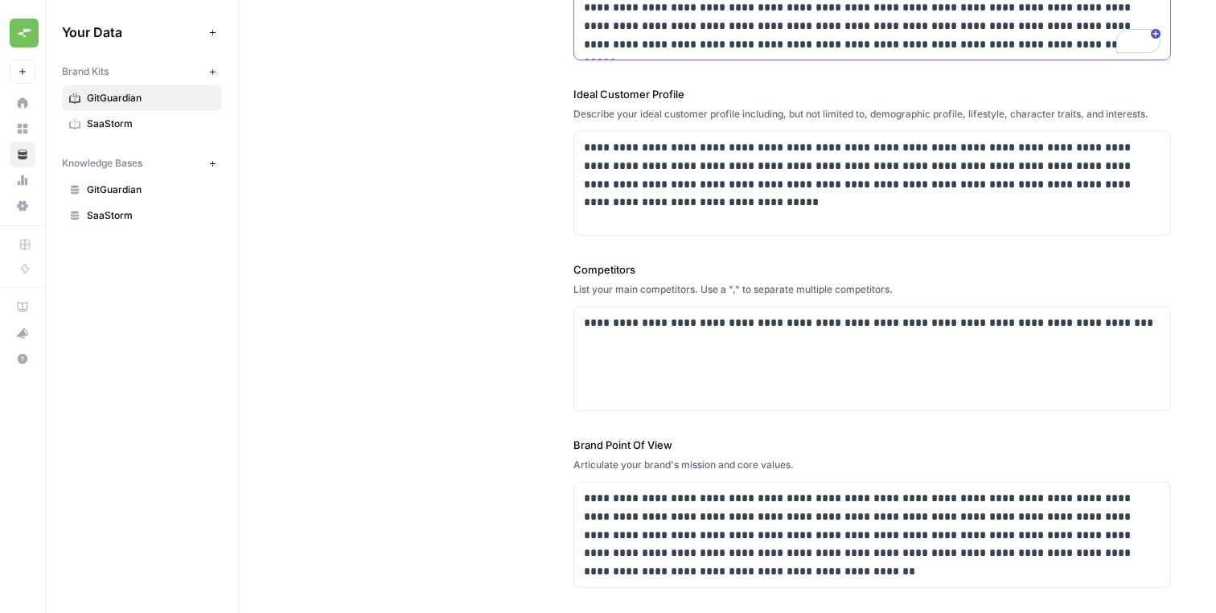
scroll to position [300, 0]
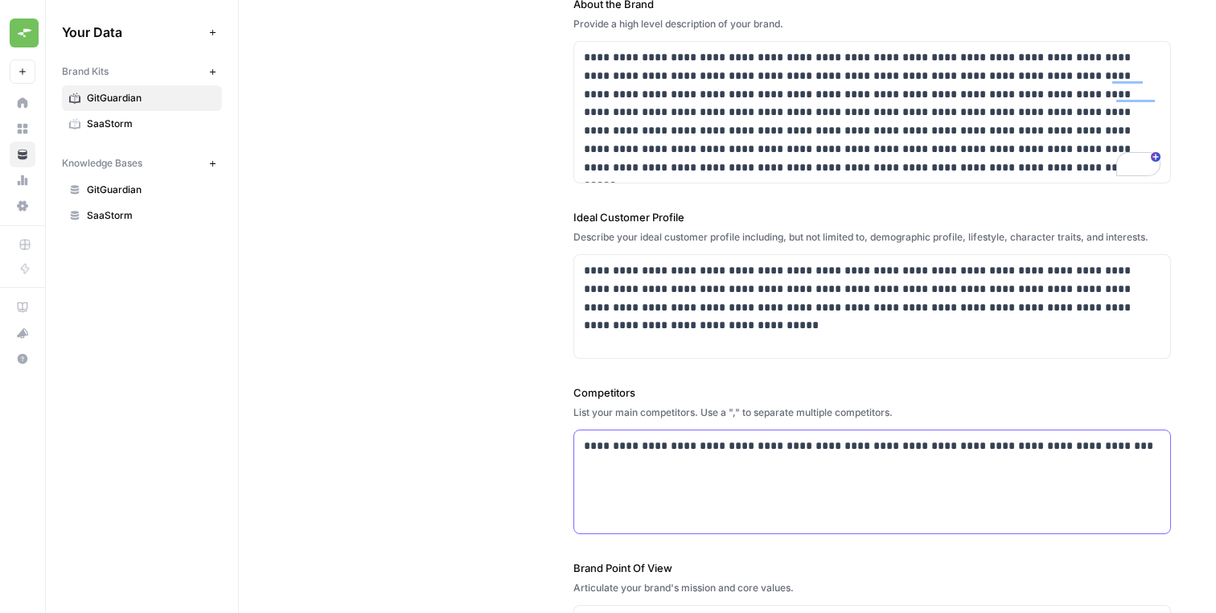
click at [1138, 454] on p "**********" at bounding box center [872, 446] width 576 height 18
click at [1103, 382] on div "**********" at bounding box center [871, 303] width 597 height 880
click at [635, 221] on label "Ideal Customer Profile" at bounding box center [871, 217] width 597 height 16
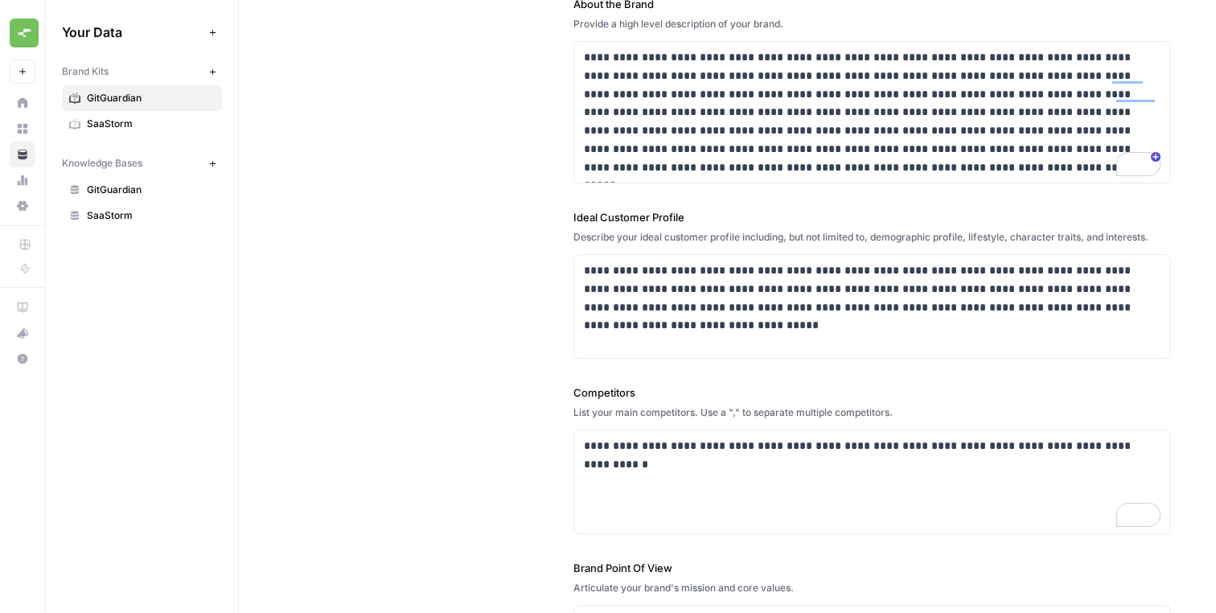
click at [624, 221] on label "Ideal Customer Profile" at bounding box center [871, 217] width 597 height 16
click at [593, 235] on div "Describe your ideal customer profile including, but not limited to, demographic…" at bounding box center [871, 237] width 597 height 14
click at [597, 231] on div "Describe your ideal customer profile including, but not limited to, demographic…" at bounding box center [871, 237] width 597 height 14
click at [606, 221] on label "Ideal Customer Profile" at bounding box center [871, 217] width 597 height 16
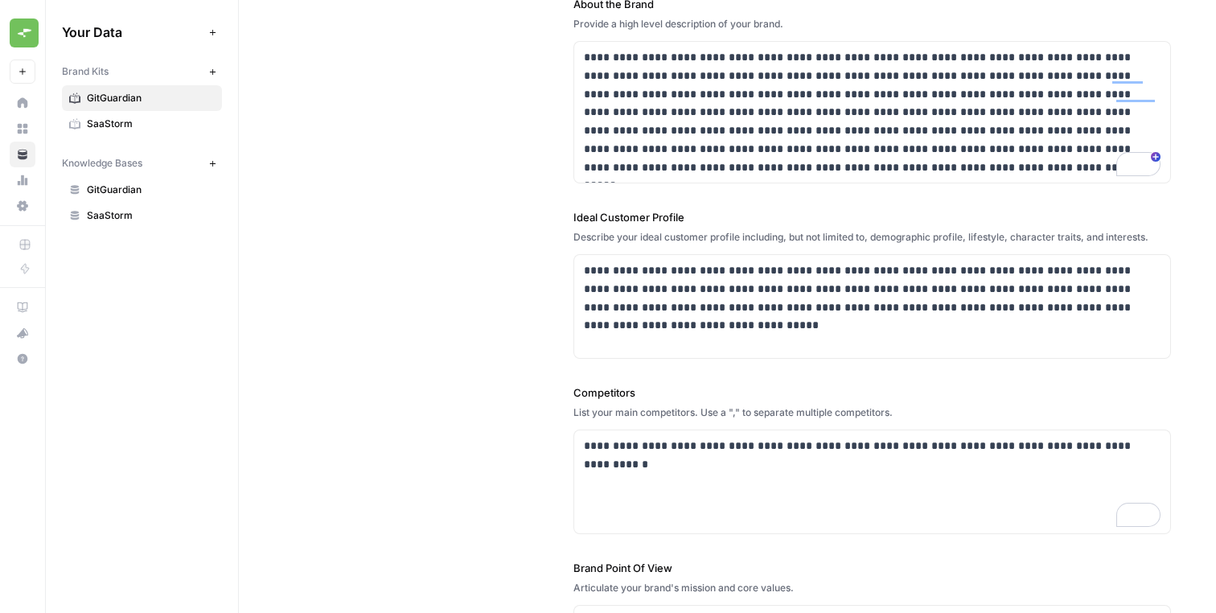
click at [610, 218] on label "Ideal Customer Profile" at bounding box center [871, 217] width 597 height 16
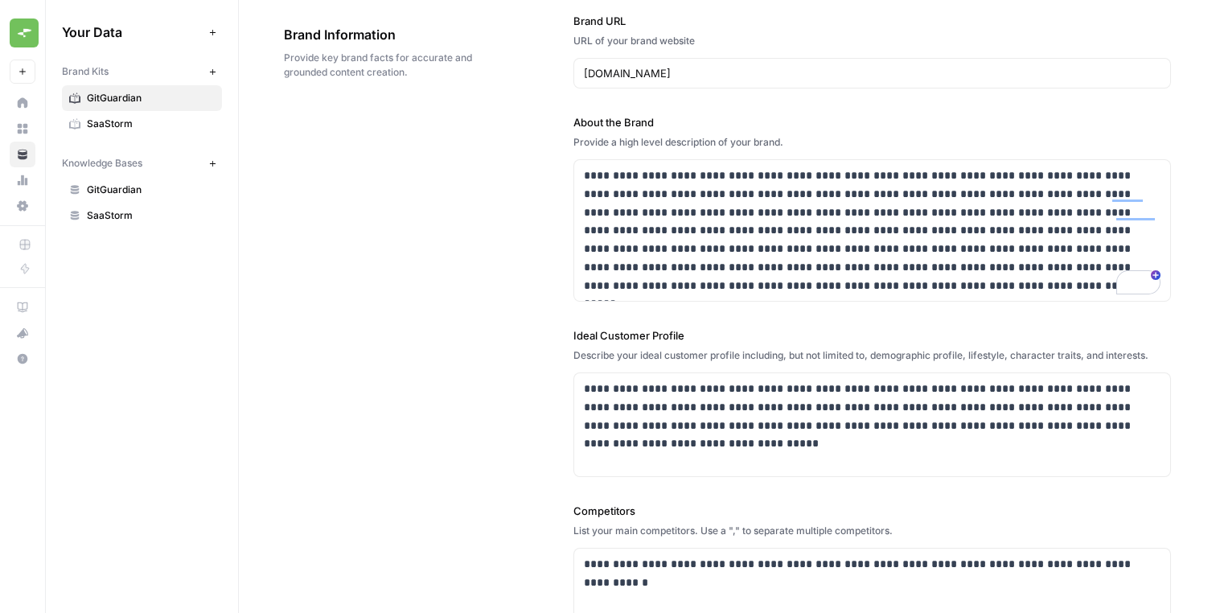
click at [570, 398] on div "**********" at bounding box center [727, 421] width 887 height 881
click at [632, 399] on p "**********" at bounding box center [872, 406] width 576 height 55
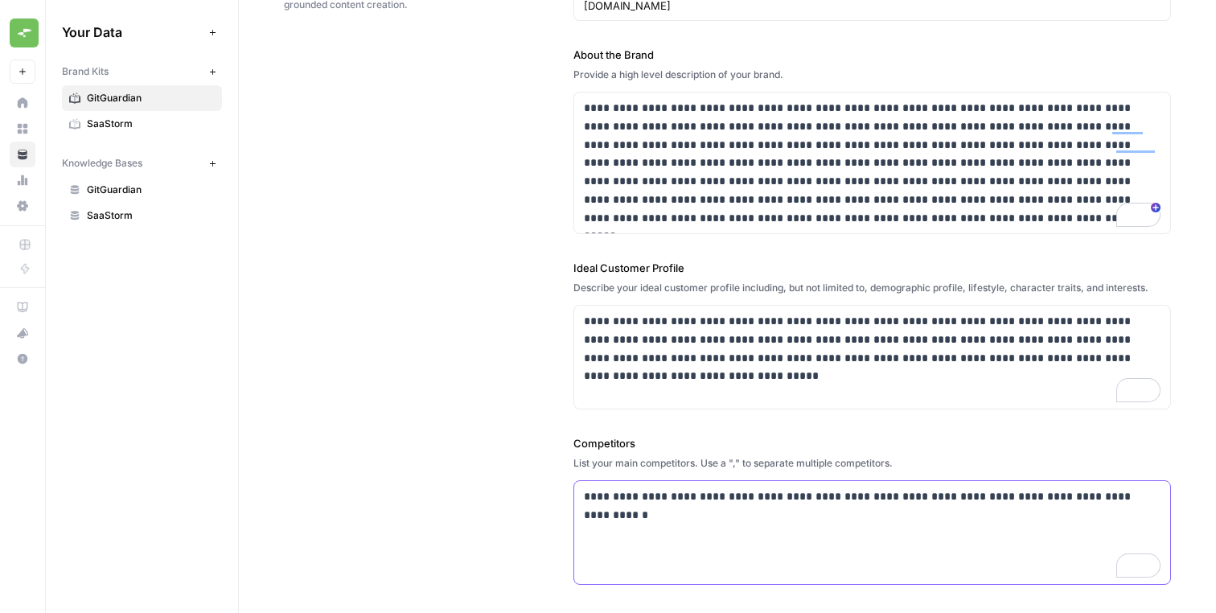
click at [674, 504] on p "**********" at bounding box center [872, 505] width 576 height 37
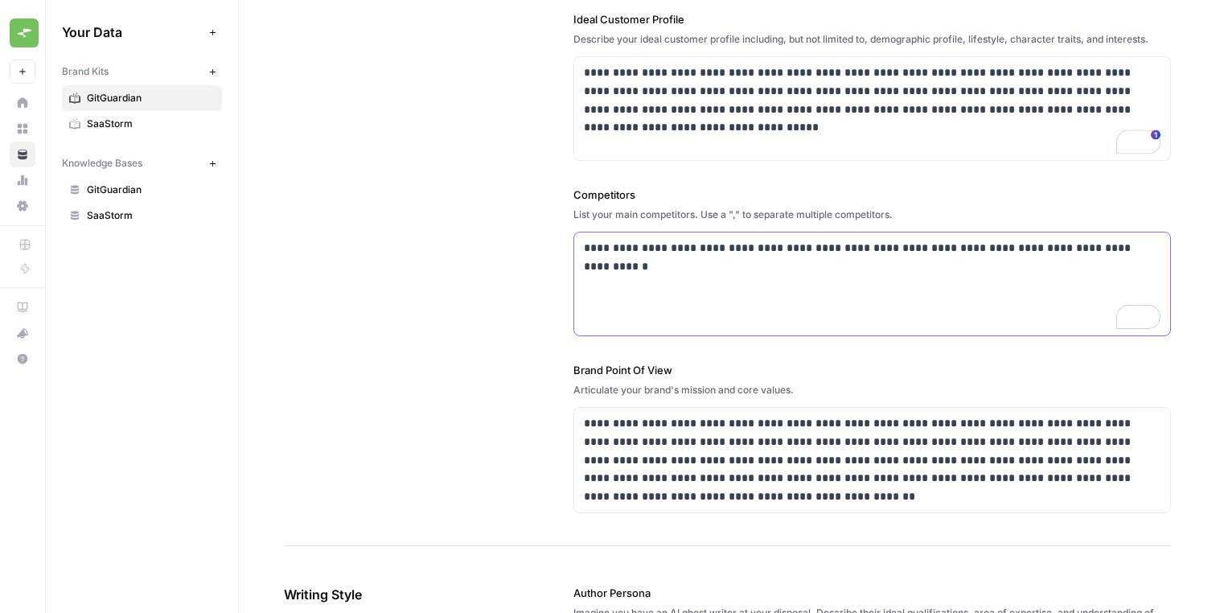
scroll to position [399, 0]
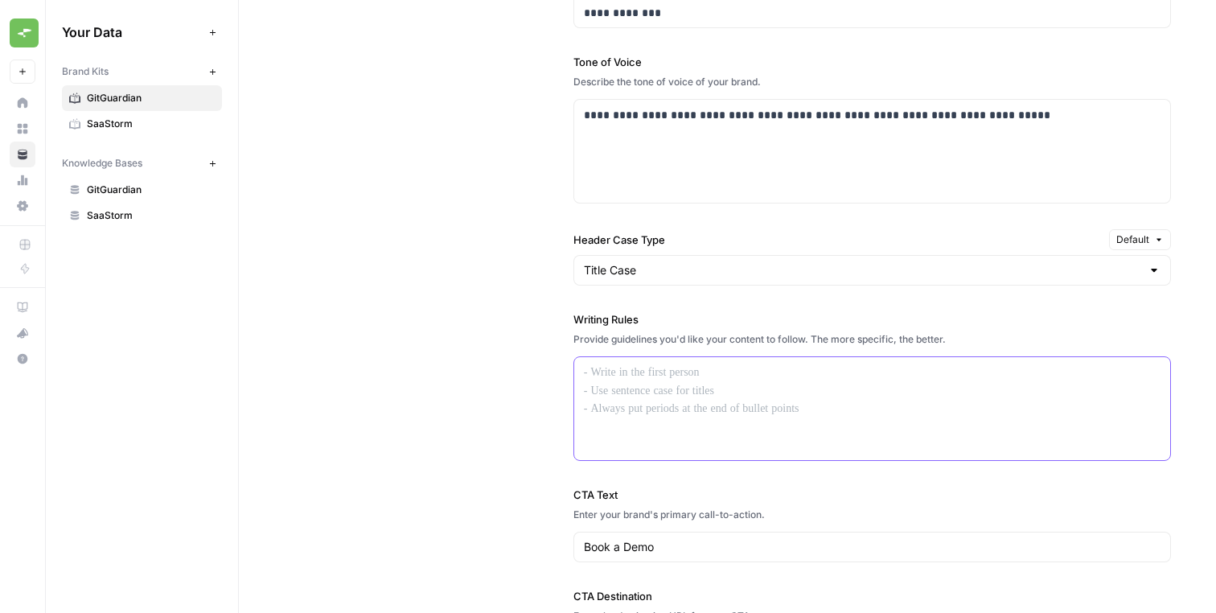
click at [664, 393] on div at bounding box center [872, 408] width 596 height 103
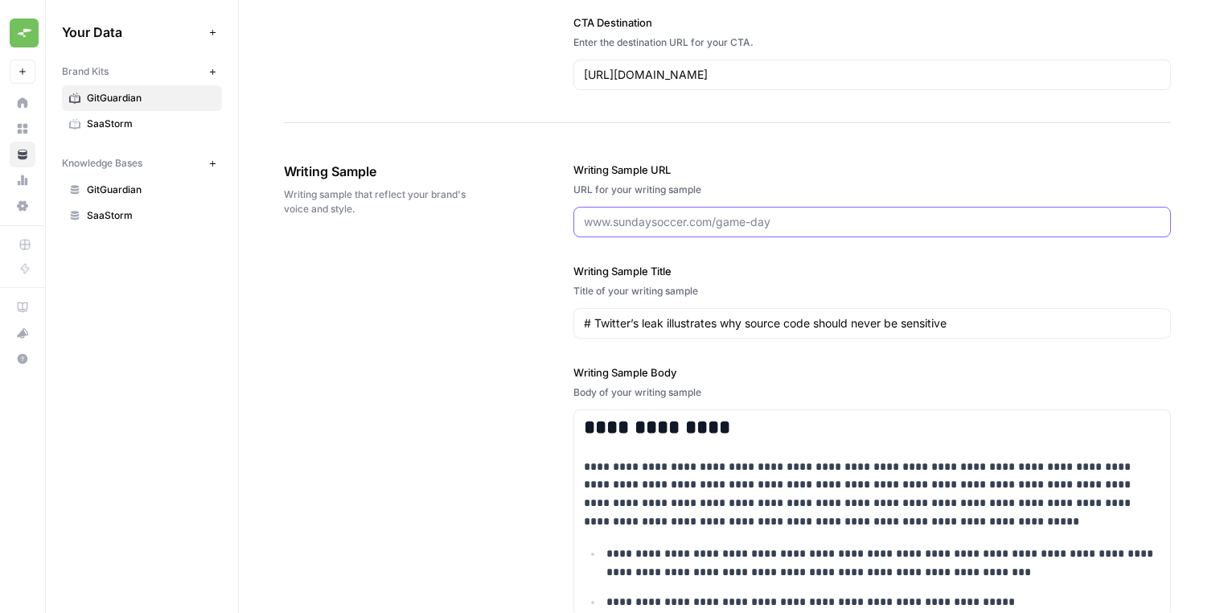
click at [709, 228] on input "Writing Sample URL" at bounding box center [872, 222] width 576 height 16
click at [748, 277] on label "Writing Sample Title" at bounding box center [871, 271] width 597 height 16
click at [748, 315] on input "# Twitter’s leak illustrates why source code should never be sensitive" at bounding box center [872, 323] width 576 height 16
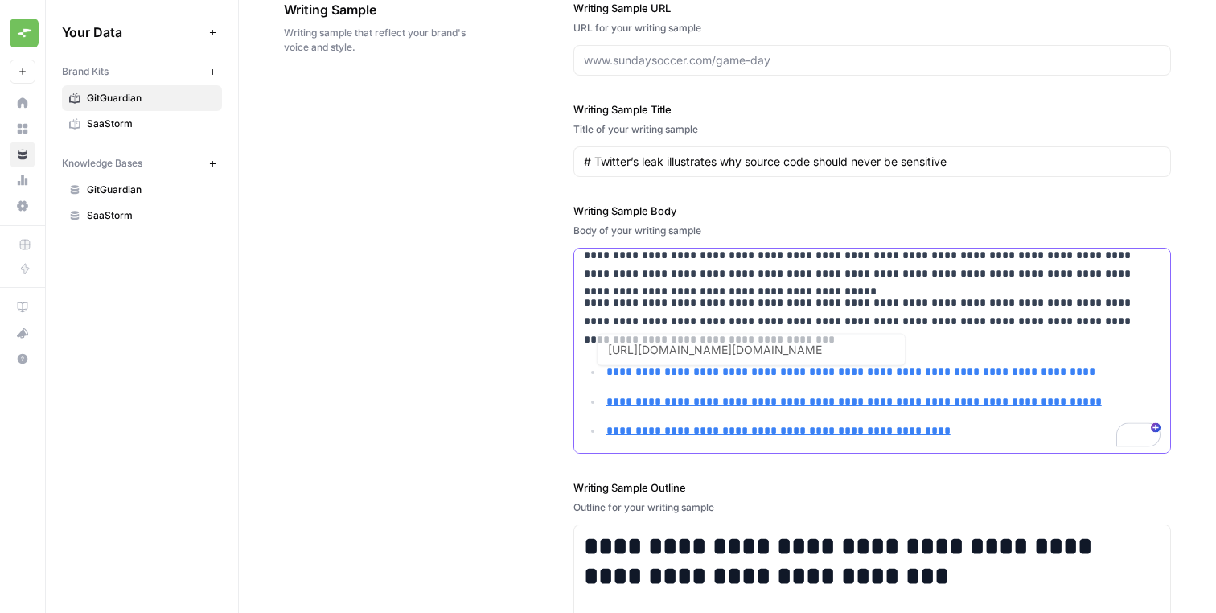
type input "https://blog.gitguardian.com/securing-your-sdlc-software-development-life-cycle/"
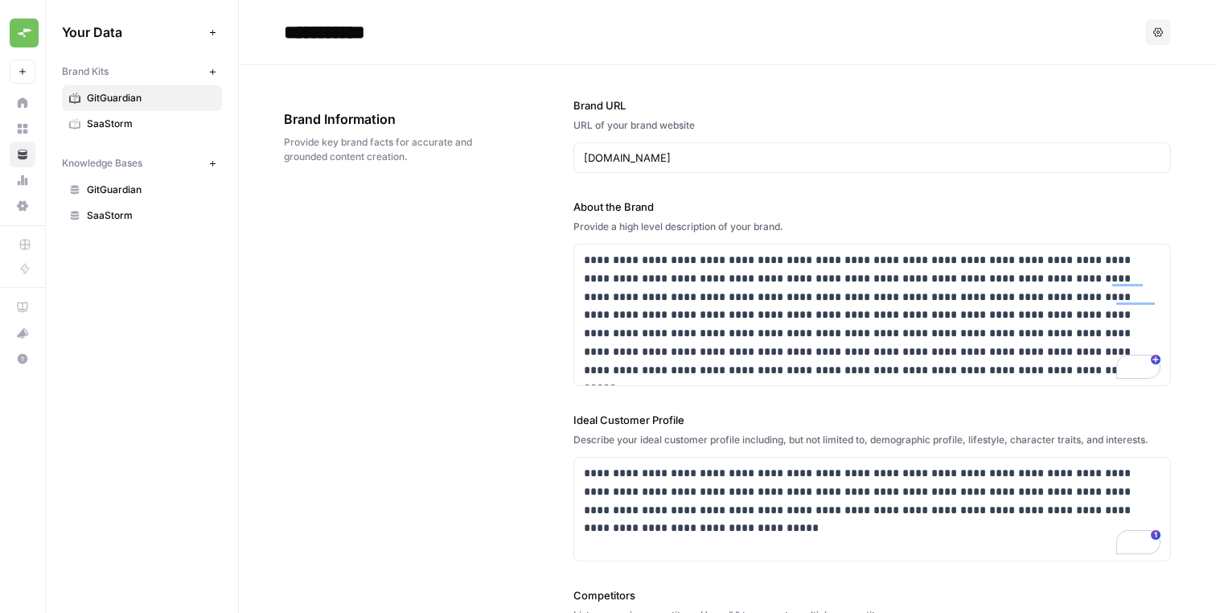
click at [154, 191] on span "GitGuardian" at bounding box center [151, 190] width 128 height 14
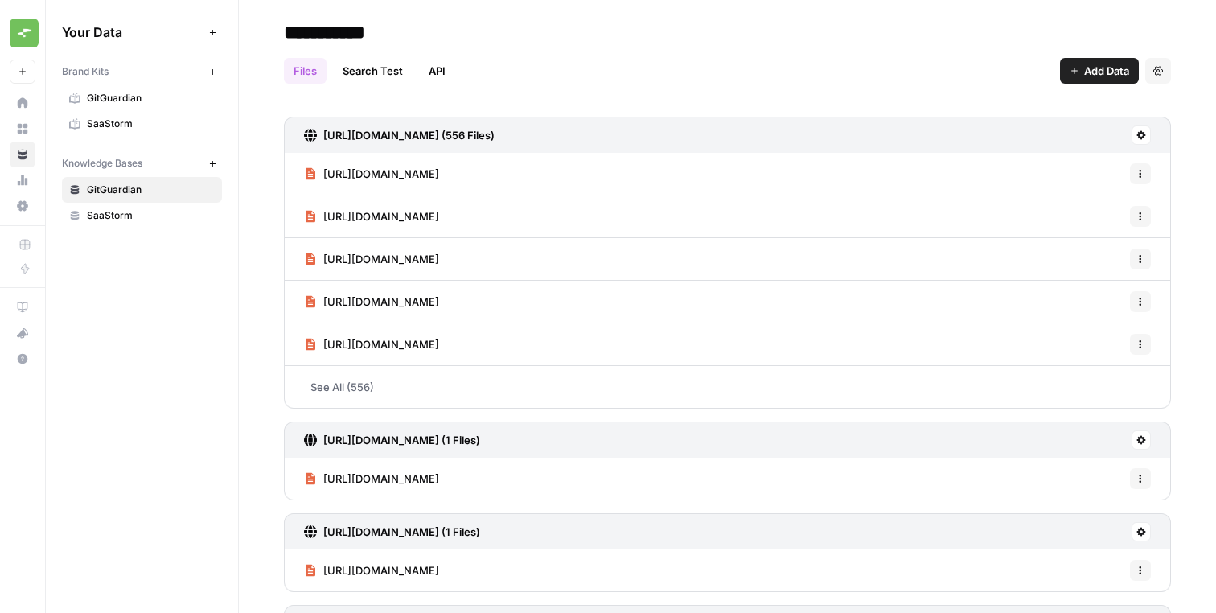
click at [1101, 68] on span "Add Data" at bounding box center [1106, 71] width 45 height 16
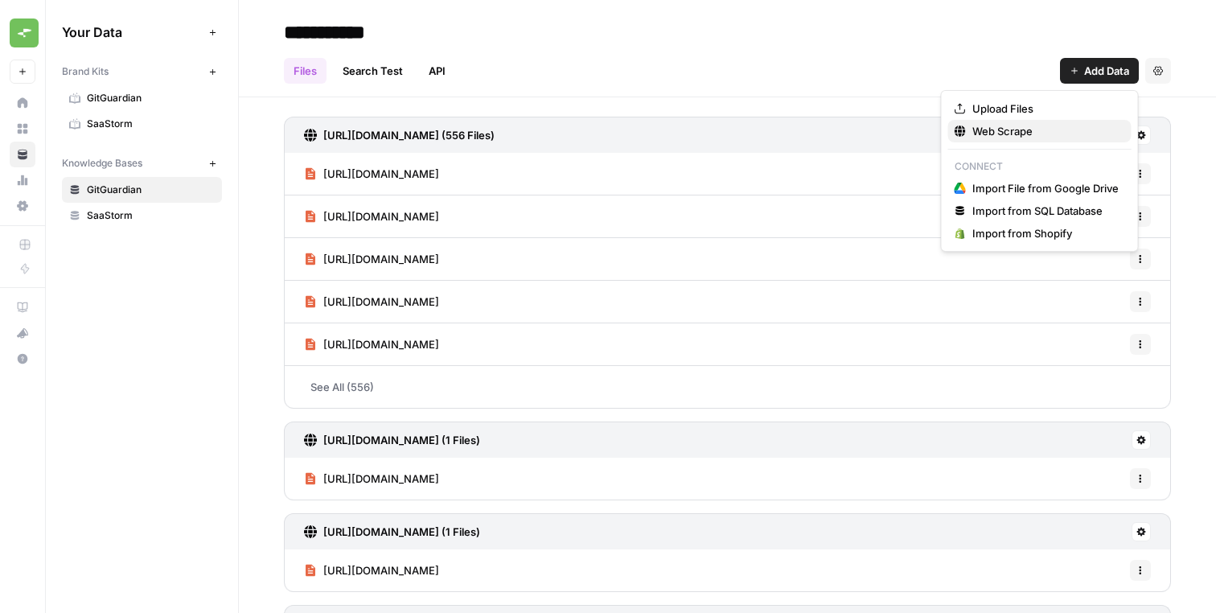
click at [1003, 132] on span "Web Scrape" at bounding box center [1045, 131] width 146 height 16
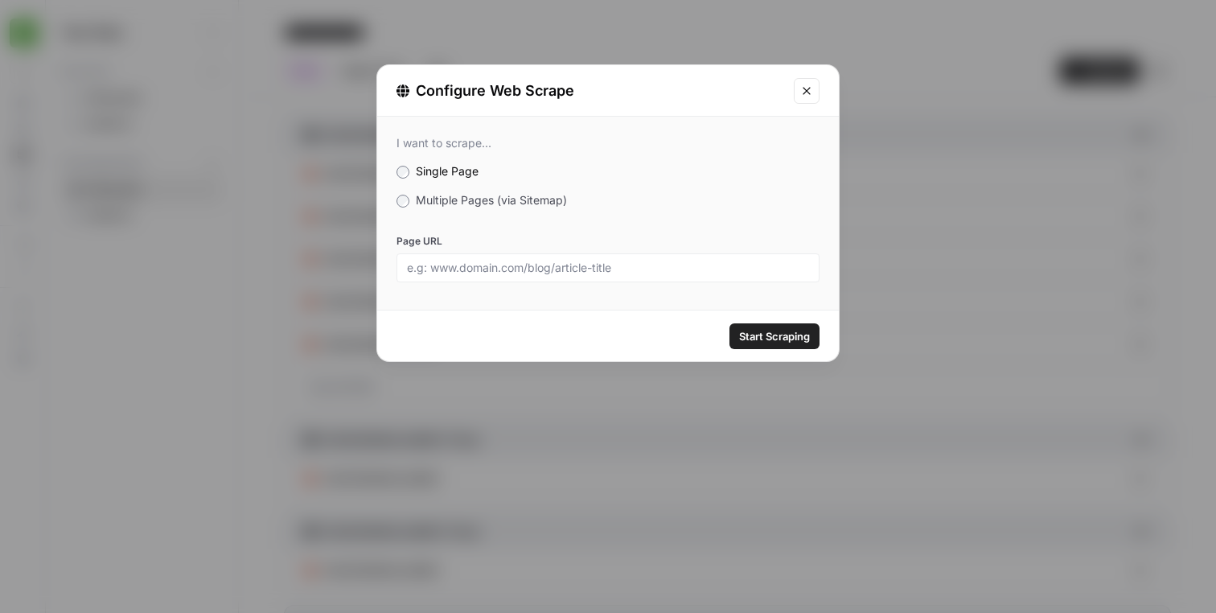
click at [493, 192] on label "Multiple Pages (via Sitemap)" at bounding box center [607, 200] width 423 height 16
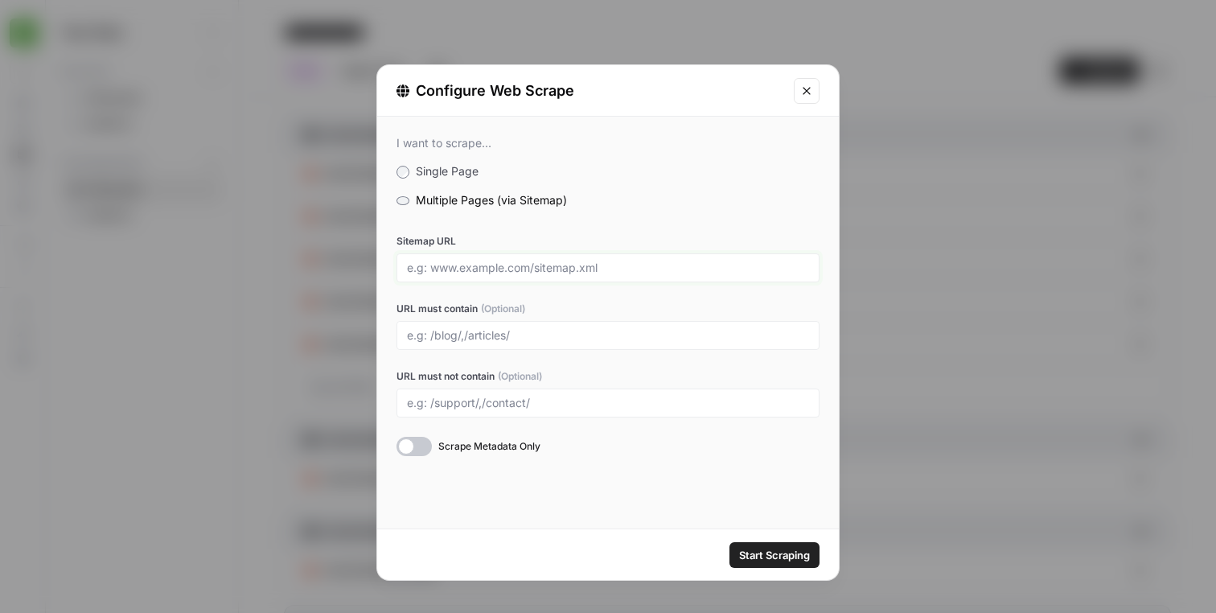
click at [560, 263] on input "Sitemap URL" at bounding box center [608, 267] width 402 height 14
paste input "https://docs.gitguardian.com/sitemap.xml"
type input "https://docs.gitguardian.com/sitemap.xml"
drag, startPoint x: 560, startPoint y: 263, endPoint x: 589, endPoint y: 242, distance: 35.1
click at [589, 242] on label "Sitemap URL" at bounding box center [607, 241] width 423 height 14
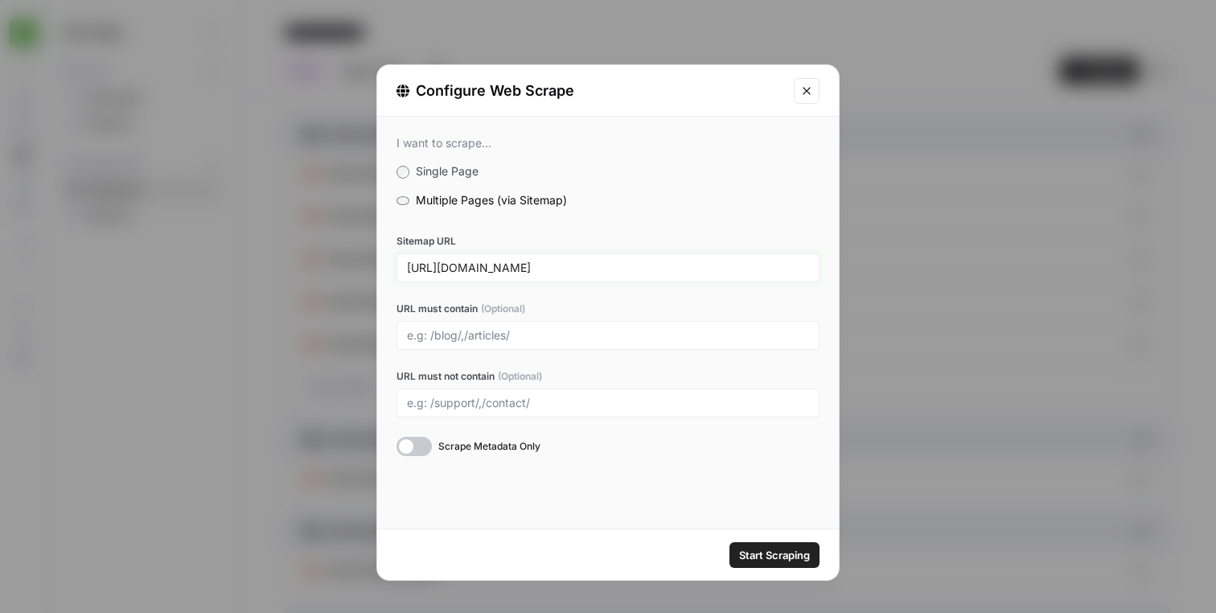
click at [589, 260] on input "https://docs.gitguardian.com/sitemap.xml" at bounding box center [608, 267] width 402 height 14
click at [531, 322] on div at bounding box center [607, 335] width 423 height 29
click at [780, 556] on span "Start Scraping" at bounding box center [774, 555] width 71 height 16
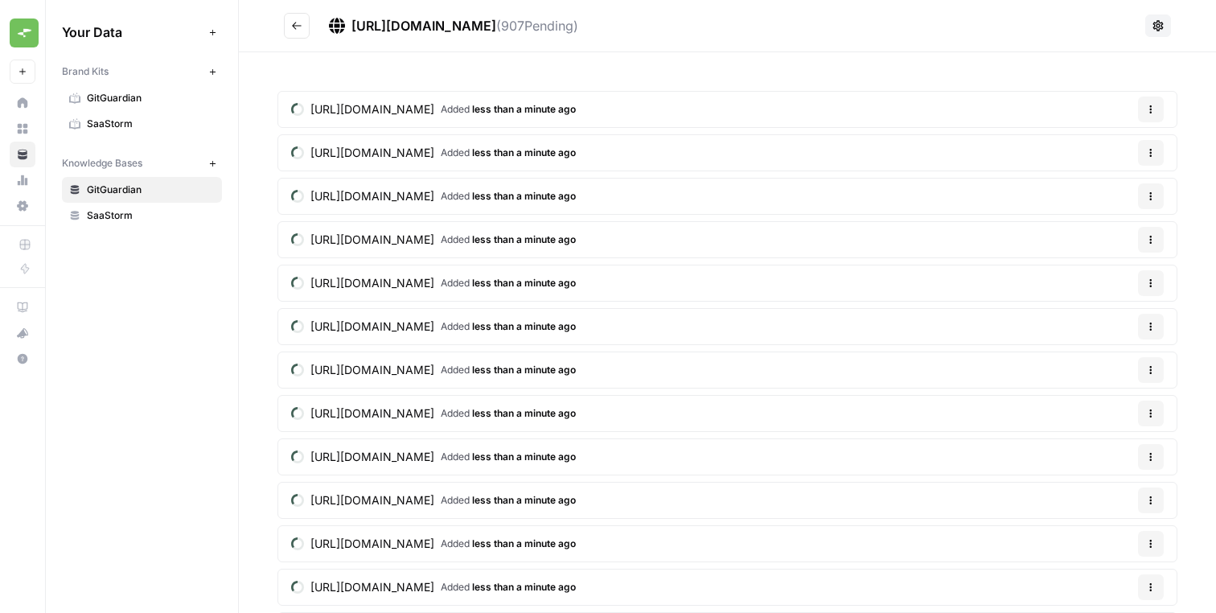
click at [306, 30] on button "Go back" at bounding box center [297, 26] width 26 height 26
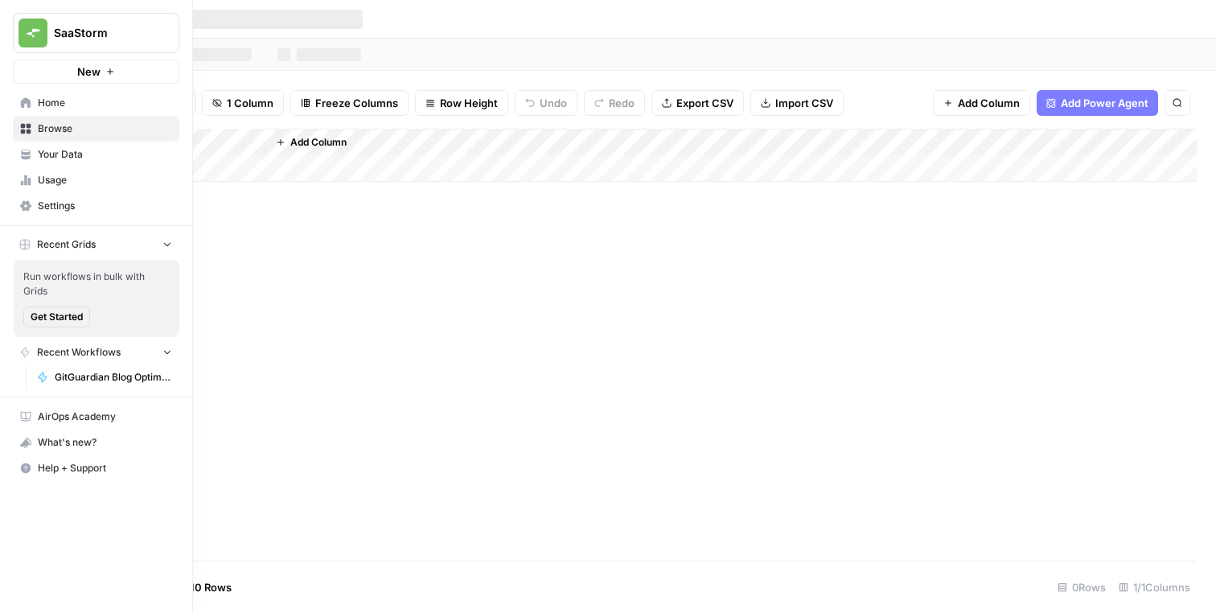
click at [41, 198] on link "Settings" at bounding box center [96, 206] width 166 height 26
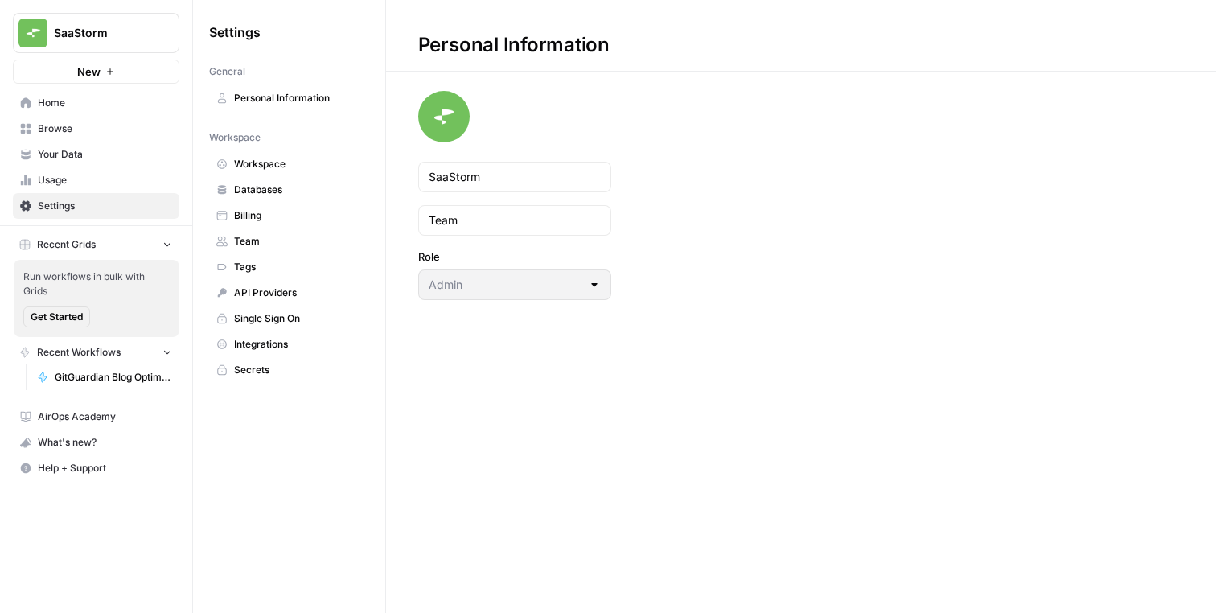
click at [264, 346] on span "Integrations" at bounding box center [298, 344] width 128 height 14
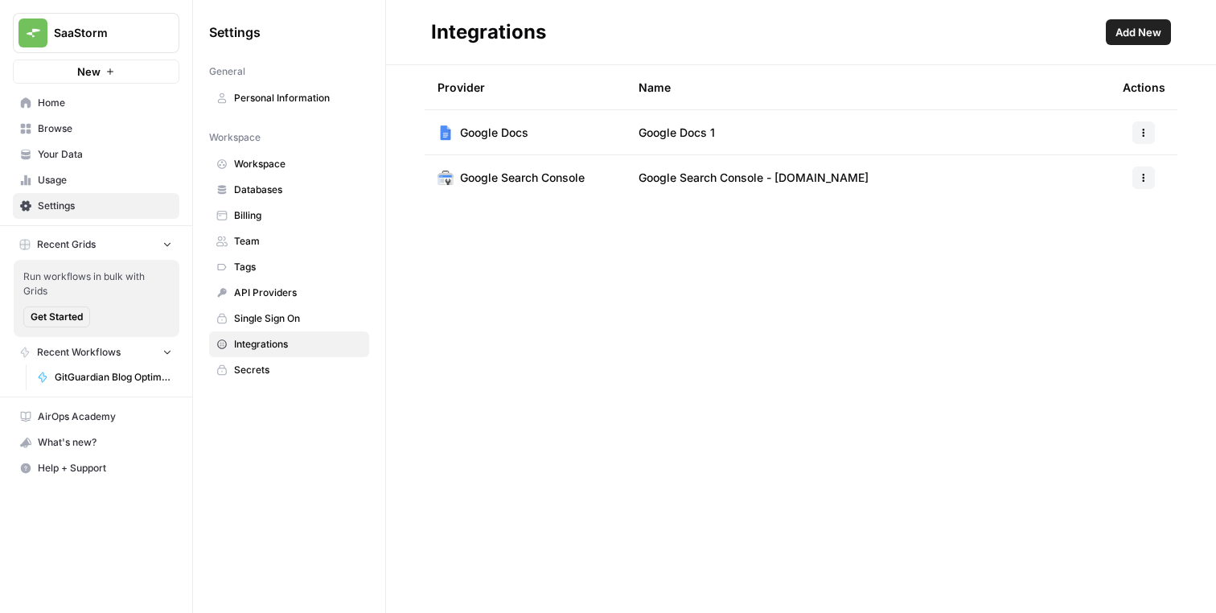
click at [749, 174] on span "Google Search Console - gitguardian.com" at bounding box center [753, 178] width 230 height 16
click at [1155, 170] on div at bounding box center [1143, 177] width 42 height 23
click at [1151, 174] on button "button" at bounding box center [1143, 177] width 23 height 23
